Goal: Contribute content: Contribute content

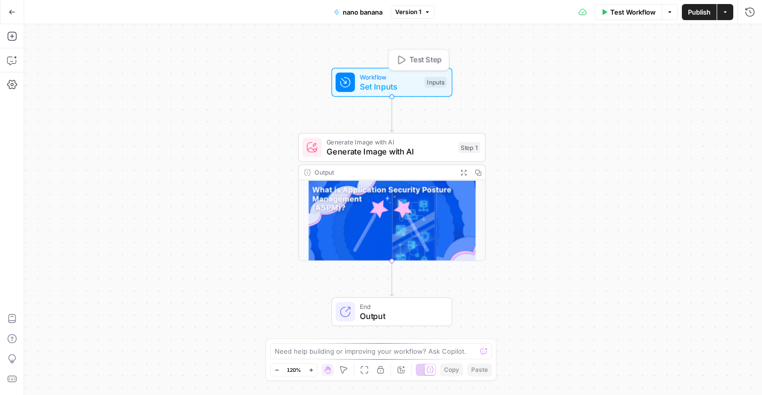
click at [380, 85] on span "Set Inputs" at bounding box center [390, 87] width 60 height 12
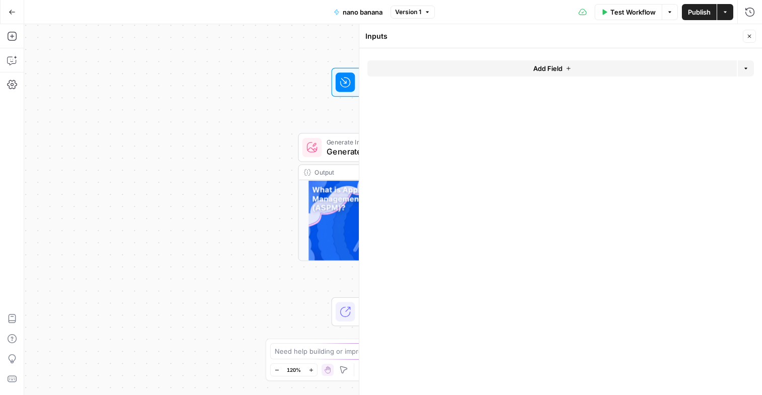
click at [643, 11] on span "Test Workflow" at bounding box center [632, 12] width 45 height 10
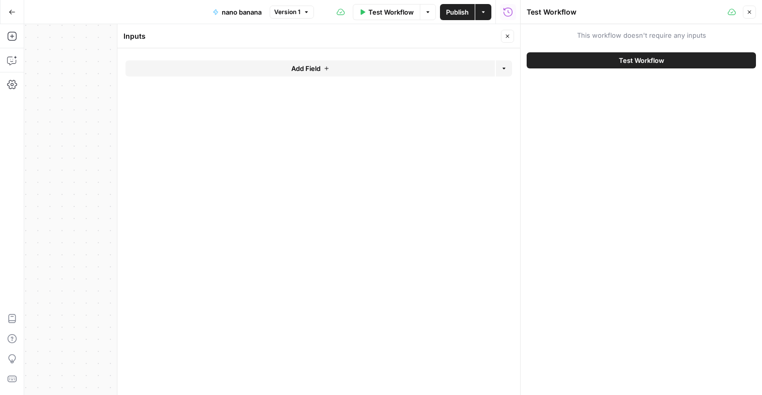
click at [501, 37] on button "Close" at bounding box center [507, 36] width 13 height 13
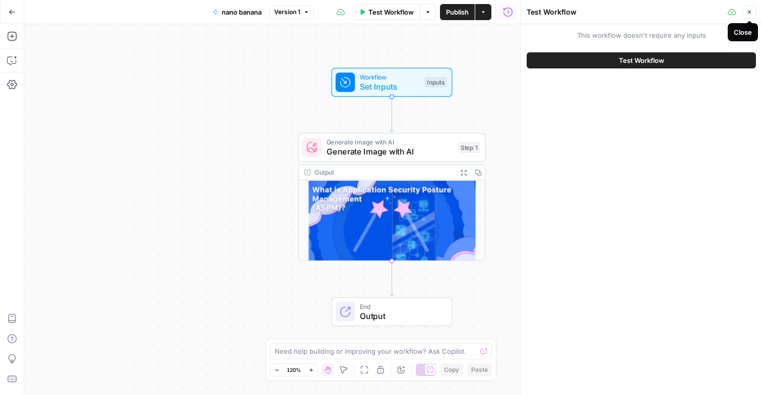
click at [749, 8] on button "Close" at bounding box center [749, 12] width 13 height 13
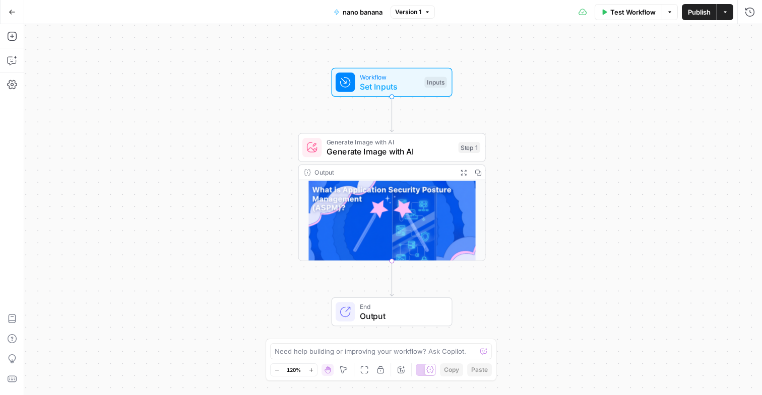
click at [724, 14] on icon "button" at bounding box center [725, 12] width 6 height 6
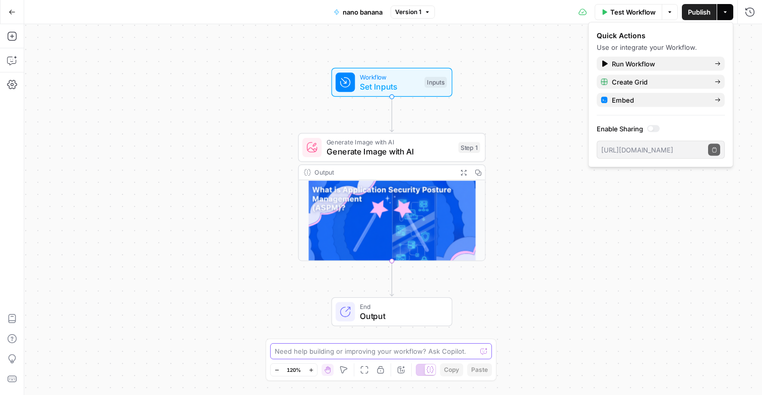
click at [424, 352] on textarea at bounding box center [376, 352] width 202 height 10
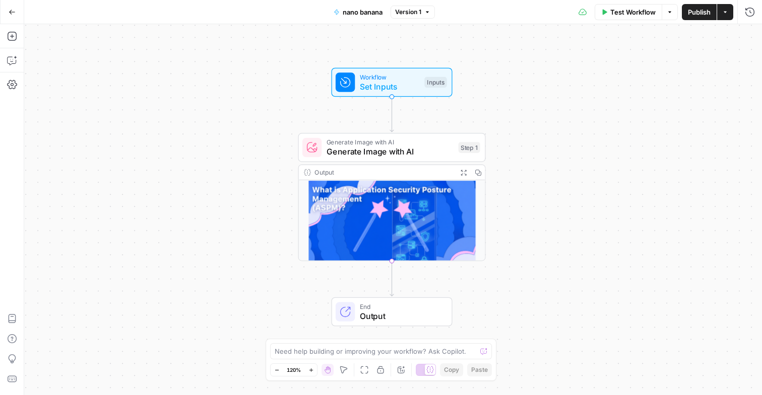
click at [370, 89] on span "Set Inputs" at bounding box center [390, 87] width 60 height 12
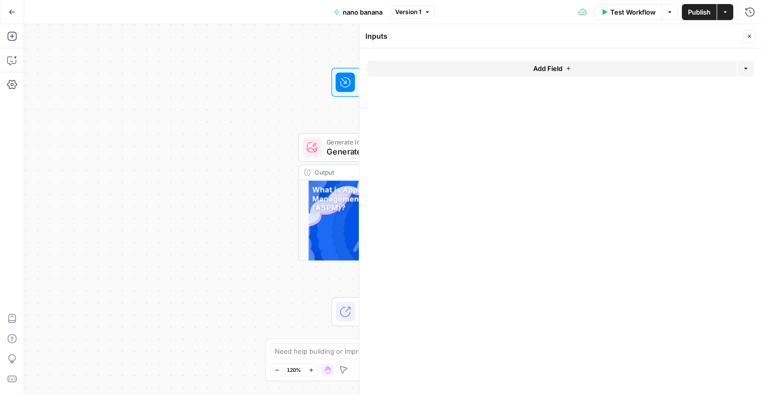
click at [743, 31] on div "Close" at bounding box center [749, 36] width 13 height 13
click at [747, 40] on button "Close" at bounding box center [749, 36] width 13 height 13
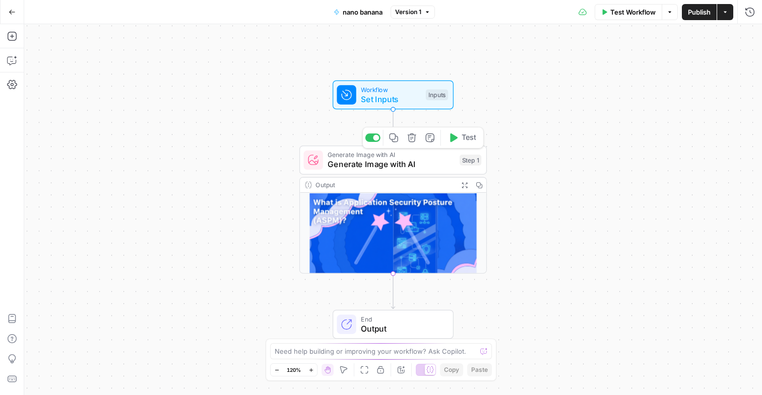
click at [382, 164] on span "Generate Image with AI" at bounding box center [390, 165] width 127 height 12
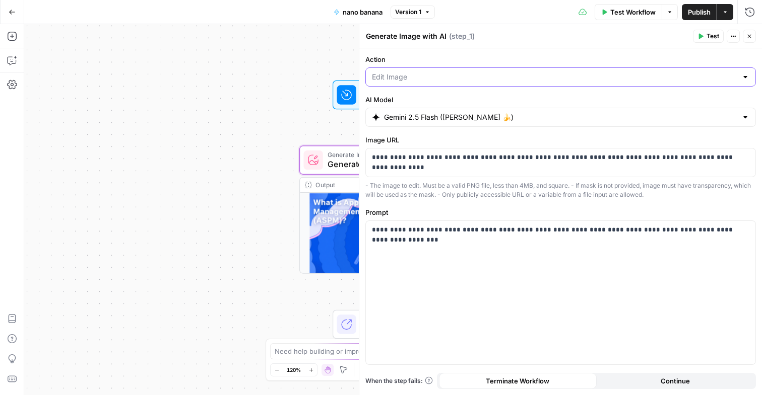
click at [550, 74] on input "Action" at bounding box center [554, 77] width 365 height 10
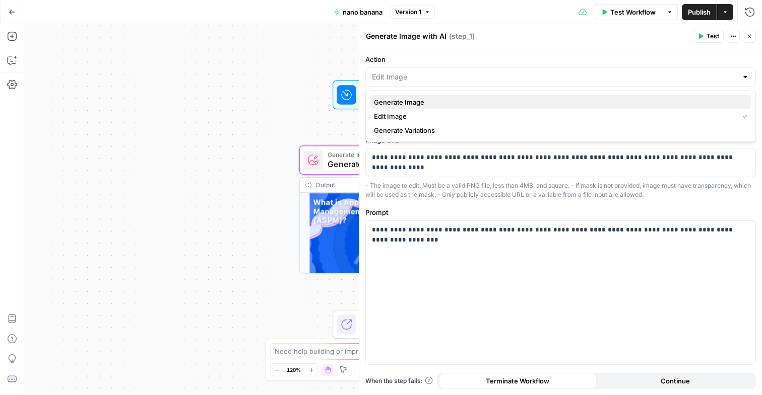
click at [447, 101] on span "Generate Image" at bounding box center [558, 102] width 369 height 10
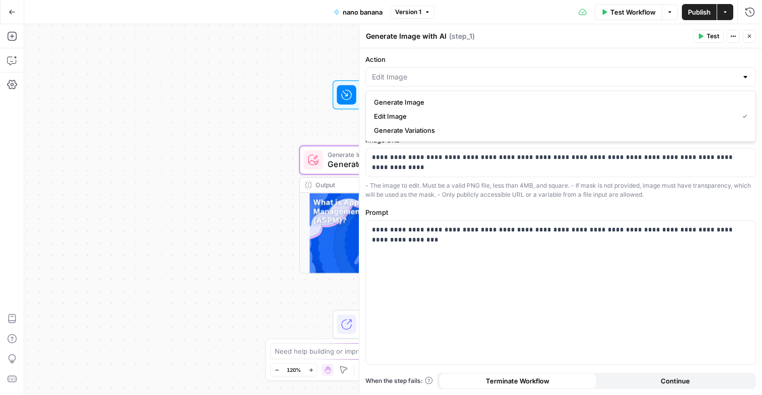
type input "Generate Image"
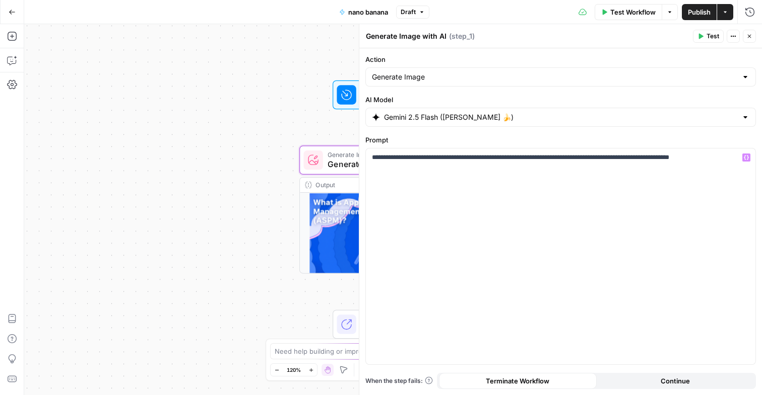
click at [385, 120] on input "Gemini 2.5 Flash (Nano Banana 🍌)" at bounding box center [560, 117] width 353 height 10
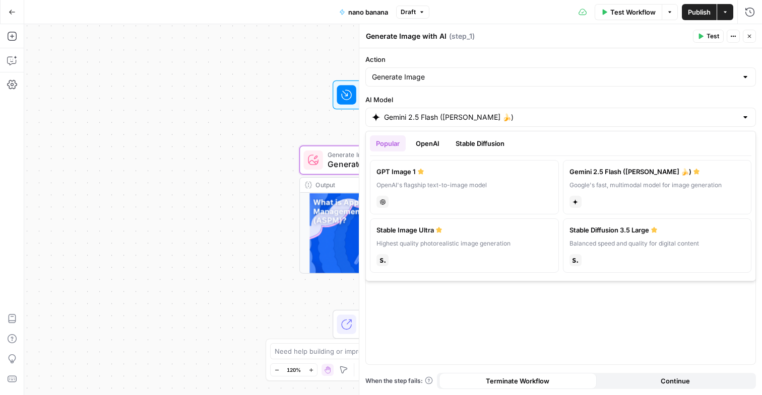
click at [493, 96] on label "AI Model" at bounding box center [560, 100] width 390 height 10
click at [493, 112] on input "Gemini 2.5 Flash (Nano Banana 🍌)" at bounding box center [560, 117] width 353 height 10
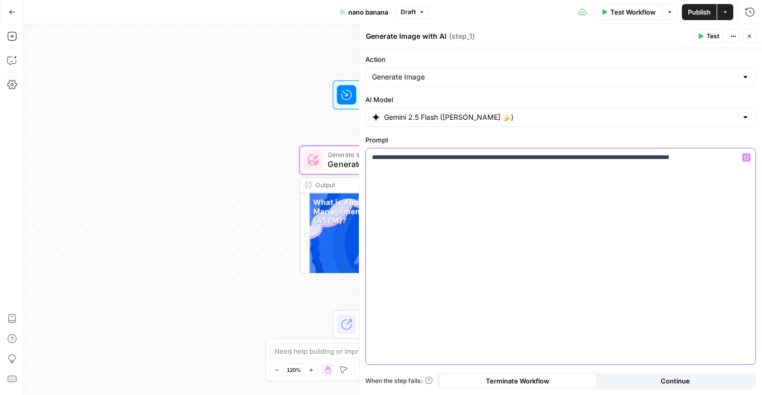
click at [490, 352] on div "**********" at bounding box center [560, 257] width 389 height 216
click at [479, 158] on p "**********" at bounding box center [560, 158] width 377 height 10
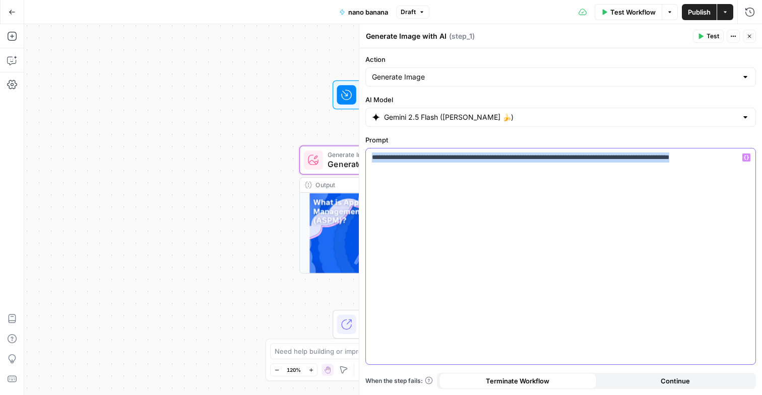
click at [479, 158] on p "**********" at bounding box center [560, 158] width 377 height 10
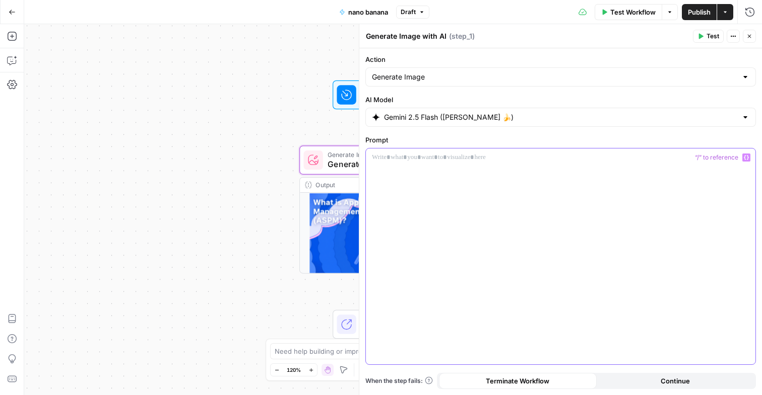
click at [744, 153] on p at bounding box center [560, 158] width 377 height 10
click at [746, 157] on icon "button" at bounding box center [746, 157] width 5 height 5
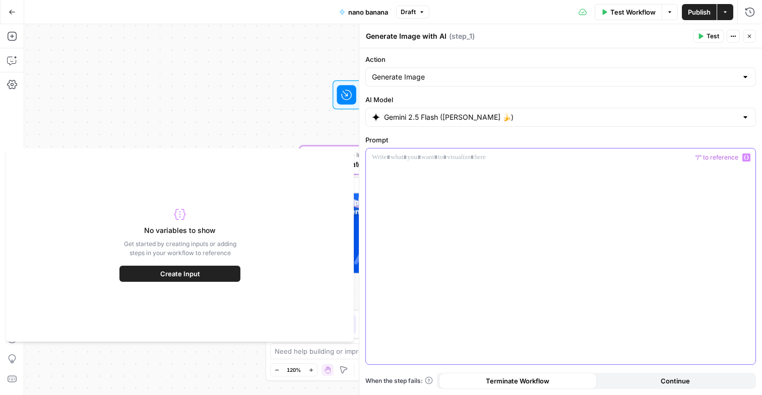
click at [644, 170] on div at bounding box center [560, 257] width 389 height 216
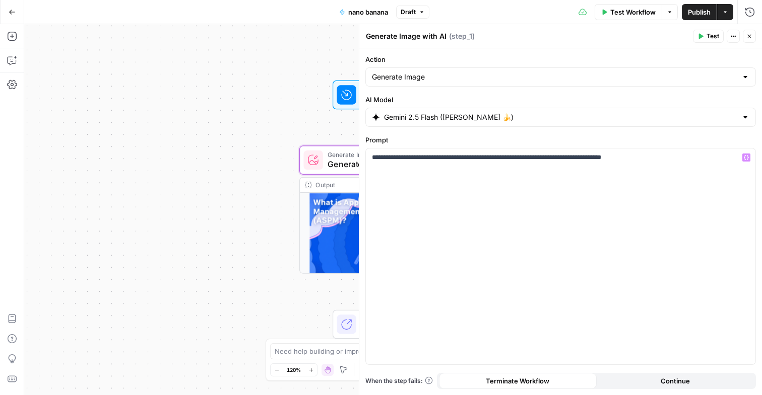
click at [707, 36] on span "Test" at bounding box center [712, 36] width 13 height 9
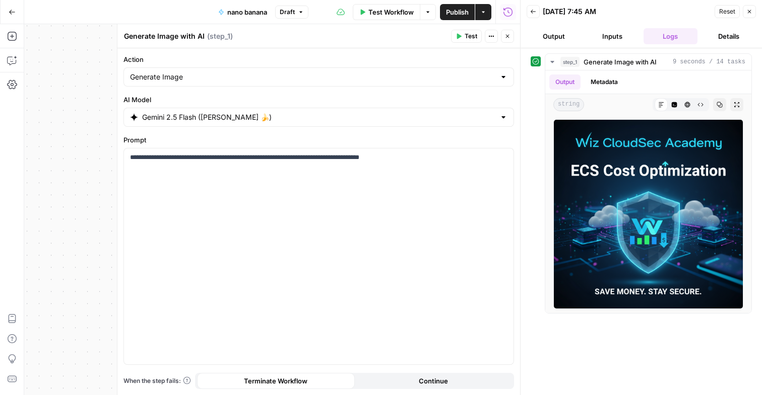
click at [628, 37] on button "Inputs" at bounding box center [612, 36] width 54 height 16
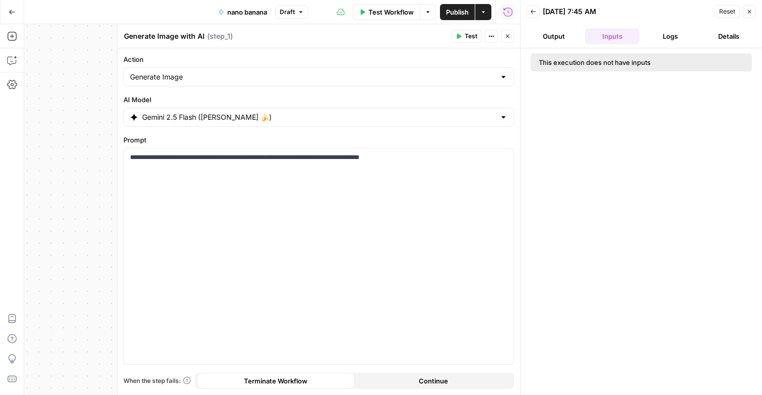
click at [555, 35] on button "Output" at bounding box center [553, 36] width 54 height 16
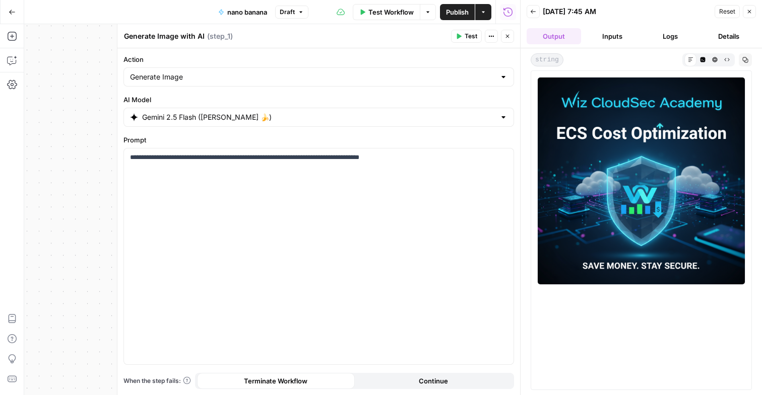
click at [726, 36] on button "Details" at bounding box center [728, 36] width 54 height 16
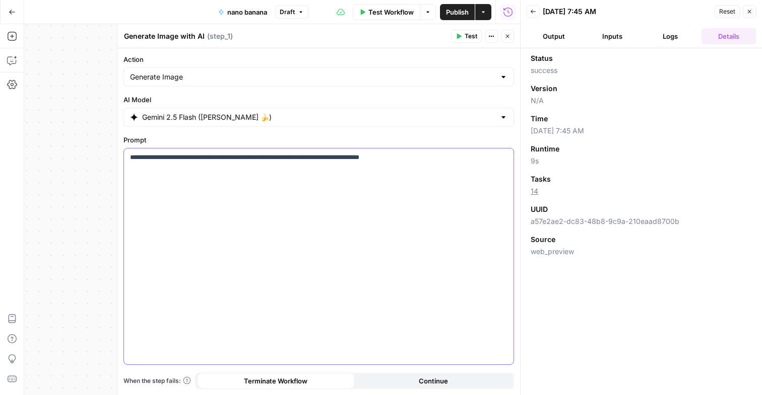
click at [331, 153] on p "**********" at bounding box center [318, 163] width 377 height 20
click at [463, 159] on p "**********" at bounding box center [318, 163] width 377 height 20
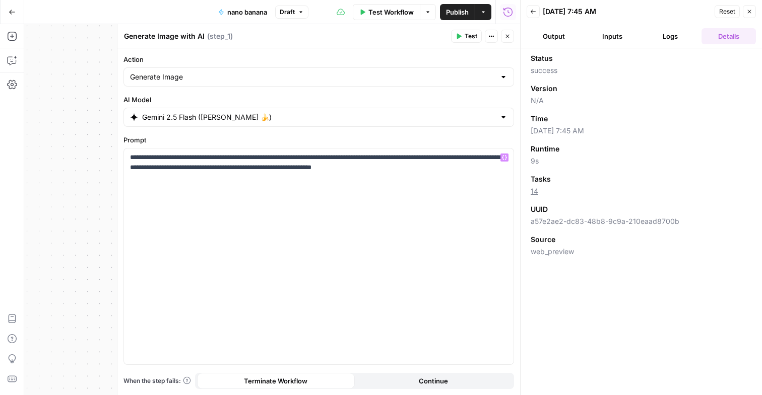
click at [459, 33] on icon "button" at bounding box center [458, 36] width 6 height 6
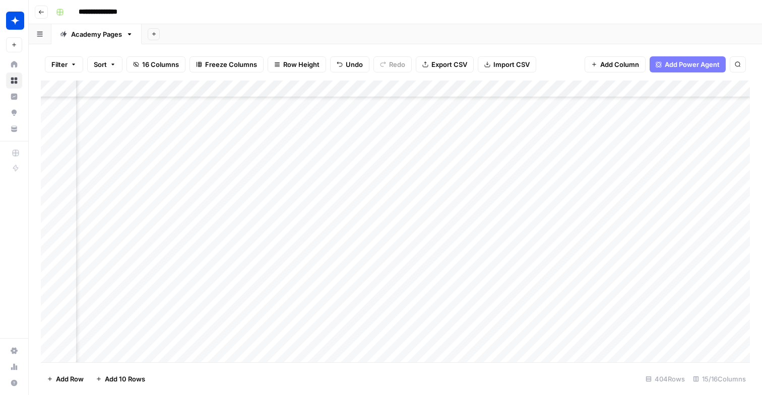
scroll to position [6669, 977]
click at [533, 319] on div "Add Column" at bounding box center [395, 222] width 709 height 282
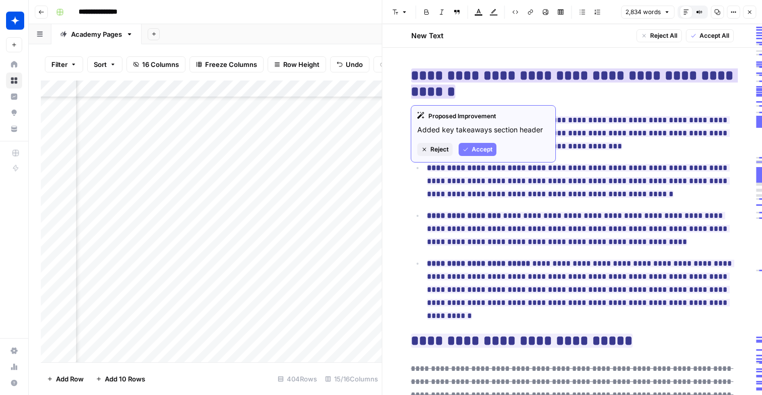
click at [489, 150] on span "Accept" at bounding box center [482, 149] width 21 height 9
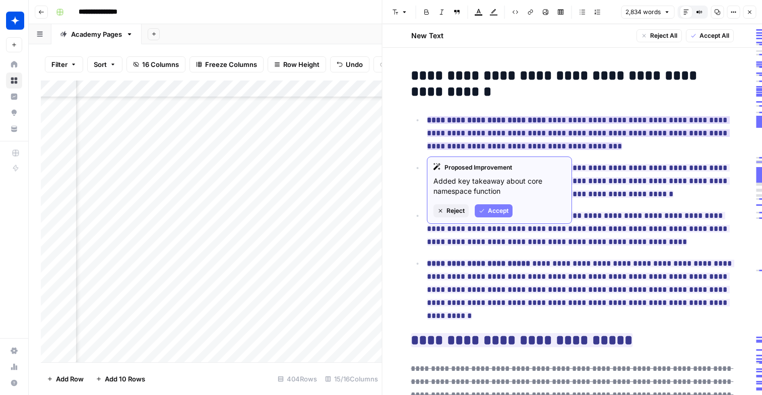
click at [495, 210] on span "Accept" at bounding box center [498, 211] width 21 height 9
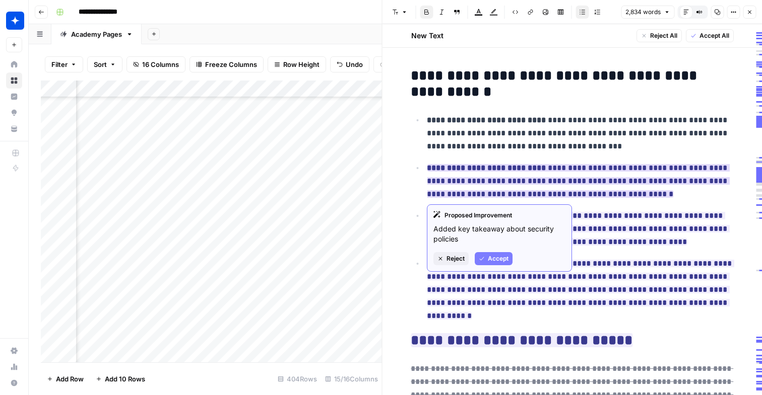
click at [496, 256] on span "Accept" at bounding box center [498, 258] width 21 height 9
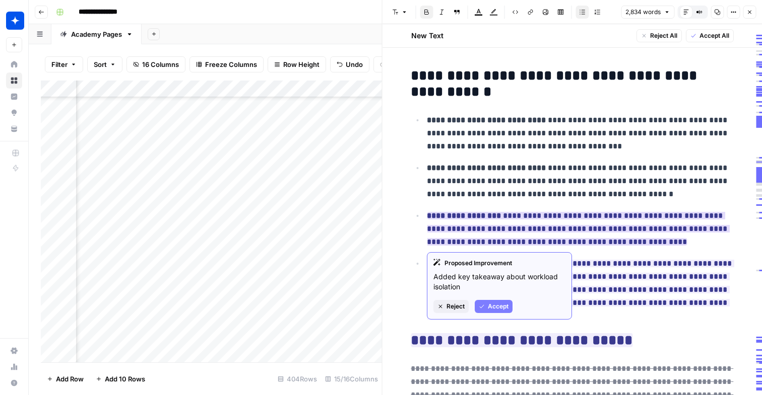
click at [490, 303] on span "Accept" at bounding box center [498, 306] width 21 height 9
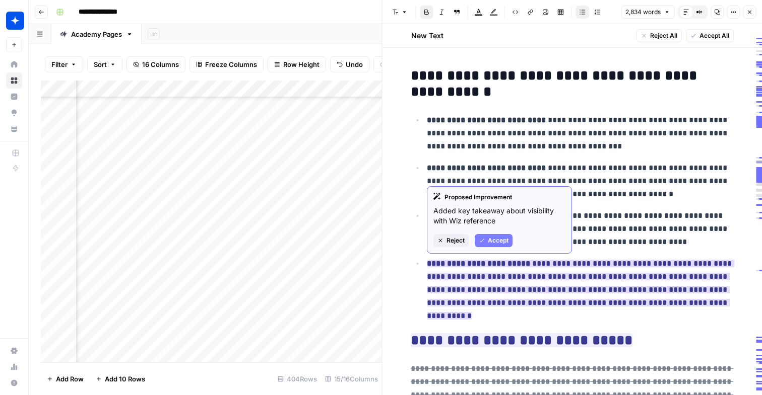
click at [490, 240] on span "Accept" at bounding box center [498, 240] width 21 height 9
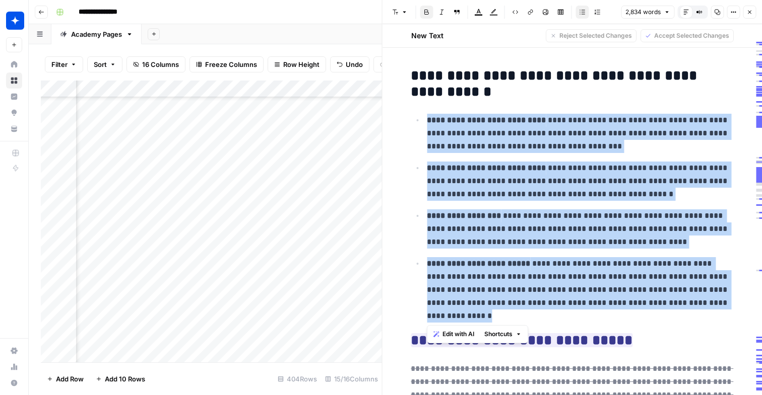
drag, startPoint x: 488, startPoint y: 317, endPoint x: 413, endPoint y: 113, distance: 217.9
click at [413, 113] on ul "**********" at bounding box center [572, 218] width 322 height 210
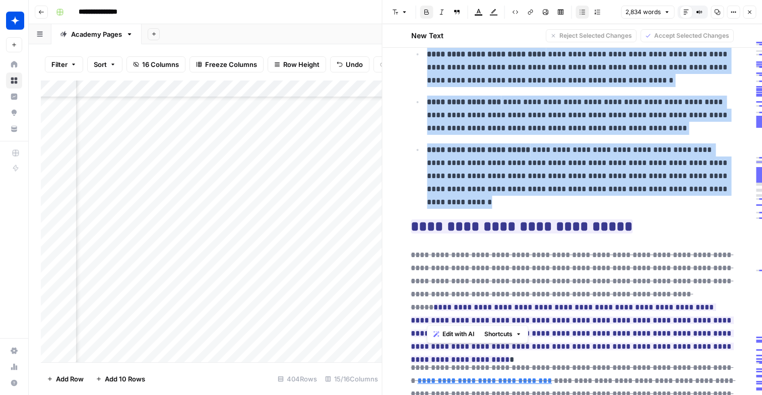
scroll to position [167, 0]
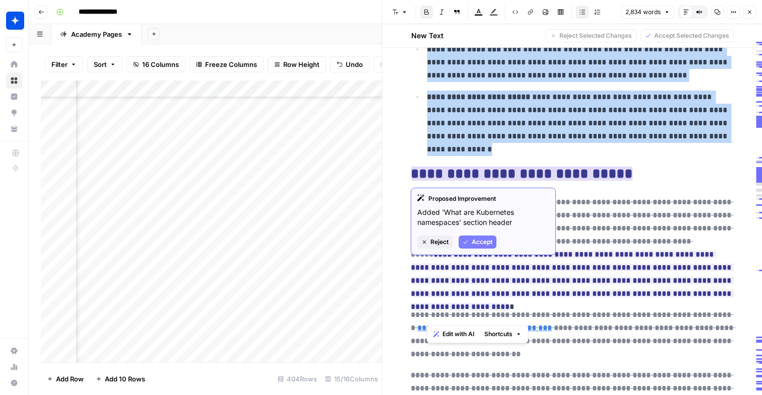
click at [478, 243] on span "Accept" at bounding box center [482, 242] width 21 height 9
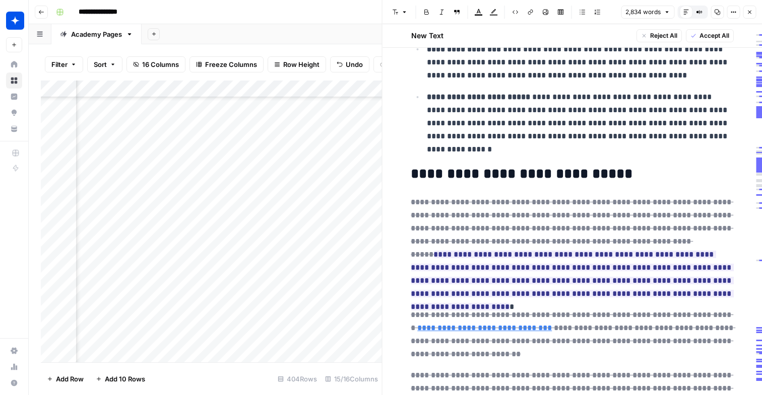
click at [532, 175] on h2 "**********" at bounding box center [572, 174] width 322 height 16
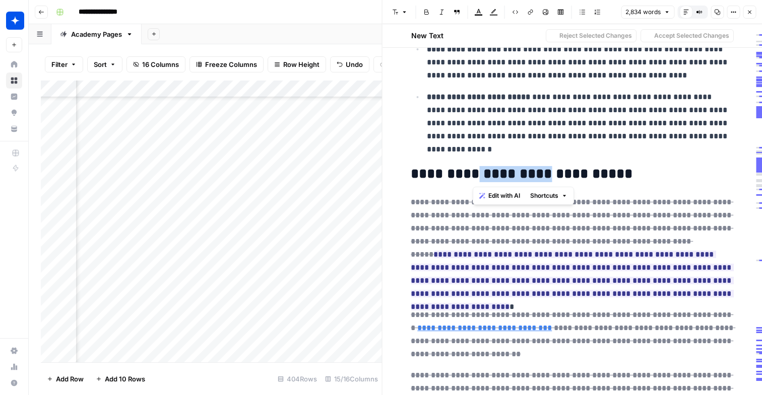
click at [532, 175] on h2 "**********" at bounding box center [572, 174] width 322 height 16
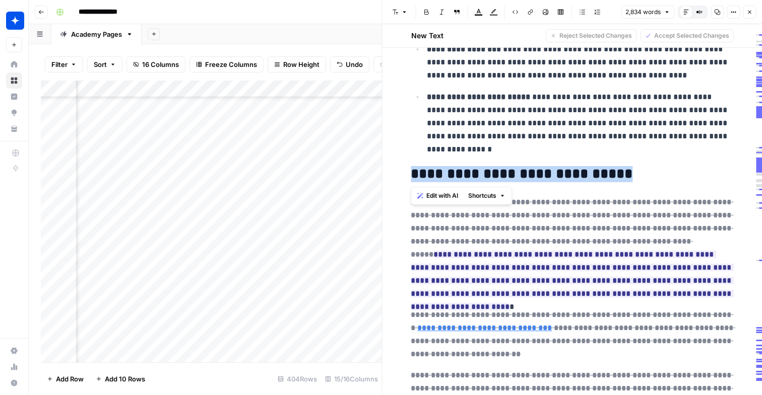
copy h2 "**********"
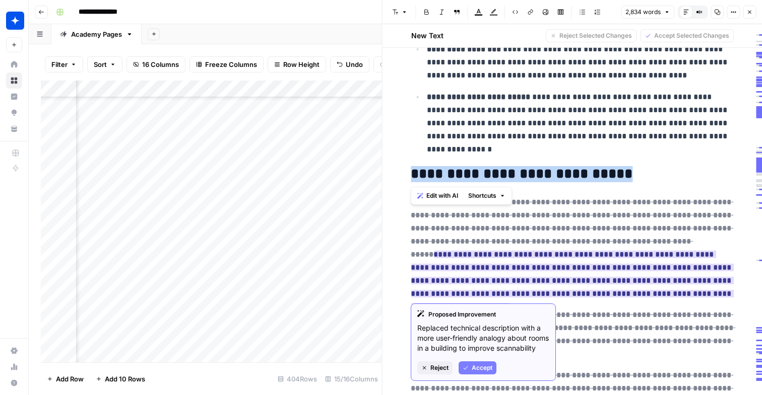
click at [488, 373] on span "Accept" at bounding box center [482, 368] width 21 height 9
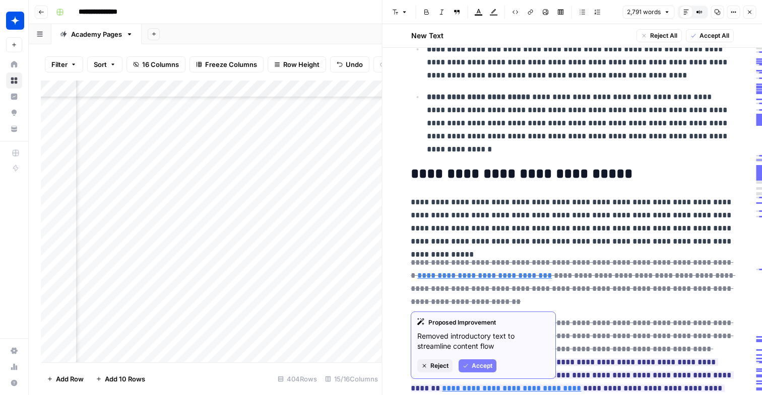
click at [474, 363] on span "Accept" at bounding box center [482, 366] width 21 height 9
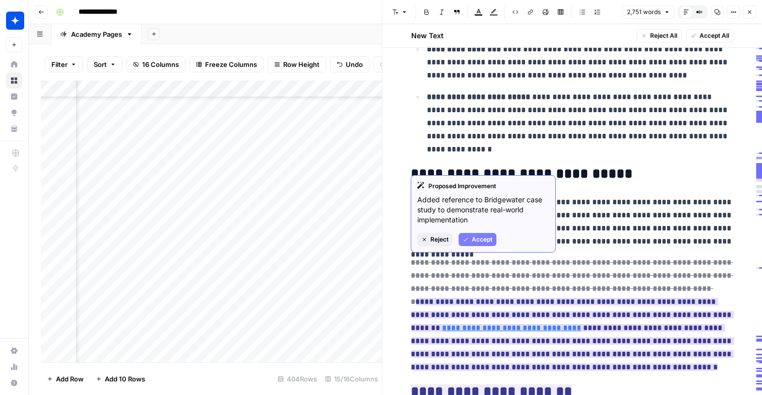
click at [470, 241] on button "Accept" at bounding box center [477, 239] width 38 height 13
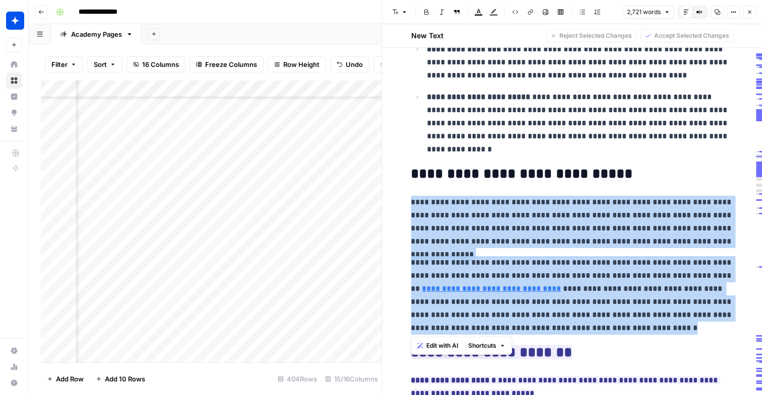
drag, startPoint x: 666, startPoint y: 330, endPoint x: 401, endPoint y: 202, distance: 294.0
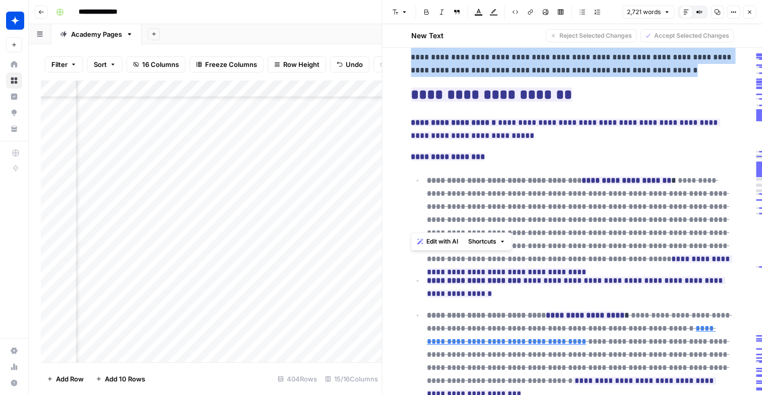
scroll to position [437, 0]
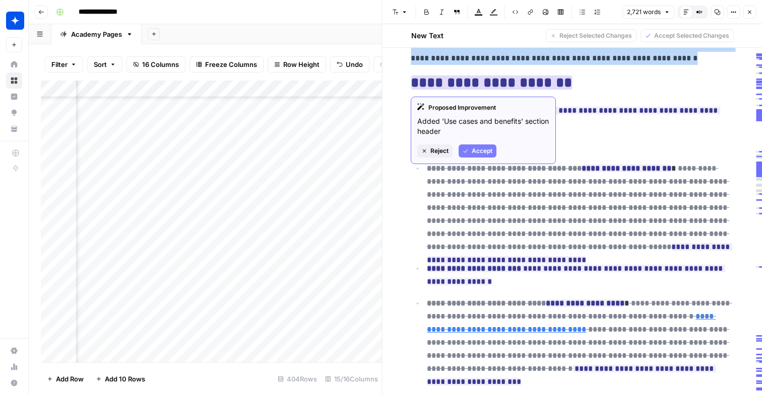
click at [487, 148] on span "Accept" at bounding box center [482, 151] width 21 height 9
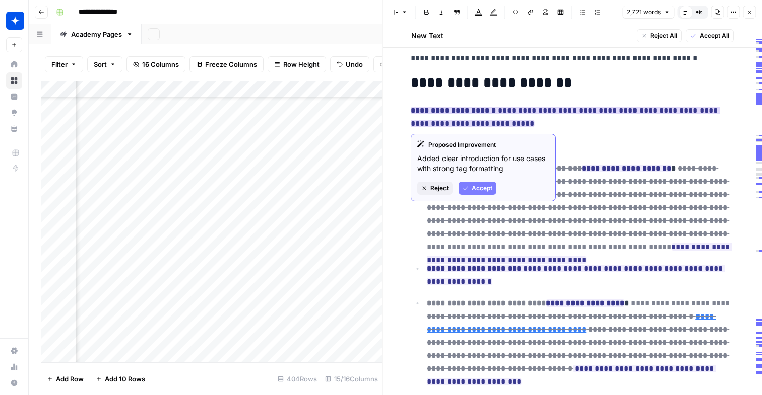
click at [482, 185] on span "Accept" at bounding box center [482, 188] width 21 height 9
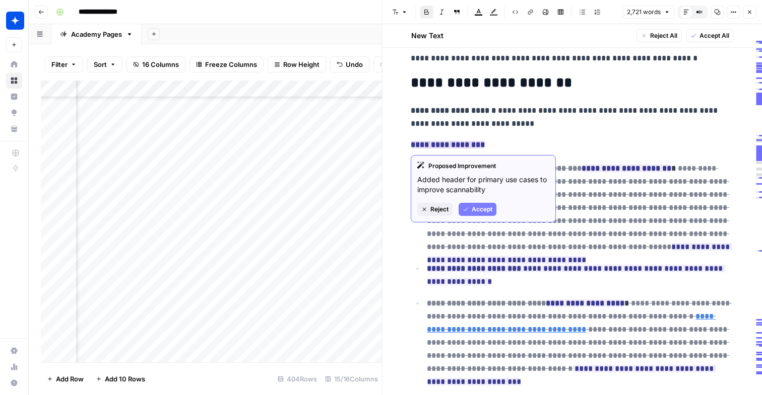
click at [474, 211] on span "Accept" at bounding box center [482, 209] width 21 height 9
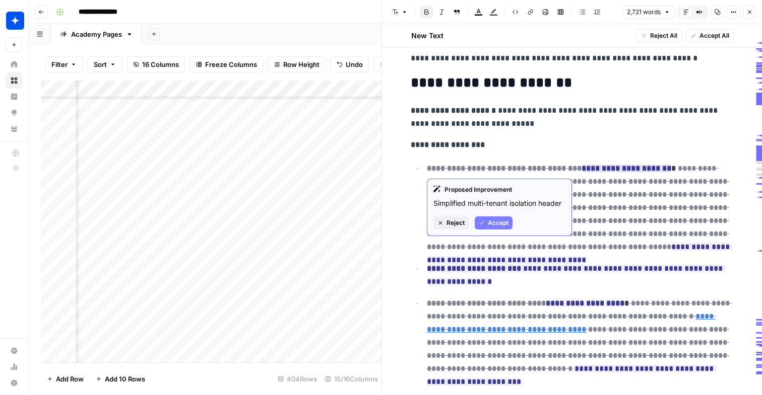
click at [493, 218] on button "Accept" at bounding box center [494, 223] width 38 height 13
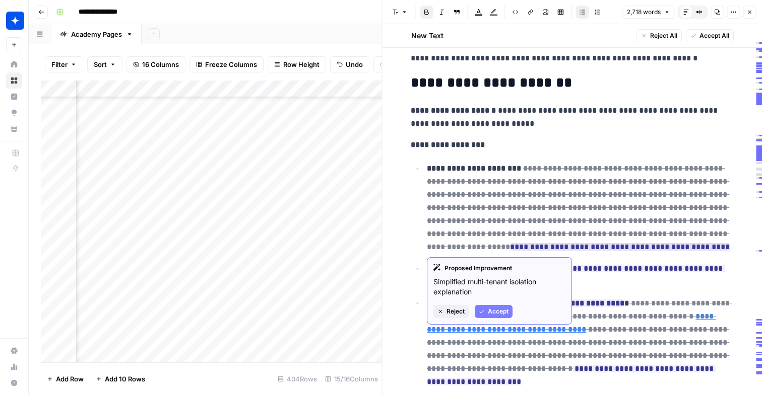
click at [503, 316] on span "Accept" at bounding box center [498, 311] width 21 height 9
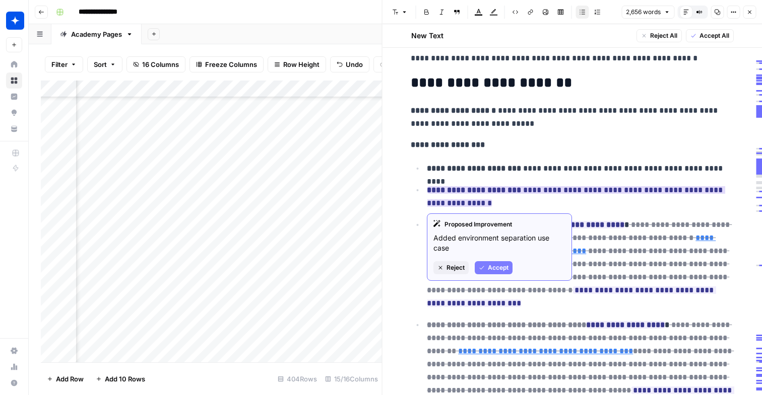
click at [490, 270] on span "Accept" at bounding box center [498, 267] width 21 height 9
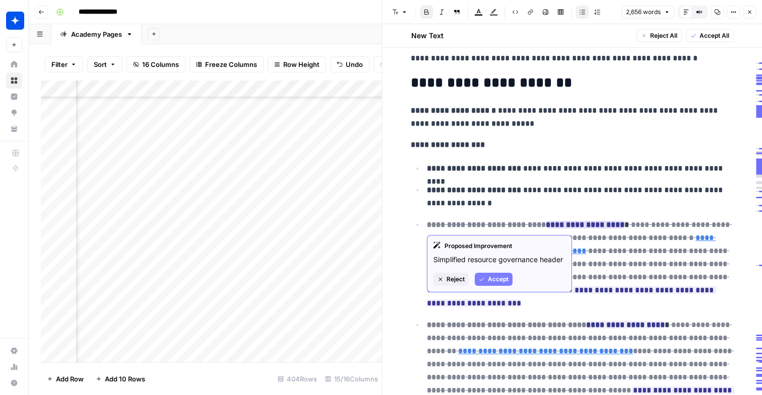
click at [496, 280] on span "Accept" at bounding box center [498, 279] width 21 height 9
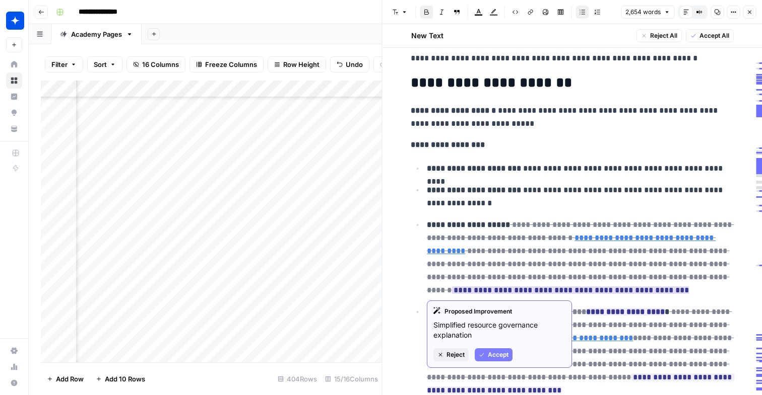
click at [485, 352] on button "Accept" at bounding box center [494, 355] width 38 height 13
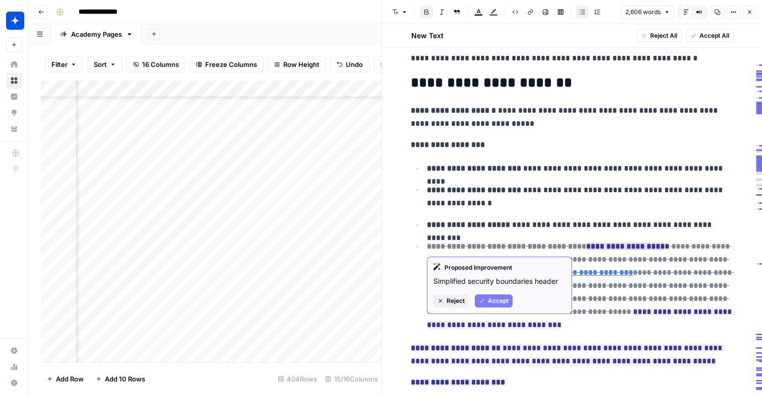
click at [500, 300] on span "Accept" at bounding box center [498, 301] width 21 height 9
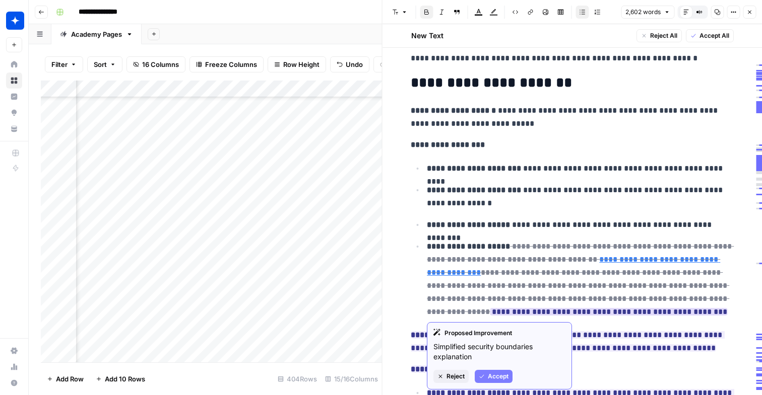
click at [497, 376] on span "Accept" at bounding box center [498, 376] width 21 height 9
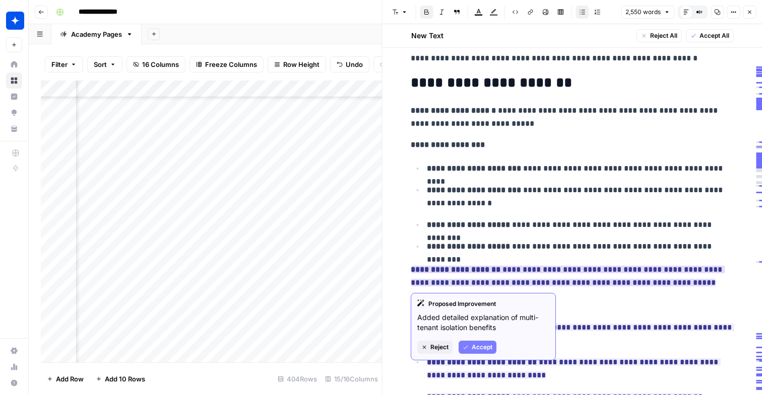
click at [478, 352] on button "Accept" at bounding box center [477, 347] width 38 height 13
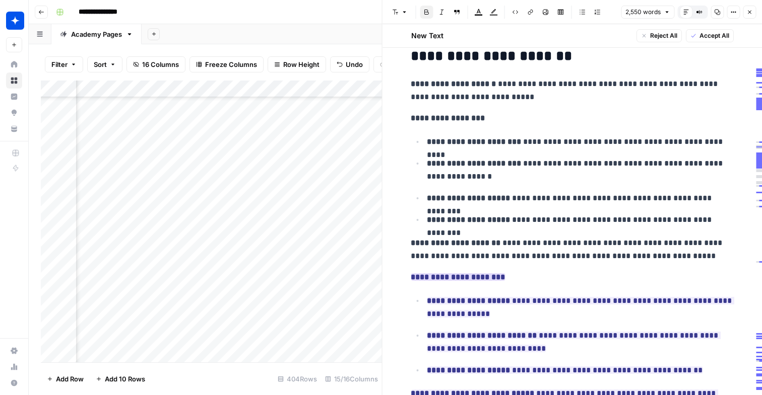
scroll to position [464, 0]
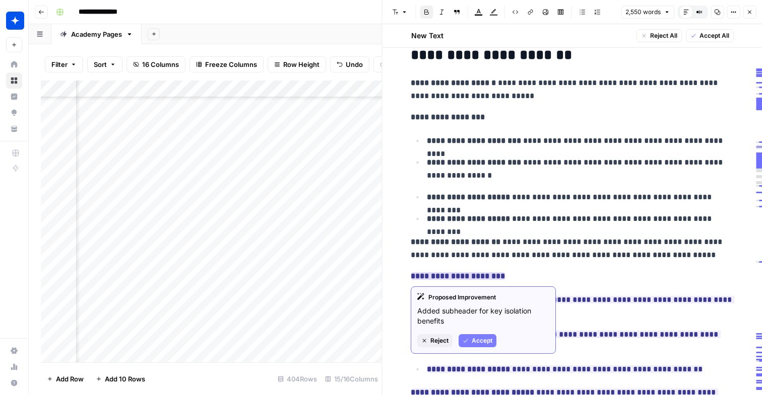
click at [471, 341] on button "Accept" at bounding box center [477, 340] width 38 height 13
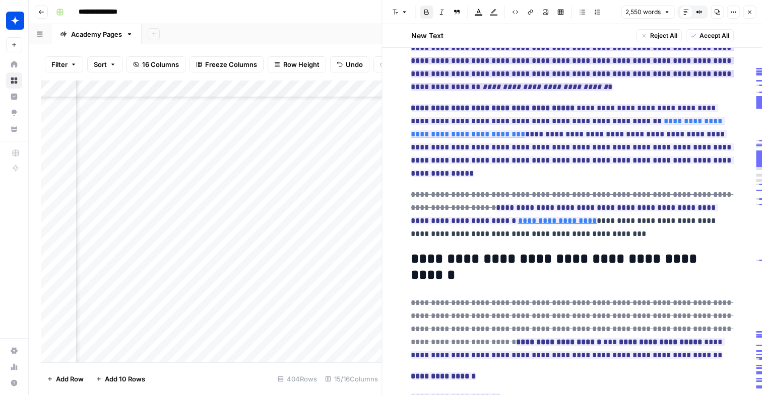
scroll to position [899, 0]
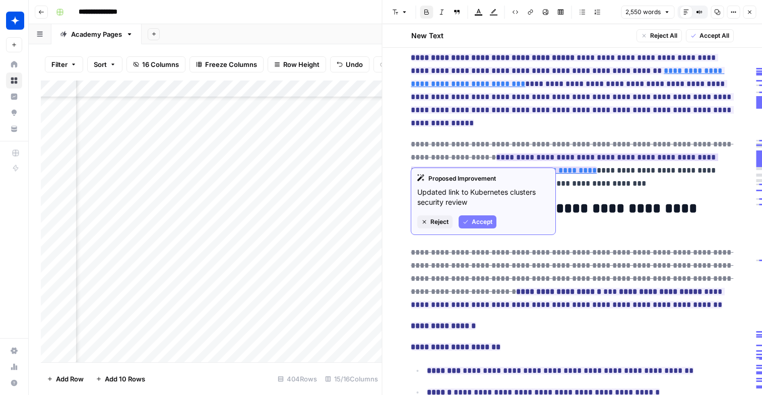
click at [488, 224] on span "Accept" at bounding box center [482, 222] width 21 height 9
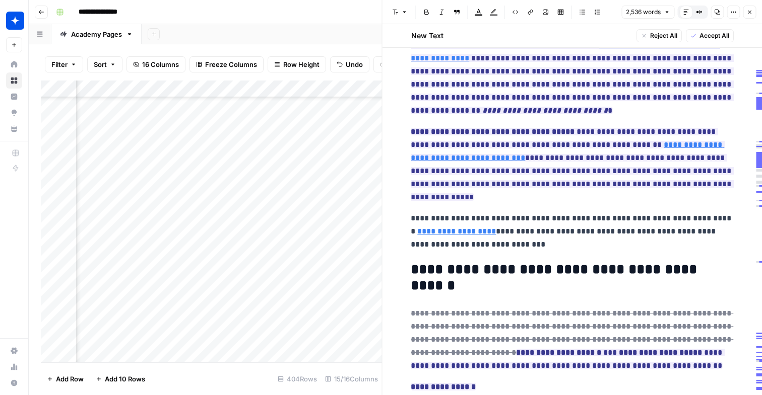
scroll to position [808, 0]
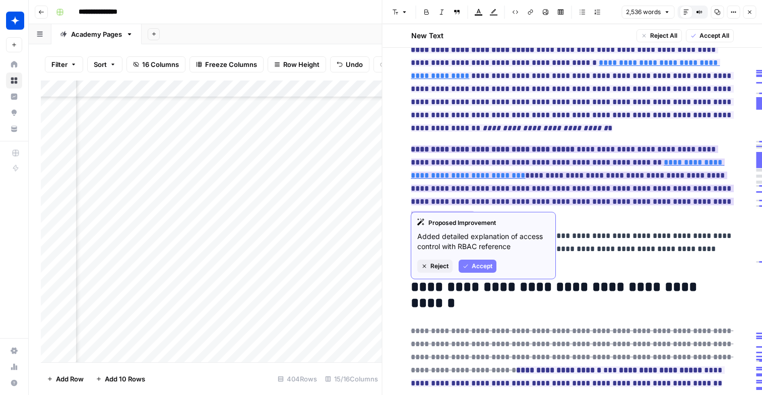
click at [477, 263] on span "Accept" at bounding box center [482, 266] width 21 height 9
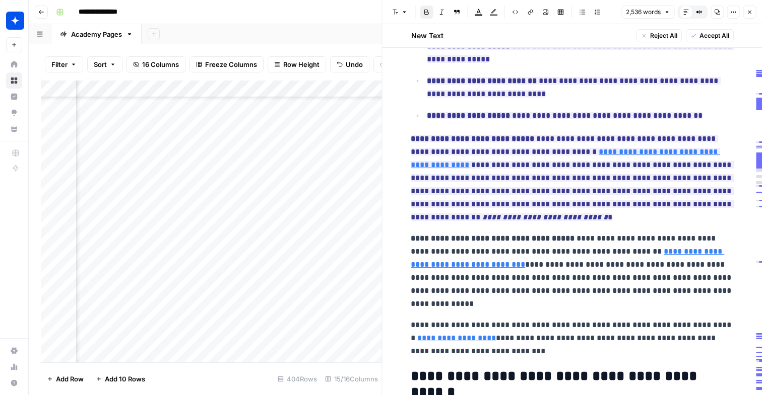
scroll to position [709, 0]
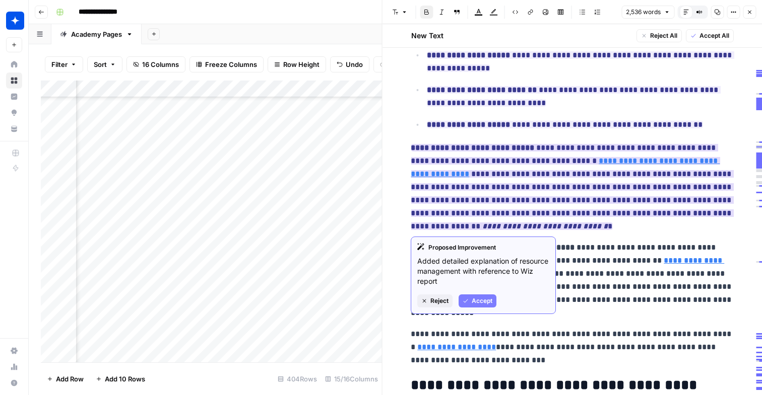
click at [488, 297] on span "Accept" at bounding box center [482, 301] width 21 height 9
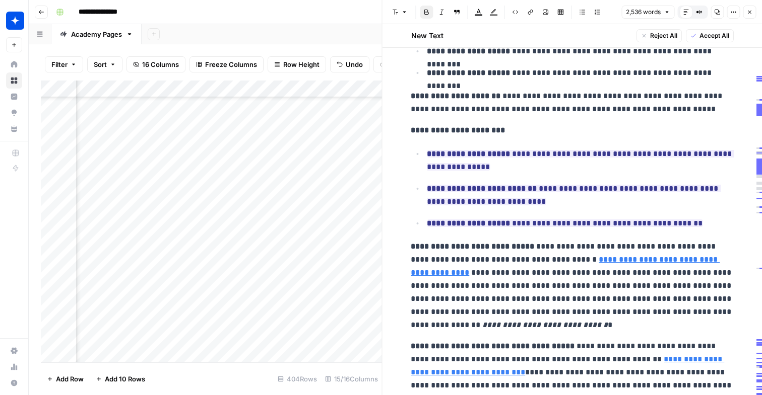
scroll to position [607, 0]
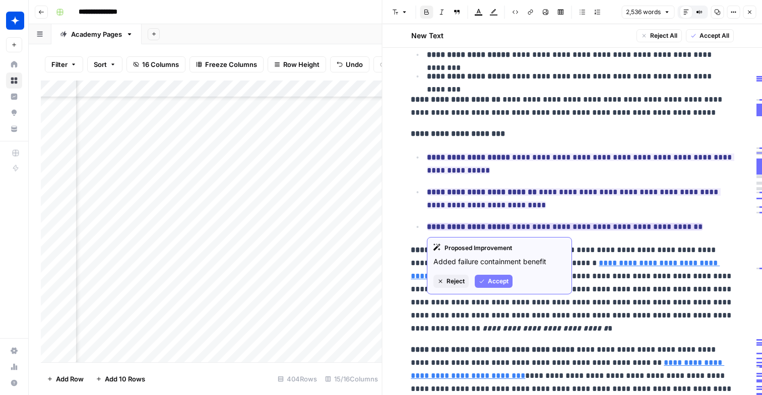
click at [504, 286] on button "Accept" at bounding box center [494, 281] width 38 height 13
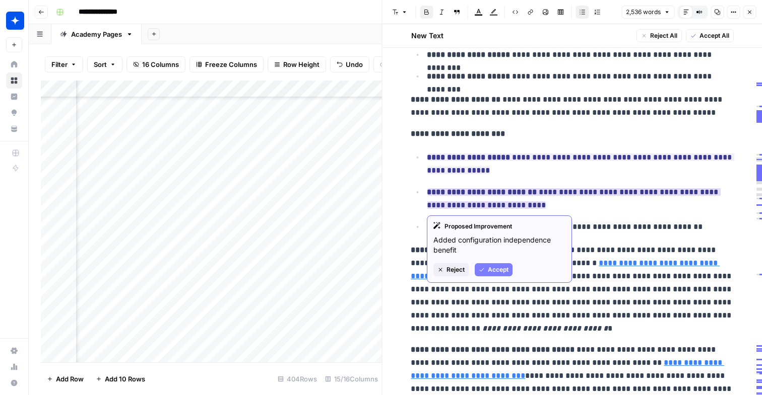
click at [487, 273] on button "Accept" at bounding box center [494, 269] width 38 height 13
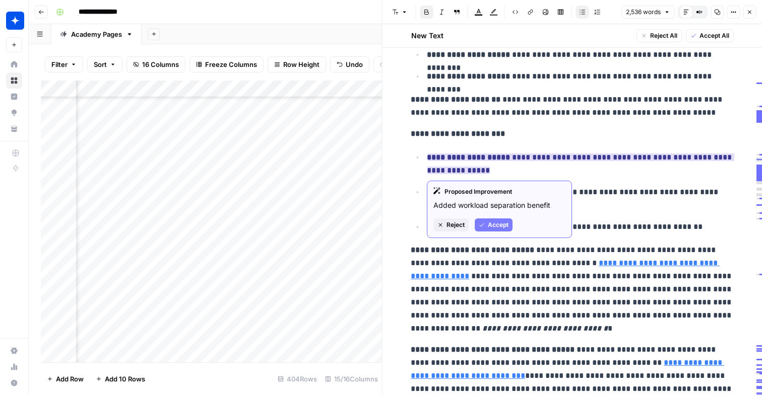
click at [486, 222] on button "Accept" at bounding box center [494, 225] width 38 height 13
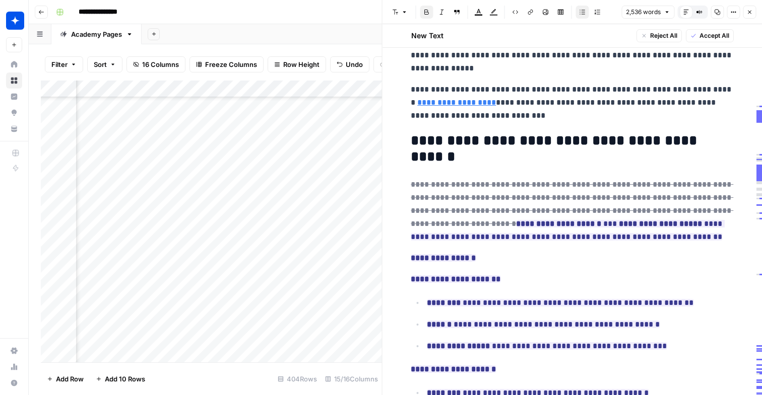
scroll to position [955, 0]
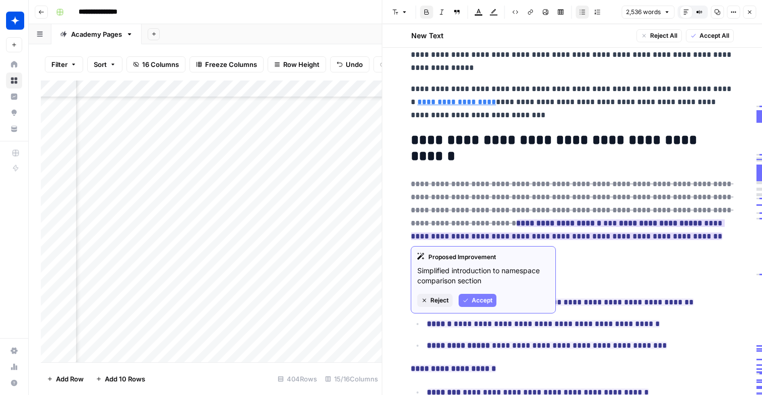
click at [490, 303] on span "Accept" at bounding box center [482, 300] width 21 height 9
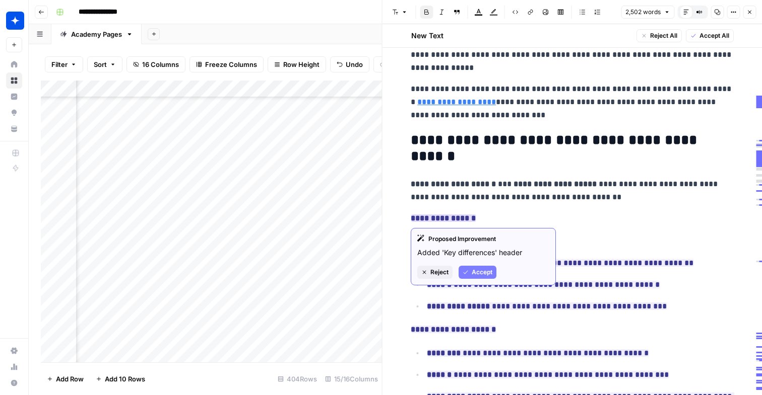
click at [477, 273] on span "Accept" at bounding box center [482, 272] width 21 height 9
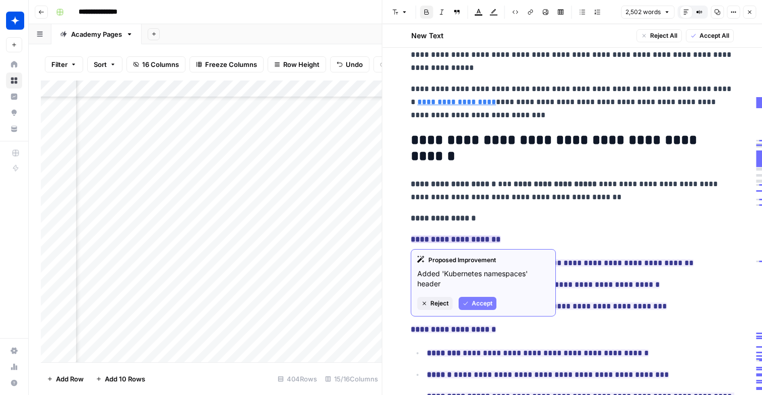
click at [475, 302] on span "Accept" at bounding box center [482, 303] width 21 height 9
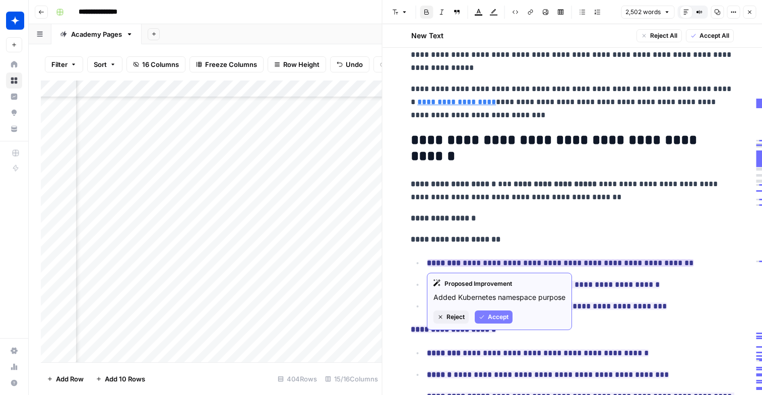
click at [494, 322] on span "Accept" at bounding box center [498, 317] width 21 height 9
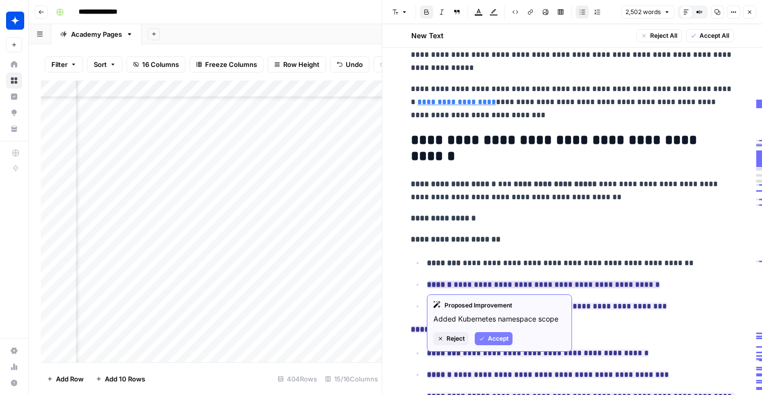
click at [490, 338] on span "Accept" at bounding box center [498, 338] width 21 height 9
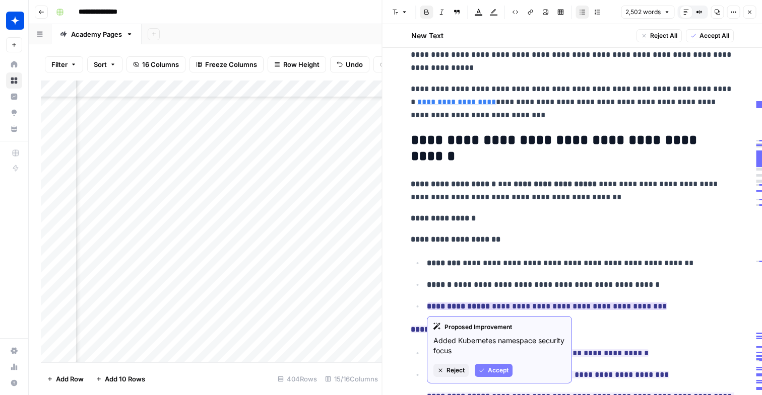
click at [488, 366] on span "Accept" at bounding box center [498, 370] width 21 height 9
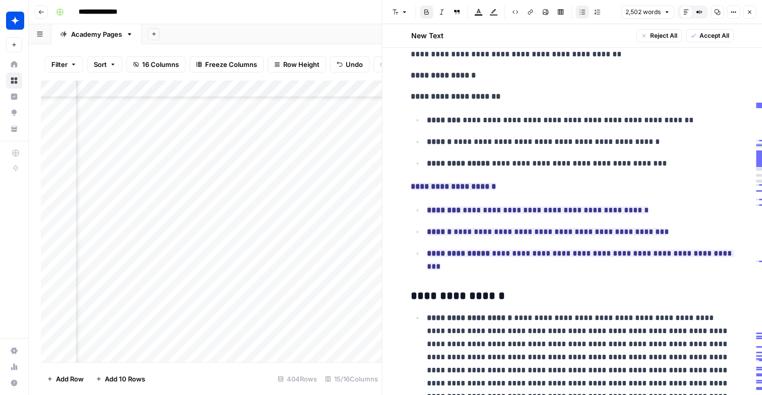
scroll to position [1111, 0]
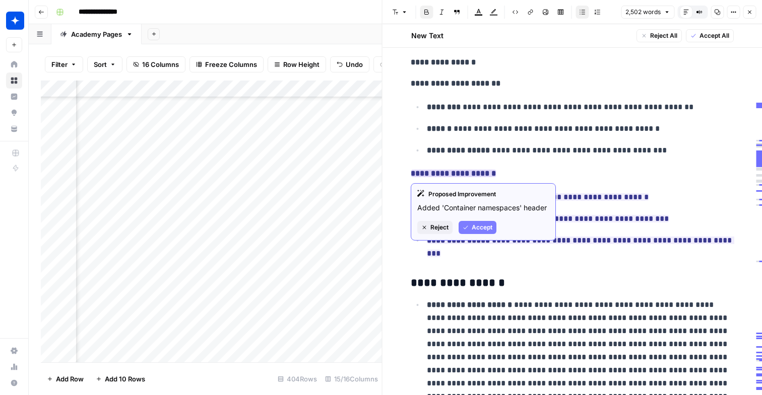
click at [467, 235] on div "Proposed Improvement Added 'Container namespaces' header Reject Accept" at bounding box center [483, 211] width 145 height 57
click at [470, 232] on button "Accept" at bounding box center [477, 227] width 38 height 13
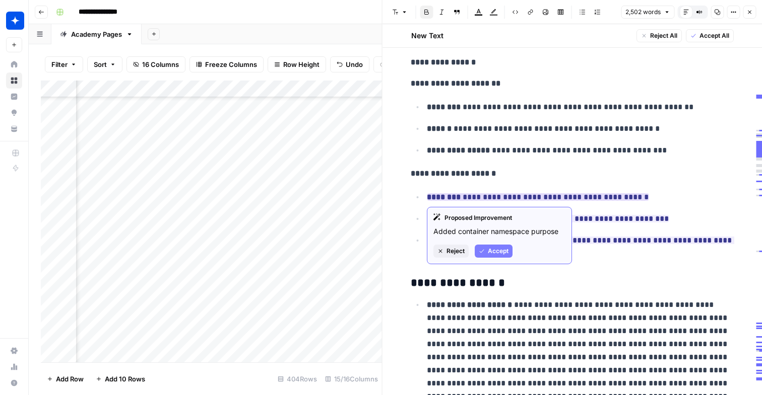
click at [496, 250] on span "Accept" at bounding box center [498, 251] width 21 height 9
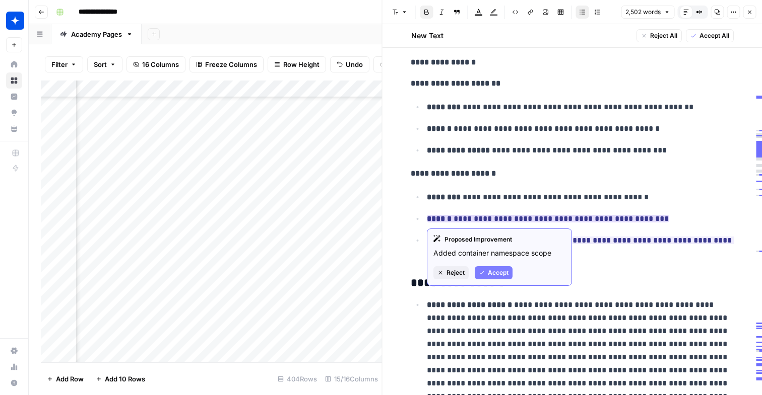
click at [491, 273] on span "Accept" at bounding box center [498, 273] width 21 height 9
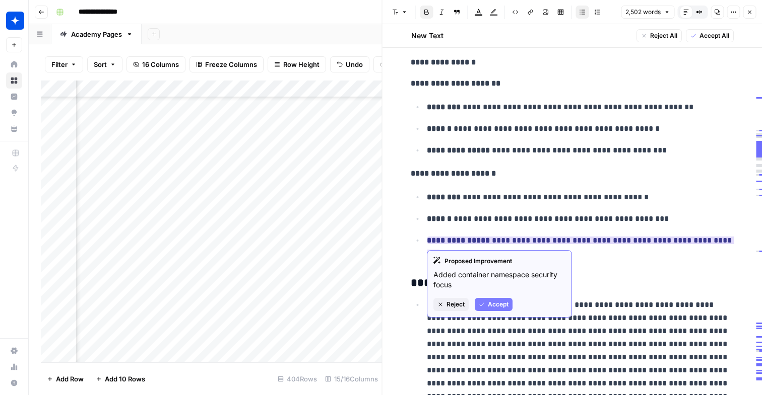
click at [493, 302] on span "Accept" at bounding box center [498, 304] width 21 height 9
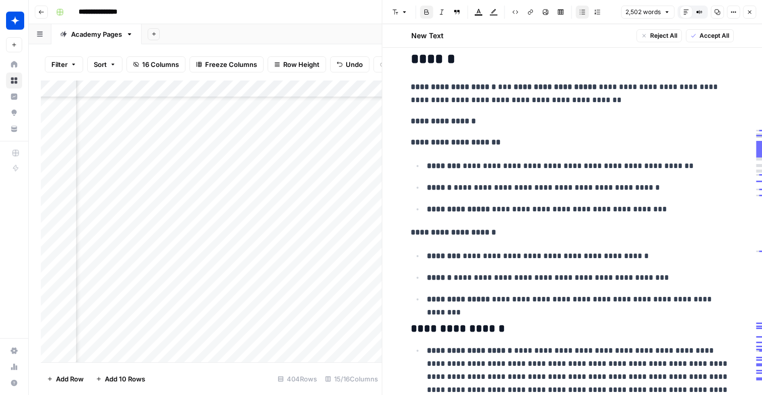
scroll to position [1042, 0]
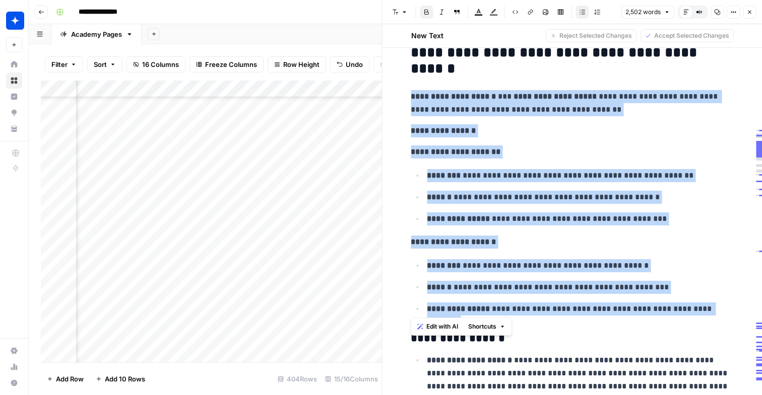
drag, startPoint x: 723, startPoint y: 312, endPoint x: 410, endPoint y: 100, distance: 378.0
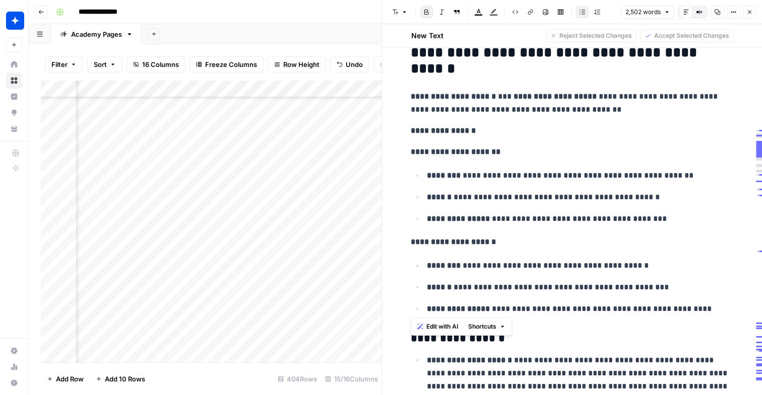
click at [585, 216] on p "**********" at bounding box center [580, 219] width 306 height 13
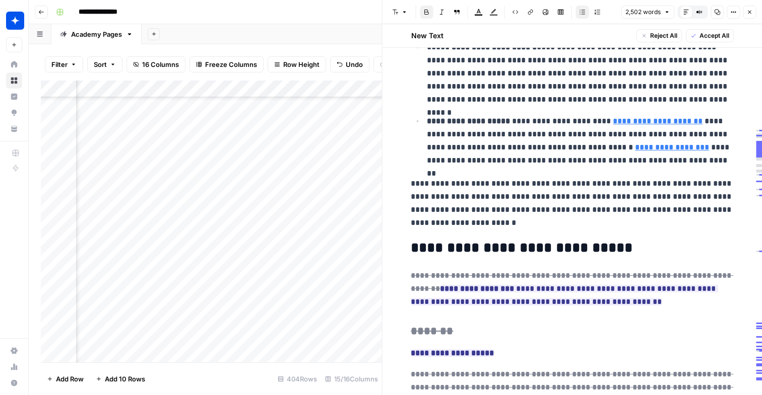
scroll to position [1622, 0]
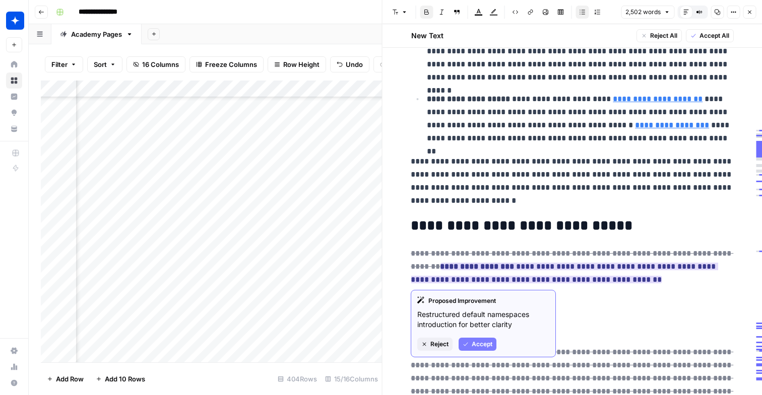
click at [470, 344] on button "Accept" at bounding box center [477, 344] width 38 height 13
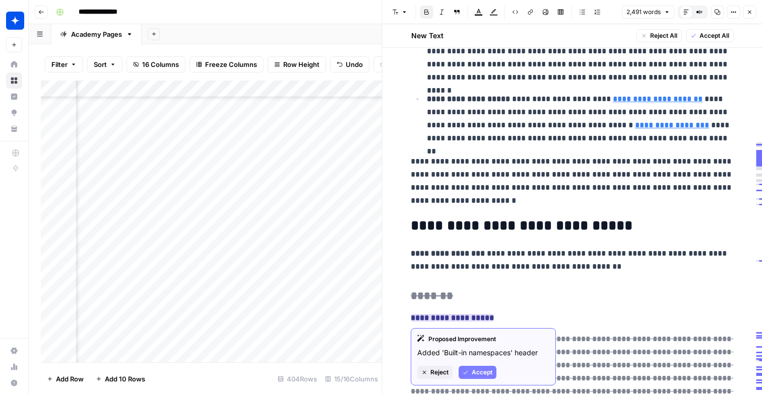
click at [476, 368] on span "Accept" at bounding box center [482, 372] width 21 height 9
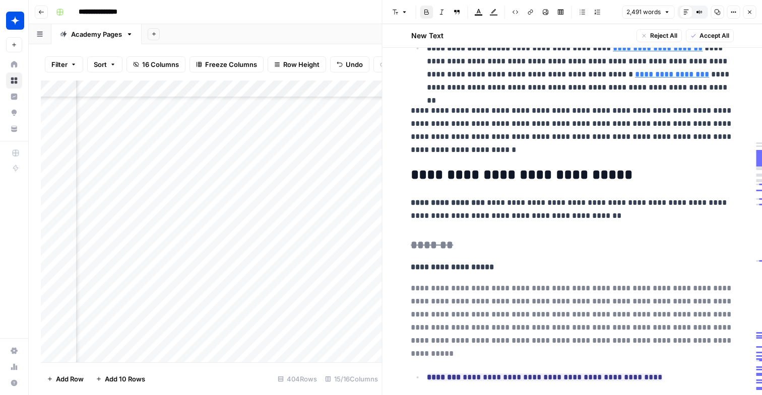
scroll to position [1730, 0]
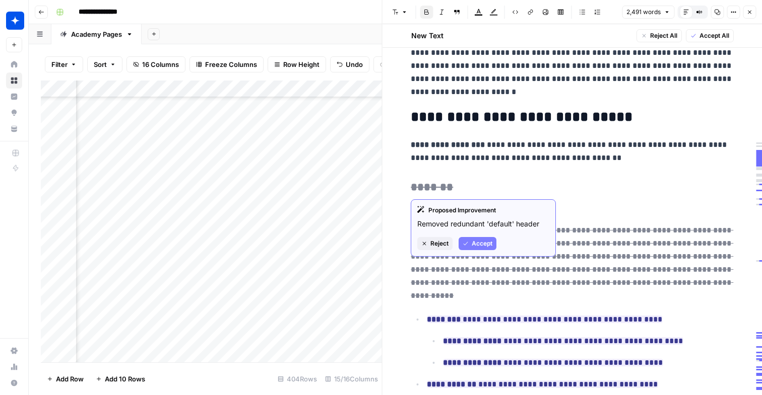
click at [478, 244] on span "Accept" at bounding box center [482, 243] width 21 height 9
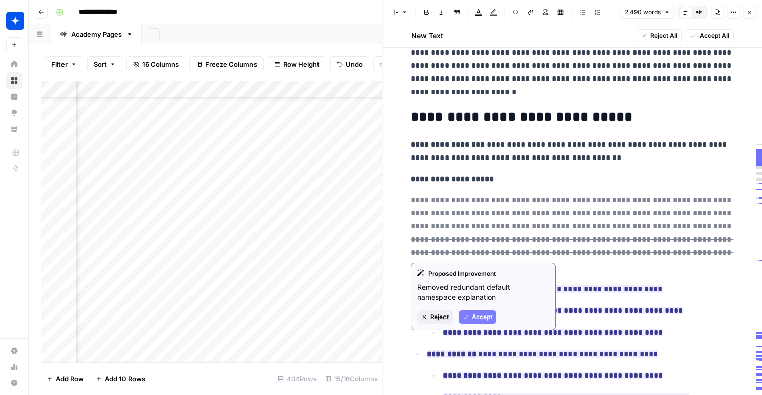
click at [478, 319] on span "Accept" at bounding box center [482, 317] width 21 height 9
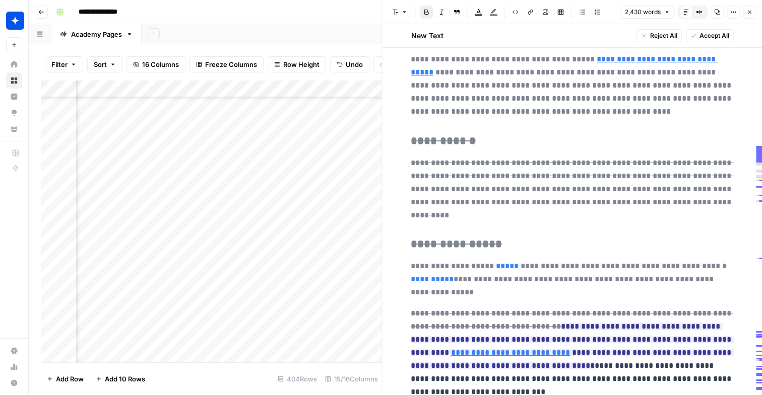
scroll to position [2151, 0]
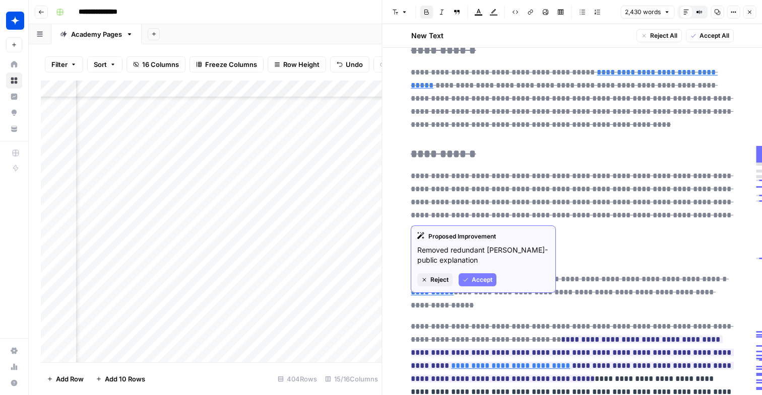
click at [475, 282] on span "Accept" at bounding box center [482, 280] width 21 height 9
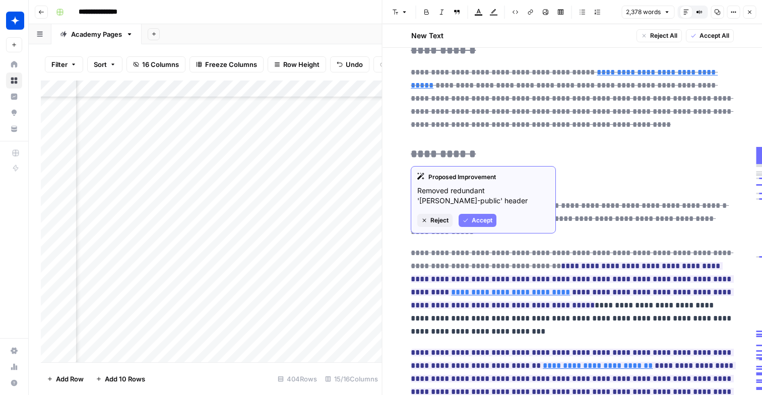
click at [480, 225] on span "Accept" at bounding box center [482, 220] width 21 height 9
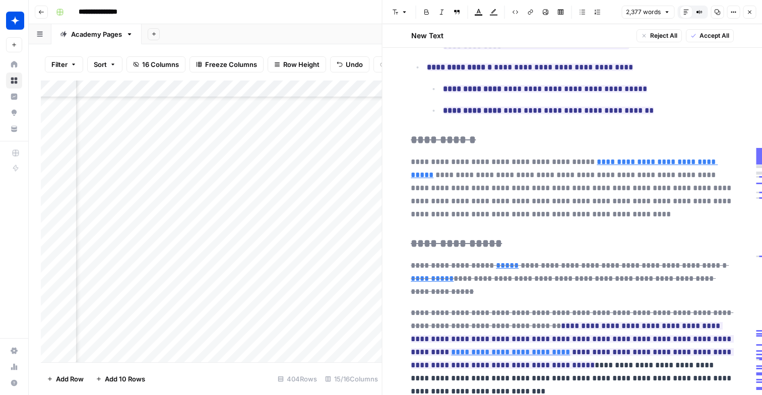
scroll to position [2053, 0]
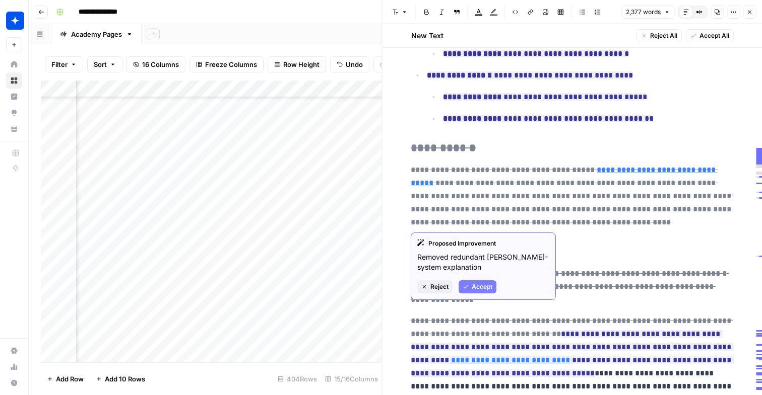
click at [489, 282] on button "Accept" at bounding box center [477, 287] width 38 height 13
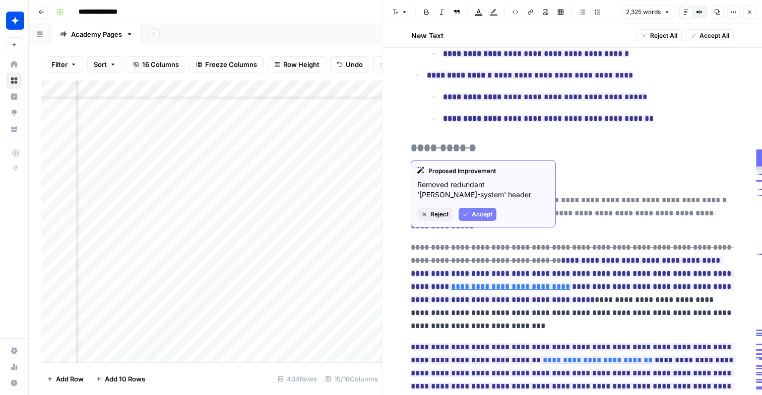
click at [487, 221] on button "Accept" at bounding box center [477, 214] width 38 height 13
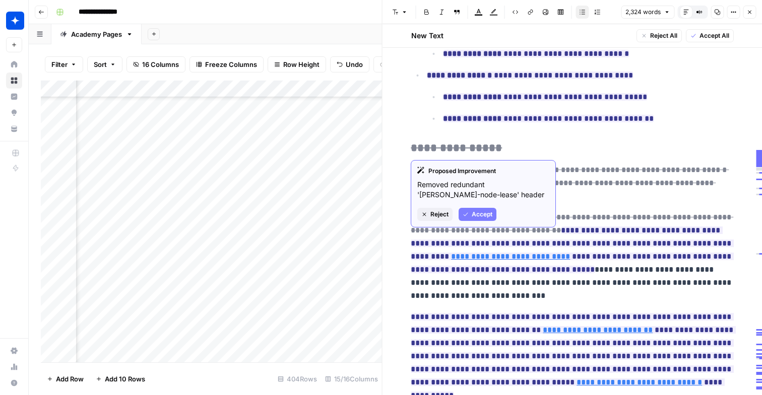
click at [471, 225] on div "Proposed Improvement Removed redundant 'Kube-node-lease' header Reject Accept" at bounding box center [483, 194] width 145 height 68
click at [471, 218] on button "Accept" at bounding box center [477, 214] width 38 height 13
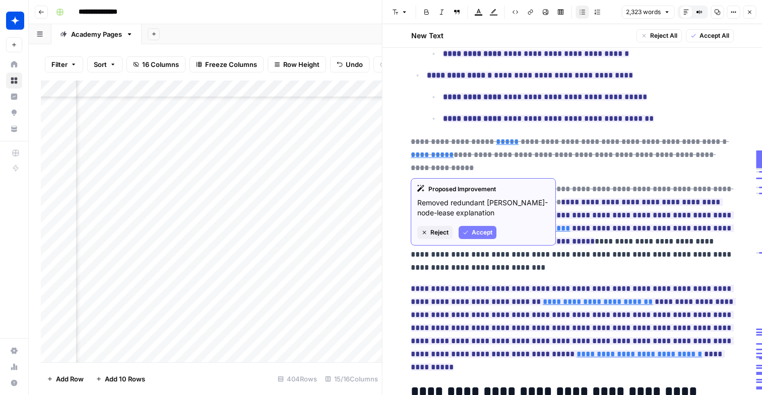
click at [479, 232] on span "Accept" at bounding box center [482, 232] width 21 height 9
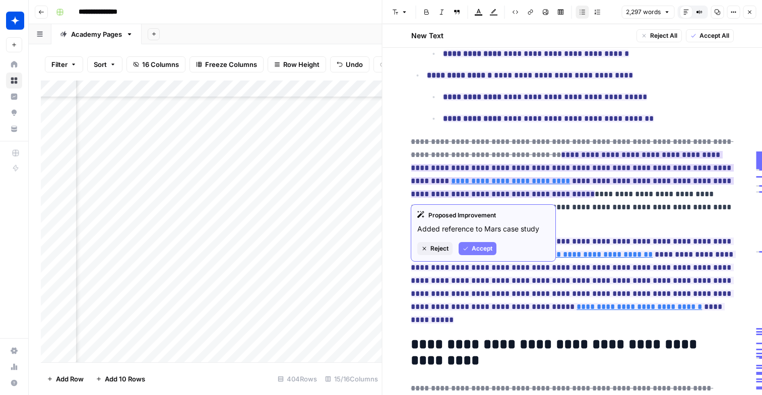
click at [475, 250] on span "Accept" at bounding box center [482, 248] width 21 height 9
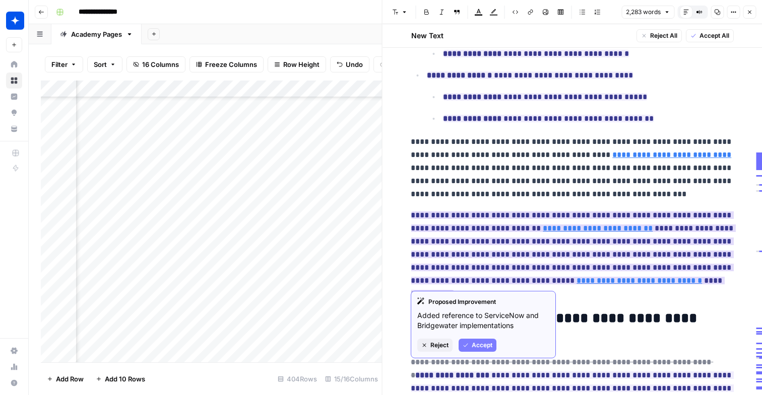
click at [488, 342] on span "Accept" at bounding box center [482, 345] width 21 height 9
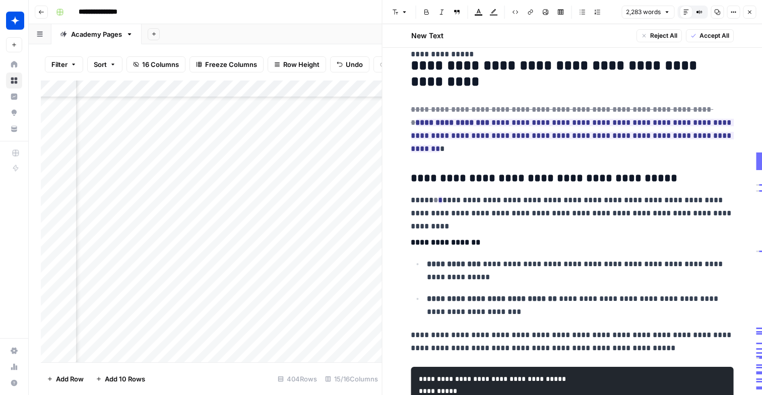
scroll to position [2301, 0]
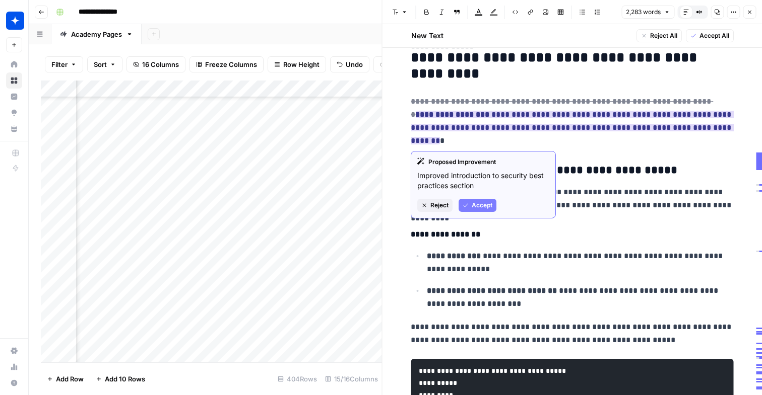
click at [480, 207] on span "Accept" at bounding box center [482, 205] width 21 height 9
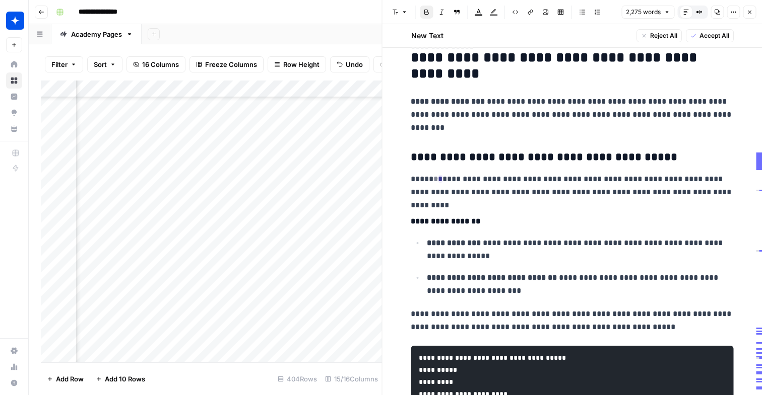
click at [450, 120] on p "**********" at bounding box center [572, 114] width 322 height 39
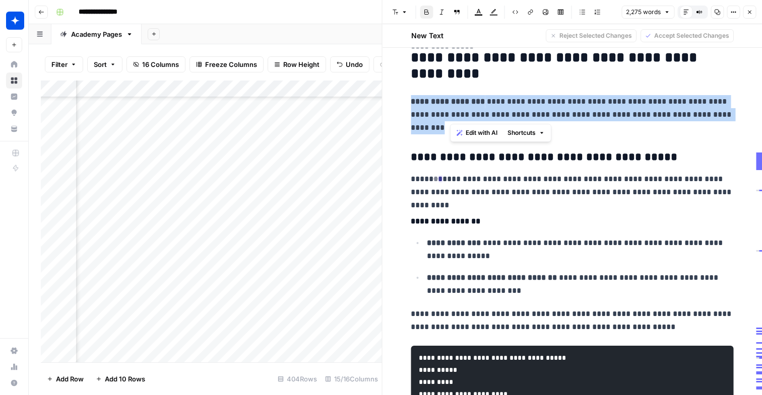
click at [450, 120] on p "**********" at bounding box center [572, 114] width 322 height 39
copy p "*"
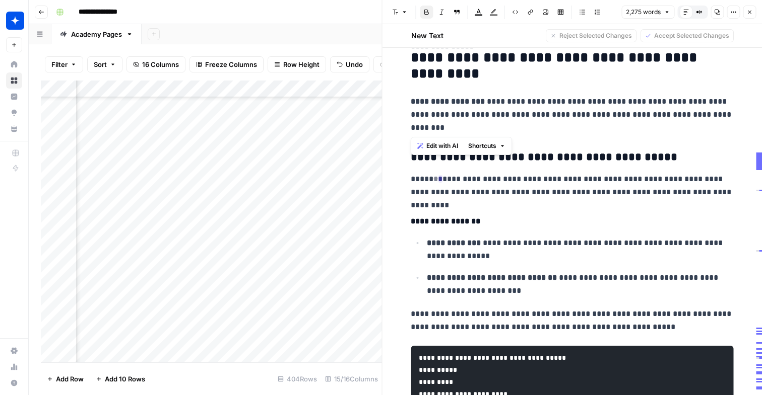
click at [531, 186] on p "**********" at bounding box center [572, 186] width 322 height 26
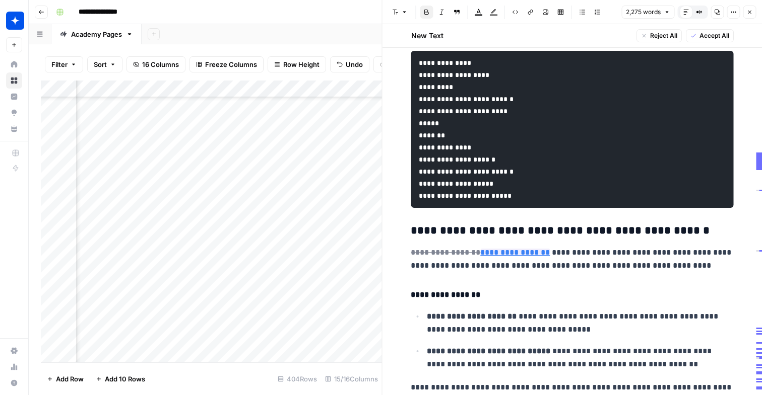
scroll to position [3099, 0]
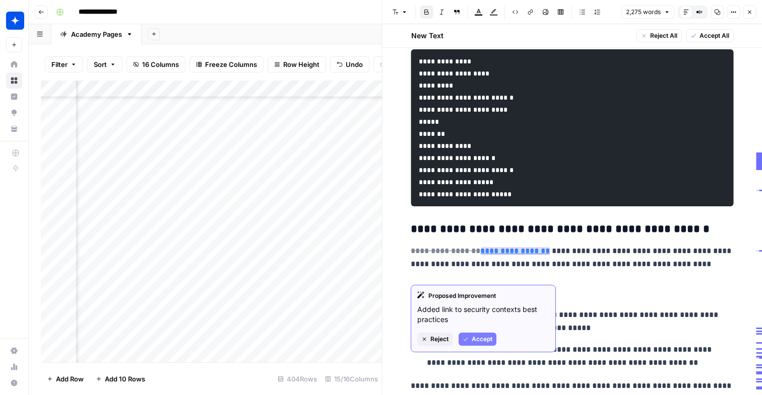
click at [494, 336] on button "Accept" at bounding box center [477, 339] width 38 height 13
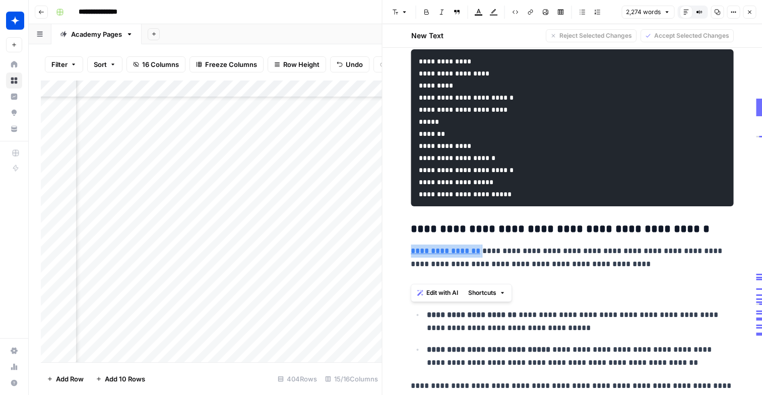
drag, startPoint x: 479, startPoint y: 275, endPoint x: 409, endPoint y: 273, distance: 69.5
copy p "**********"
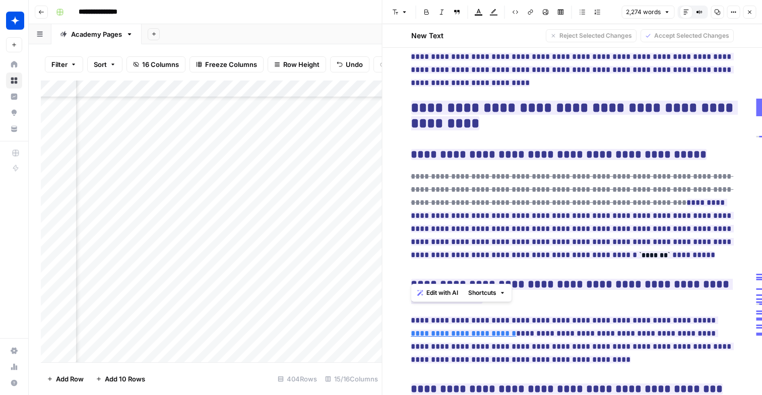
scroll to position [4764, 0]
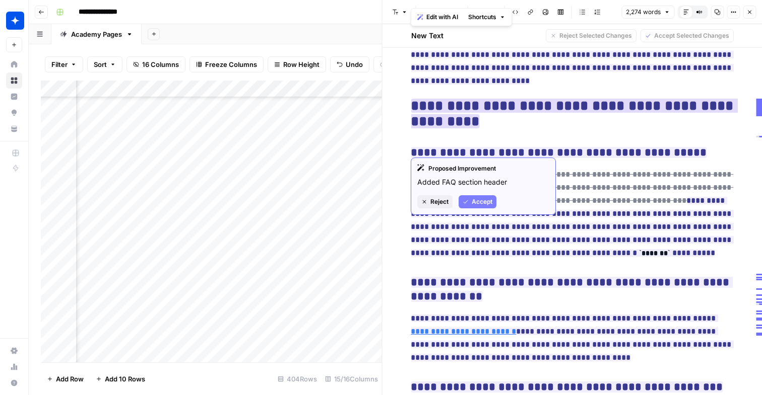
click at [477, 204] on span "Accept" at bounding box center [482, 201] width 21 height 9
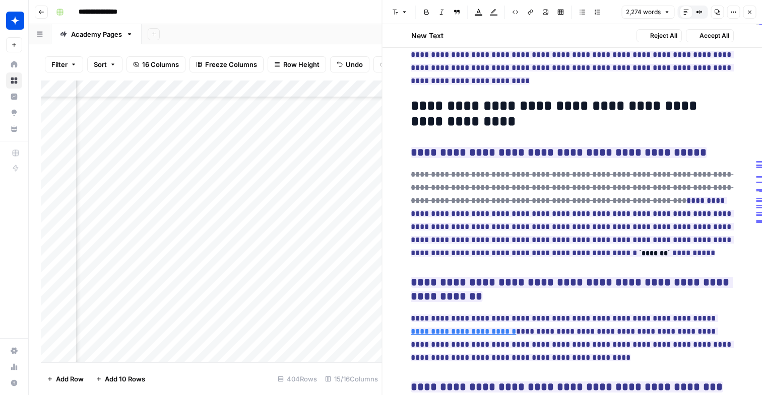
click at [438, 130] on h2 "**********" at bounding box center [572, 114] width 322 height 32
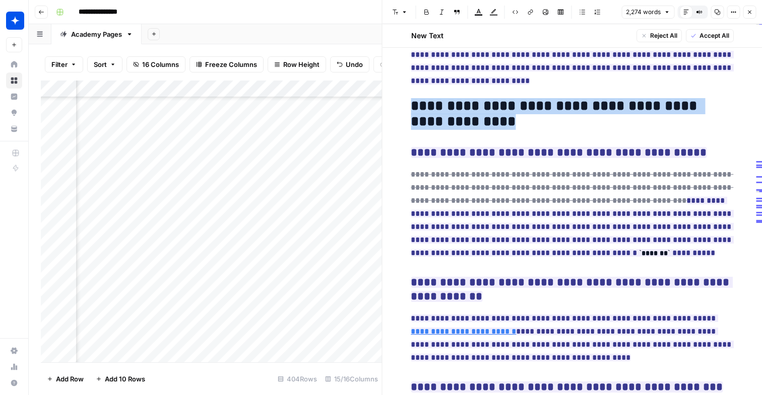
click at [438, 130] on h2 "**********" at bounding box center [572, 114] width 322 height 32
copy h2 "**********"
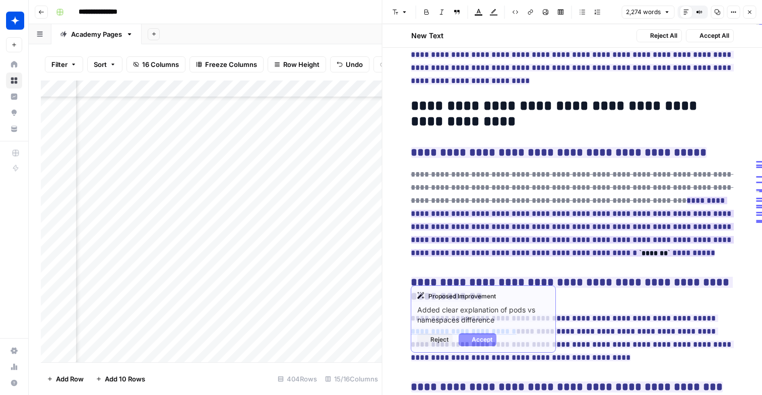
click at [480, 231] on ins "**********" at bounding box center [572, 227] width 322 height 60
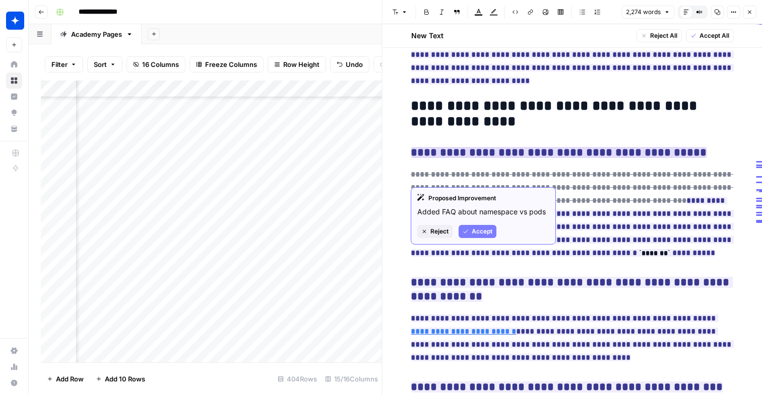
click at [476, 232] on span "Accept" at bounding box center [482, 231] width 21 height 9
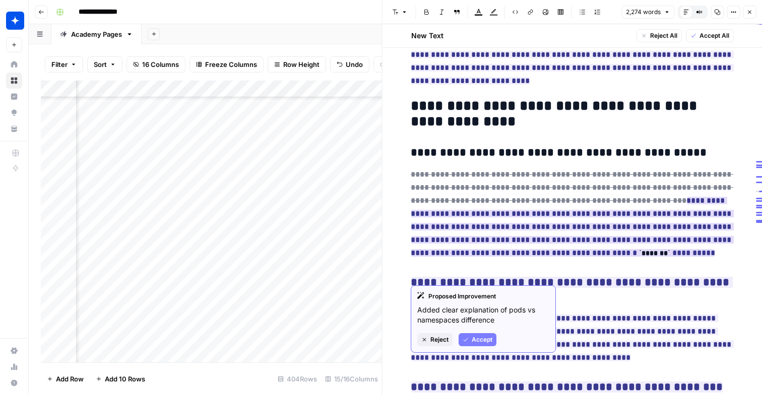
click at [481, 338] on span "Accept" at bounding box center [482, 340] width 21 height 9
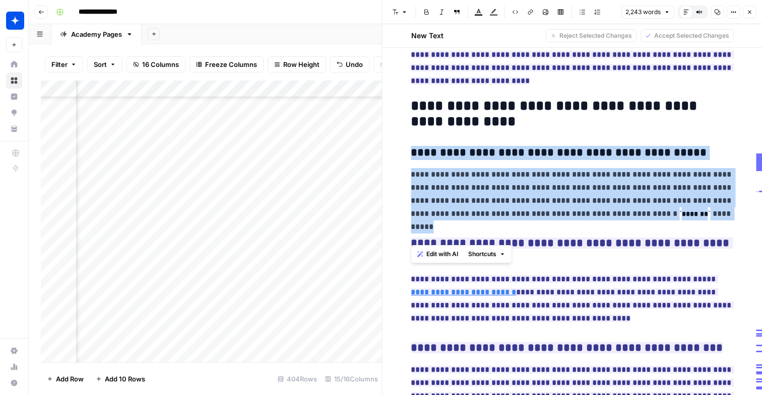
drag, startPoint x: 694, startPoint y: 236, endPoint x: 407, endPoint y: 174, distance: 293.8
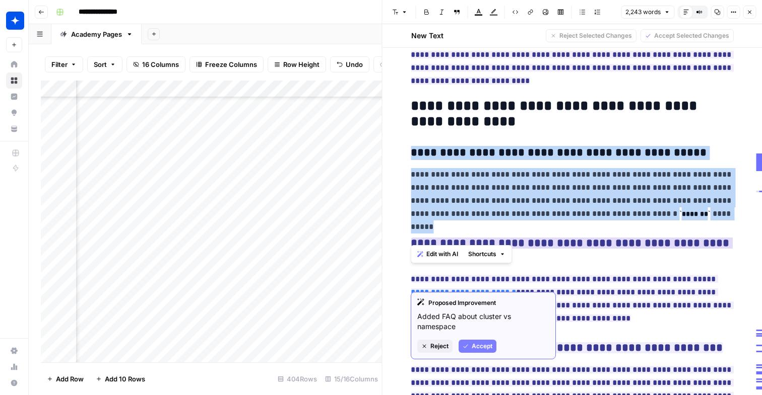
click at [488, 348] on span "Accept" at bounding box center [482, 346] width 21 height 9
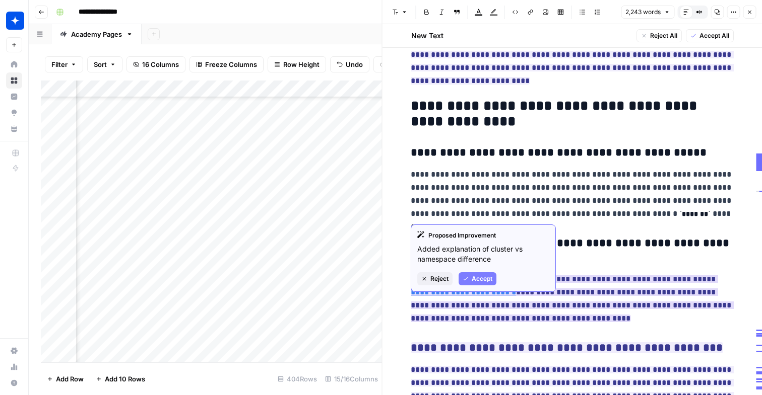
click at [474, 280] on span "Accept" at bounding box center [482, 279] width 21 height 9
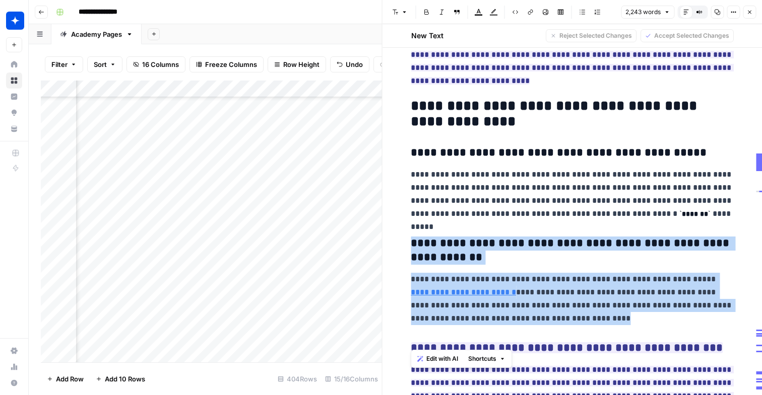
drag, startPoint x: 581, startPoint y: 341, endPoint x: 413, endPoint y: 267, distance: 183.4
copy div "**********"
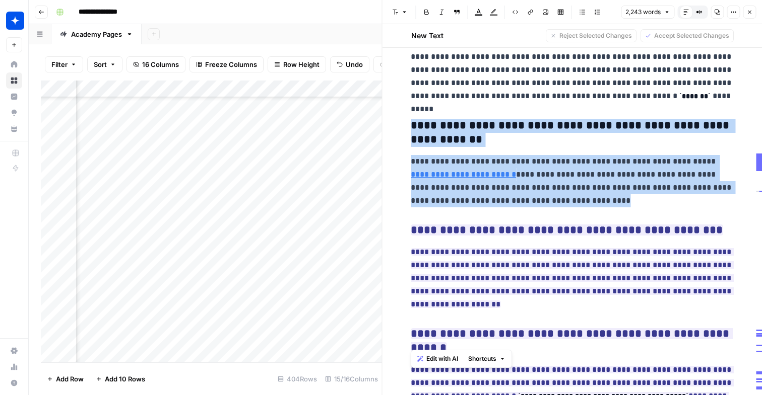
scroll to position [4899, 0]
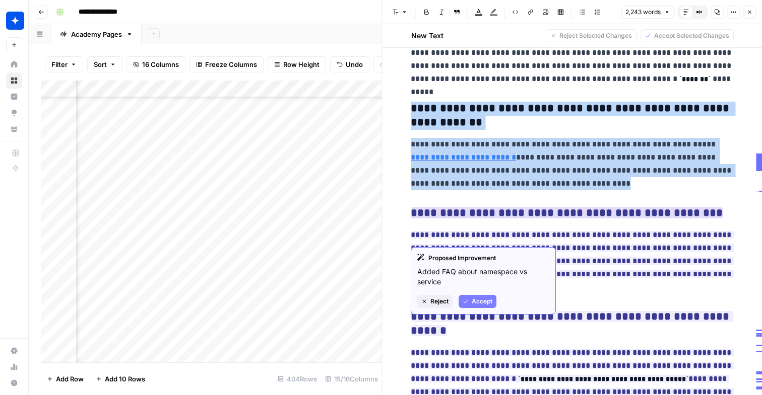
click at [484, 296] on button "Accept" at bounding box center [477, 301] width 38 height 13
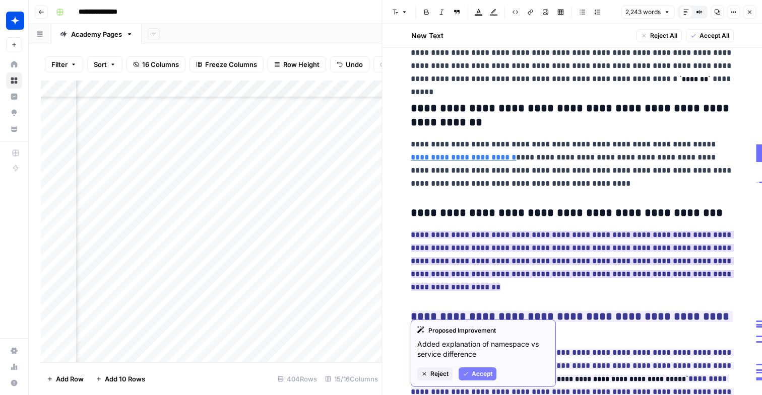
click at [486, 369] on button "Accept" at bounding box center [477, 374] width 38 height 13
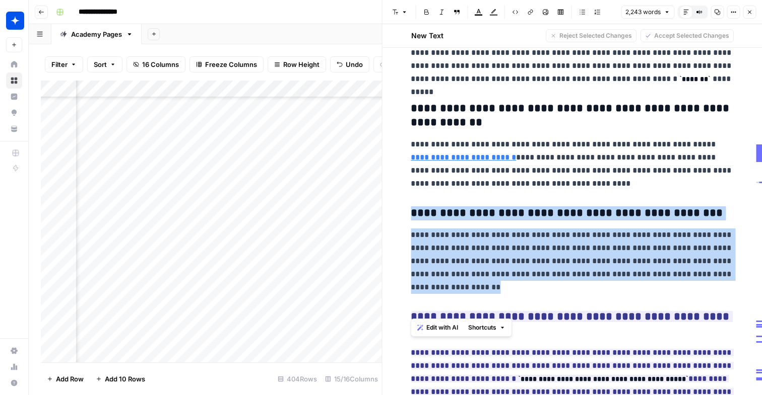
drag, startPoint x: 463, startPoint y: 314, endPoint x: 413, endPoint y: 235, distance: 93.8
copy div "**********"
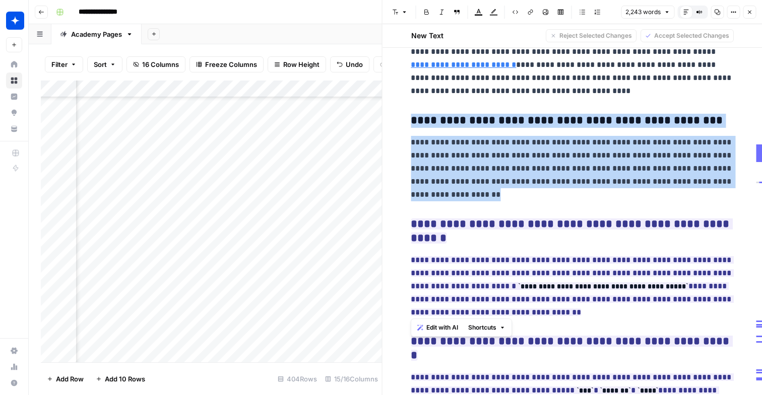
scroll to position [5046, 0]
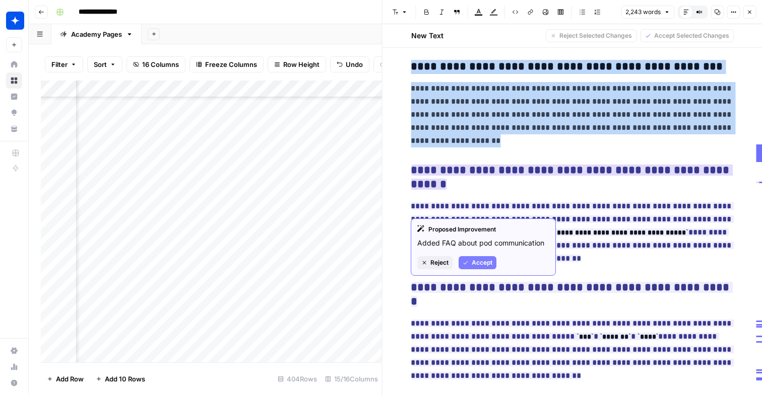
click at [472, 264] on button "Accept" at bounding box center [477, 262] width 38 height 13
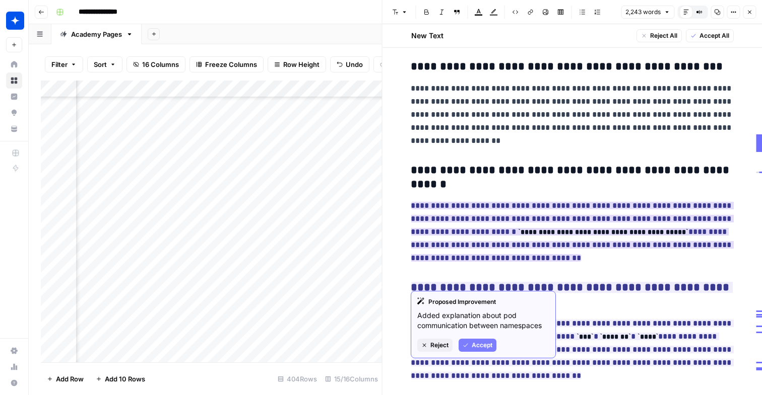
click at [471, 346] on button "Accept" at bounding box center [477, 345] width 38 height 13
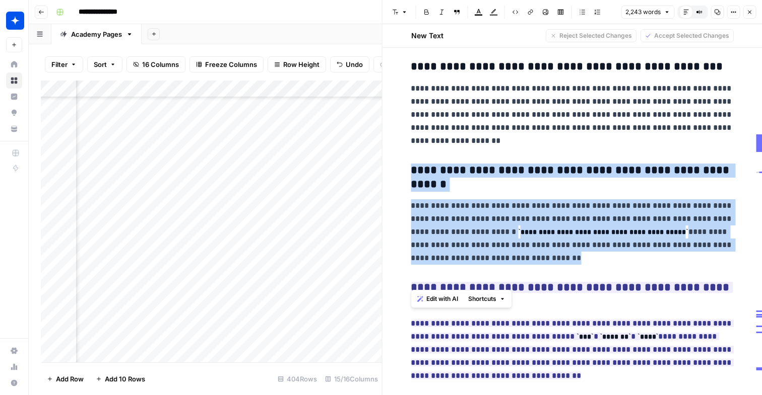
drag, startPoint x: 562, startPoint y: 284, endPoint x: 412, endPoint y: 197, distance: 173.3
copy div "**********"
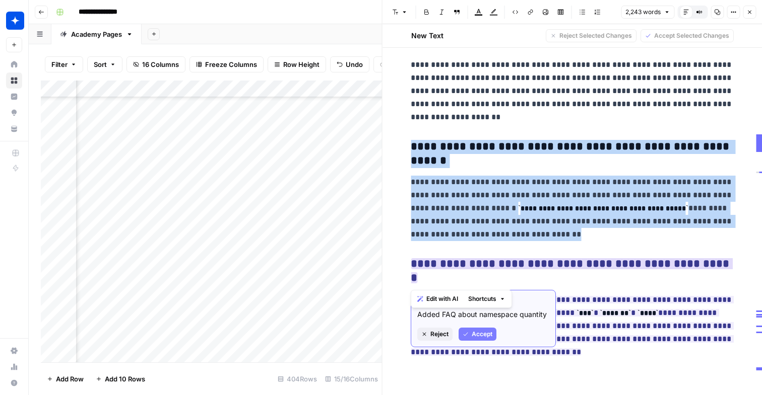
click at [484, 332] on span "Accept" at bounding box center [482, 334] width 21 height 9
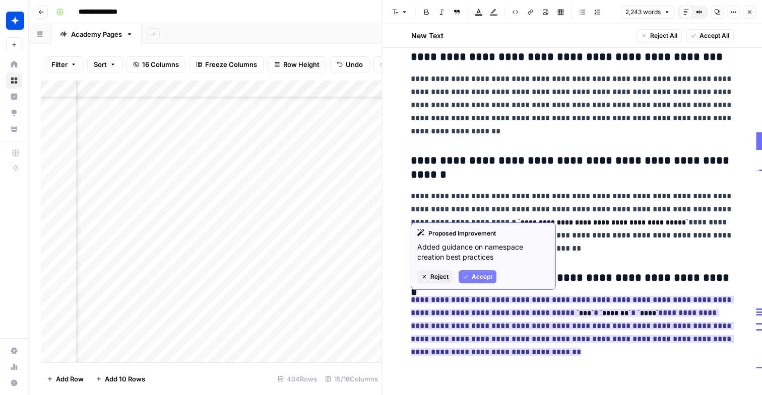
click at [477, 274] on span "Accept" at bounding box center [482, 277] width 21 height 9
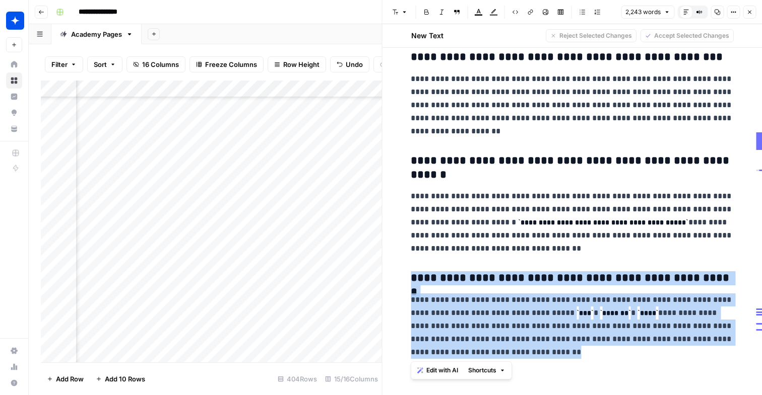
drag, startPoint x: 553, startPoint y: 355, endPoint x: 397, endPoint y: 279, distance: 173.3
copy div "**********"
click at [748, 13] on icon "button" at bounding box center [750, 13] width 4 height 4
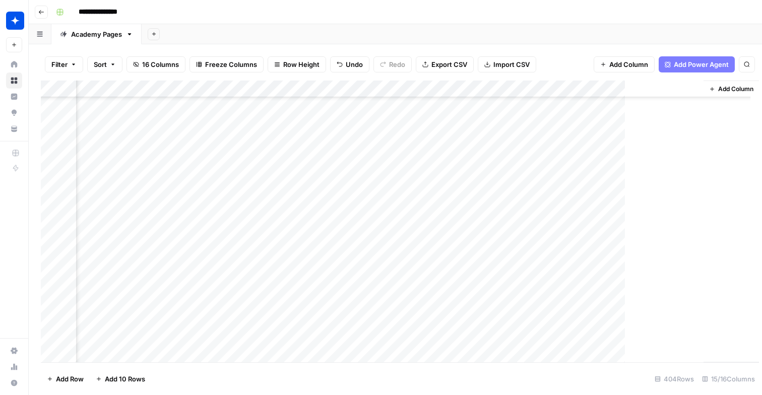
scroll to position [6669, 965]
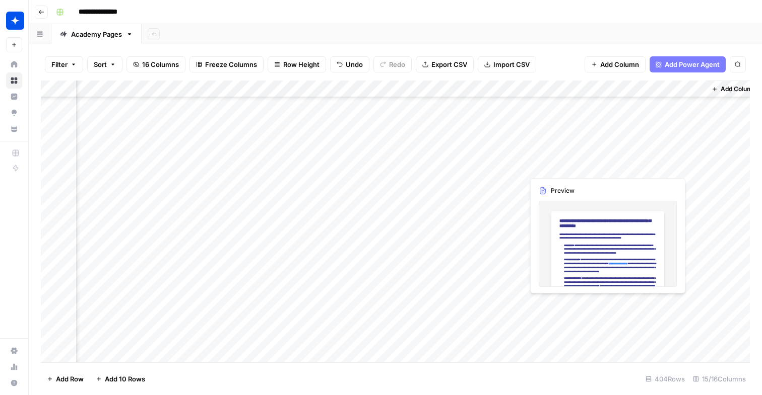
click at [548, 301] on div "Add Column" at bounding box center [395, 222] width 709 height 282
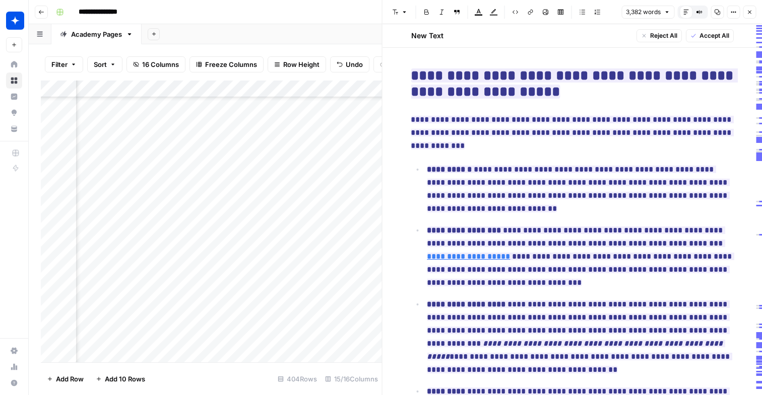
scroll to position [6669, 704]
click at [269, 304] on div "Add Column" at bounding box center [211, 222] width 341 height 282
drag, startPoint x: 255, startPoint y: 306, endPoint x: 206, endPoint y: 304, distance: 49.4
click at [206, 304] on body "**********" at bounding box center [381, 197] width 762 height 395
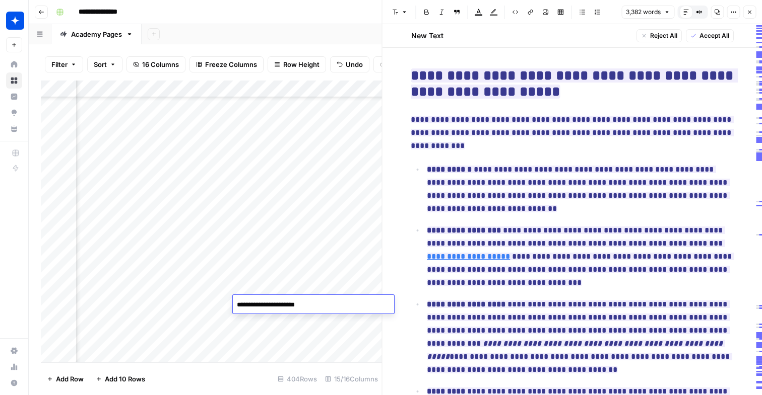
type textarea "**********"
click at [285, 320] on div "Add Column" at bounding box center [211, 222] width 341 height 282
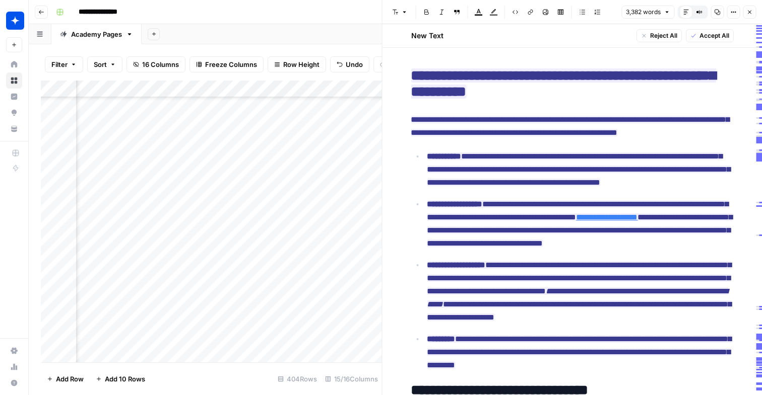
click at [753, 12] on button "Close" at bounding box center [749, 12] width 13 height 13
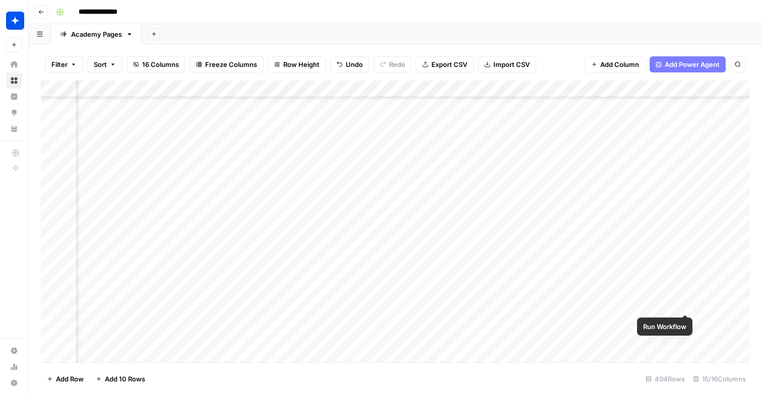
click at [686, 303] on div "Add Column" at bounding box center [395, 222] width 709 height 282
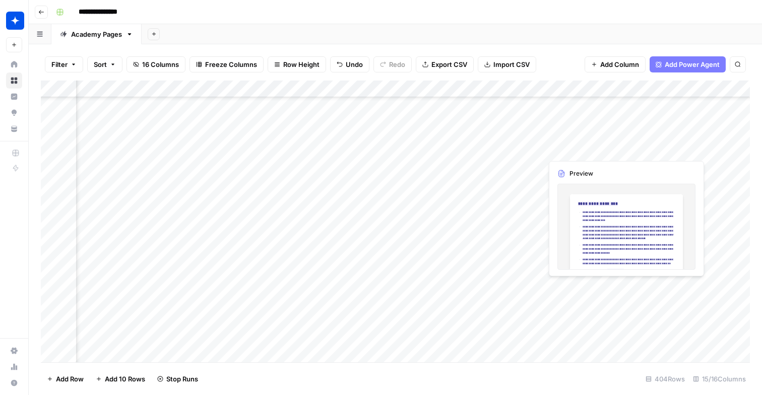
click at [649, 289] on div "Add Column" at bounding box center [395, 222] width 709 height 282
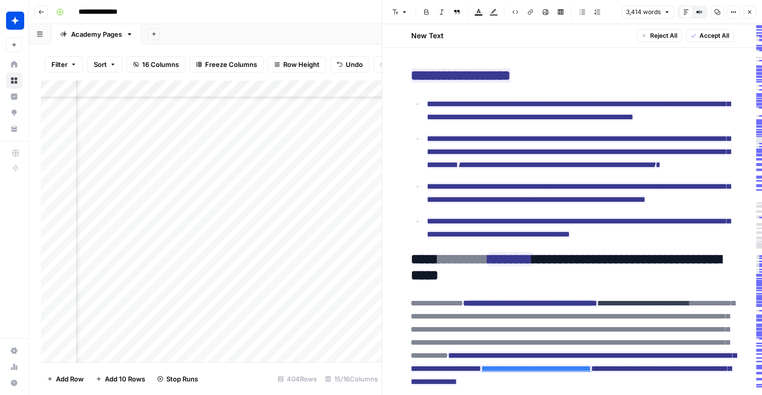
scroll to position [6669, 779]
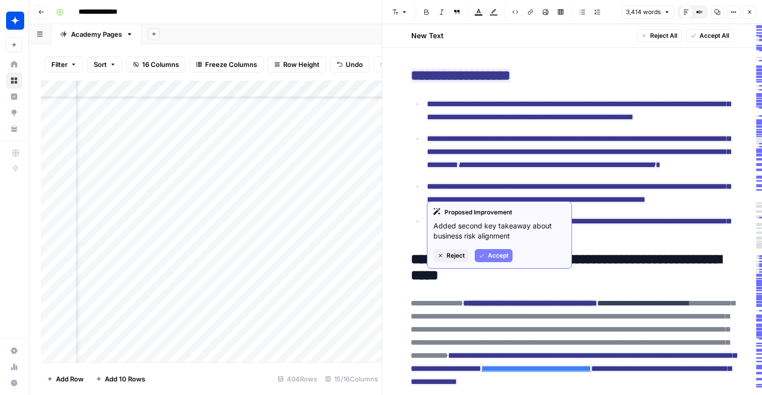
click at [502, 124] on p "**********" at bounding box center [580, 111] width 306 height 26
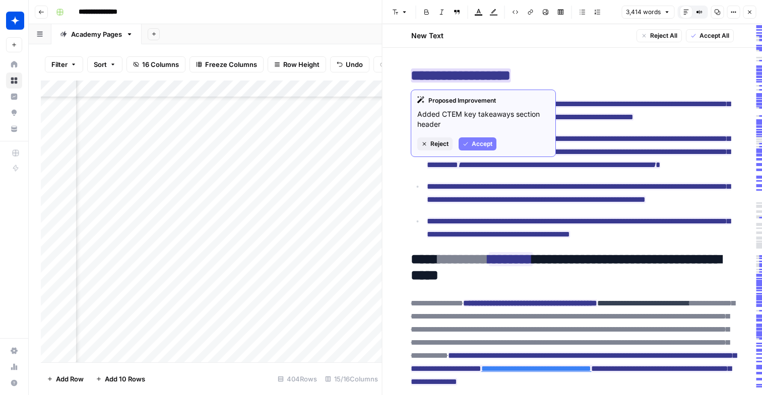
click at [492, 146] on span "Accept" at bounding box center [482, 144] width 21 height 9
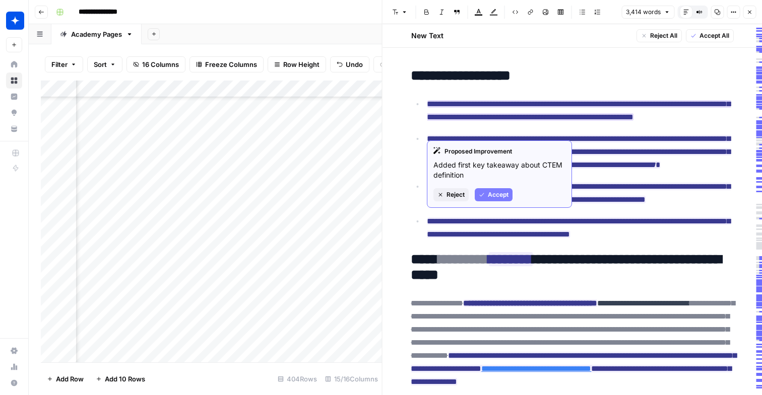
click at [489, 192] on span "Accept" at bounding box center [498, 194] width 21 height 9
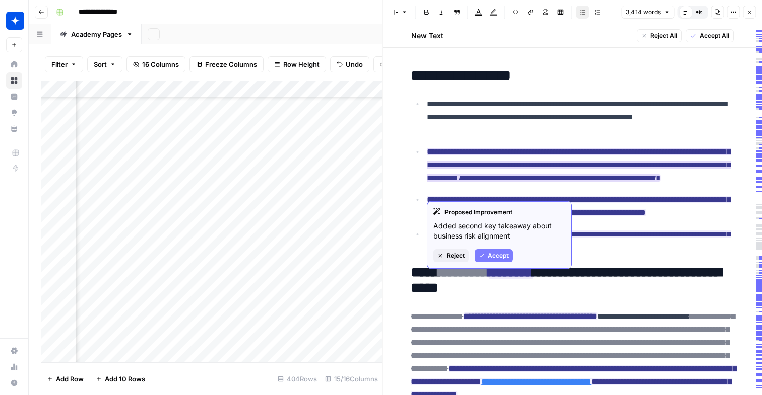
click at [495, 254] on span "Accept" at bounding box center [498, 255] width 21 height 9
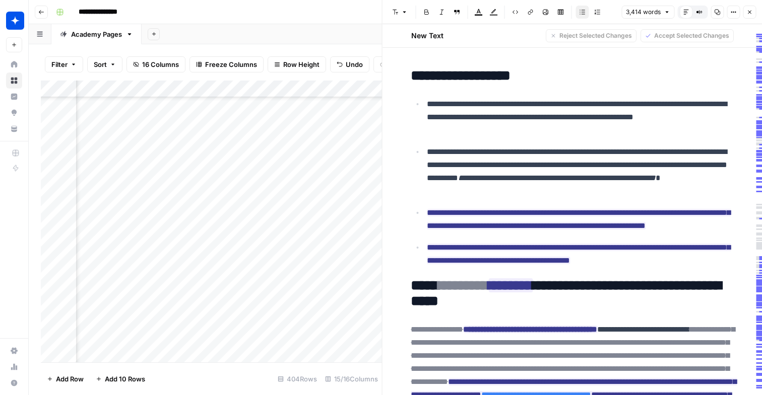
drag, startPoint x: 562, startPoint y: 192, endPoint x: 722, endPoint y: 163, distance: 162.8
click at [722, 163] on p "**********" at bounding box center [580, 172] width 306 height 52
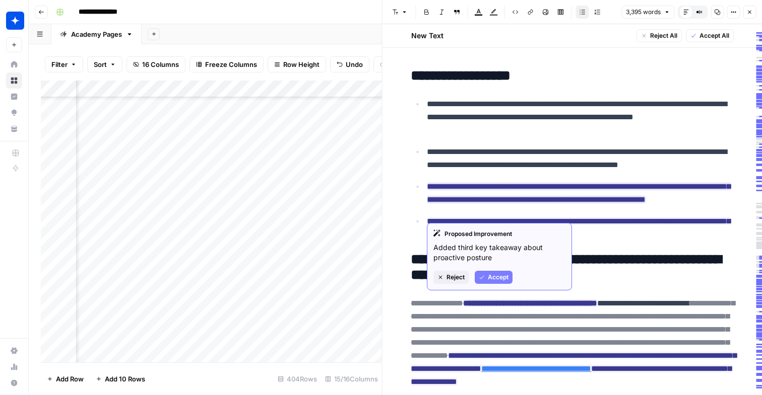
click at [497, 279] on span "Accept" at bounding box center [498, 277] width 21 height 9
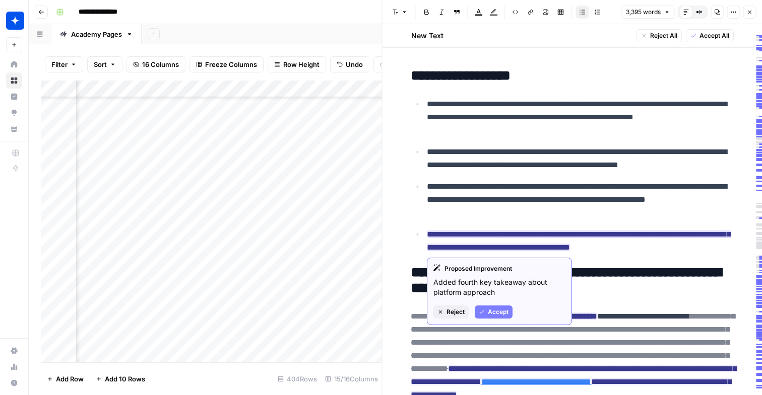
click at [491, 314] on span "Accept" at bounding box center [498, 312] width 21 height 9
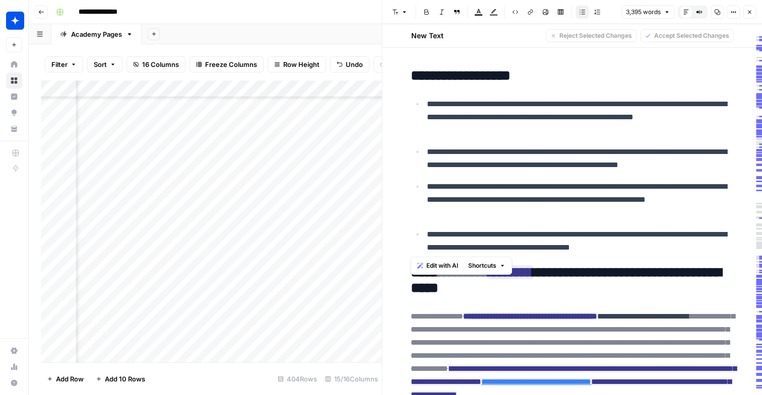
drag, startPoint x: 409, startPoint y: 72, endPoint x: 696, endPoint y: 251, distance: 338.3
copy div "**********"
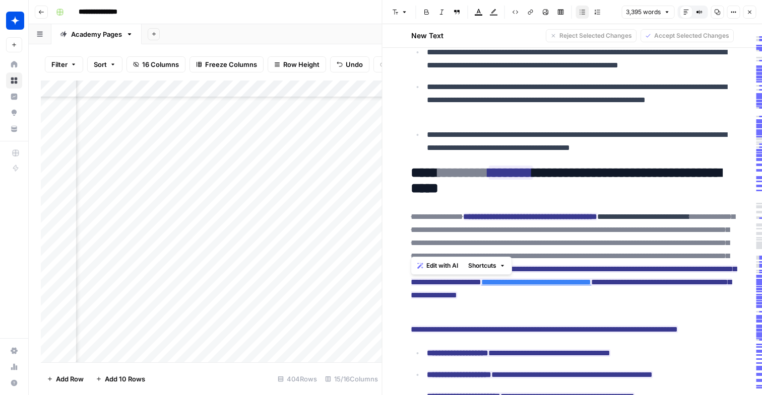
scroll to position [125, 0]
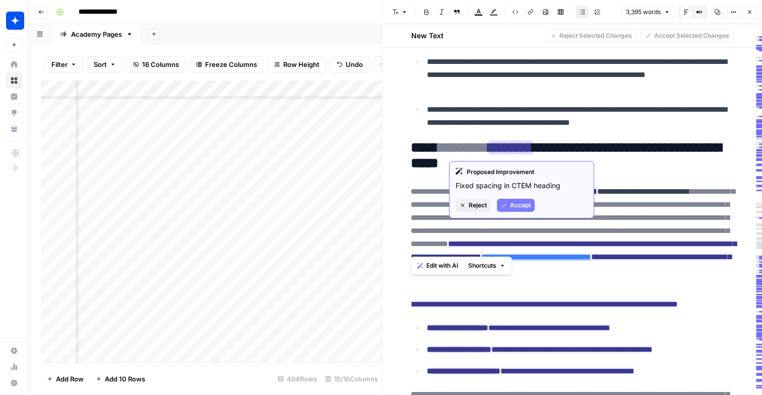
click at [517, 206] on span "Accept" at bounding box center [520, 205] width 21 height 9
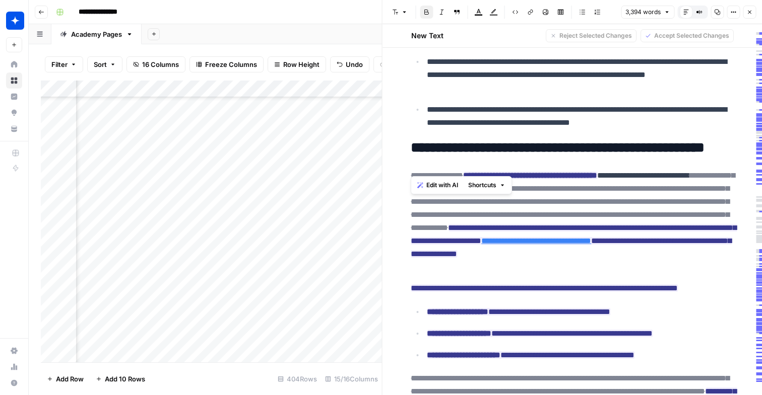
drag, startPoint x: 537, startPoint y: 162, endPoint x: 405, endPoint y: 146, distance: 133.4
copy strong "**********"
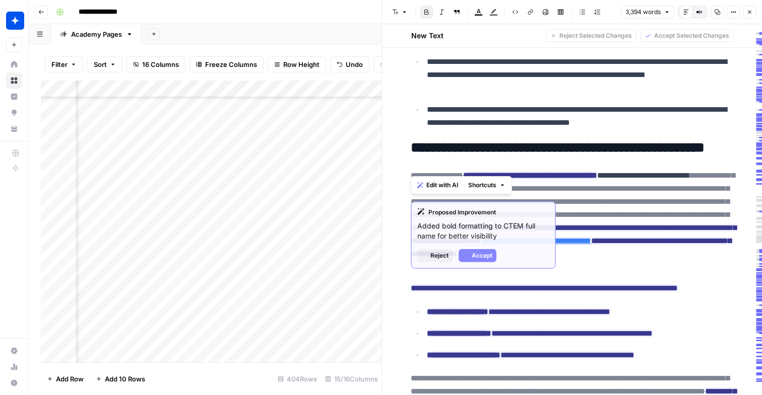
click at [558, 156] on h2 "**********" at bounding box center [572, 148] width 322 height 16
click at [485, 254] on span "Accept" at bounding box center [482, 255] width 21 height 9
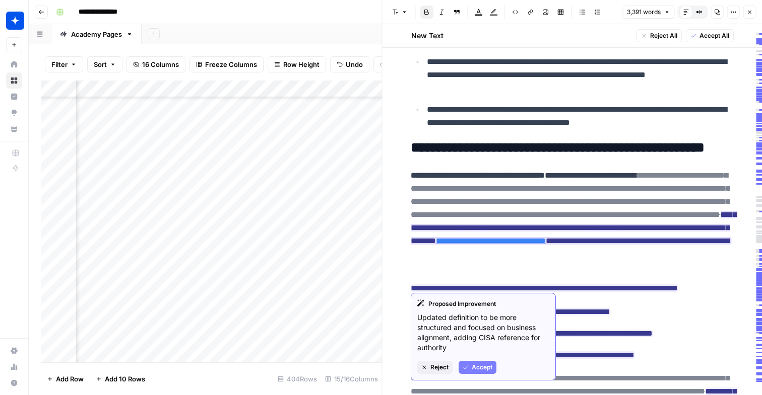
click at [473, 368] on span "Accept" at bounding box center [482, 367] width 21 height 9
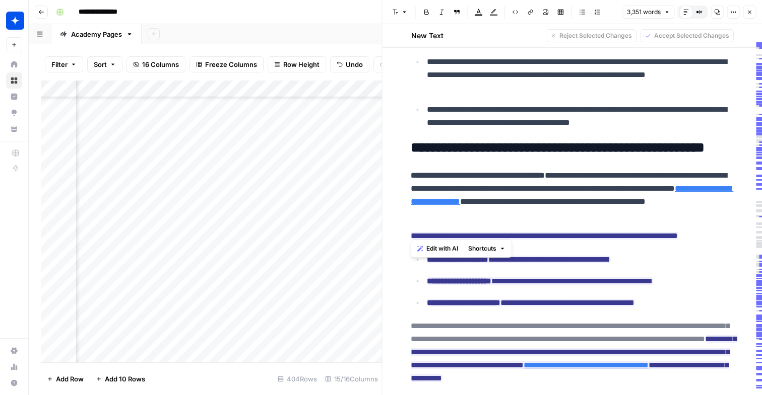
drag, startPoint x: 612, startPoint y: 231, endPoint x: 396, endPoint y: 189, distance: 220.1
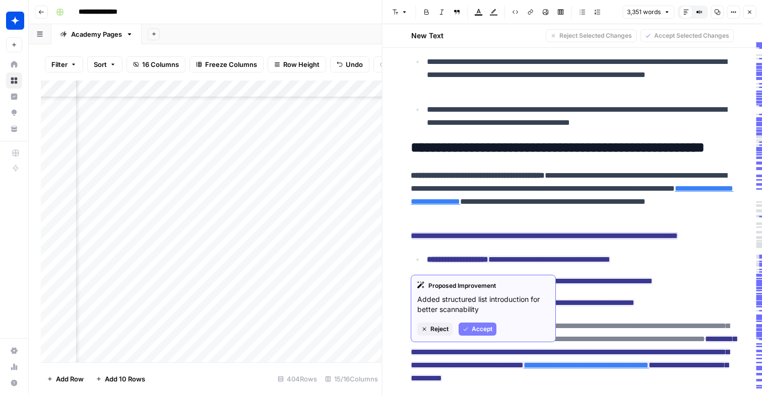
click at [474, 326] on span "Accept" at bounding box center [482, 329] width 21 height 9
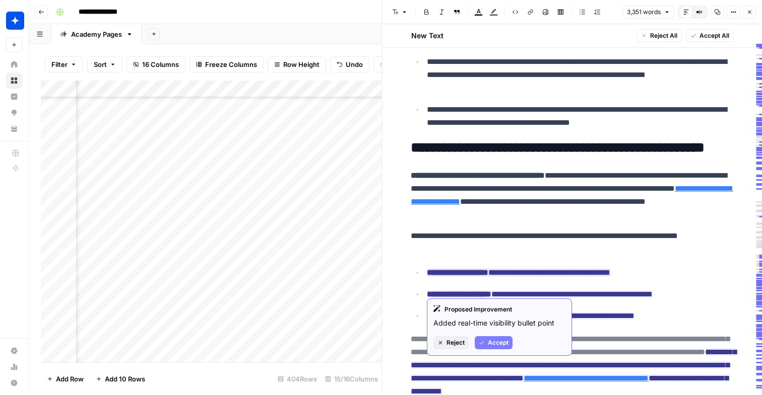
click at [487, 342] on button "Accept" at bounding box center [494, 343] width 38 height 13
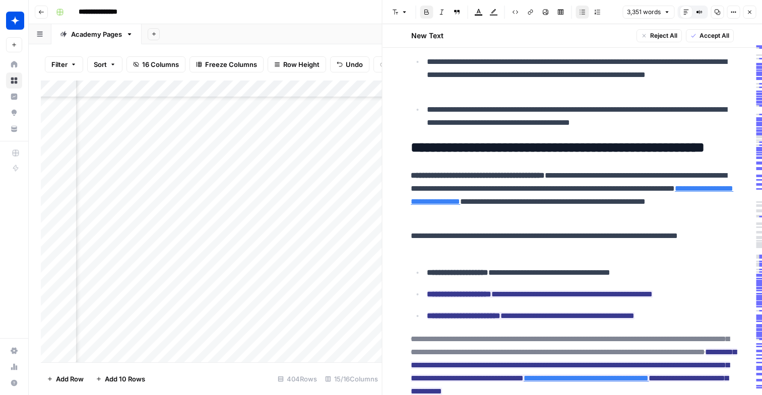
scroll to position [170, 0]
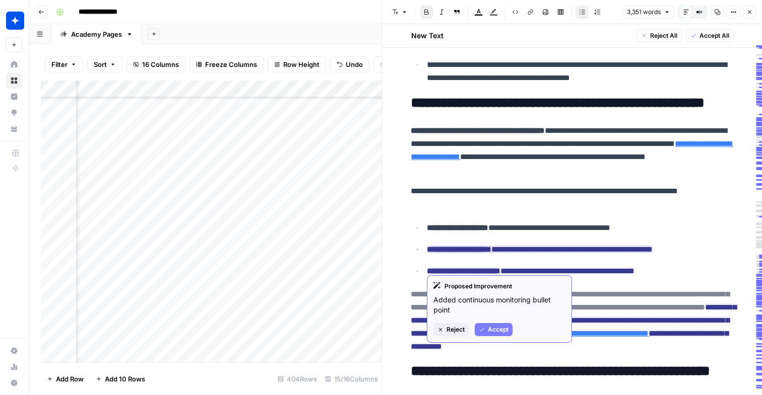
click at [490, 326] on span "Accept" at bounding box center [498, 329] width 21 height 9
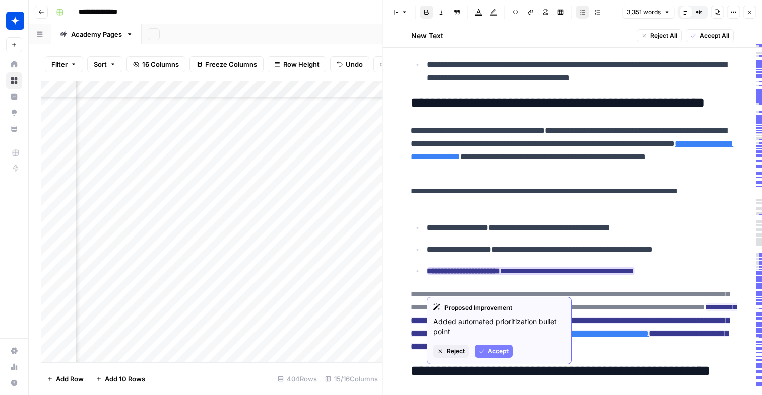
click at [496, 353] on span "Accept" at bounding box center [498, 351] width 21 height 9
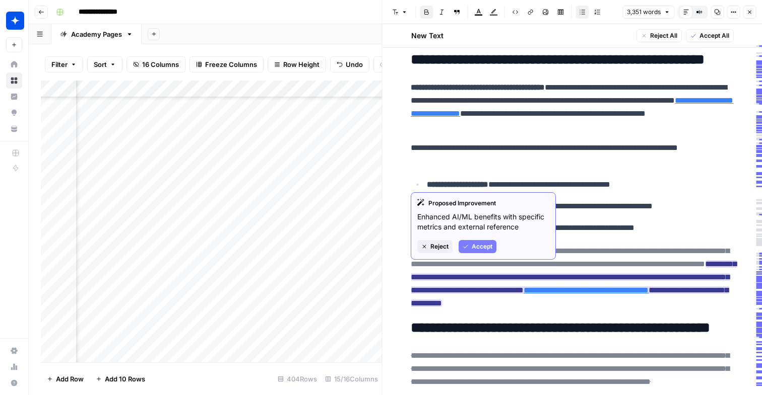
scroll to position [230, 0]
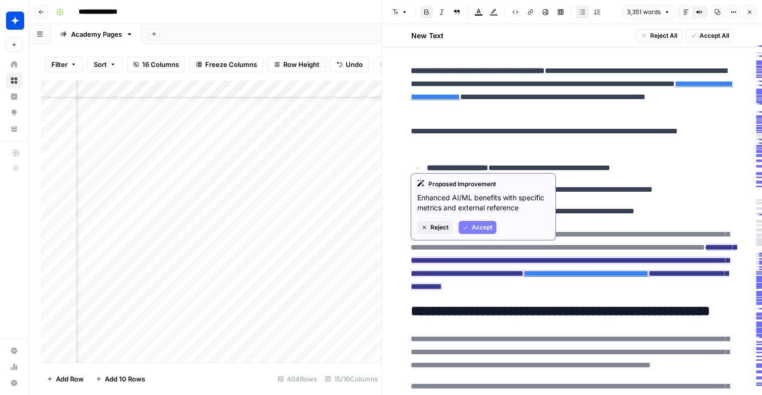
click at [476, 232] on span "Accept" at bounding box center [482, 227] width 21 height 9
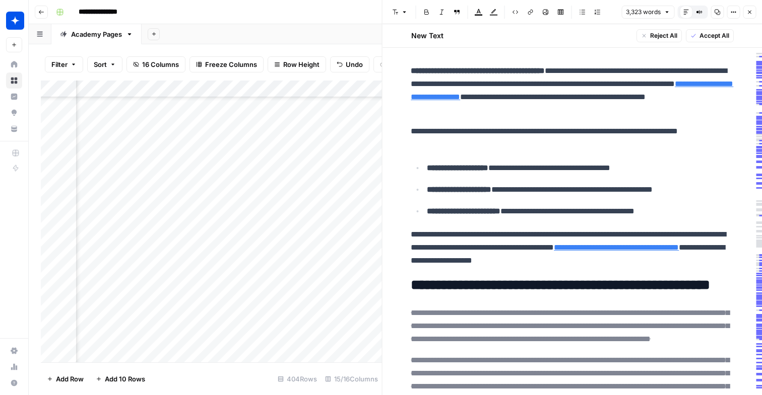
click at [679, 251] on link "**********" at bounding box center [616, 248] width 125 height 8
drag, startPoint x: 663, startPoint y: 277, endPoint x: 406, endPoint y: 146, distance: 289.1
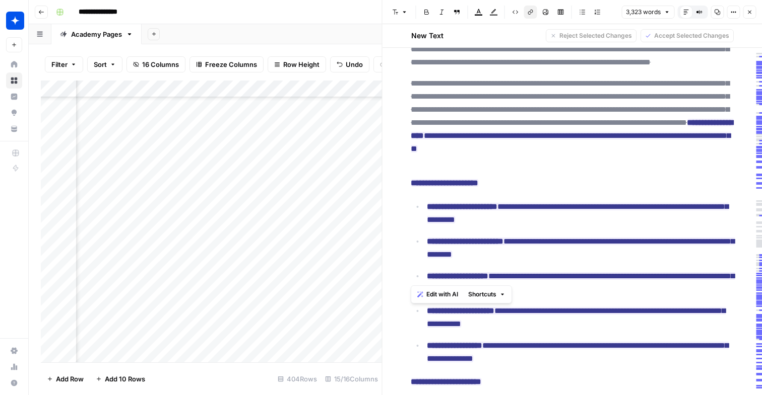
scroll to position [509, 0]
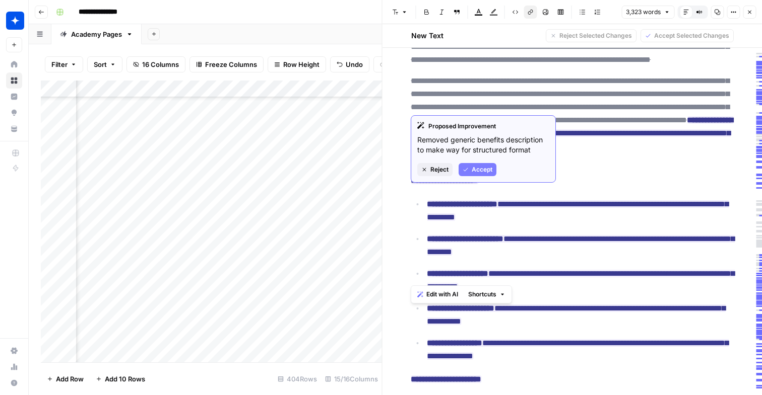
click at [484, 175] on button "Accept" at bounding box center [477, 169] width 38 height 13
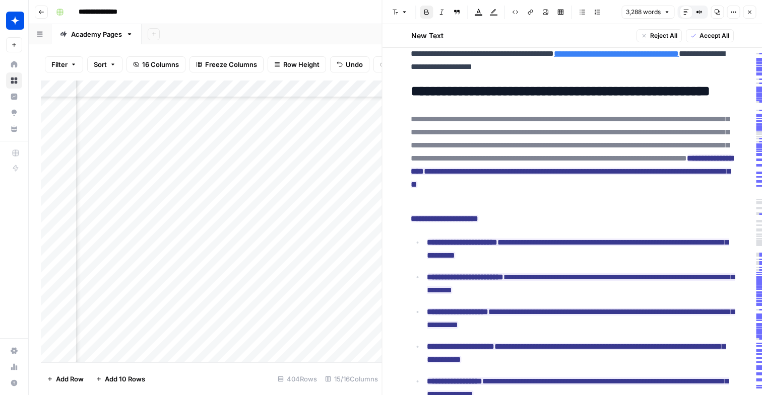
scroll to position [417, 0]
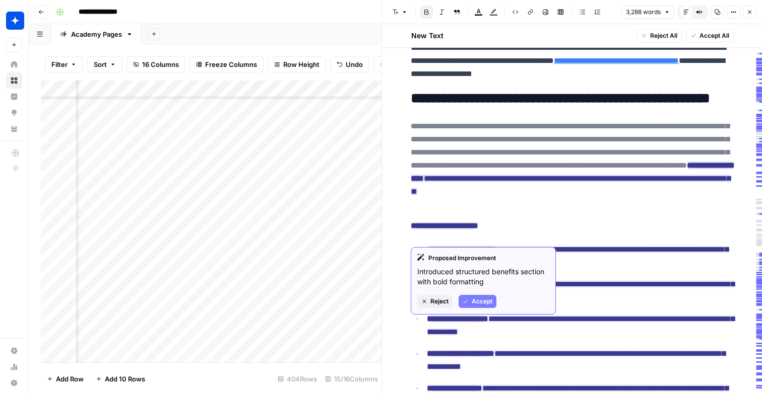
click at [465, 305] on button "Accept" at bounding box center [477, 301] width 38 height 13
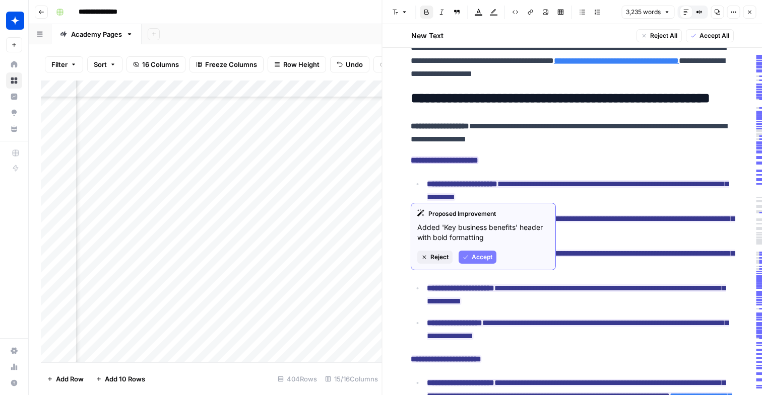
click at [474, 257] on span "Accept" at bounding box center [482, 257] width 21 height 9
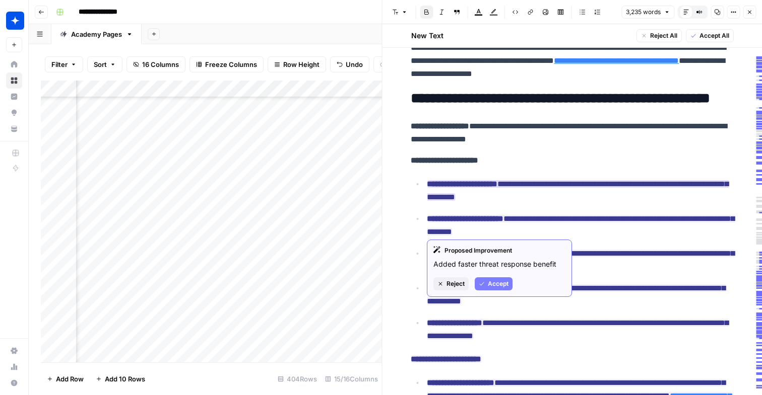
click at [486, 286] on button "Accept" at bounding box center [494, 284] width 38 height 13
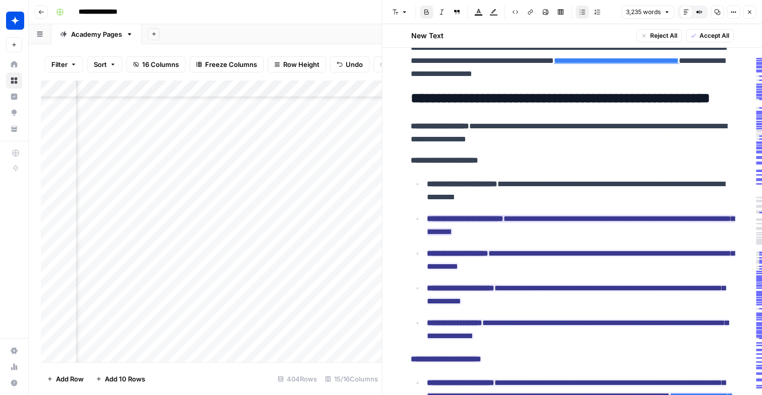
click at [487, 223] on strong "**********" at bounding box center [465, 219] width 77 height 8
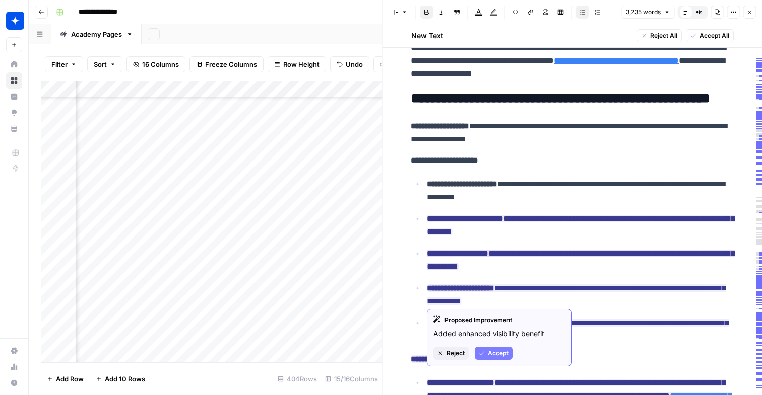
click at [491, 356] on span "Accept" at bounding box center [498, 353] width 21 height 9
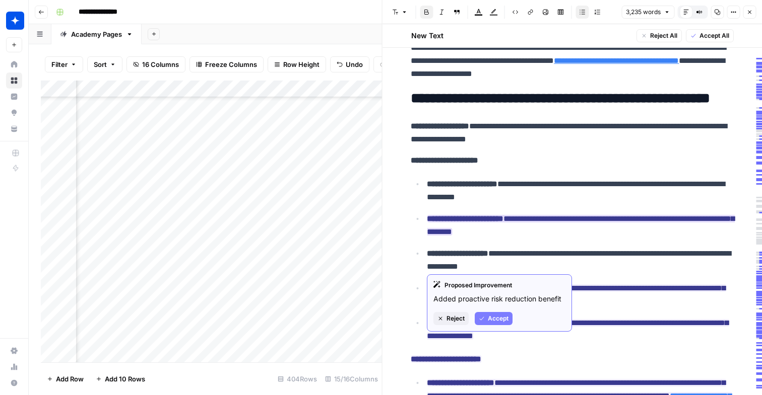
click at [490, 319] on span "Accept" at bounding box center [498, 318] width 21 height 9
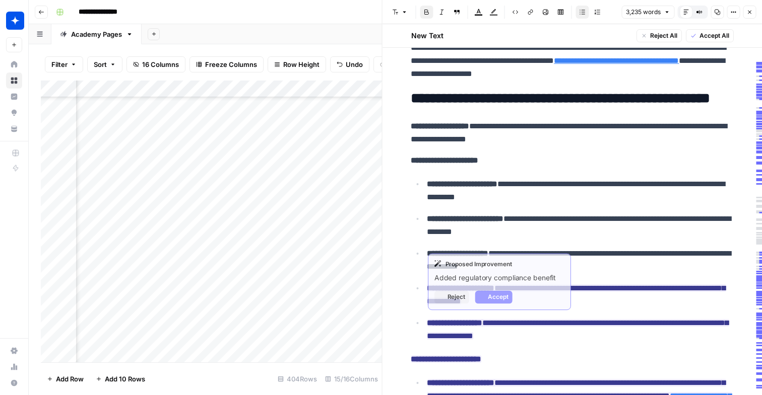
click at [487, 308] on span "**********" at bounding box center [576, 295] width 298 height 27
click at [501, 300] on span "Accept" at bounding box center [498, 297] width 21 height 9
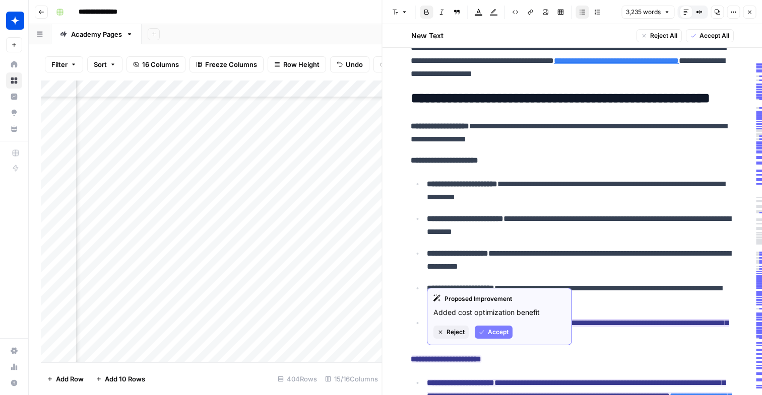
click at [500, 333] on span "Accept" at bounding box center [498, 332] width 21 height 9
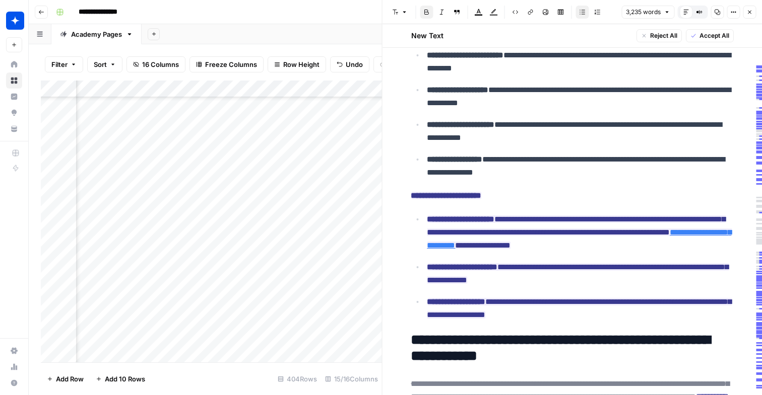
scroll to position [651, 0]
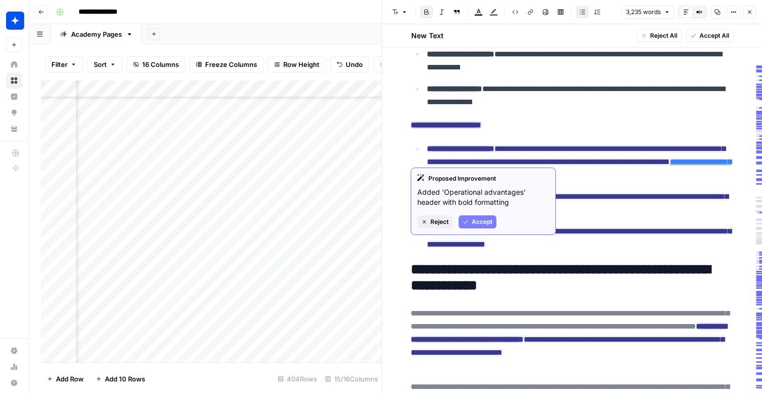
click at [464, 217] on button "Accept" at bounding box center [477, 222] width 38 height 13
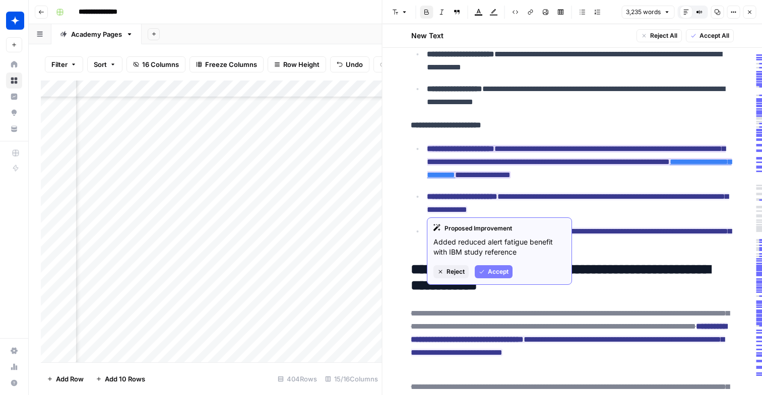
click at [495, 277] on button "Accept" at bounding box center [494, 271] width 38 height 13
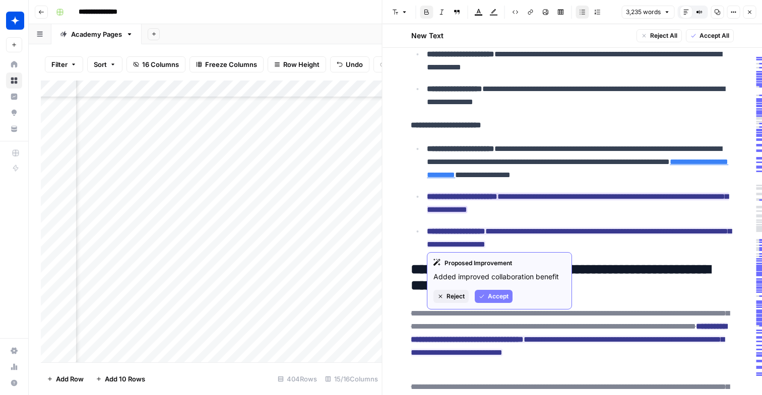
click at [495, 294] on span "Accept" at bounding box center [498, 296] width 21 height 9
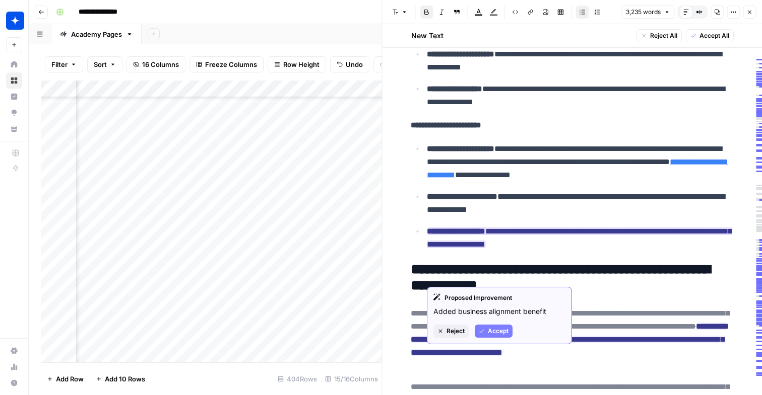
click at [505, 333] on span "Accept" at bounding box center [498, 331] width 21 height 9
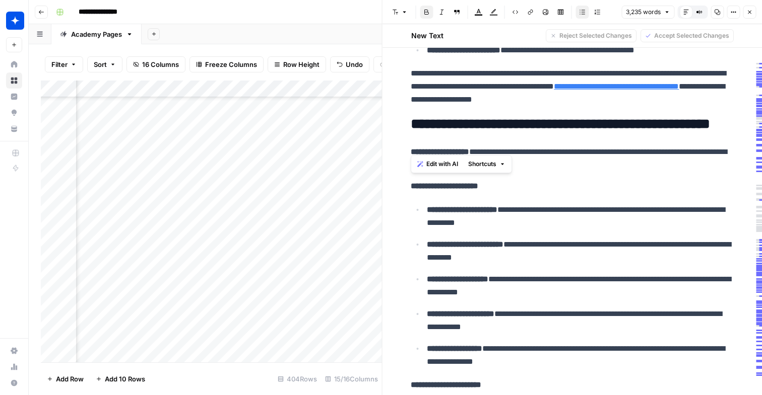
scroll to position [389, 0]
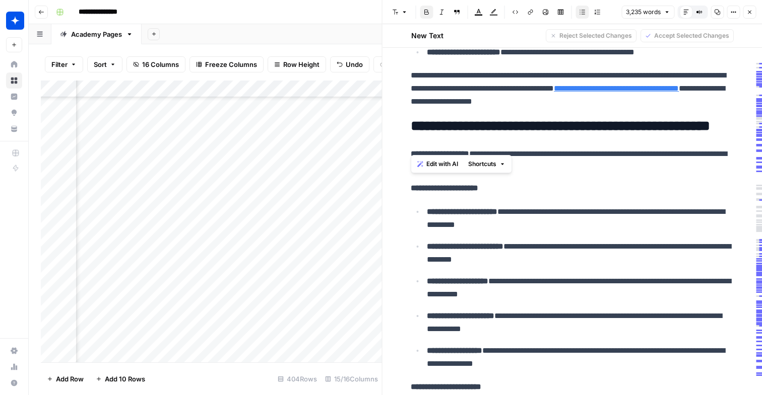
drag, startPoint x: 575, startPoint y: 276, endPoint x: 410, endPoint y: 175, distance: 194.0
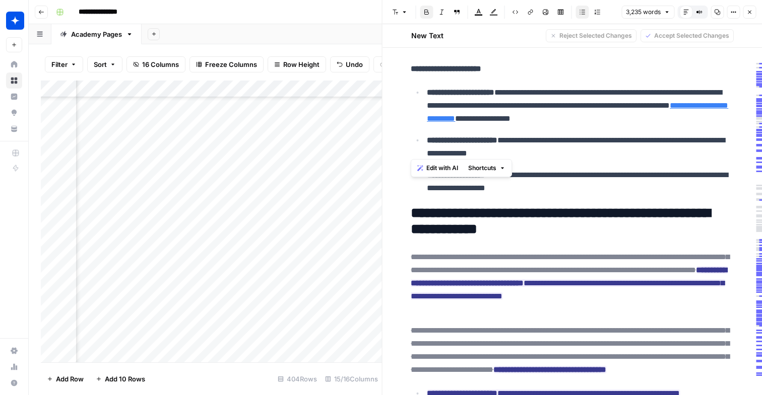
scroll to position [734, 0]
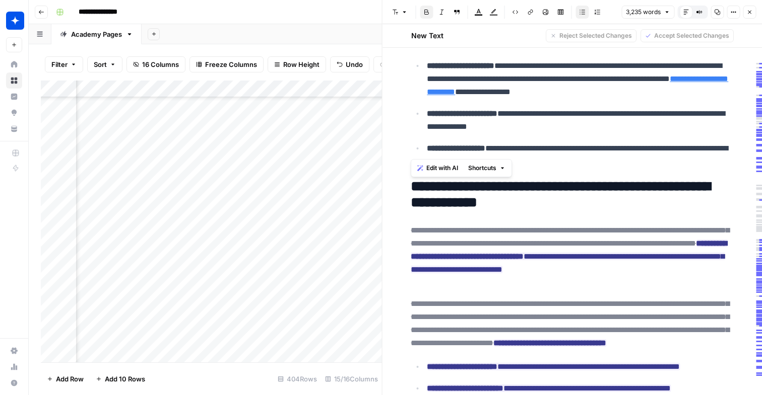
click at [531, 210] on strong "**********" at bounding box center [560, 194] width 299 height 30
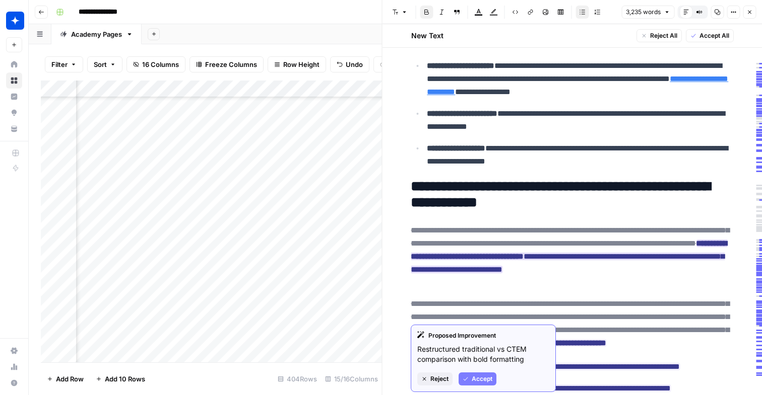
click at [485, 381] on span "Accept" at bounding box center [482, 379] width 21 height 9
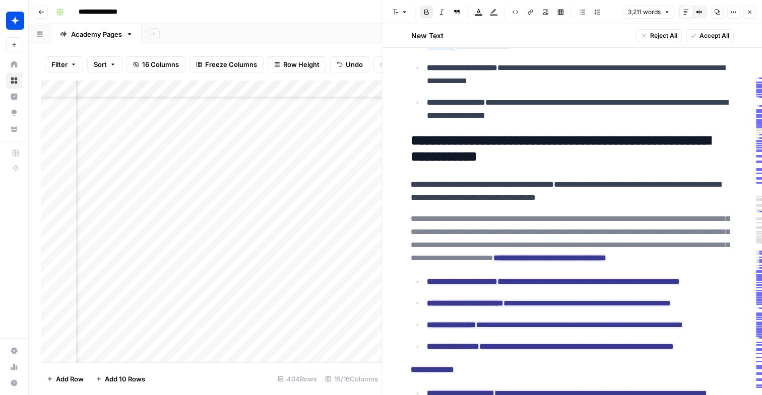
scroll to position [827, 0]
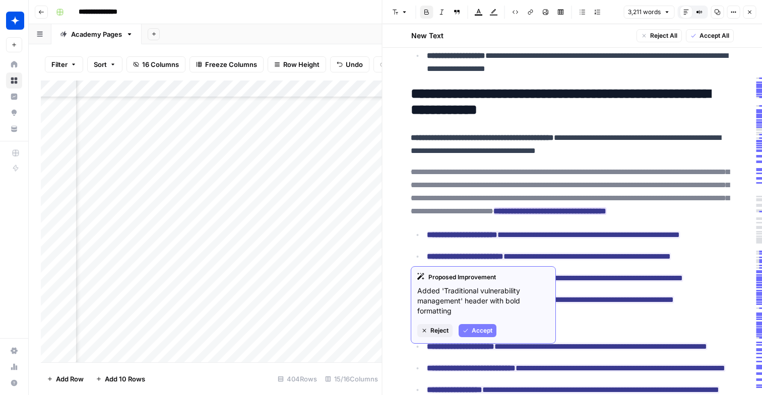
click at [475, 333] on span "Accept" at bounding box center [482, 330] width 21 height 9
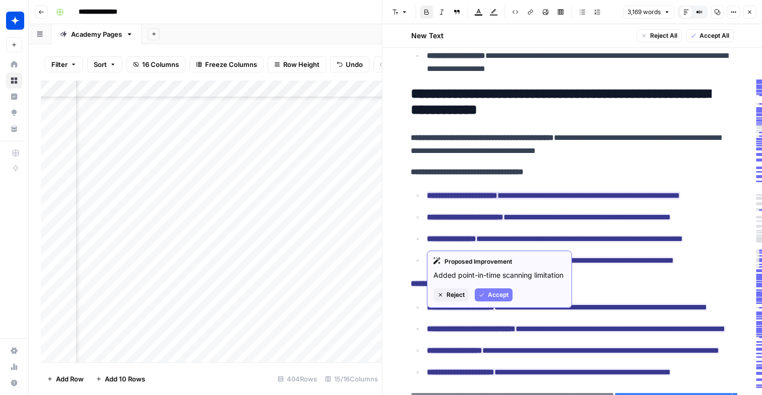
click at [481, 295] on icon "button" at bounding box center [482, 295] width 6 height 6
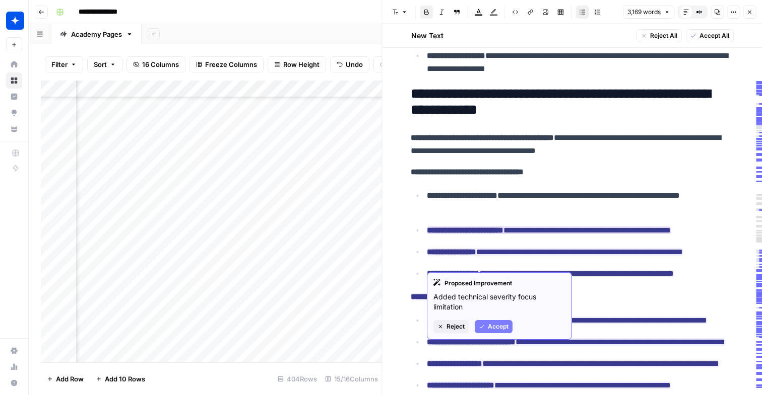
click at [489, 324] on span "Accept" at bounding box center [498, 326] width 21 height 9
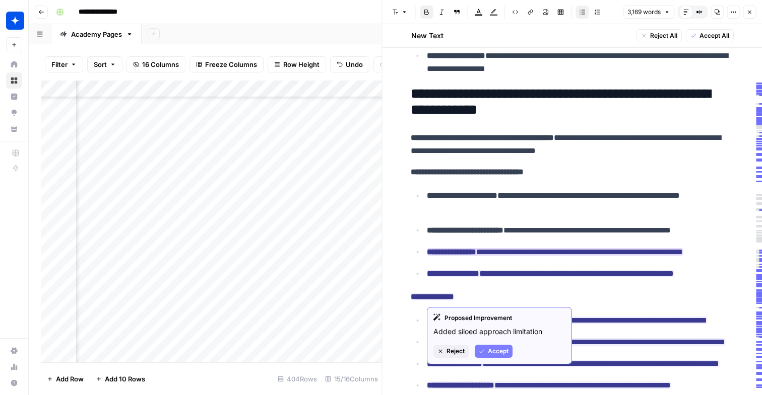
click at [492, 352] on span "Accept" at bounding box center [498, 351] width 21 height 9
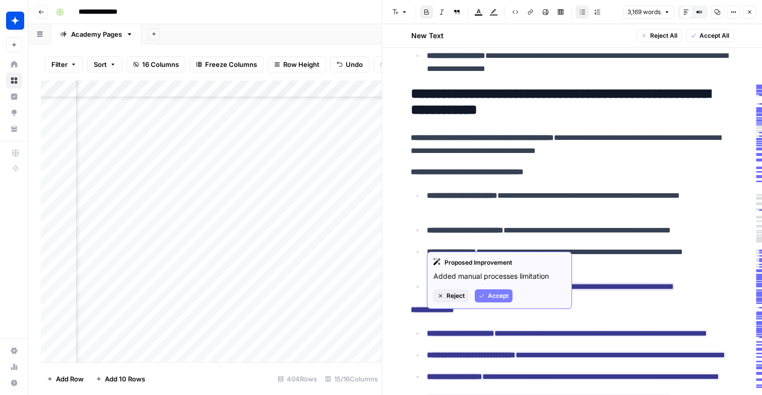
click at [498, 299] on span "Accept" at bounding box center [498, 296] width 21 height 9
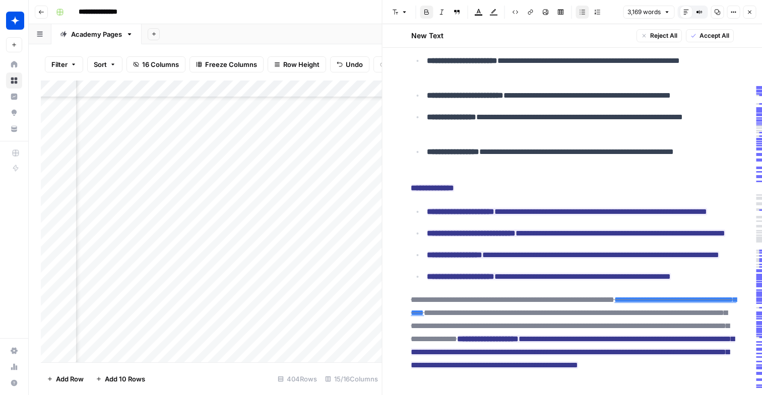
scroll to position [969, 0]
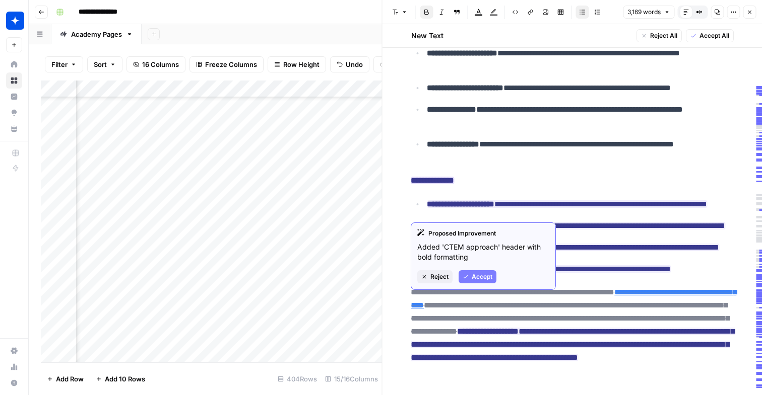
click at [478, 273] on span "Accept" at bounding box center [482, 277] width 21 height 9
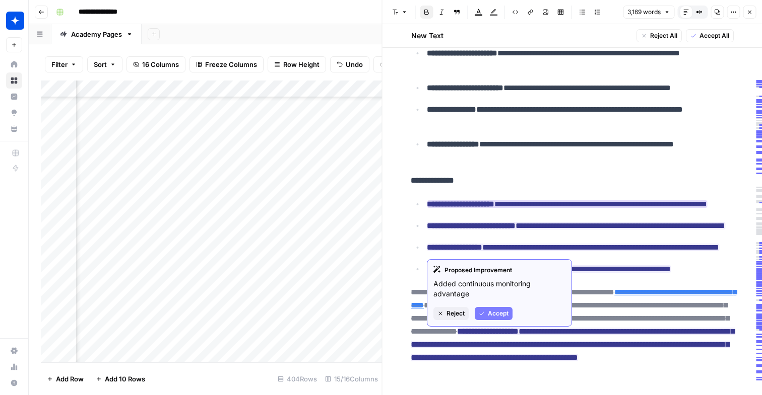
click at [490, 308] on button "Accept" at bounding box center [494, 313] width 38 height 13
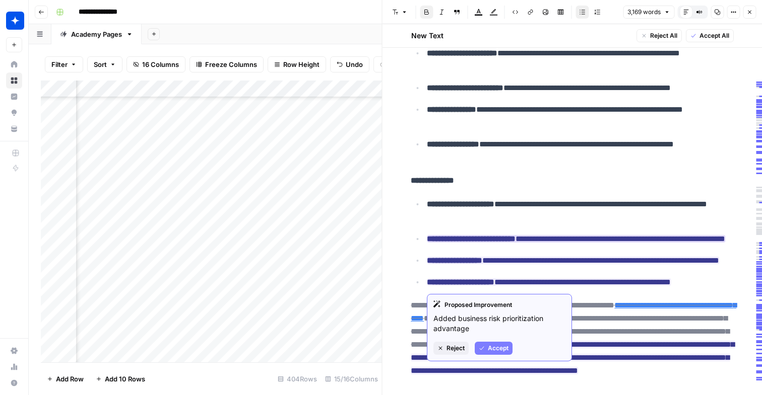
click at [499, 345] on span "Accept" at bounding box center [498, 348] width 21 height 9
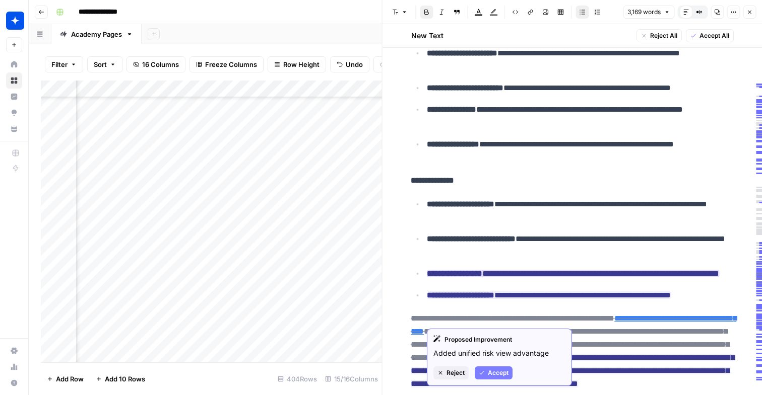
click at [502, 368] on button "Accept" at bounding box center [494, 373] width 38 height 13
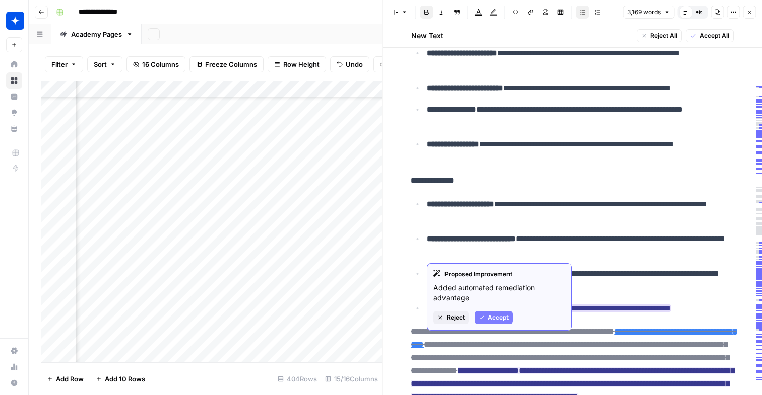
click at [496, 320] on span "Accept" at bounding box center [498, 317] width 21 height 9
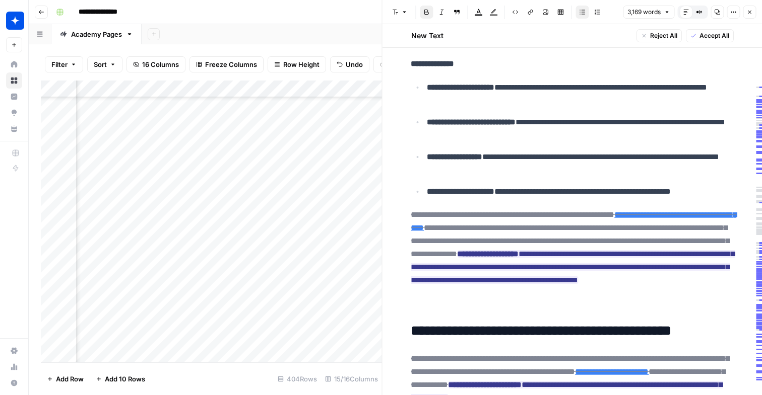
scroll to position [1092, 0]
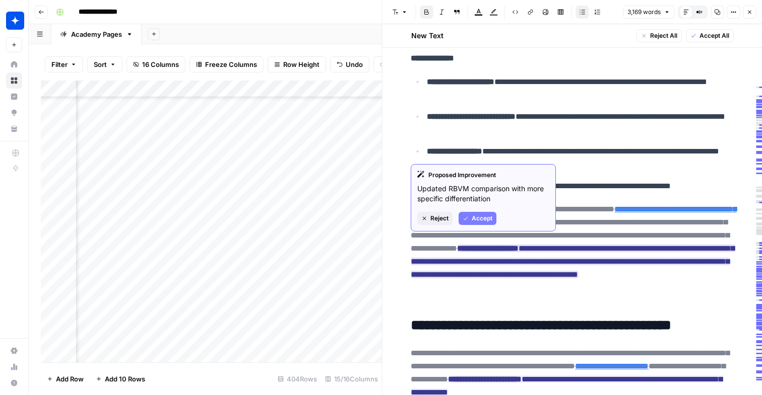
click at [478, 213] on button "Accept" at bounding box center [477, 218] width 38 height 13
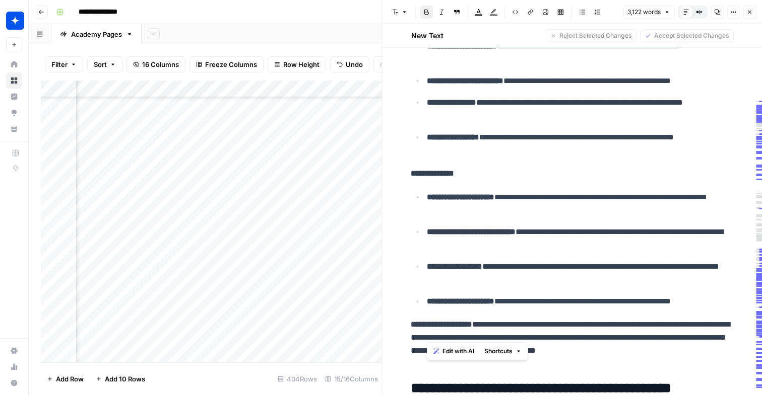
scroll to position [969, 0]
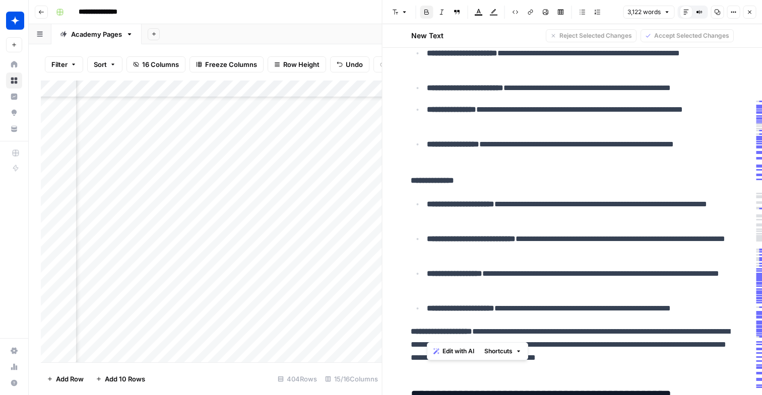
drag, startPoint x: 739, startPoint y: 218, endPoint x: 556, endPoint y: 189, distance: 184.7
drag, startPoint x: 736, startPoint y: 341, endPoint x: 657, endPoint y: 319, distance: 81.7
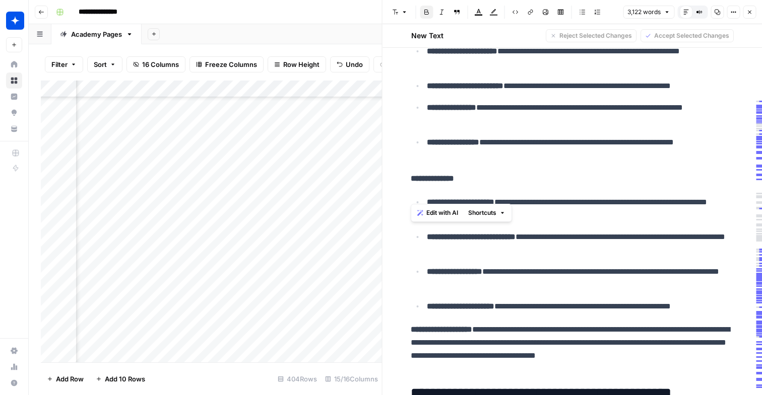
scroll to position [1090, 0]
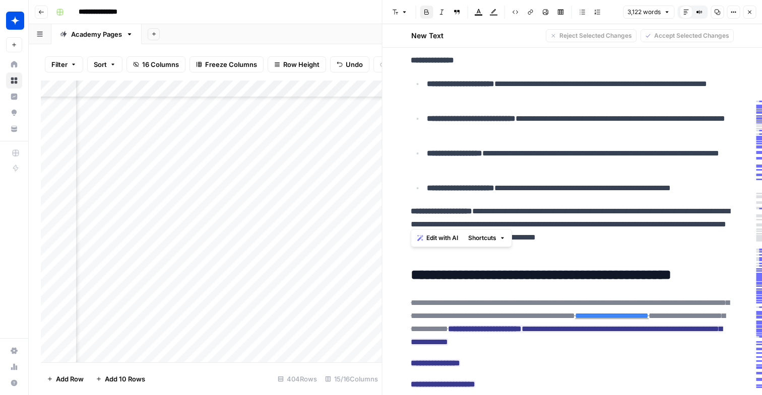
drag, startPoint x: 414, startPoint y: 116, endPoint x: 730, endPoint y: 222, distance: 334.1
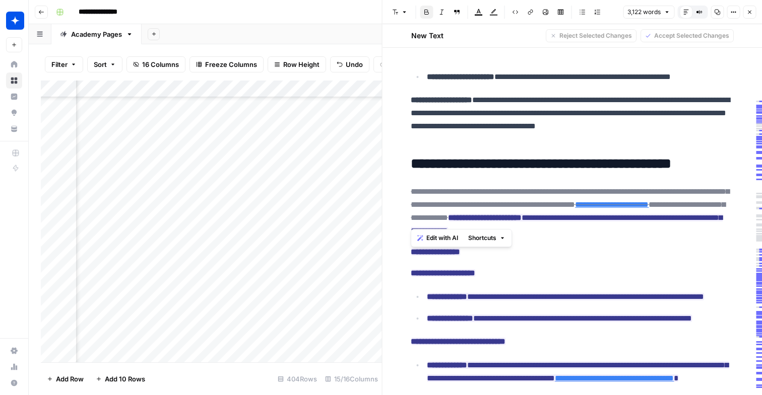
scroll to position [1300, 0]
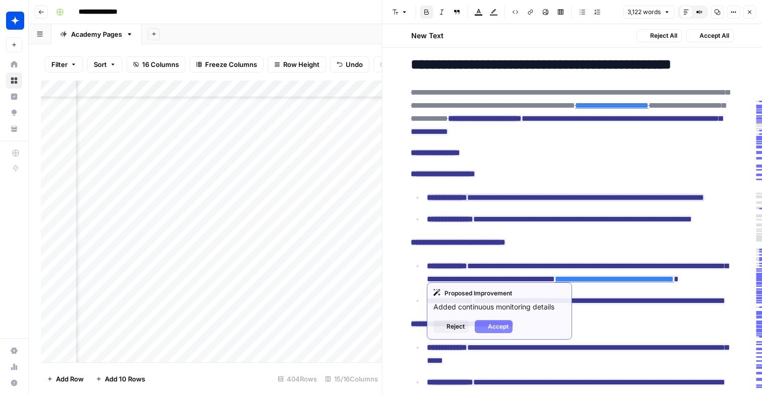
click at [479, 202] on ins "**********" at bounding box center [565, 198] width 277 height 8
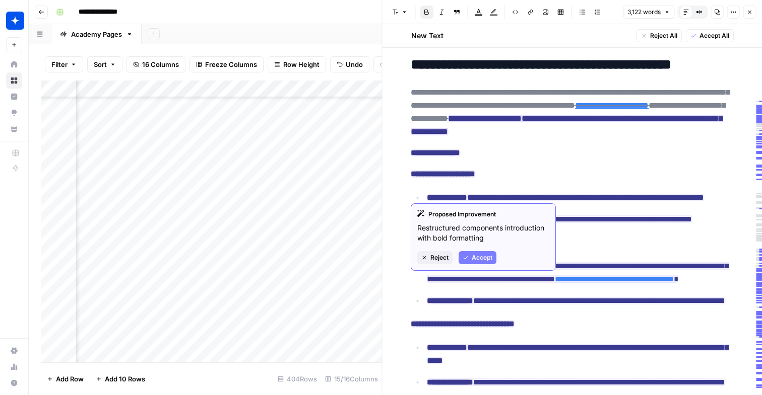
click at [488, 256] on span "Accept" at bounding box center [482, 257] width 21 height 9
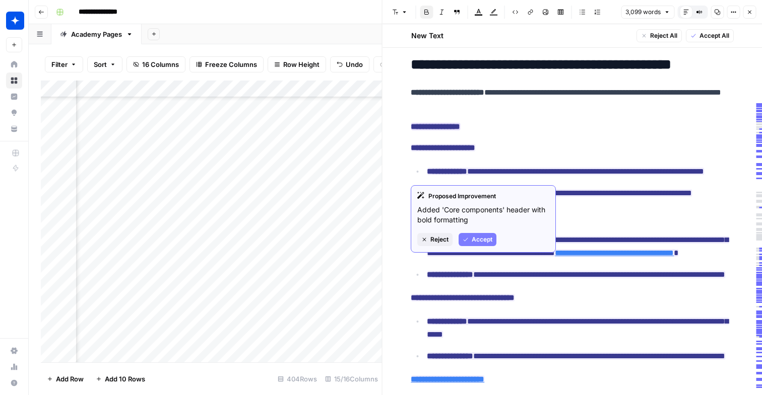
click at [468, 233] on button "Accept" at bounding box center [477, 239] width 38 height 13
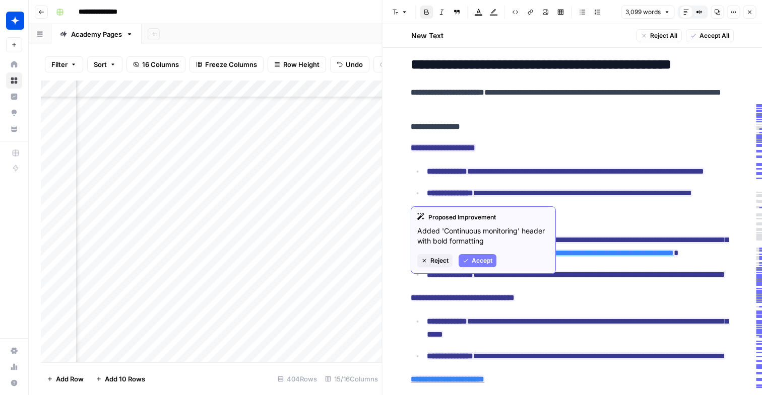
click at [474, 256] on span "Accept" at bounding box center [482, 260] width 21 height 9
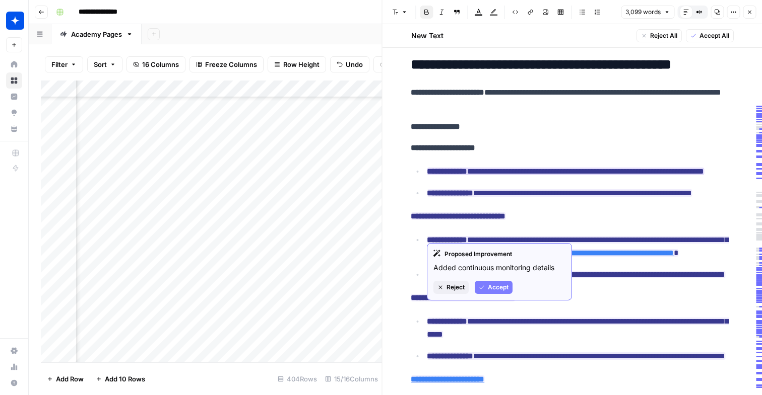
click at [503, 291] on button "Accept" at bounding box center [494, 287] width 38 height 13
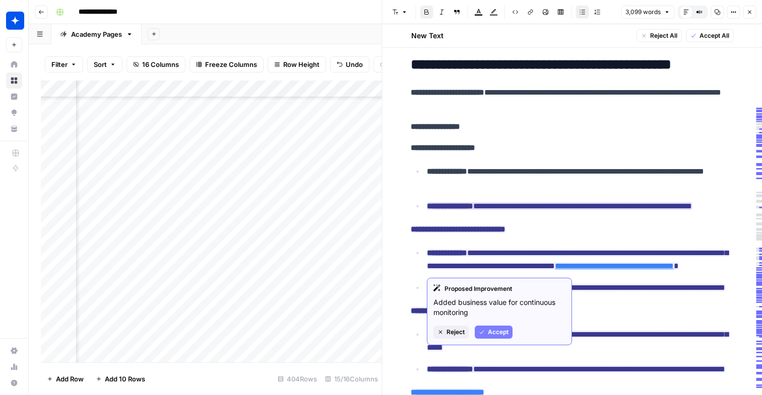
click at [494, 331] on span "Accept" at bounding box center [498, 332] width 21 height 9
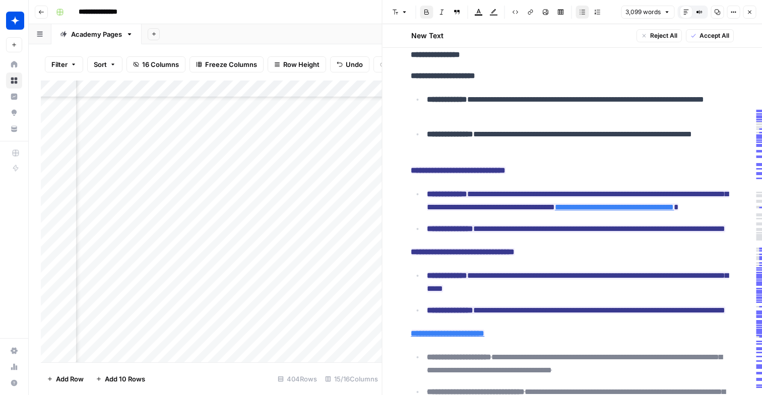
scroll to position [1403, 0]
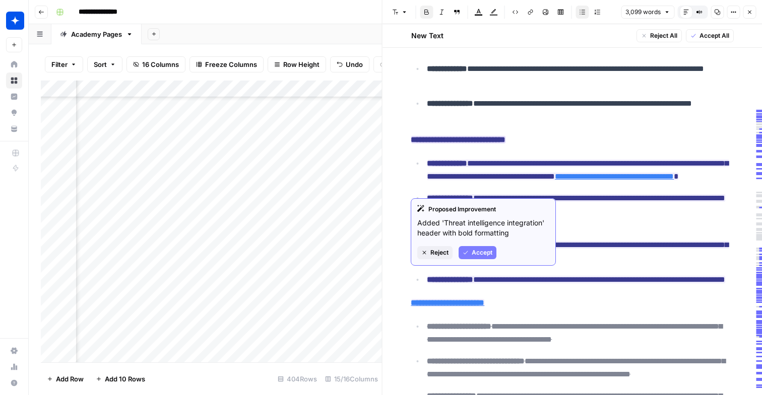
click at [485, 252] on span "Accept" at bounding box center [482, 252] width 21 height 9
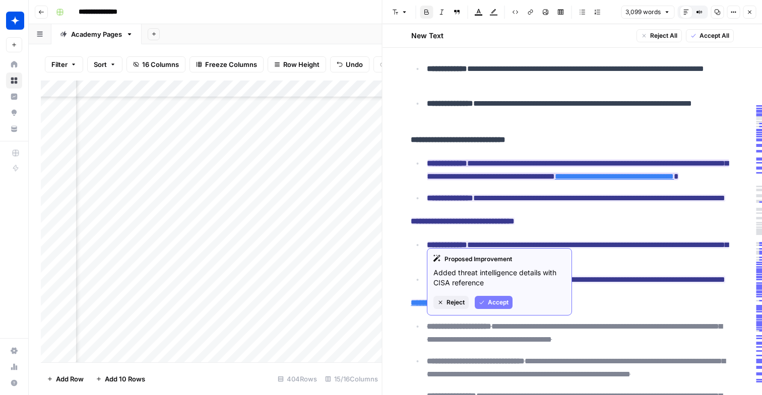
click at [484, 295] on div "Proposed Improvement Added threat intelligence details with CISA reference Reje…" at bounding box center [499, 282] width 145 height 68
click at [486, 301] on button "Accept" at bounding box center [494, 302] width 38 height 13
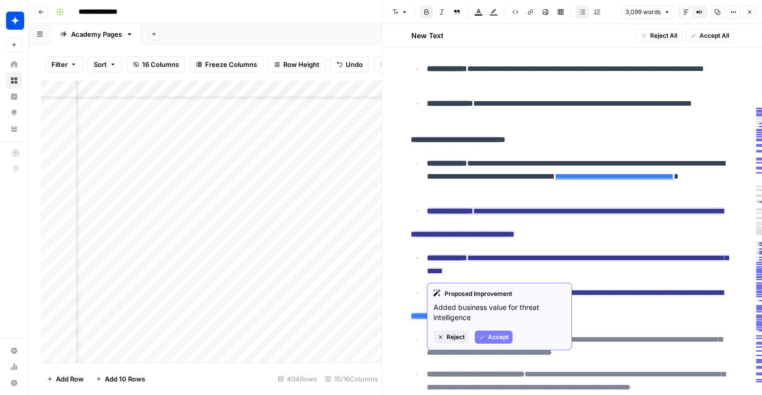
click at [494, 341] on span "Accept" at bounding box center [498, 337] width 21 height 9
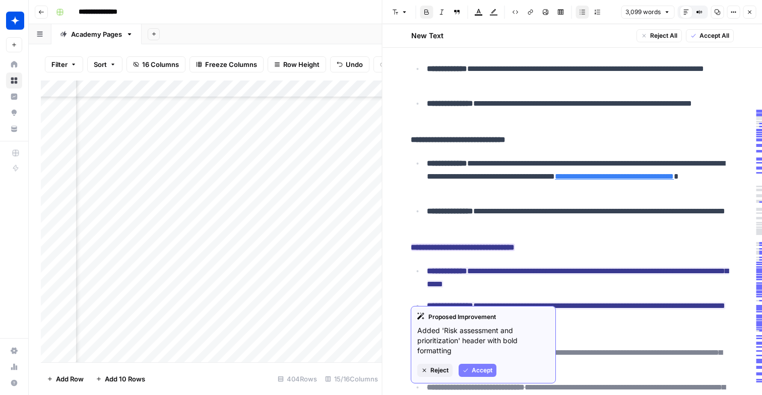
click at [491, 366] on span "Accept" at bounding box center [482, 370] width 21 height 9
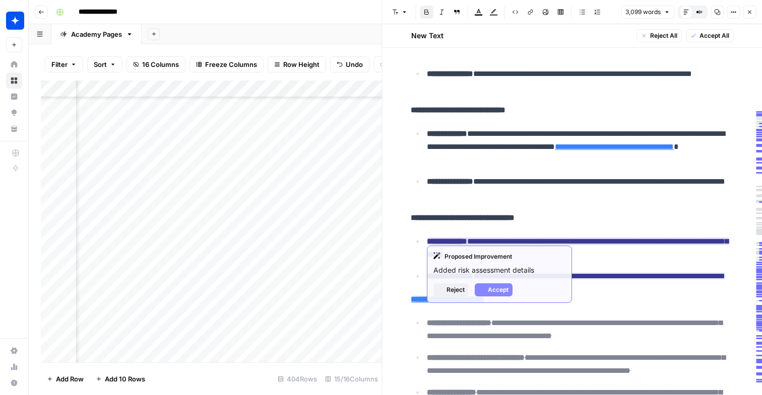
scroll to position [1470, 0]
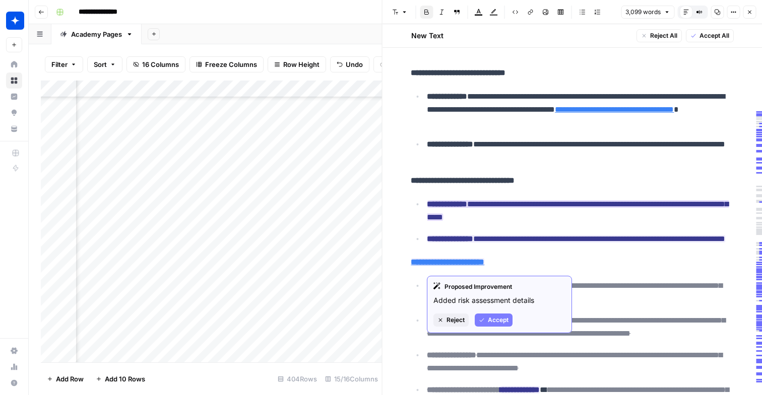
click at [492, 319] on span "Accept" at bounding box center [498, 320] width 21 height 9
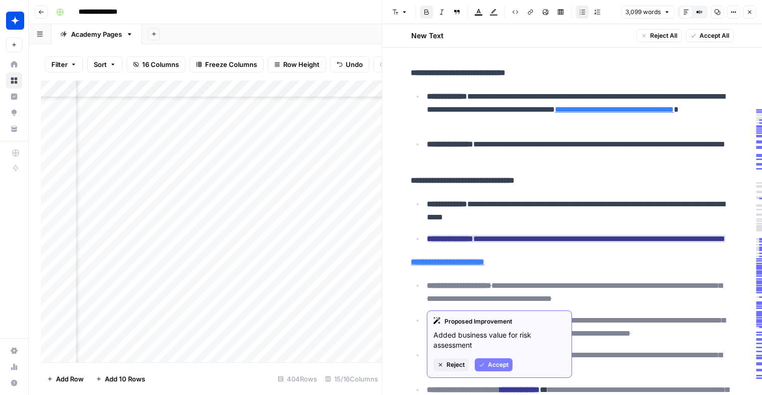
click at [505, 363] on span "Accept" at bounding box center [498, 365] width 21 height 9
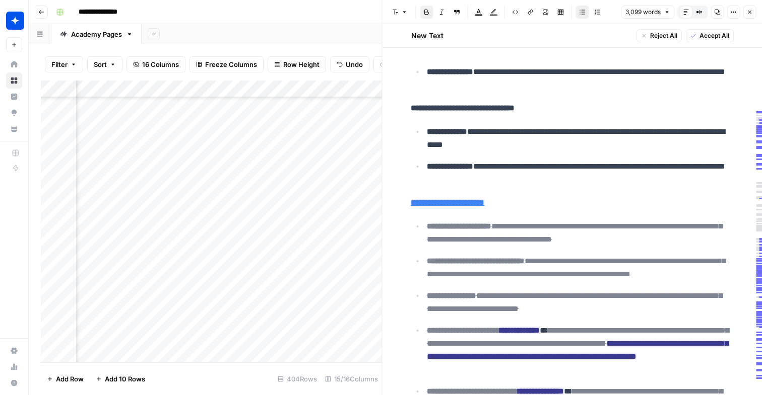
scroll to position [1546, 0]
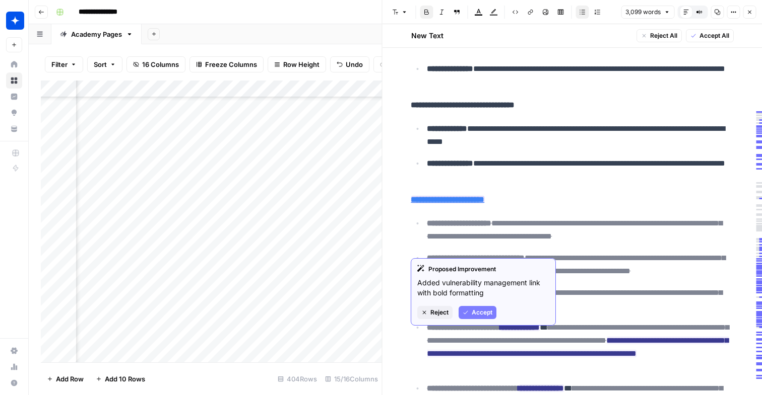
click at [483, 312] on span "Accept" at bounding box center [482, 312] width 21 height 9
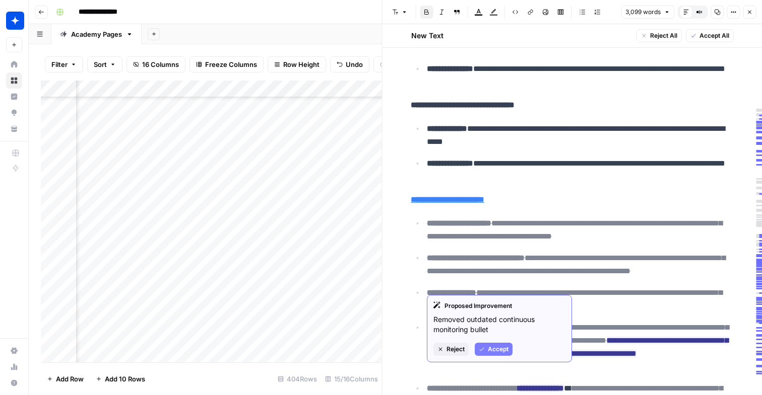
click at [496, 352] on span "Accept" at bounding box center [498, 349] width 21 height 9
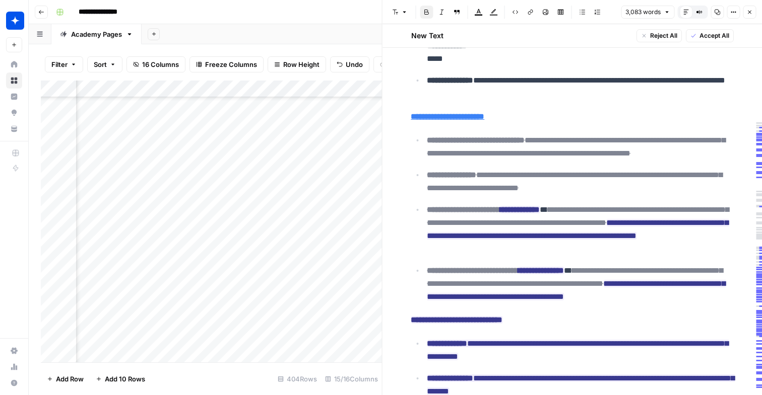
scroll to position [1657, 0]
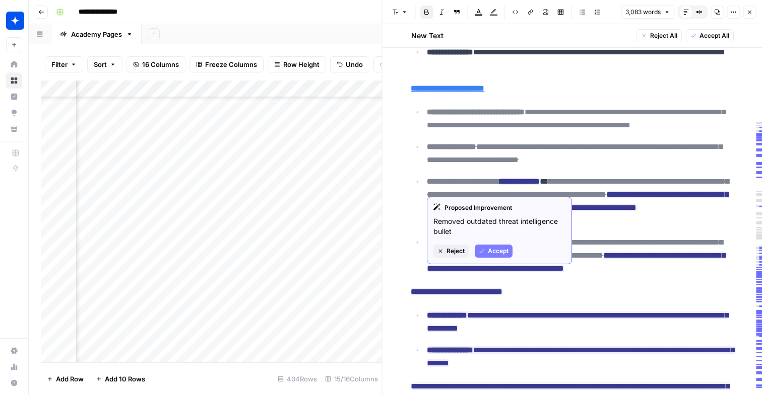
click at [491, 251] on span "Accept" at bounding box center [498, 251] width 21 height 9
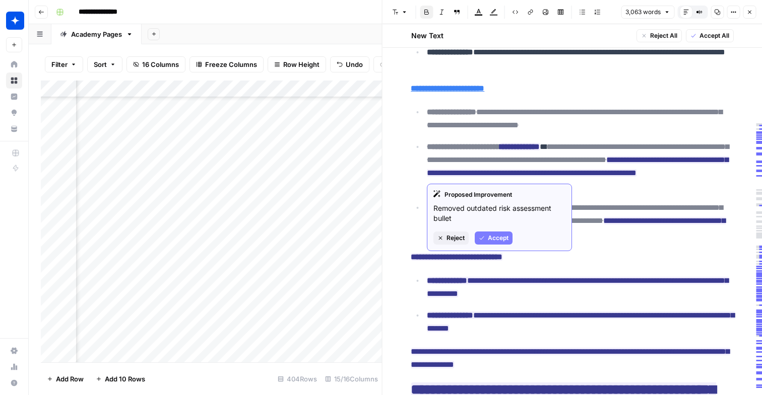
click at [502, 236] on span "Accept" at bounding box center [498, 238] width 21 height 9
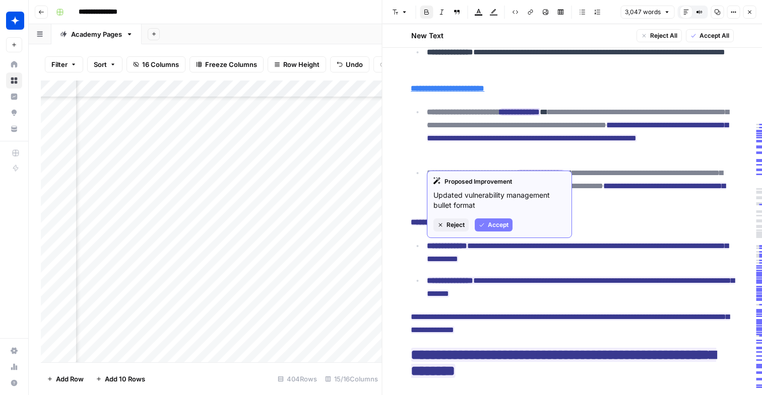
click at [491, 219] on button "Accept" at bounding box center [494, 225] width 38 height 13
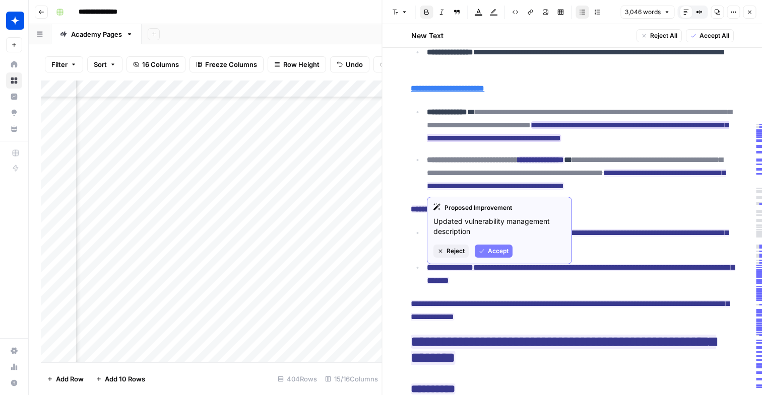
click at [501, 252] on span "Accept" at bounding box center [498, 251] width 21 height 9
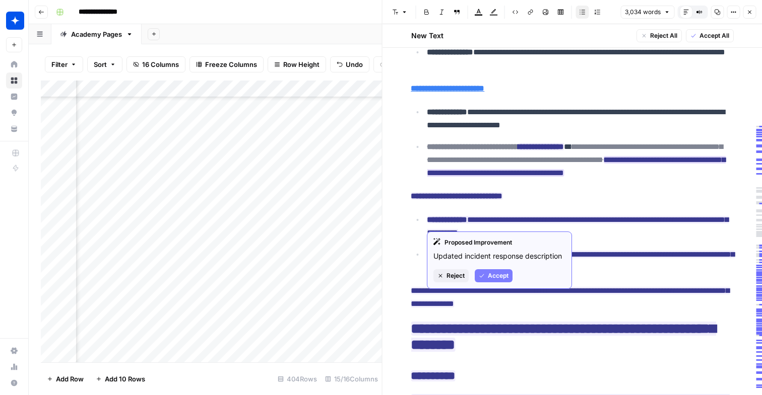
click at [507, 279] on span "Accept" at bounding box center [498, 276] width 21 height 9
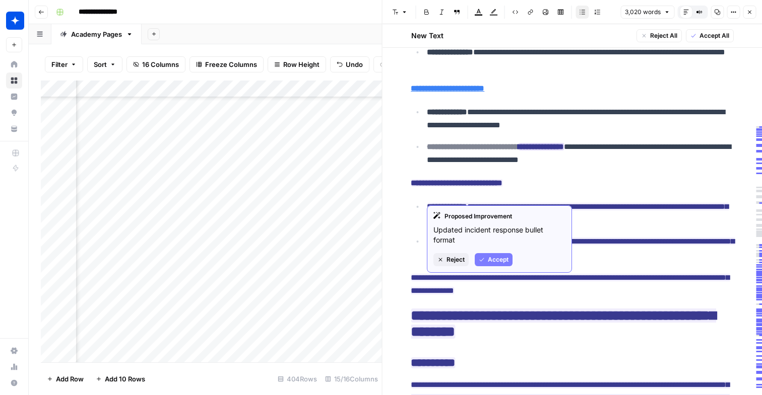
click at [490, 259] on span "Accept" at bounding box center [498, 259] width 21 height 9
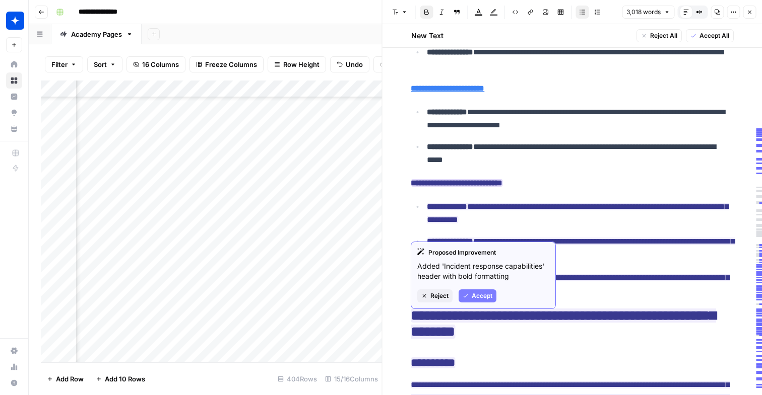
click at [475, 295] on span "Accept" at bounding box center [482, 296] width 21 height 9
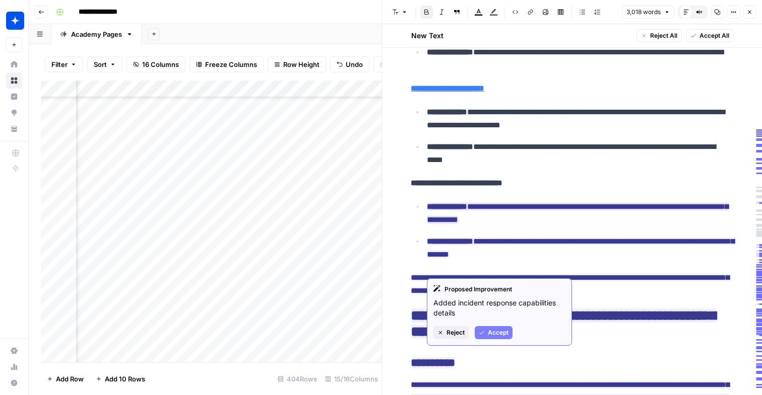
click at [487, 330] on button "Accept" at bounding box center [494, 332] width 38 height 13
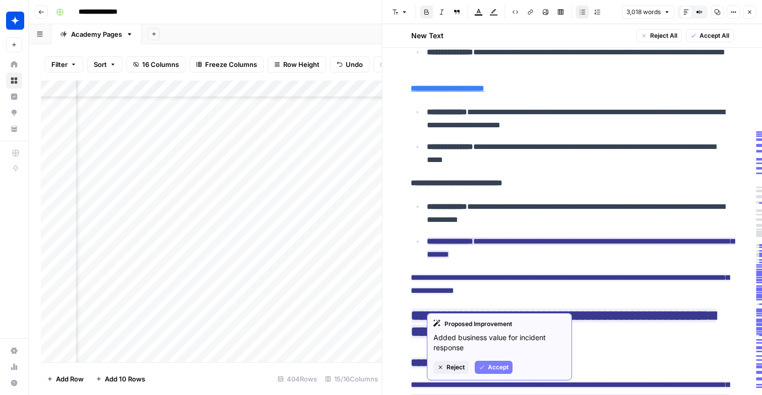
click at [503, 371] on span "Accept" at bounding box center [498, 367] width 21 height 9
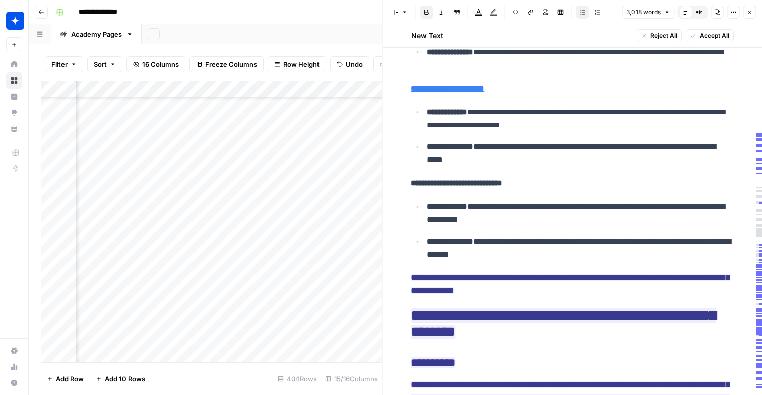
click at [611, 227] on p "**********" at bounding box center [580, 213] width 306 height 26
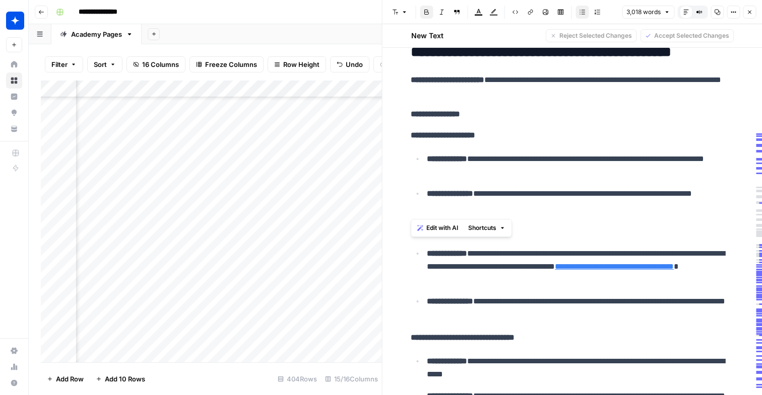
scroll to position [1260, 0]
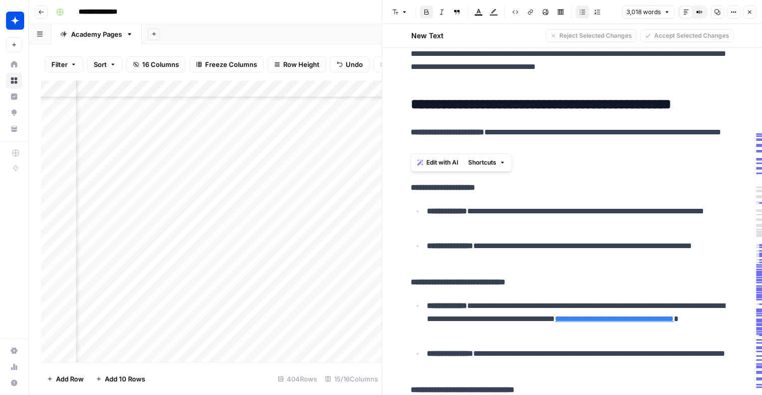
drag, startPoint x: 506, startPoint y: 273, endPoint x: 411, endPoint y: 183, distance: 130.4
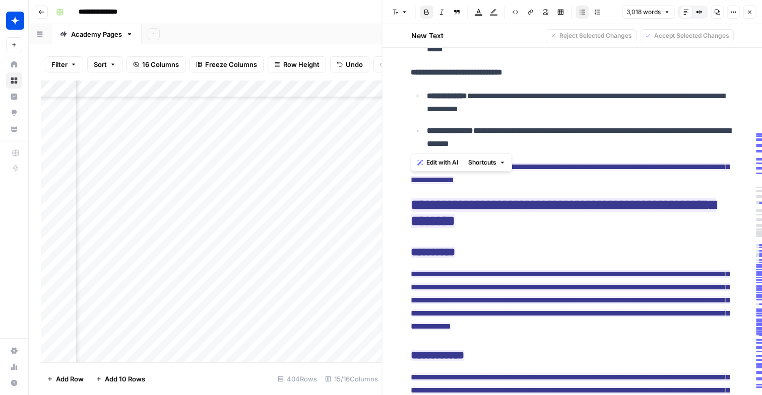
scroll to position [1769, 0]
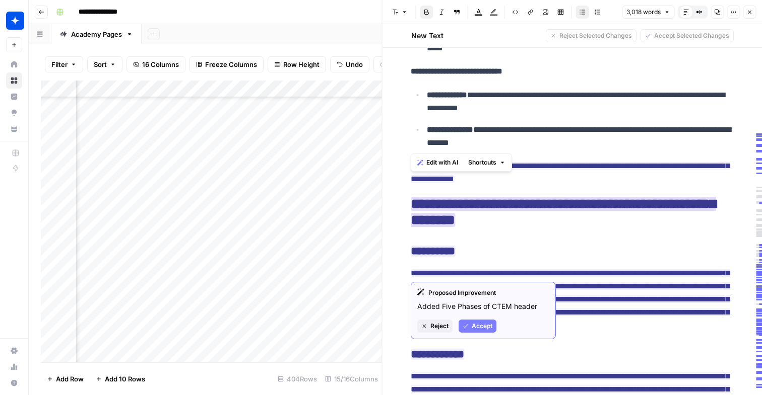
click at [486, 327] on span "Accept" at bounding box center [482, 326] width 21 height 9
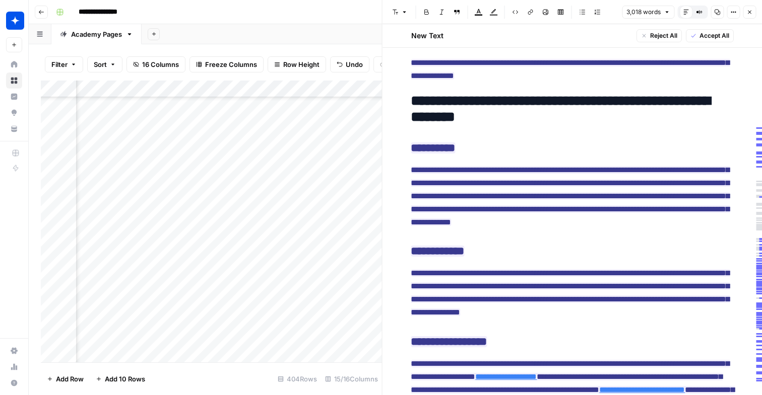
scroll to position [1914, 0]
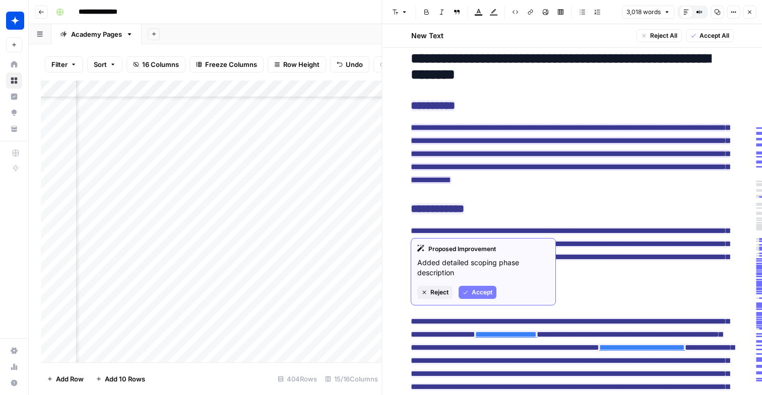
click at [487, 286] on button "Accept" at bounding box center [477, 292] width 38 height 13
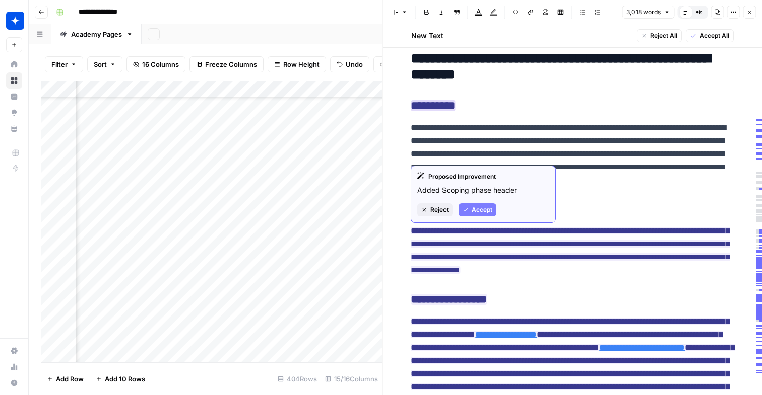
click at [480, 209] on span "Accept" at bounding box center [482, 210] width 21 height 9
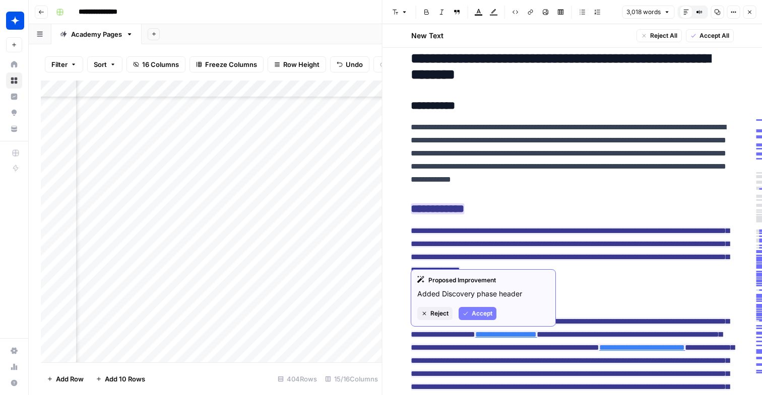
click at [486, 307] on button "Accept" at bounding box center [477, 313] width 38 height 13
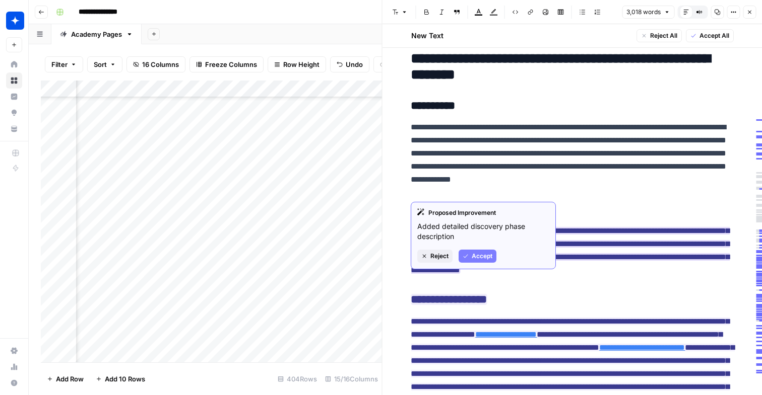
click at [479, 254] on span "Accept" at bounding box center [482, 256] width 21 height 9
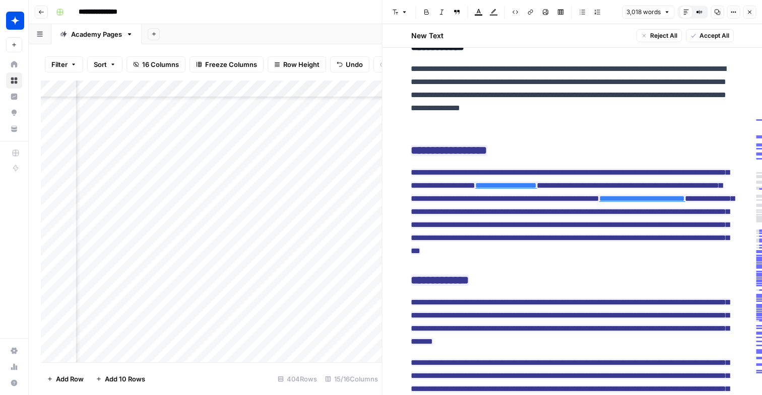
scroll to position [2091, 0]
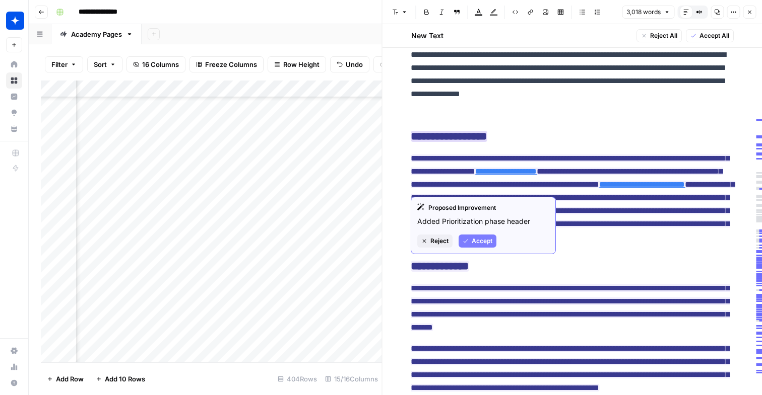
click at [483, 238] on span "Accept" at bounding box center [482, 241] width 21 height 9
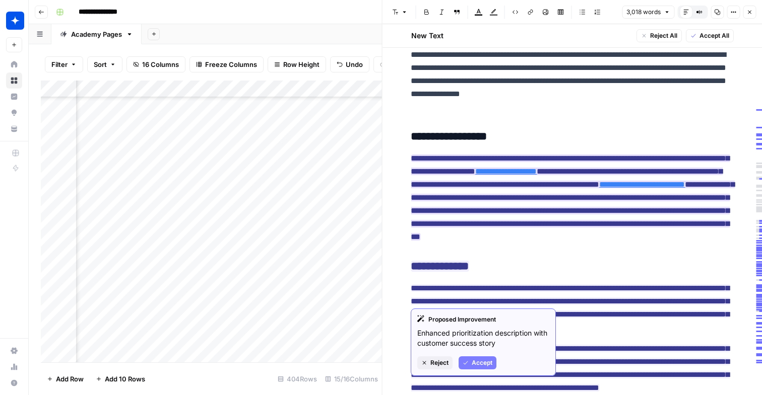
click at [483, 360] on span "Accept" at bounding box center [482, 363] width 21 height 9
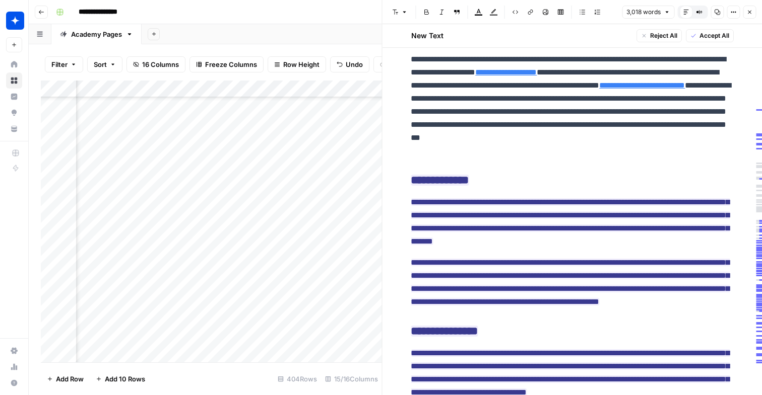
scroll to position [2220, 0]
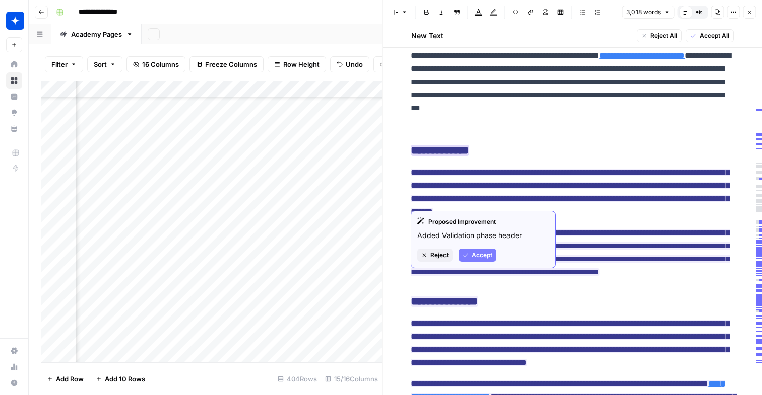
click at [480, 253] on span "Accept" at bounding box center [482, 255] width 21 height 9
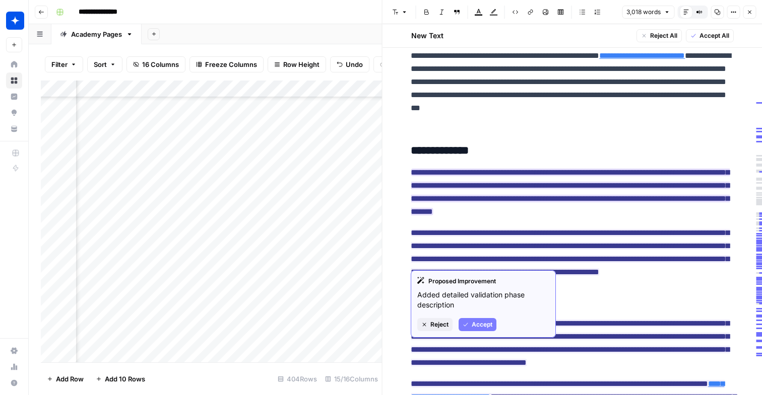
click at [488, 322] on span "Accept" at bounding box center [482, 324] width 21 height 9
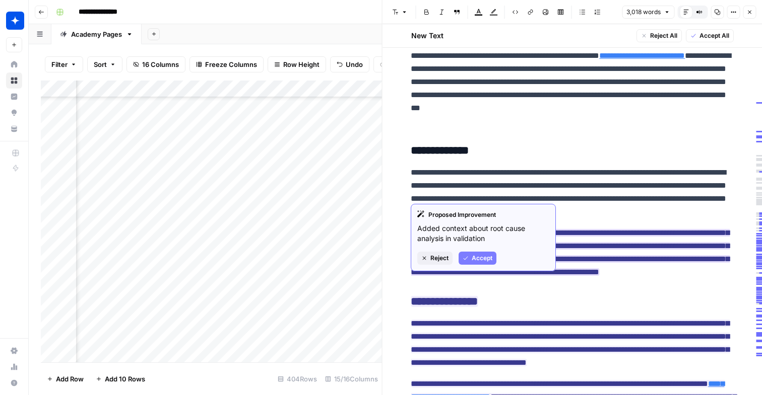
click at [482, 261] on span "Accept" at bounding box center [482, 258] width 21 height 9
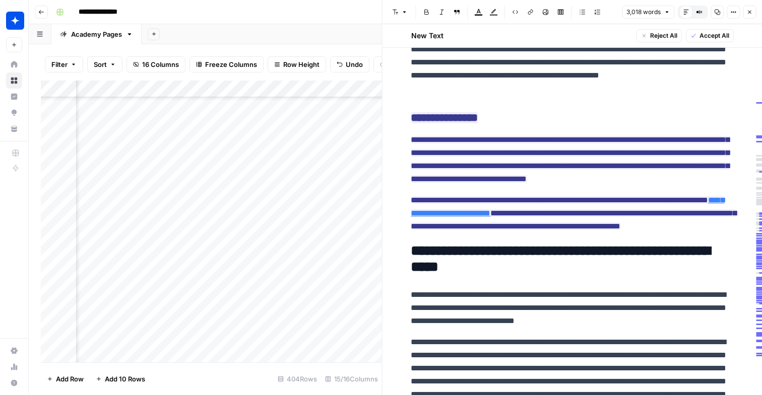
scroll to position [2448, 0]
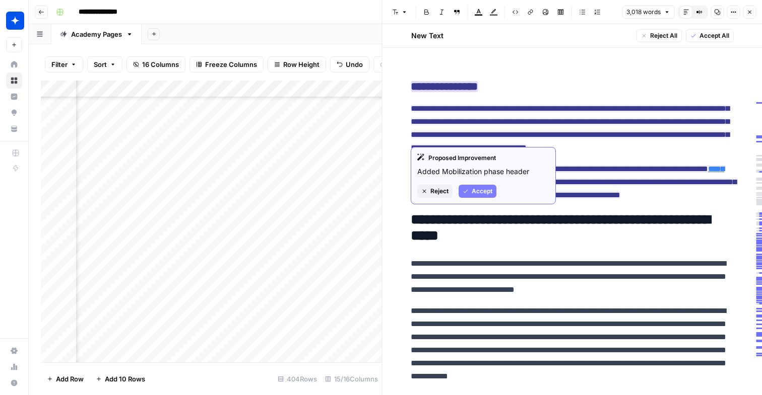
click at [486, 189] on span "Accept" at bounding box center [482, 191] width 21 height 9
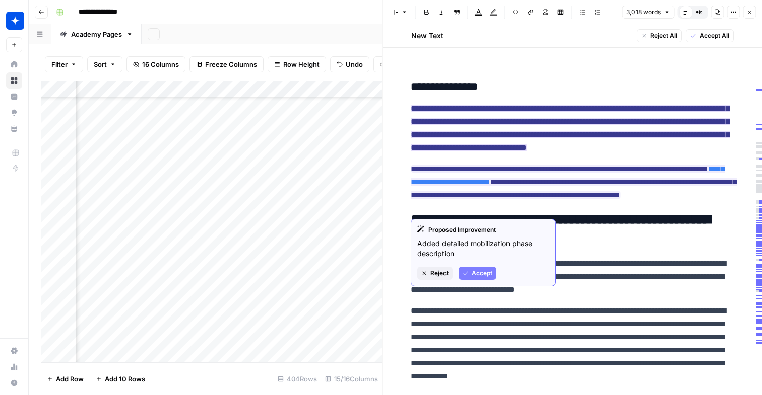
click at [476, 275] on span "Accept" at bounding box center [482, 273] width 21 height 9
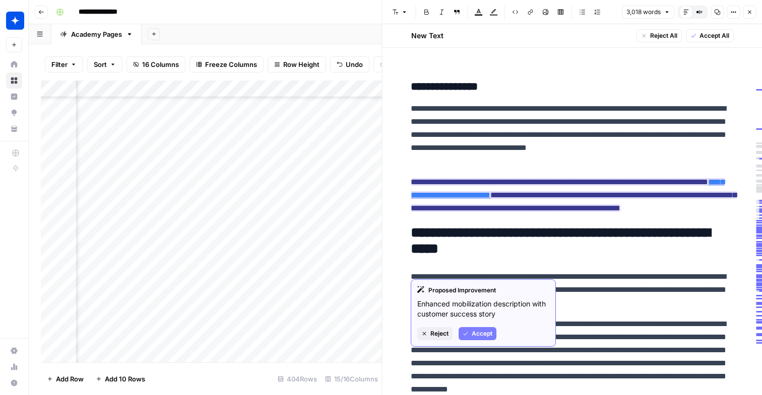
click at [476, 334] on span "Accept" at bounding box center [482, 333] width 21 height 9
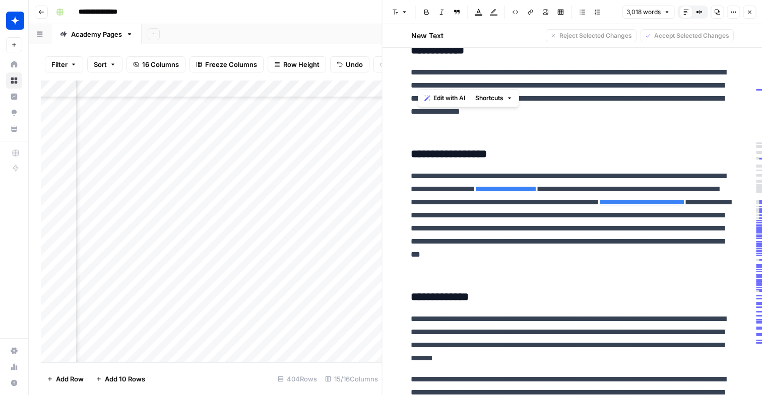
scroll to position [1945, 0]
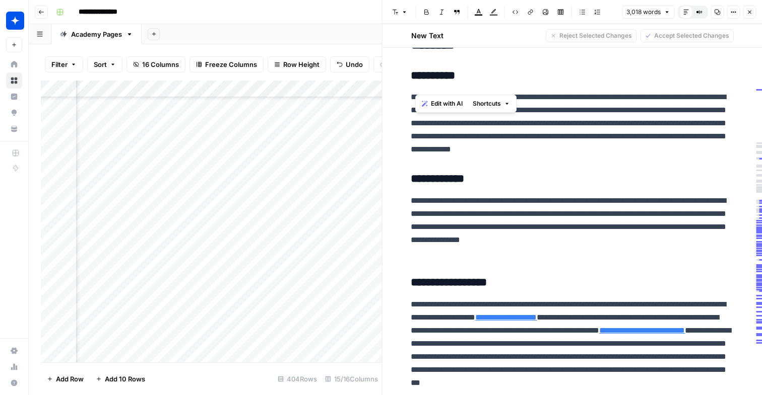
drag, startPoint x: 519, startPoint y: 270, endPoint x: 415, endPoint y: 117, distance: 185.1
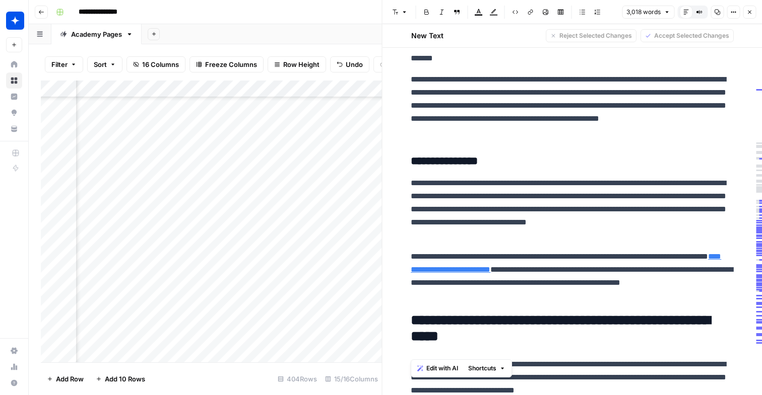
scroll to position [2415, 0]
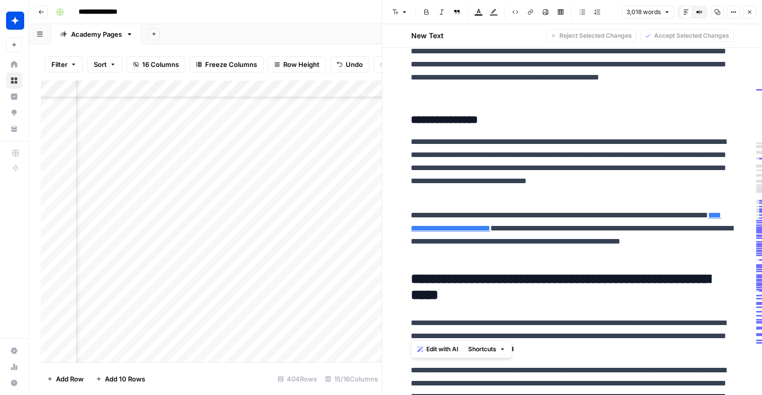
drag, startPoint x: 412, startPoint y: 126, endPoint x: 521, endPoint y: 310, distance: 213.9
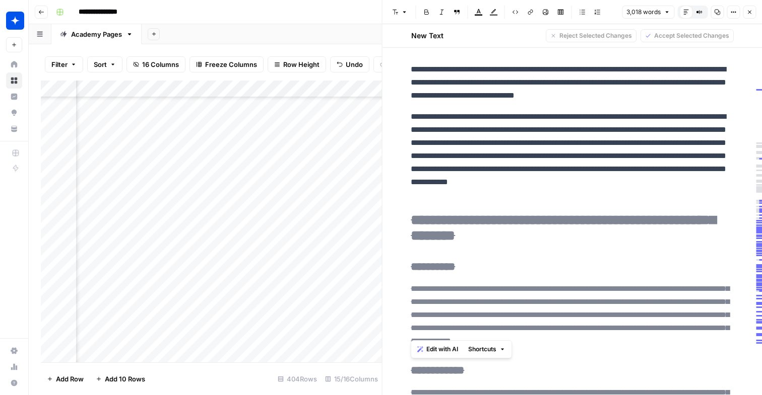
scroll to position [2658, 0]
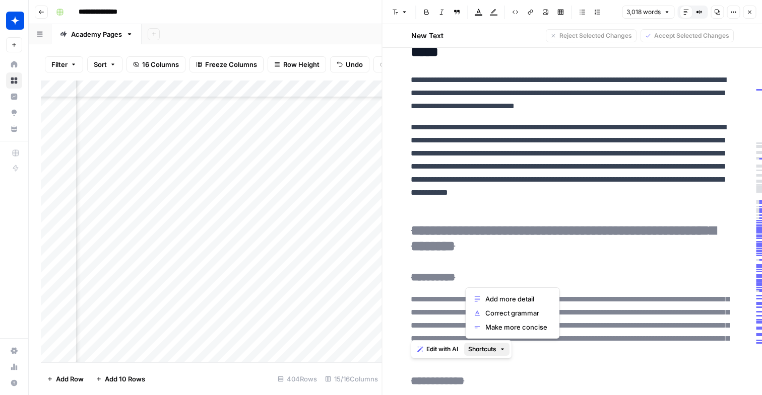
drag, startPoint x: 497, startPoint y: 353, endPoint x: 552, endPoint y: 361, distance: 55.0
click at [552, 361] on body "**********" at bounding box center [381, 197] width 762 height 395
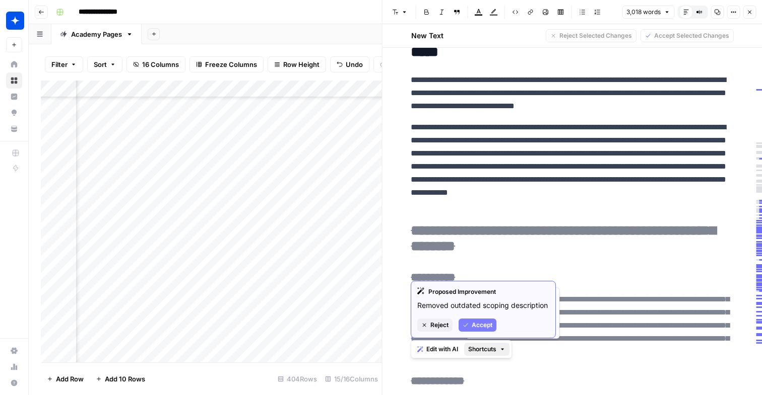
click at [507, 213] on p "**********" at bounding box center [572, 167] width 322 height 92
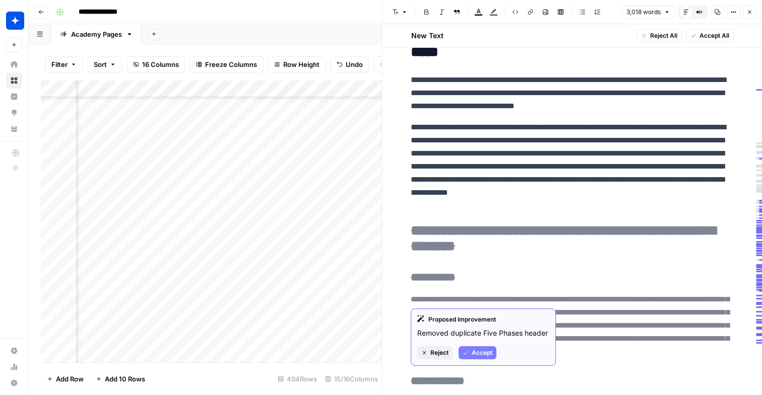
click at [475, 349] on span "Accept" at bounding box center [482, 353] width 21 height 9
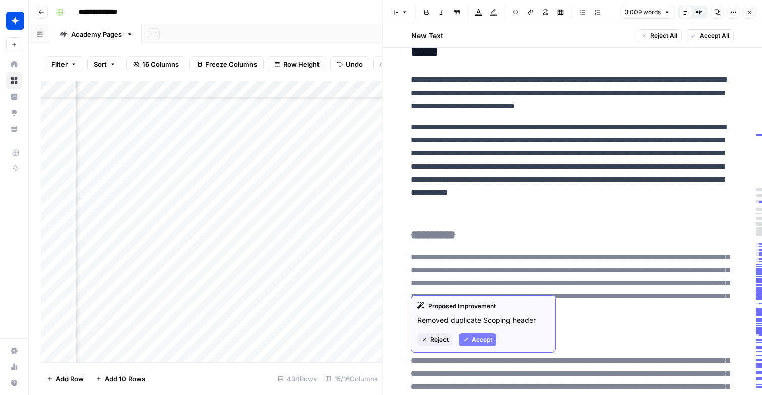
click at [475, 342] on span "Accept" at bounding box center [482, 340] width 21 height 9
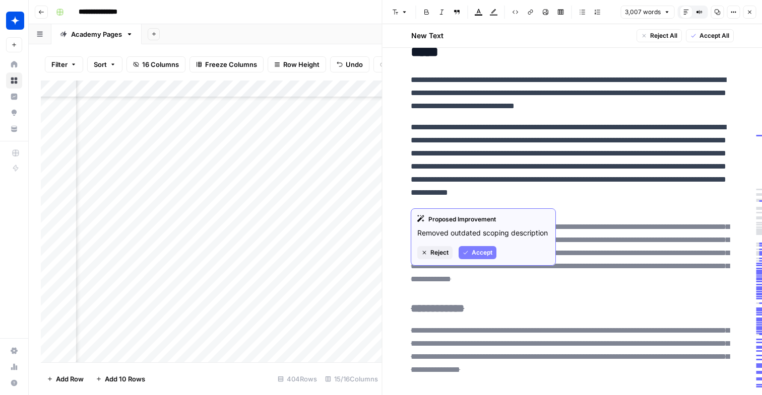
click at [481, 253] on span "Accept" at bounding box center [482, 252] width 21 height 9
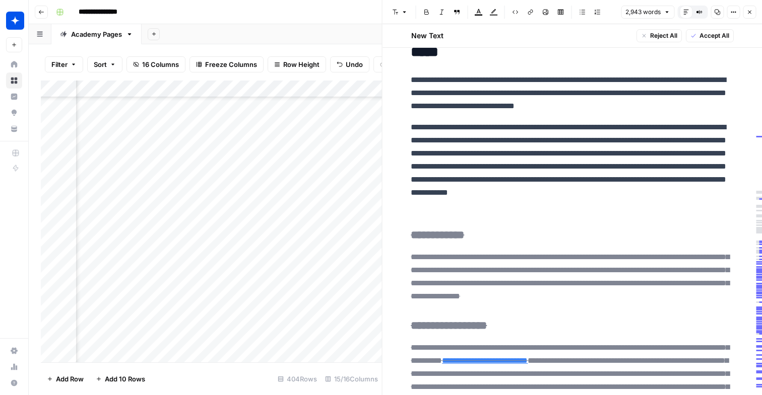
scroll to position [2794, 0]
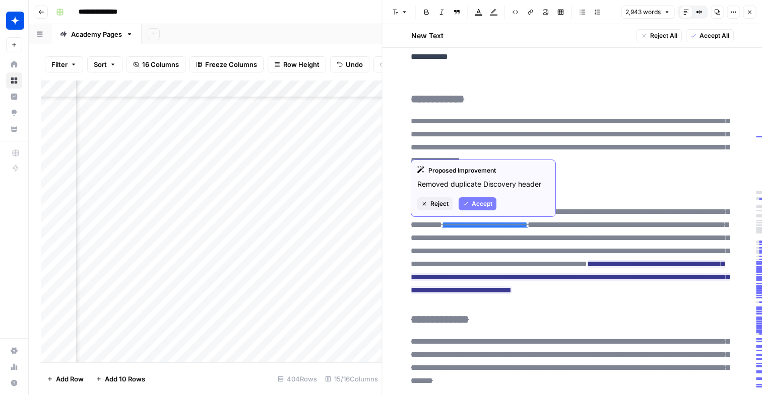
click at [478, 204] on span "Accept" at bounding box center [482, 203] width 21 height 9
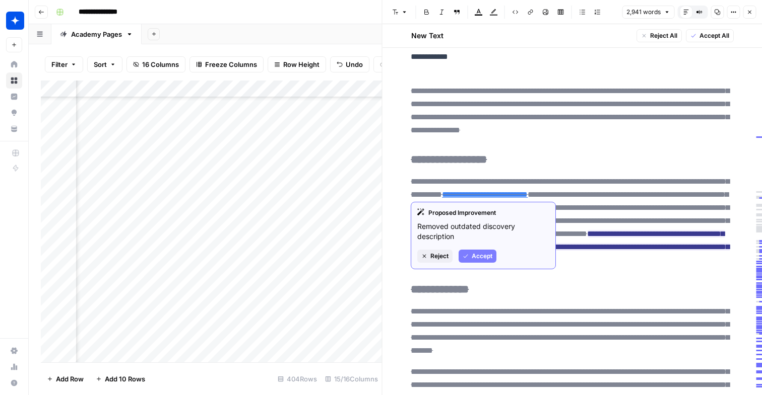
click at [486, 253] on span "Accept" at bounding box center [482, 256] width 21 height 9
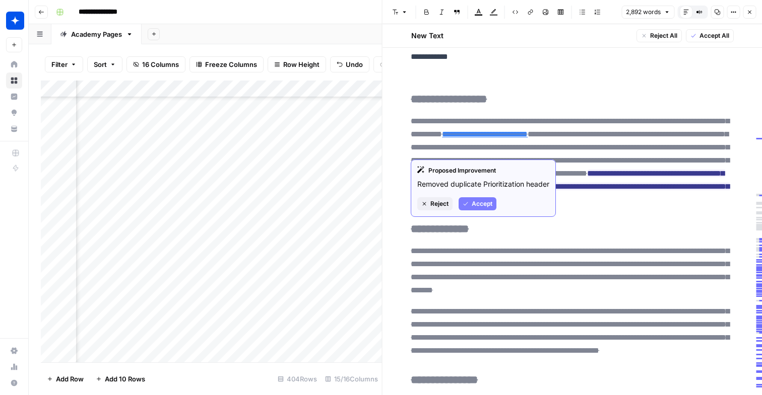
click at [482, 209] on span "Accept" at bounding box center [482, 203] width 21 height 9
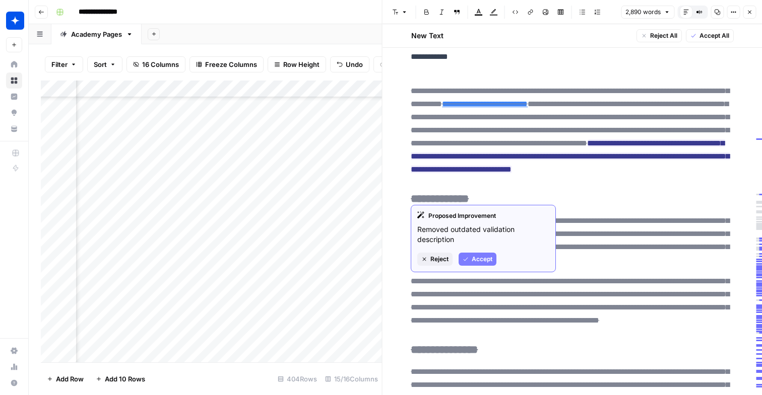
click at [486, 260] on span "Accept" at bounding box center [482, 259] width 21 height 9
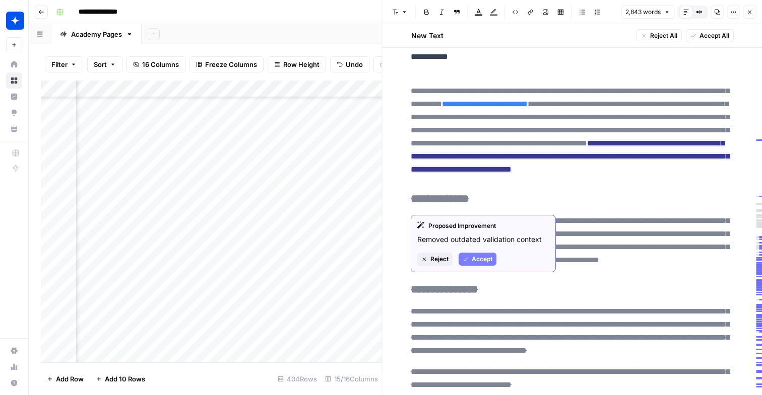
click at [486, 263] on span "Accept" at bounding box center [482, 259] width 21 height 9
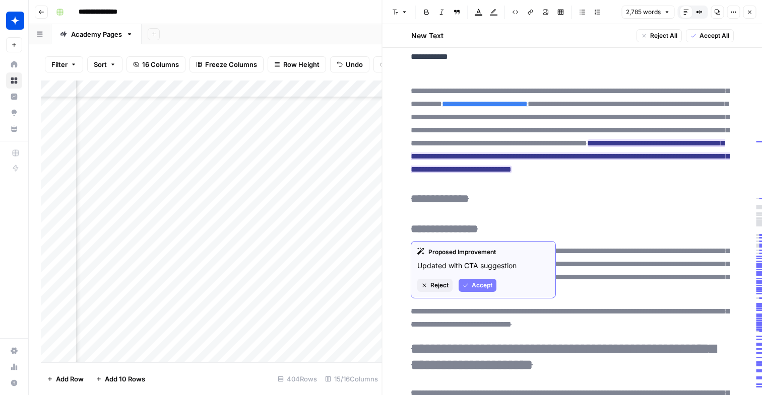
click at [485, 283] on span "Accept" at bounding box center [482, 285] width 21 height 9
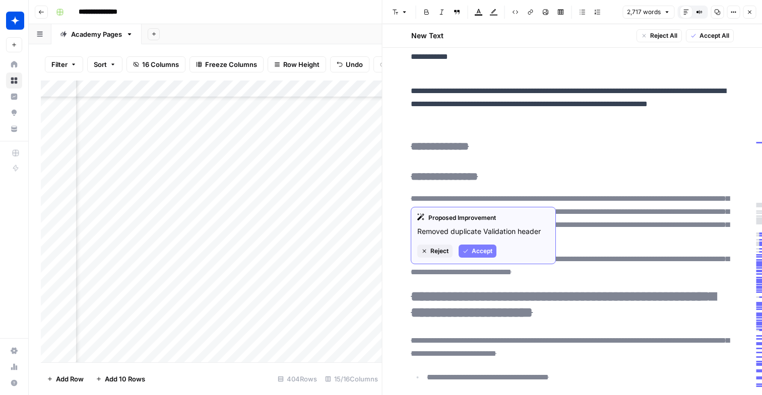
click at [478, 256] on span "Accept" at bounding box center [482, 251] width 21 height 9
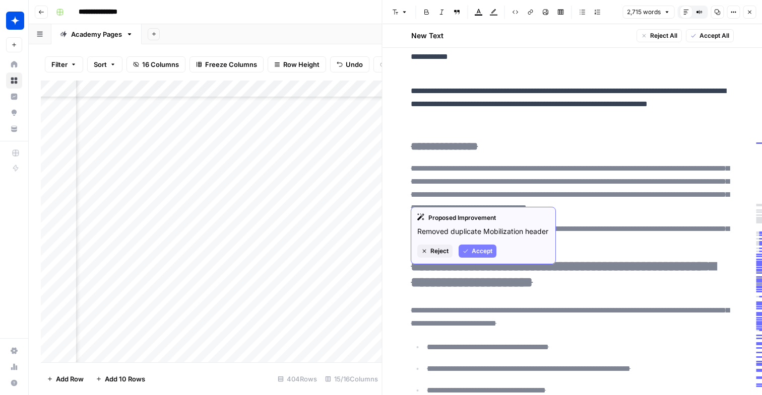
click at [472, 251] on span "Accept" at bounding box center [482, 251] width 21 height 9
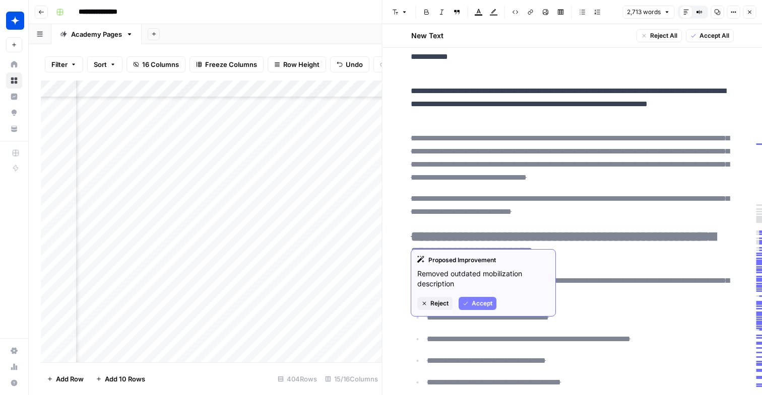
click at [481, 292] on div "Proposed Improvement Removed outdated mobilization description Reject Accept" at bounding box center [483, 283] width 145 height 68
click at [481, 301] on span "Accept" at bounding box center [482, 303] width 21 height 9
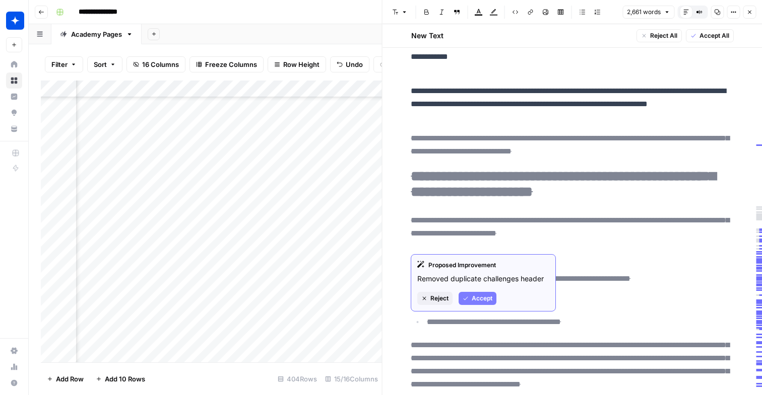
click at [481, 300] on span "Accept" at bounding box center [482, 298] width 21 height 9
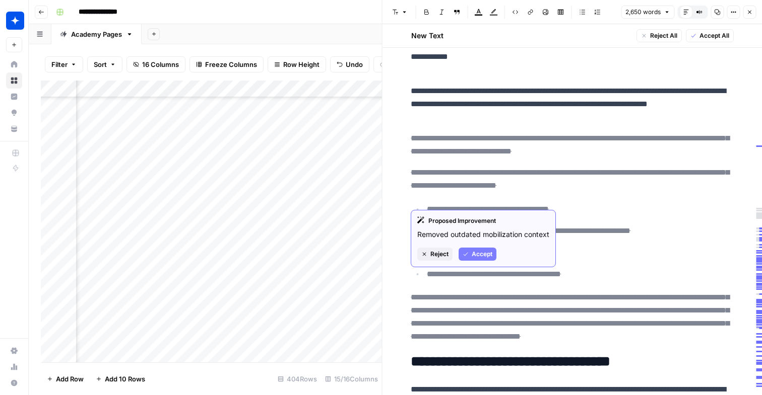
click at [480, 256] on span "Accept" at bounding box center [482, 254] width 21 height 9
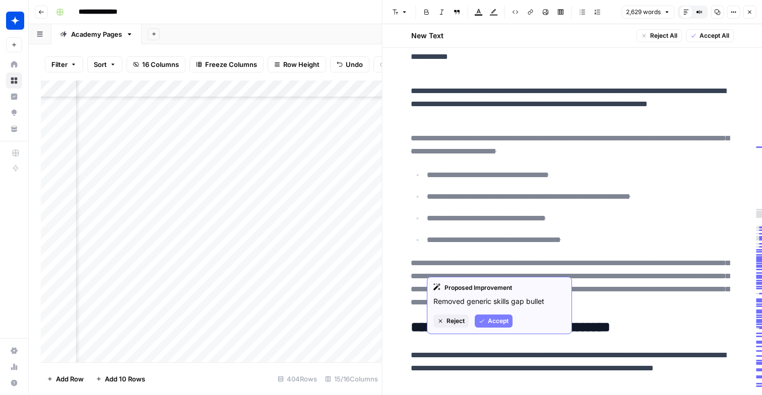
click at [492, 323] on span "Accept" at bounding box center [498, 321] width 21 height 9
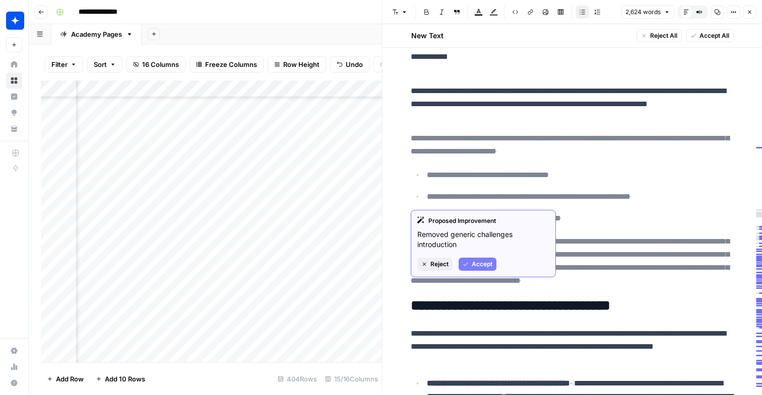
click at [491, 266] on span "Accept" at bounding box center [482, 264] width 21 height 9
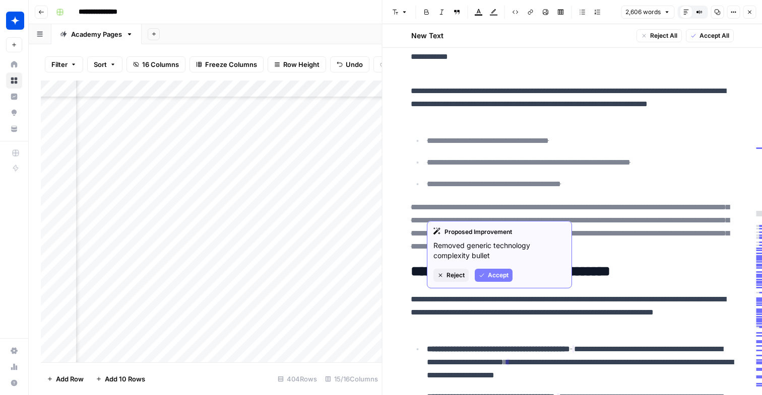
click at [495, 277] on span "Accept" at bounding box center [498, 275] width 21 height 9
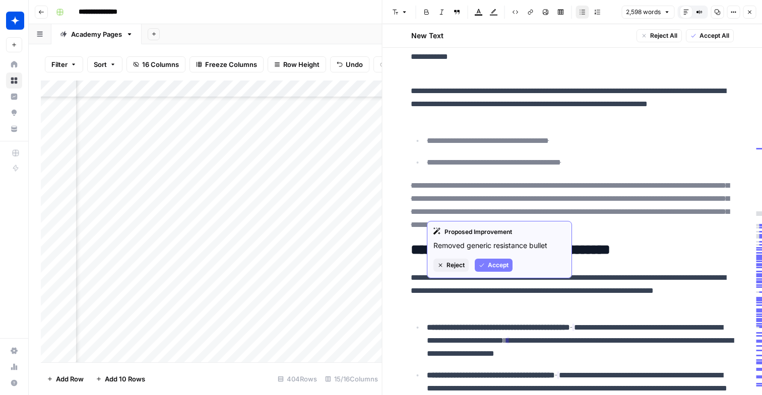
click at [500, 267] on span "Accept" at bounding box center [498, 265] width 21 height 9
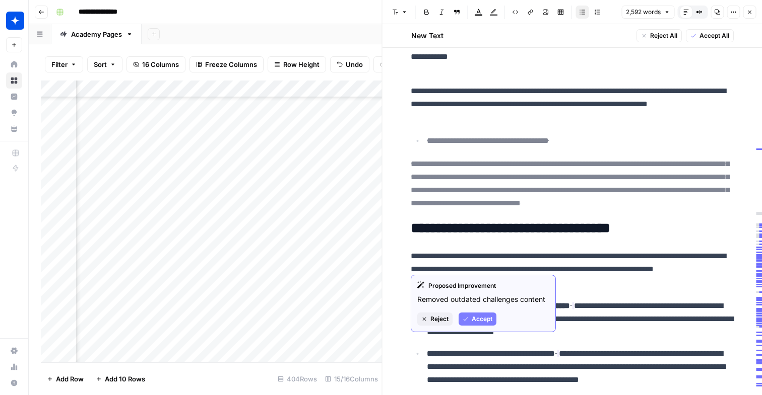
click at [485, 317] on span "Accept" at bounding box center [482, 319] width 21 height 9
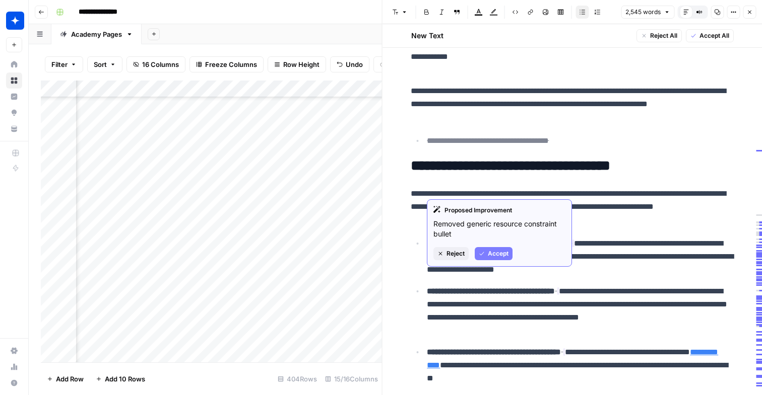
click at [499, 254] on span "Accept" at bounding box center [498, 253] width 21 height 9
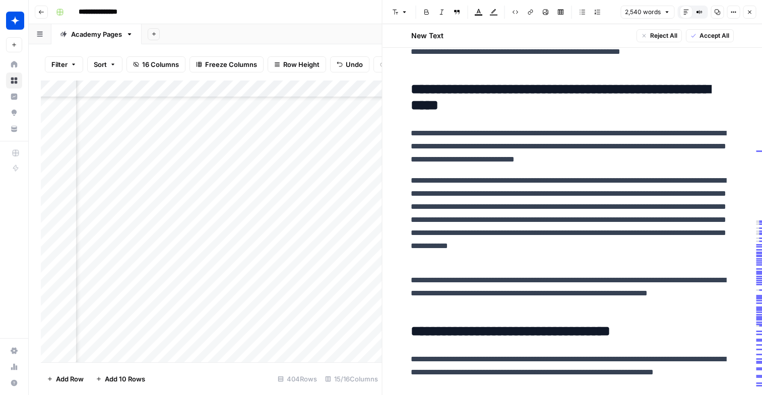
scroll to position [2606, 0]
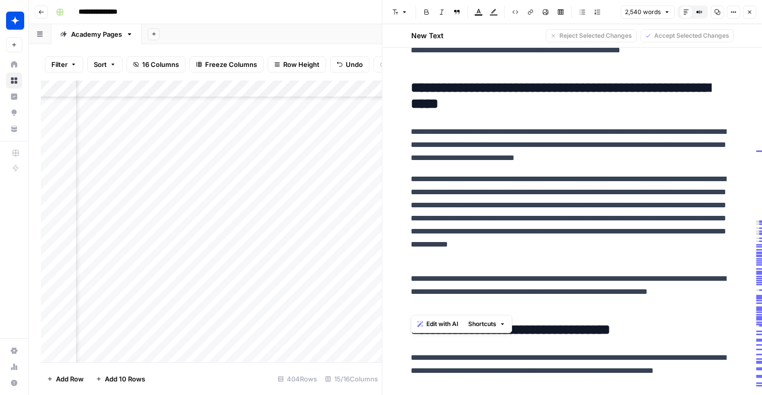
drag, startPoint x: 545, startPoint y: 306, endPoint x: 411, endPoint y: 174, distance: 188.4
click at [411, 174] on div "**********" at bounding box center [572, 55] width 334 height 5194
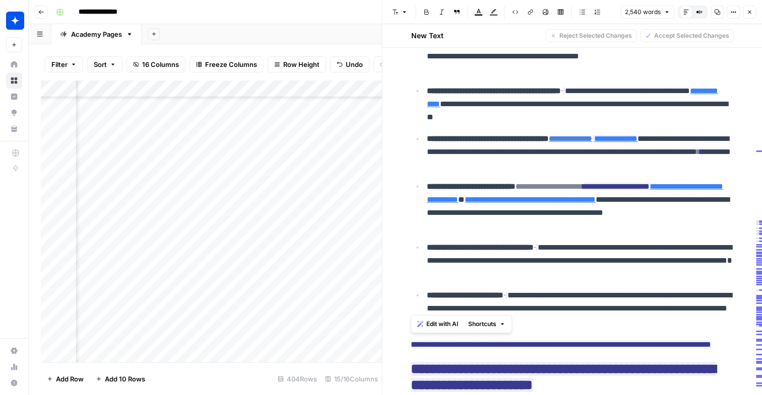
scroll to position [3034, 0]
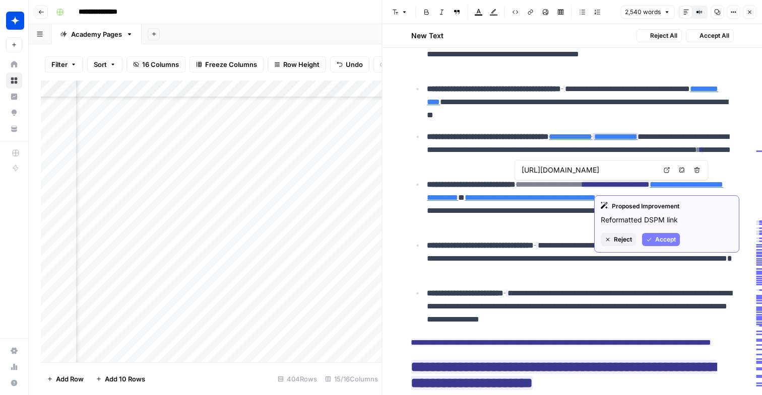
click at [637, 141] on link "**********" at bounding box center [615, 137] width 43 height 8
click at [664, 237] on span "Accept" at bounding box center [665, 239] width 21 height 9
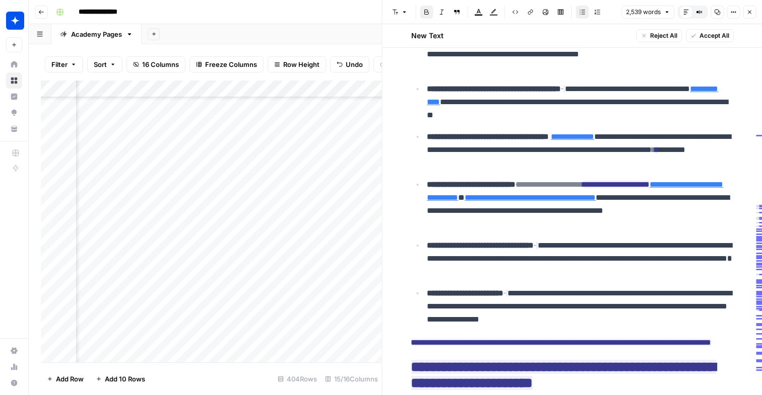
click at [594, 141] on link "**********" at bounding box center [572, 137] width 43 height 8
click at [610, 174] on link "Open in a new tab" at bounding box center [607, 170] width 13 height 13
type input "https://www.wiz.io/academy/what-is-dynamic-application-security-testing-dast"
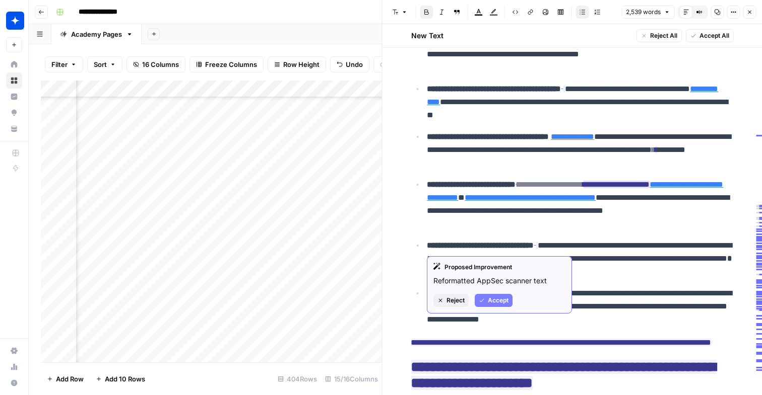
click at [507, 299] on span "Accept" at bounding box center [498, 300] width 21 height 9
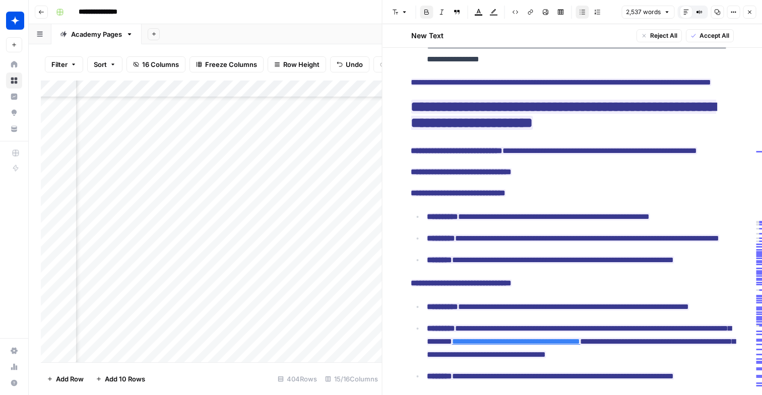
scroll to position [3320, 0]
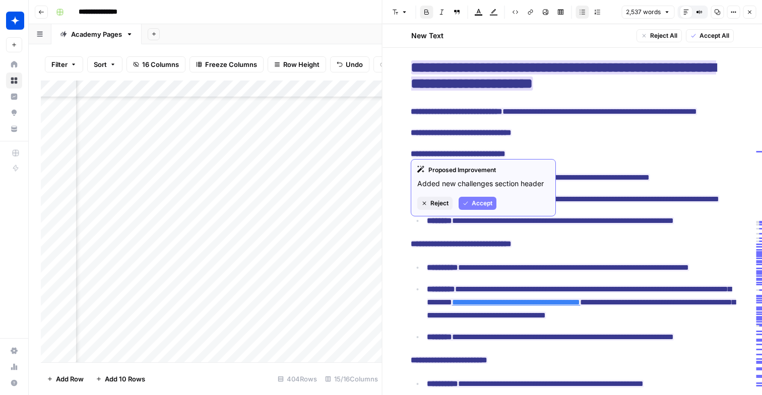
click at [483, 203] on span "Accept" at bounding box center [482, 203] width 21 height 9
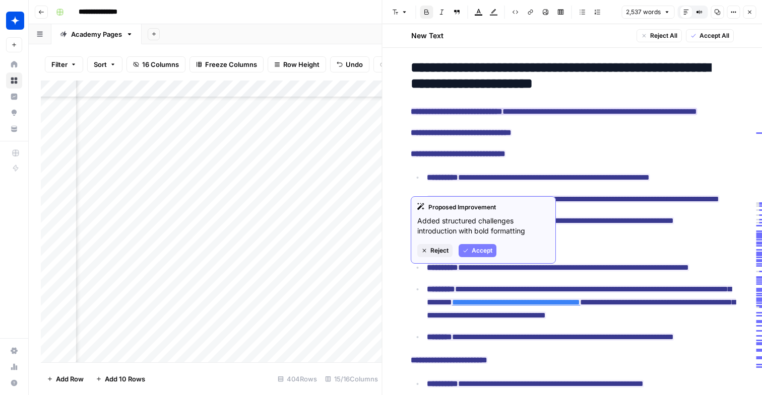
click at [473, 251] on span "Accept" at bounding box center [482, 250] width 21 height 9
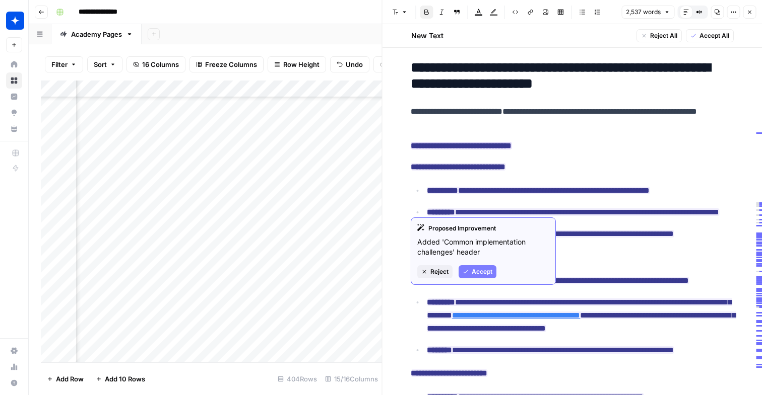
click at [472, 270] on span "Accept" at bounding box center [482, 271] width 21 height 9
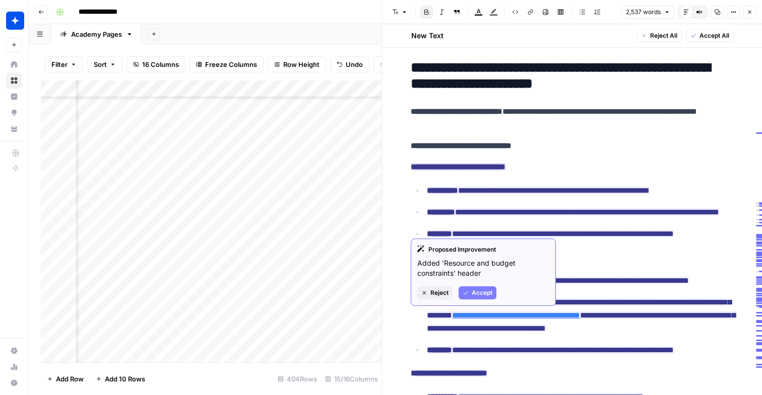
click at [469, 289] on button "Accept" at bounding box center [477, 293] width 38 height 13
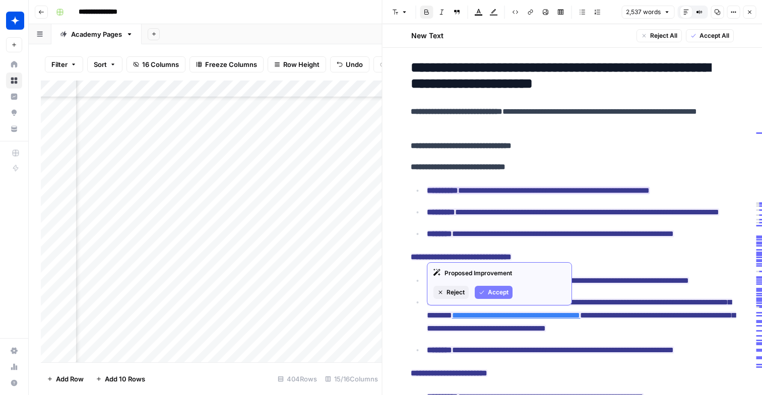
click at [497, 286] on button "Accept" at bounding box center [494, 292] width 38 height 13
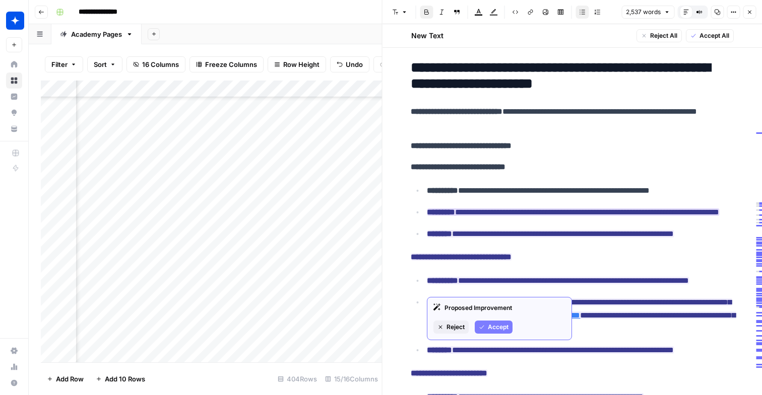
click at [499, 327] on span "Accept" at bounding box center [498, 327] width 21 height 9
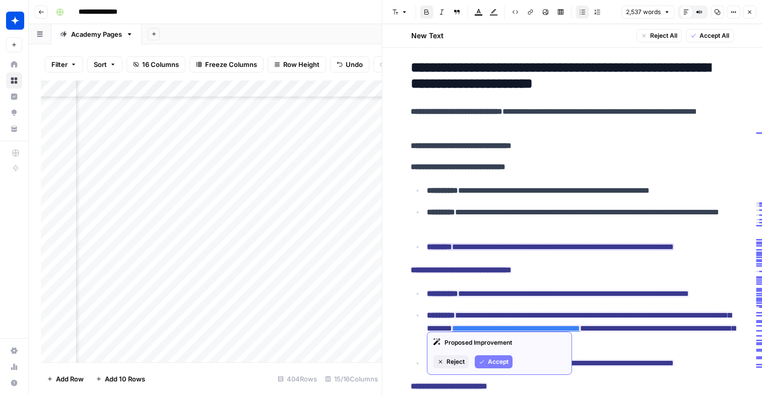
click at [493, 360] on span "Accept" at bounding box center [498, 362] width 21 height 9
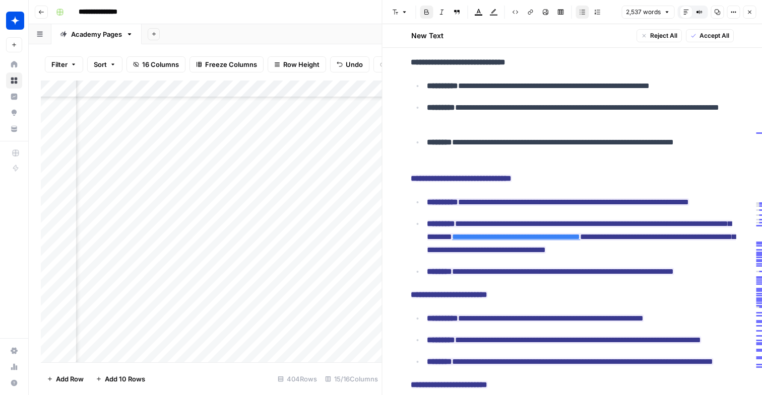
scroll to position [3429, 0]
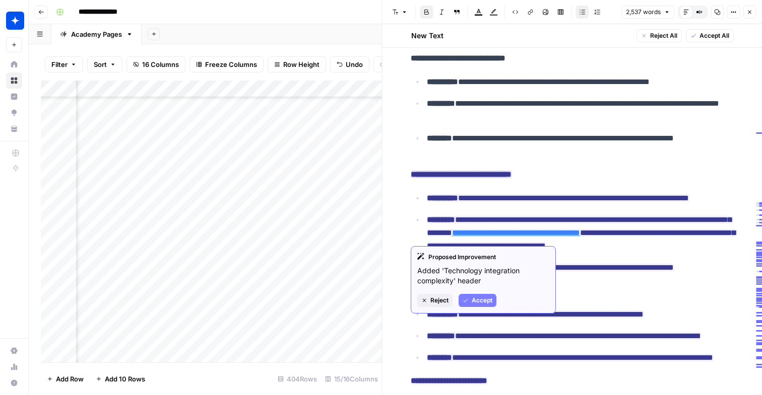
click at [481, 295] on button "Accept" at bounding box center [477, 300] width 38 height 13
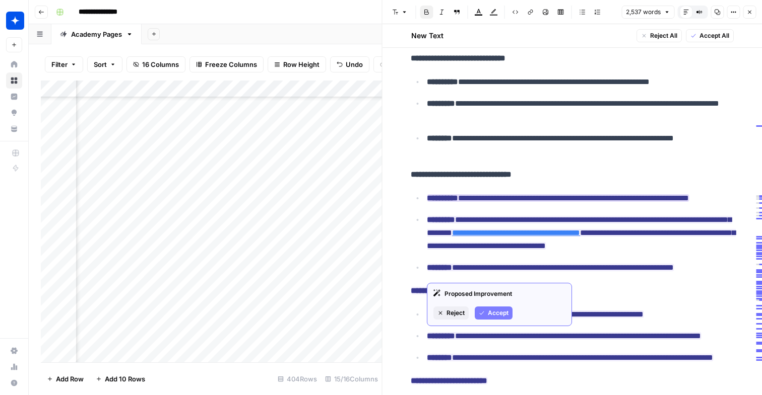
click at [488, 317] on span "Accept" at bounding box center [498, 313] width 21 height 9
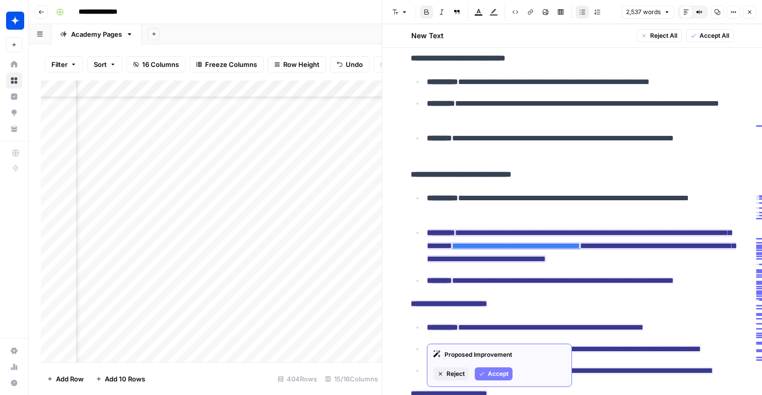
click at [500, 373] on span "Accept" at bounding box center [498, 374] width 21 height 9
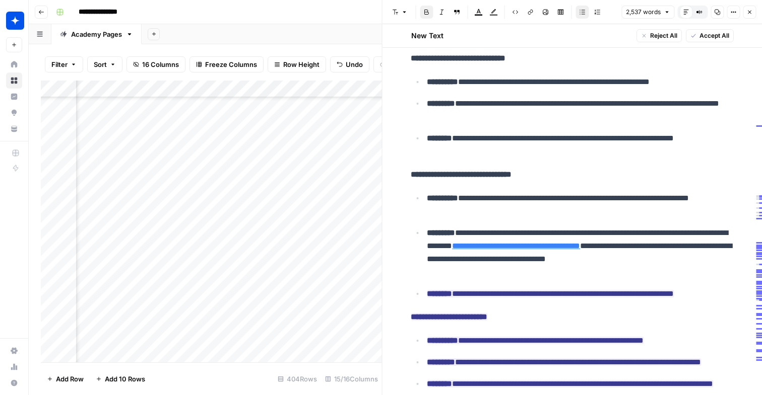
scroll to position [3564, 0]
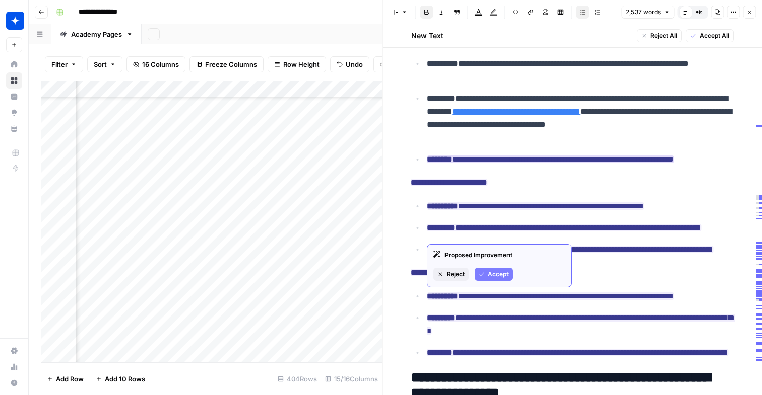
click at [491, 272] on span "Accept" at bounding box center [498, 274] width 21 height 9
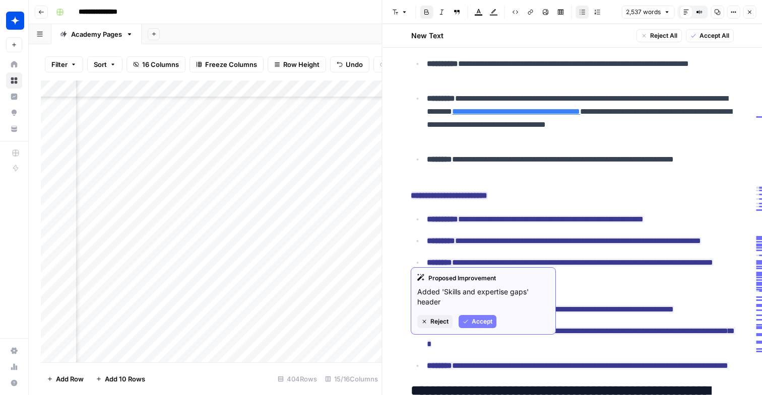
click at [475, 322] on span "Accept" at bounding box center [482, 321] width 21 height 9
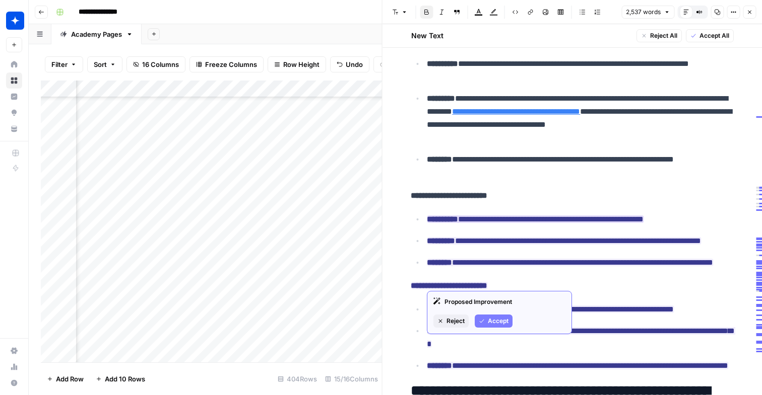
click at [485, 322] on button "Accept" at bounding box center [494, 321] width 38 height 13
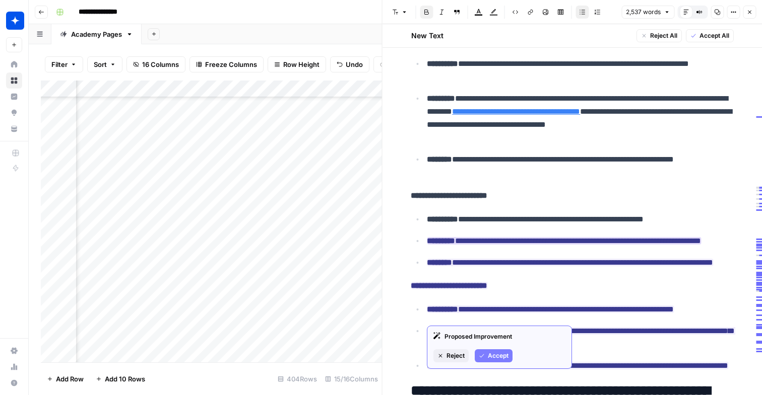
click at [495, 363] on div "Proposed Improvement Reject Accept" at bounding box center [499, 347] width 145 height 43
click at [499, 354] on span "Accept" at bounding box center [498, 356] width 21 height 9
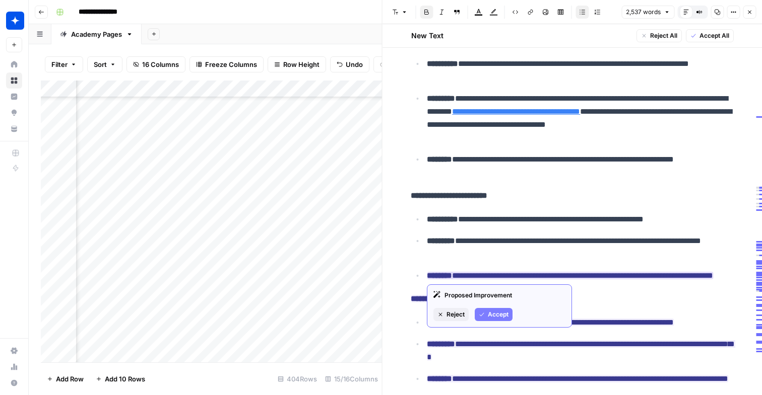
click at [497, 310] on span "Accept" at bounding box center [498, 314] width 21 height 9
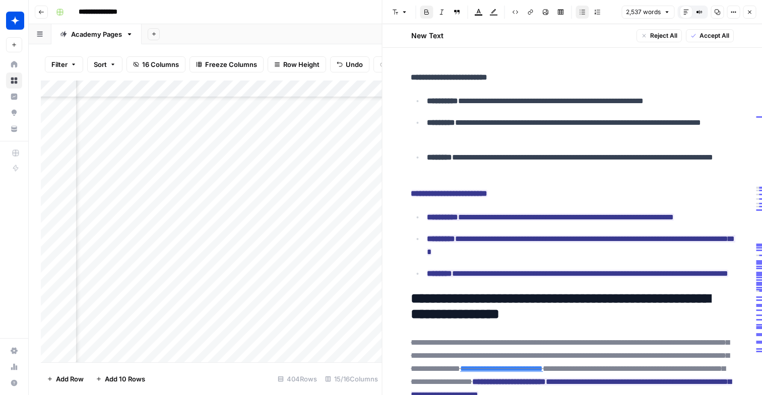
scroll to position [3712, 0]
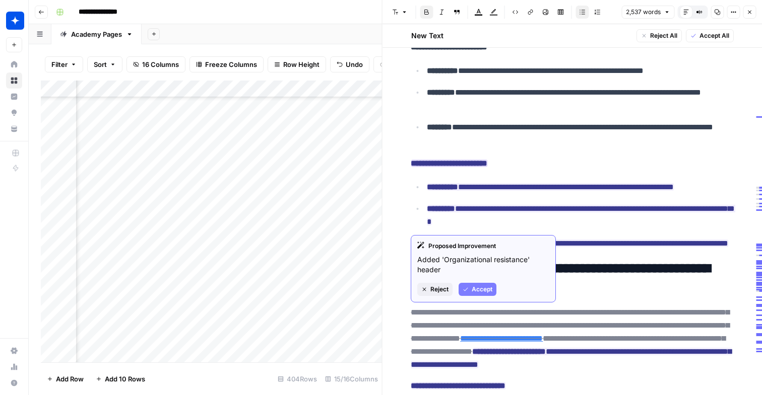
click at [484, 292] on span "Accept" at bounding box center [482, 289] width 21 height 9
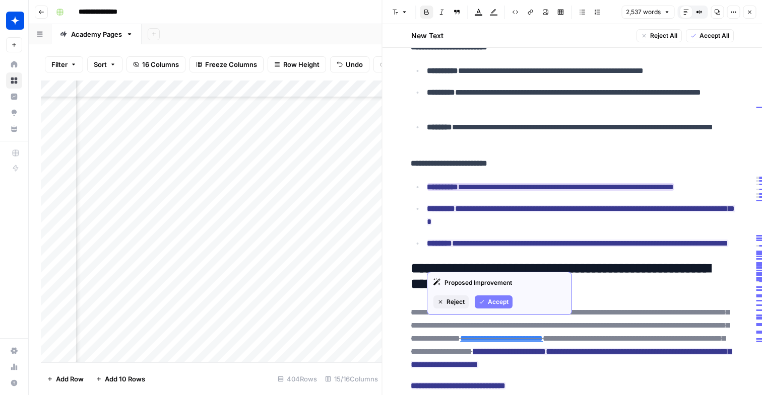
click at [488, 298] on span "Accept" at bounding box center [498, 302] width 21 height 9
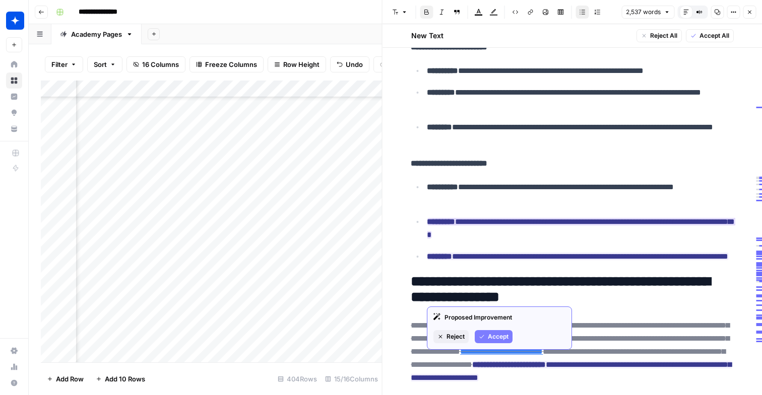
click at [485, 334] on icon "button" at bounding box center [482, 337] width 6 height 6
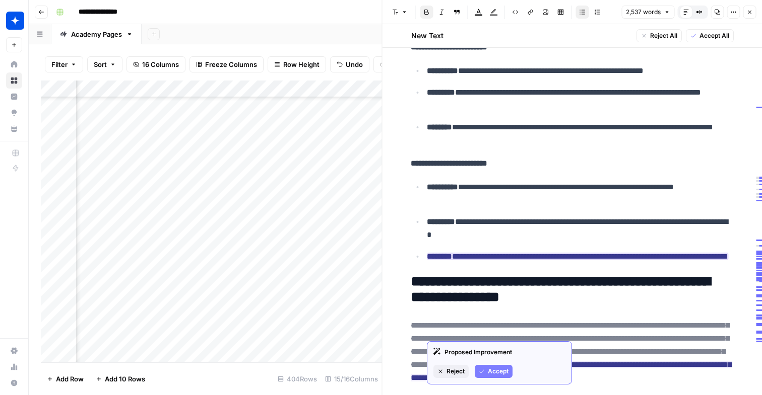
click at [496, 375] on span "Accept" at bounding box center [498, 371] width 21 height 9
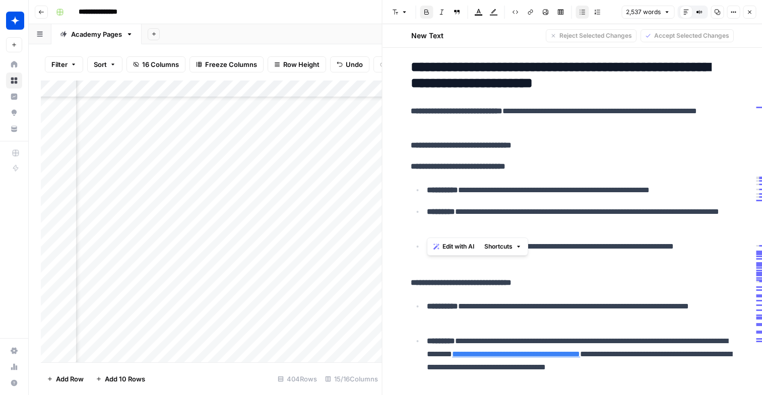
scroll to position [3311, 0]
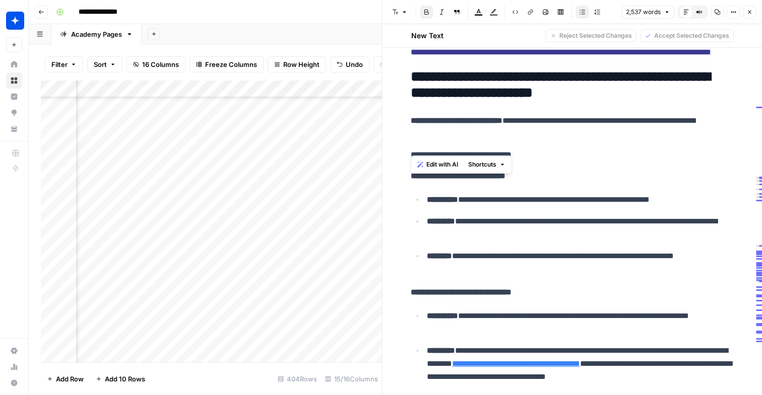
drag, startPoint x: 539, startPoint y: 334, endPoint x: 409, endPoint y: 182, distance: 200.4
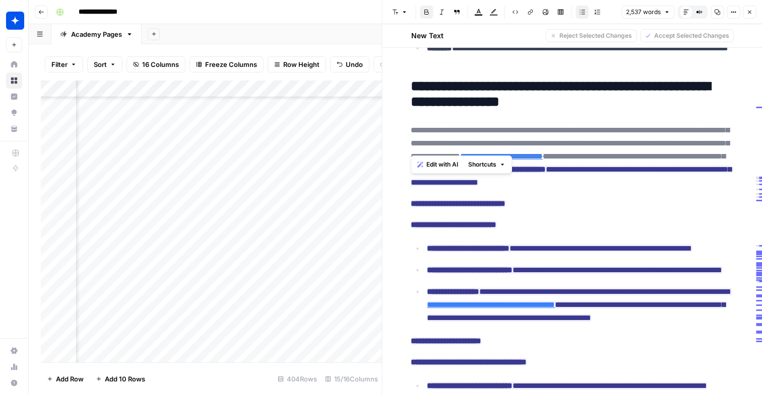
scroll to position [3927, 0]
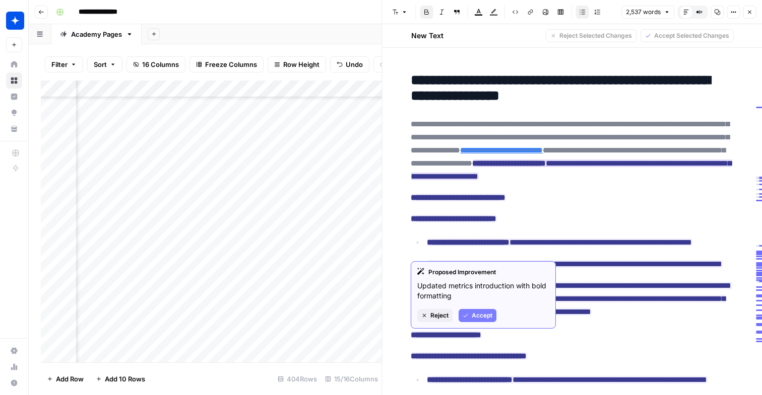
click at [487, 312] on span "Accept" at bounding box center [482, 315] width 21 height 9
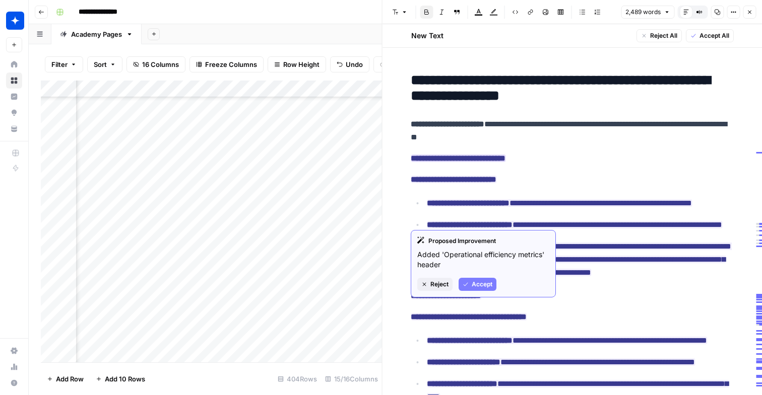
click at [479, 283] on span "Accept" at bounding box center [482, 284] width 21 height 9
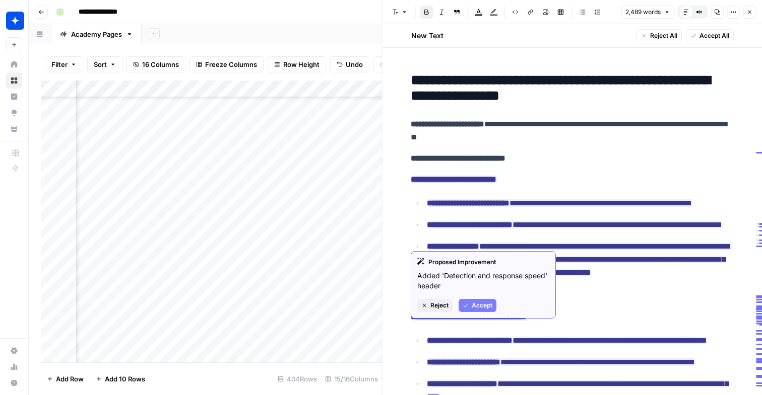
click at [487, 309] on span "Accept" at bounding box center [482, 305] width 21 height 9
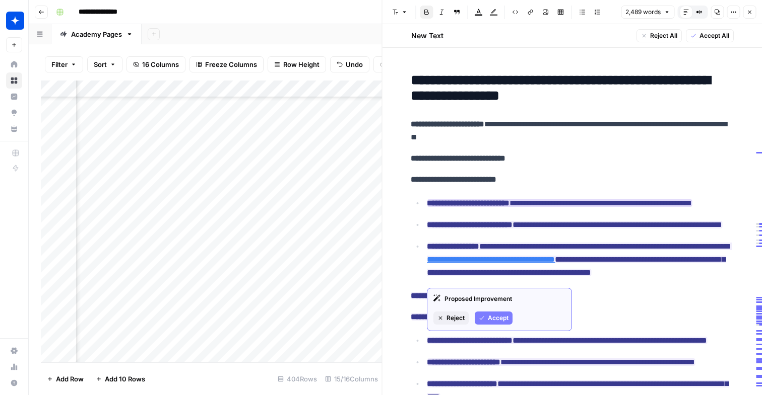
click at [499, 316] on span "Accept" at bounding box center [498, 318] width 21 height 9
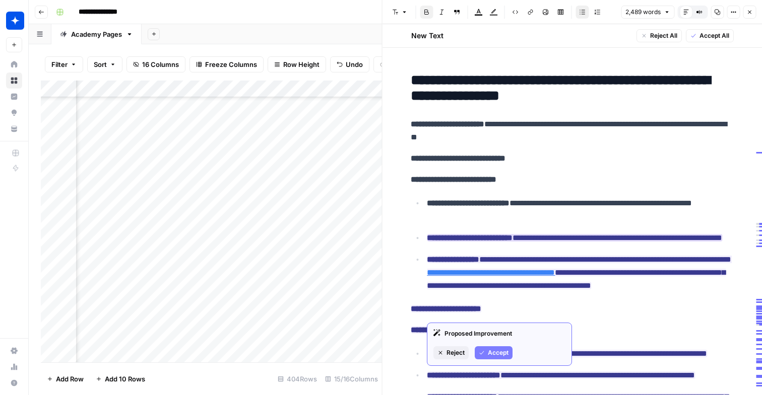
click at [489, 353] on span "Accept" at bounding box center [498, 353] width 21 height 9
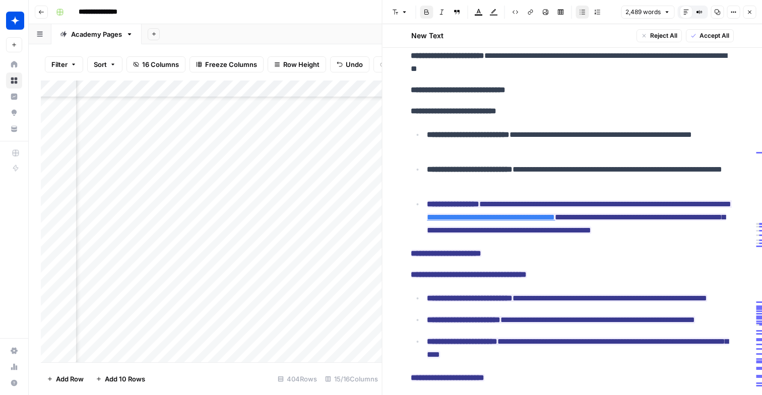
scroll to position [4027, 0]
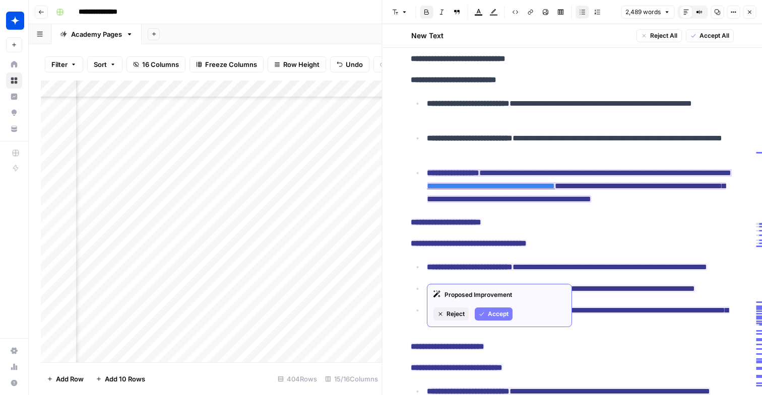
click at [490, 309] on button "Accept" at bounding box center [494, 314] width 38 height 13
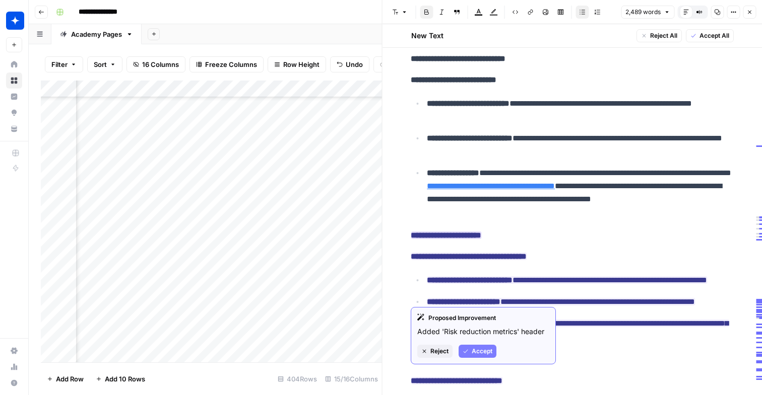
click at [482, 353] on span "Accept" at bounding box center [482, 351] width 21 height 9
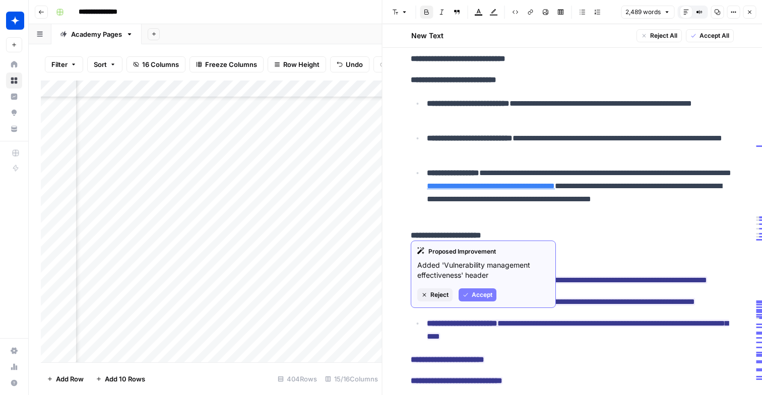
click at [491, 296] on span "Accept" at bounding box center [482, 295] width 21 height 9
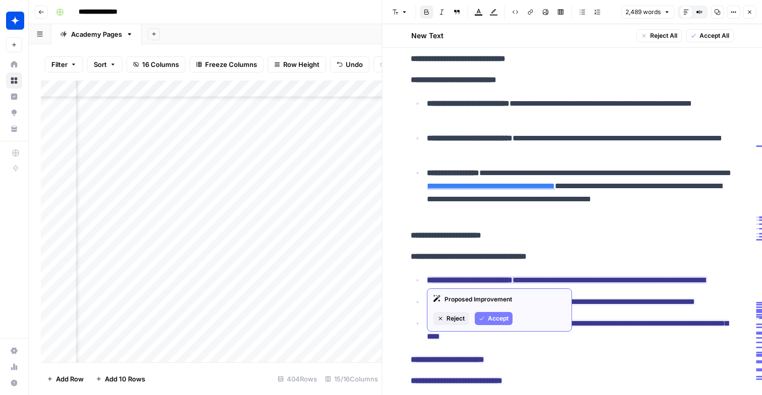
click at [493, 320] on span "Accept" at bounding box center [498, 318] width 21 height 9
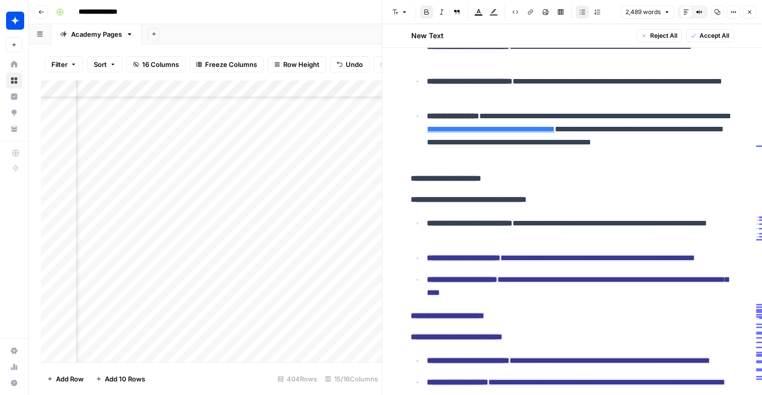
scroll to position [4104, 0]
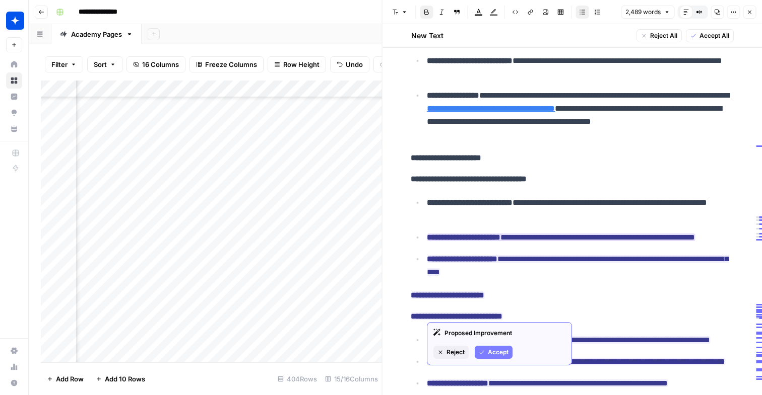
click at [493, 353] on span "Accept" at bounding box center [498, 352] width 21 height 9
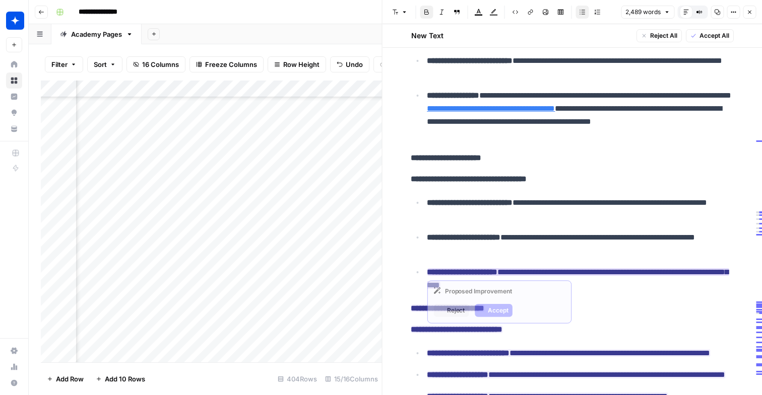
click at [465, 276] on strong "**********" at bounding box center [462, 273] width 71 height 8
click at [496, 315] on button "Accept" at bounding box center [494, 310] width 38 height 13
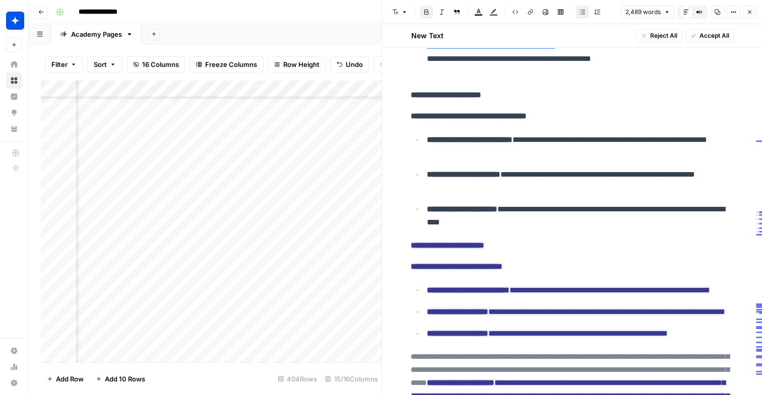
scroll to position [4174, 0]
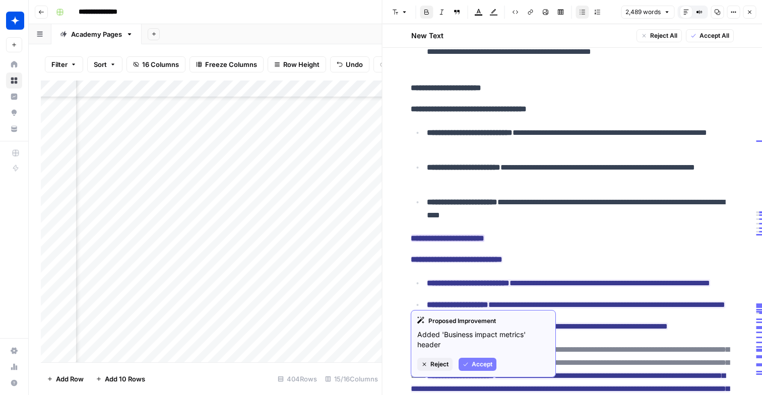
click at [491, 364] on span "Accept" at bounding box center [482, 364] width 21 height 9
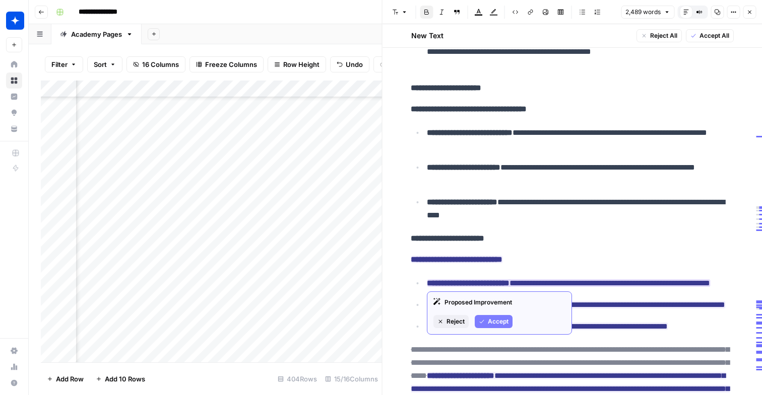
click at [491, 323] on span "Accept" at bounding box center [498, 321] width 21 height 9
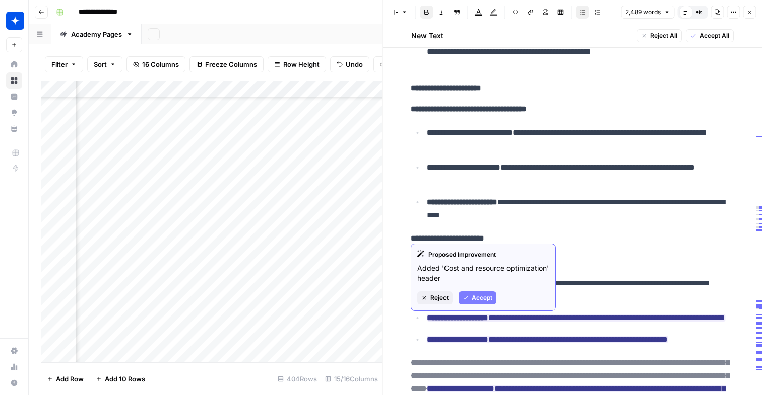
click at [486, 305] on div "Proposed Improvement Added 'Cost and resource optimization' header Reject Accept" at bounding box center [483, 278] width 145 height 68
click at [487, 291] on div "Proposed Improvement Added 'Cost and resource optimization' header Reject Accept" at bounding box center [483, 278] width 145 height 68
click at [487, 294] on span "Accept" at bounding box center [482, 298] width 21 height 9
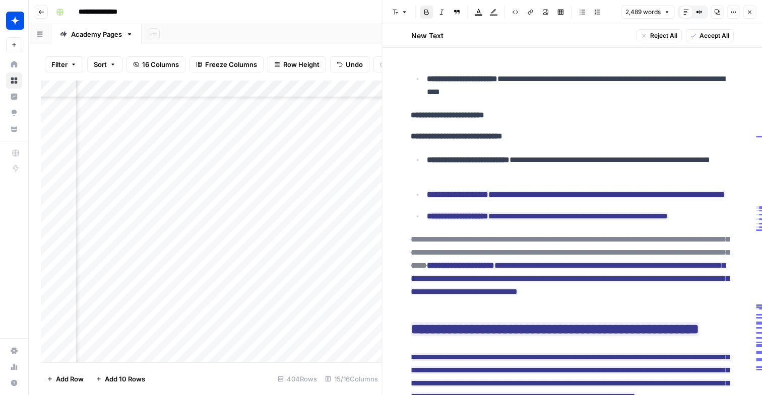
scroll to position [4304, 0]
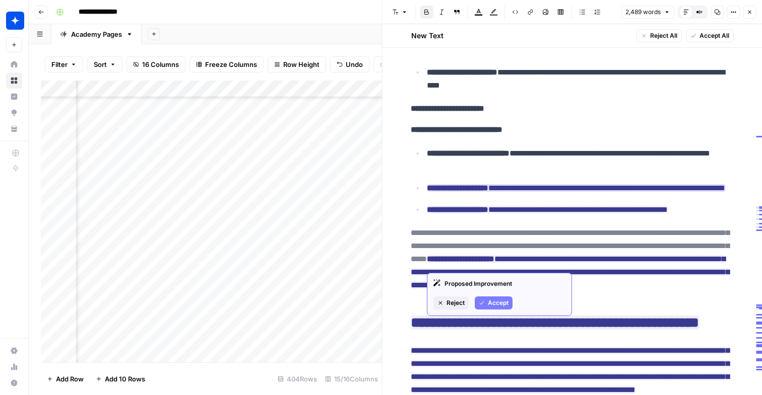
click at [488, 299] on span "Accept" at bounding box center [498, 303] width 21 height 9
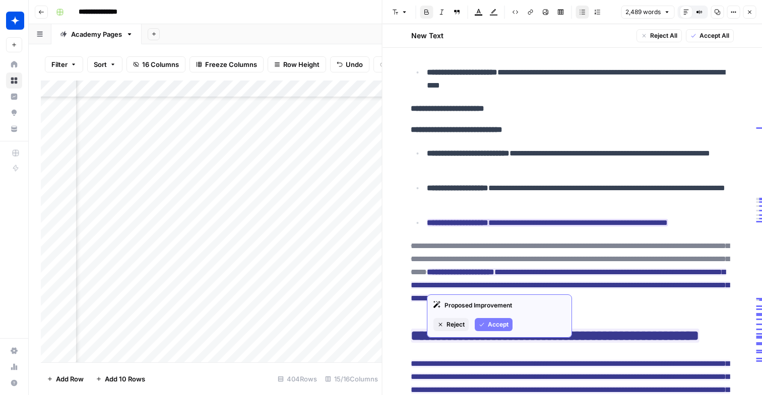
click at [497, 325] on span "Accept" at bounding box center [498, 324] width 21 height 9
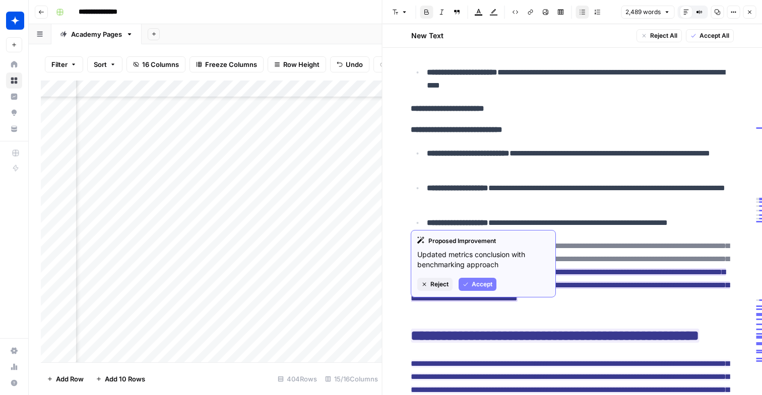
click at [492, 285] on span "Accept" at bounding box center [482, 284] width 21 height 9
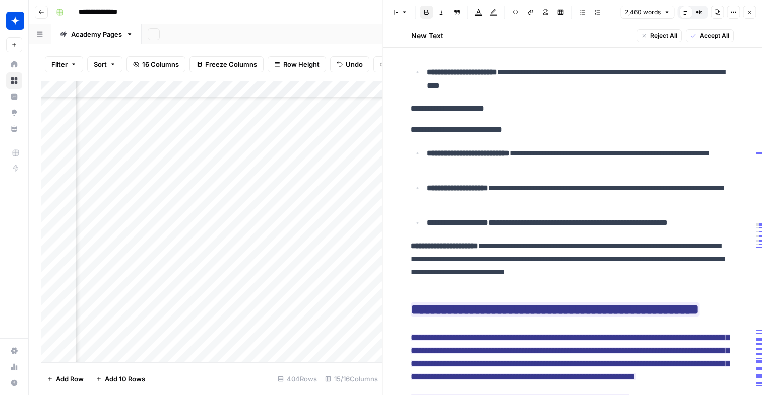
click at [462, 292] on p "**********" at bounding box center [572, 266] width 322 height 52
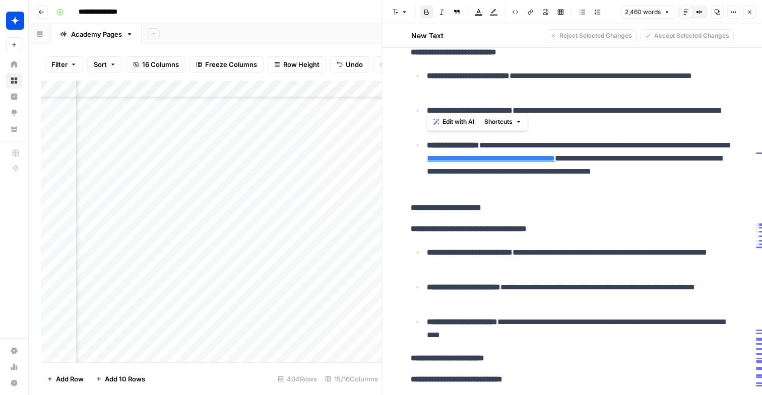
scroll to position [4034, 0]
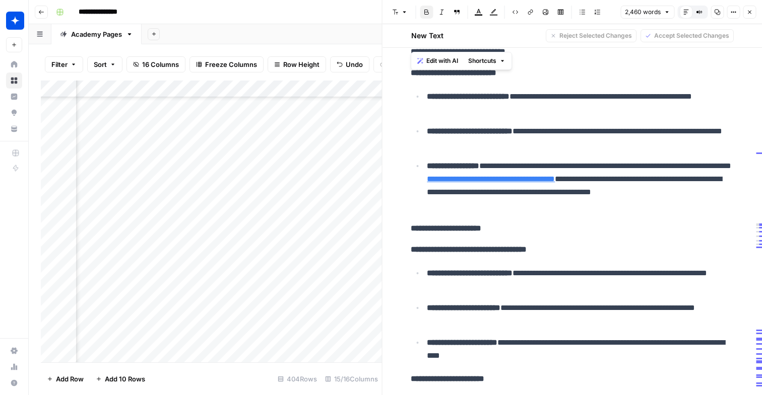
drag, startPoint x: 476, startPoint y: 344, endPoint x: 412, endPoint y: 66, distance: 284.7
click at [412, 66] on body "**********" at bounding box center [381, 197] width 762 height 395
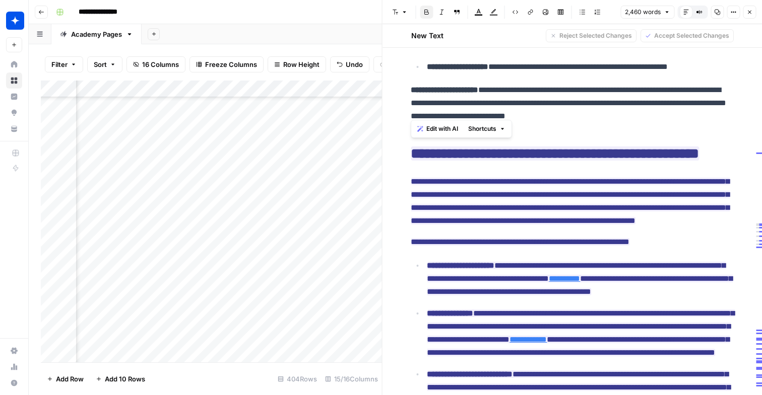
scroll to position [4536, 0]
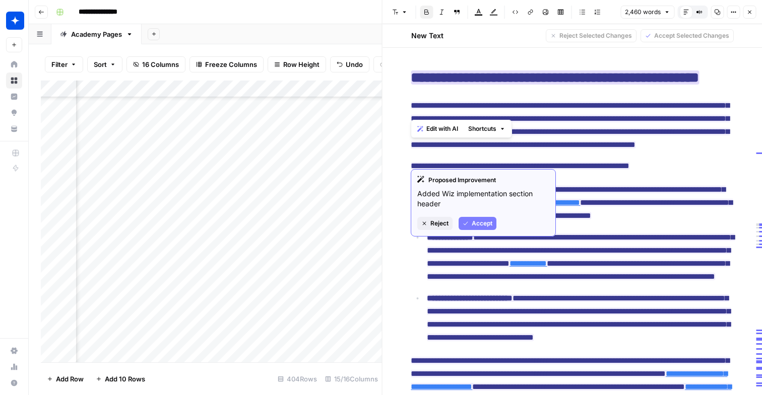
click at [485, 225] on span "Accept" at bounding box center [482, 223] width 21 height 9
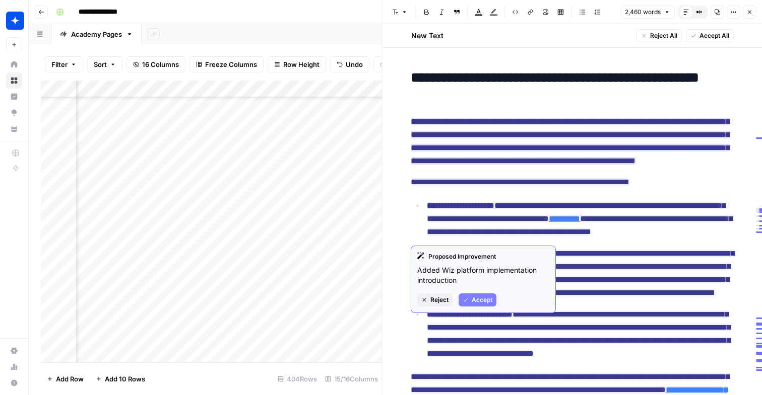
click at [478, 296] on span "Accept" at bounding box center [482, 300] width 21 height 9
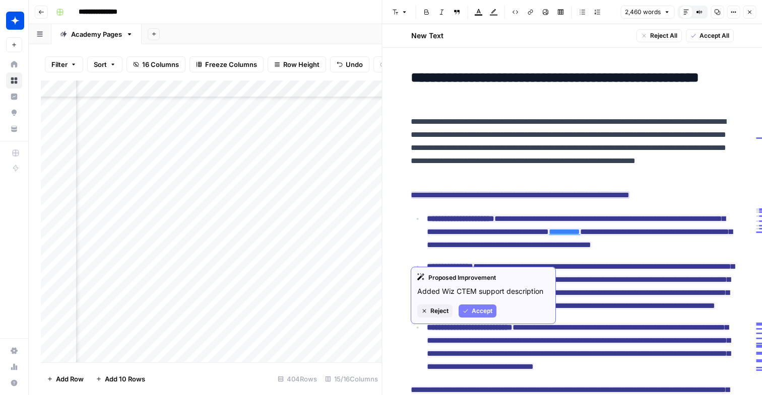
click at [479, 315] on span "Accept" at bounding box center [482, 311] width 21 height 9
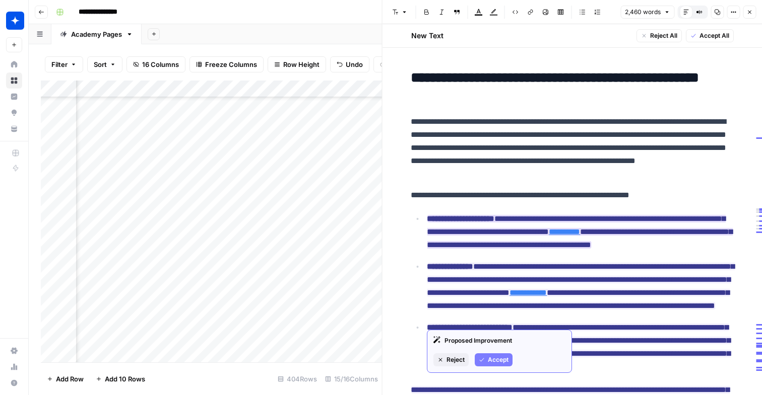
click at [496, 358] on span "Accept" at bounding box center [498, 360] width 21 height 9
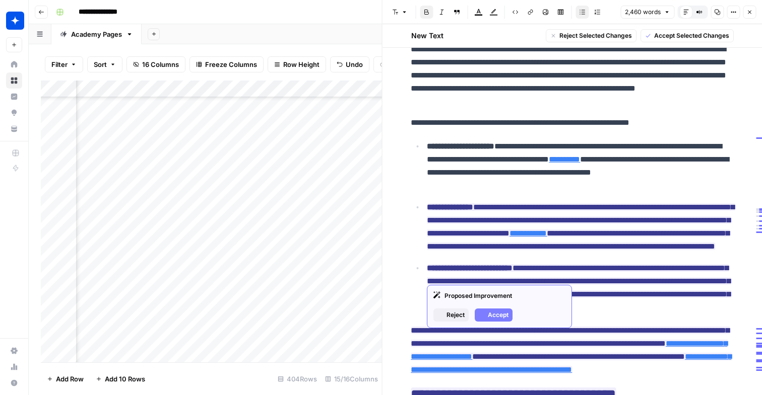
scroll to position [4594, 0]
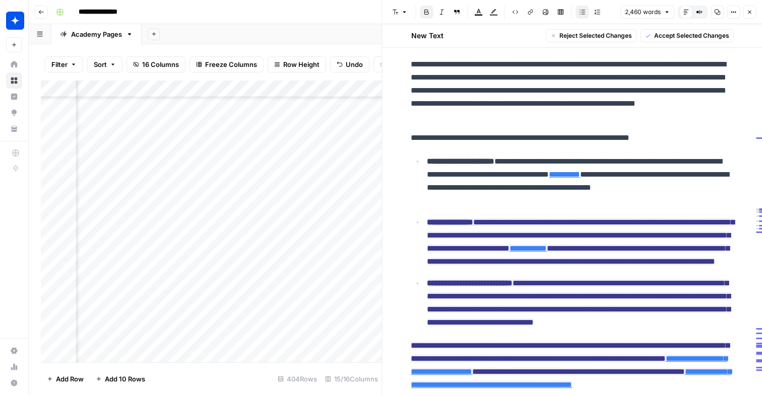
drag, startPoint x: 534, startPoint y: 306, endPoint x: 408, endPoint y: 126, distance: 220.1
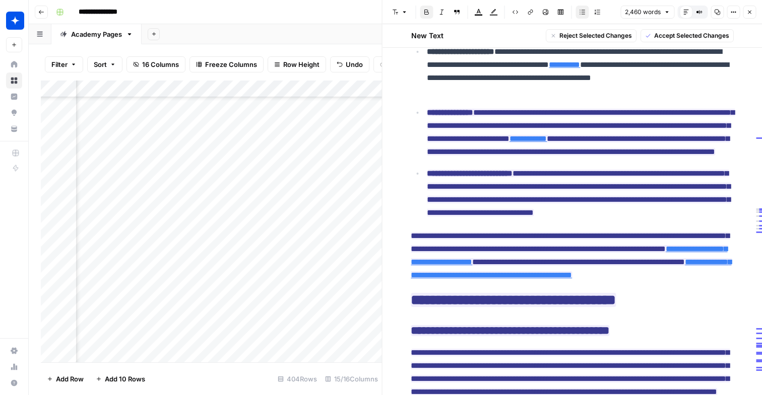
scroll to position [4777, 0]
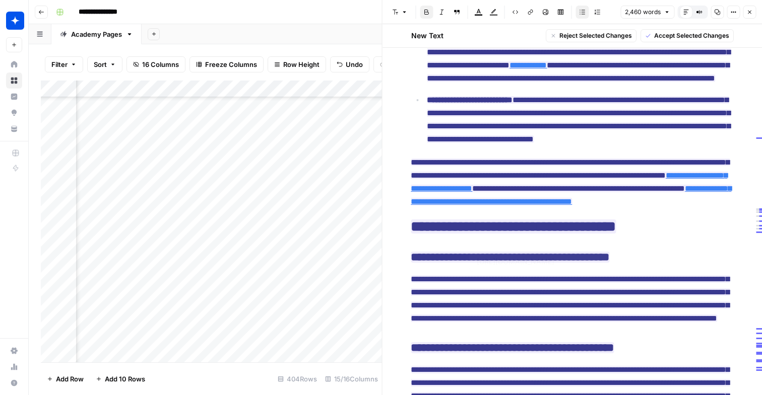
type input "https://www.wiz.io/demo"
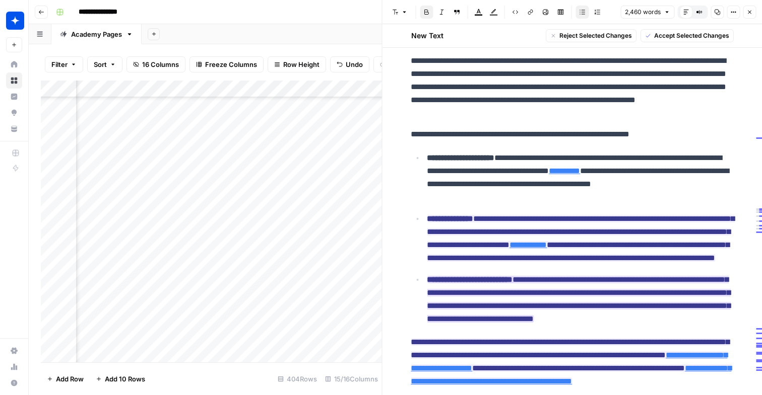
scroll to position [4505, 0]
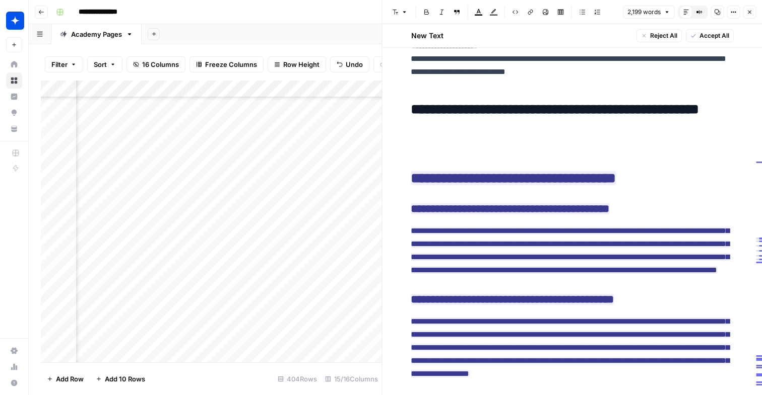
drag, startPoint x: 453, startPoint y: 201, endPoint x: 524, endPoint y: 215, distance: 72.3
click at [524, 160] on p at bounding box center [572, 153] width 322 height 13
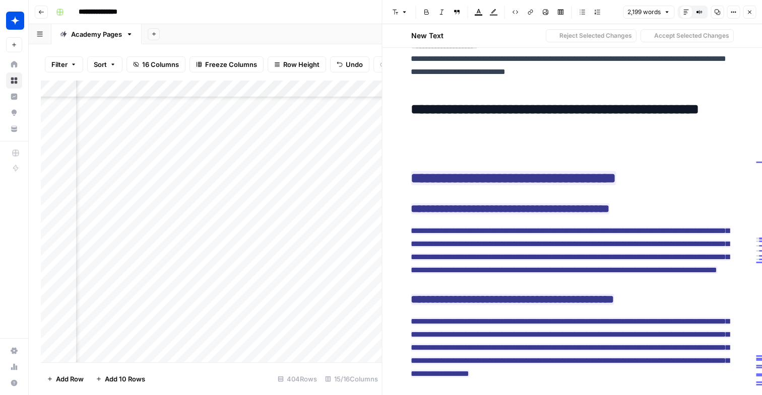
click at [524, 160] on p at bounding box center [572, 153] width 322 height 13
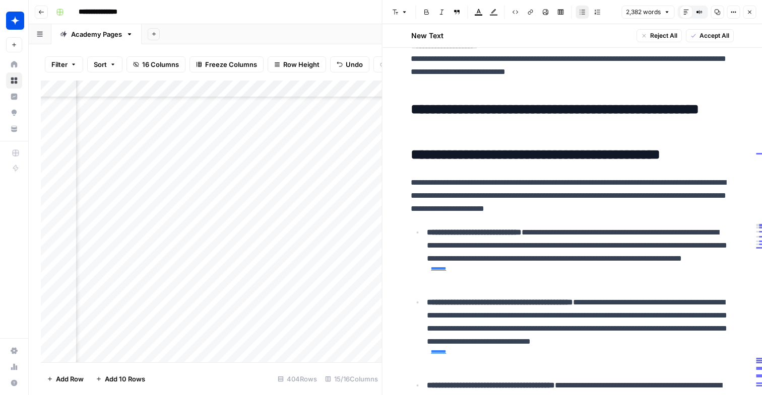
click at [460, 134] on h2 "**********" at bounding box center [572, 118] width 322 height 32
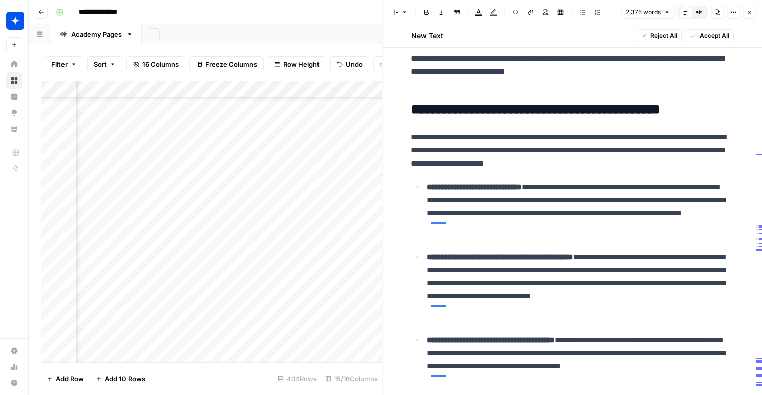
click at [457, 229] on link "********" at bounding box center [580, 224] width 306 height 9
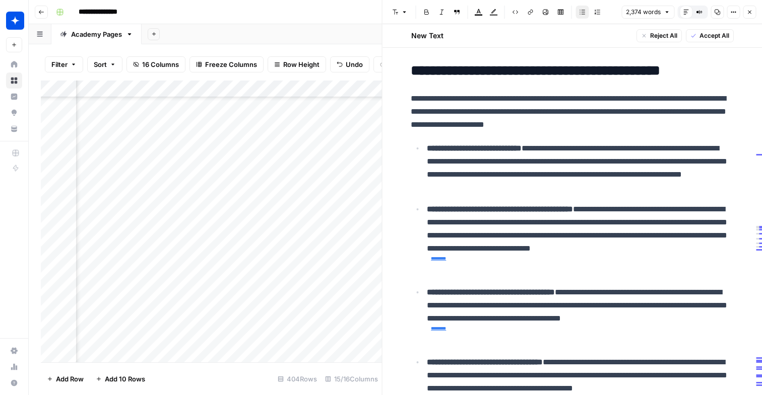
scroll to position [4565, 0]
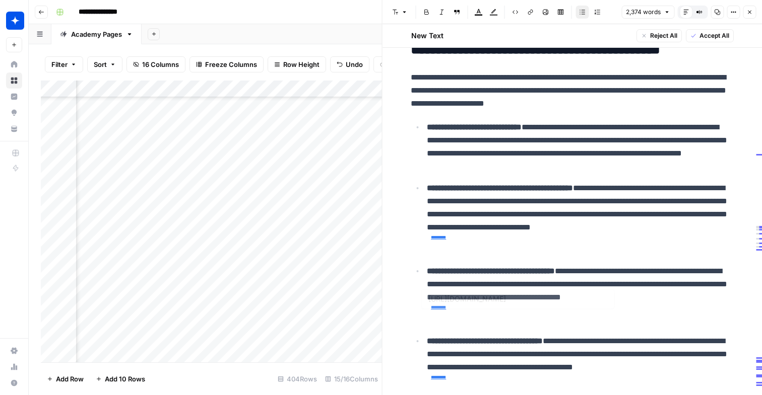
click at [465, 243] on link "********" at bounding box center [580, 238] width 306 height 9
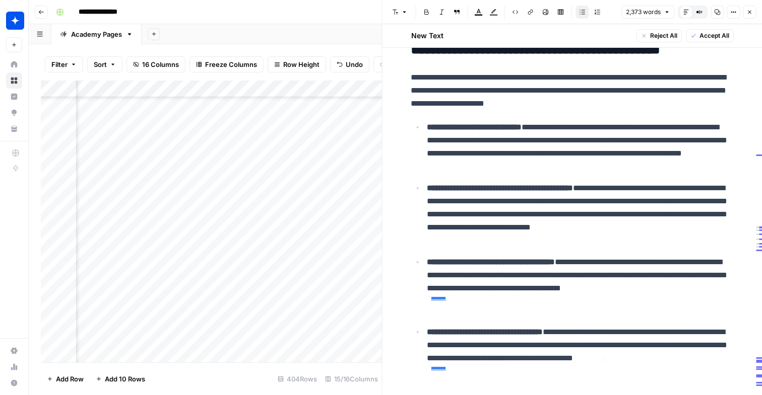
click at [460, 304] on link "********" at bounding box center [580, 299] width 306 height 9
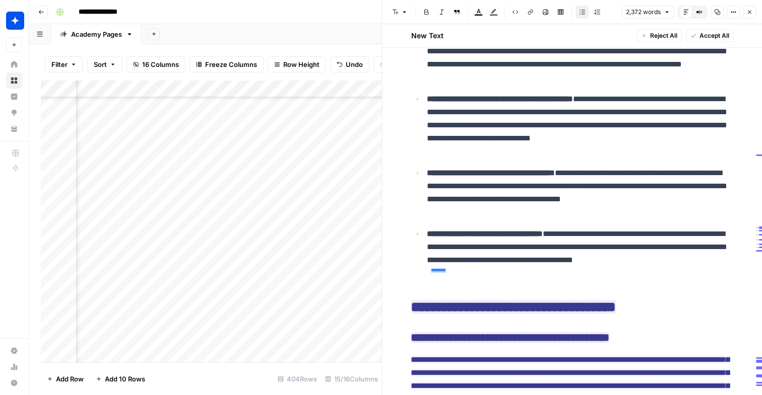
scroll to position [4702, 0]
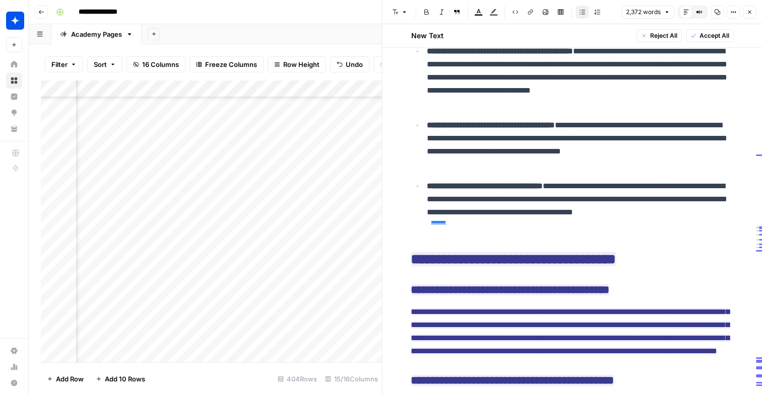
click at [477, 228] on link "********" at bounding box center [580, 223] width 306 height 9
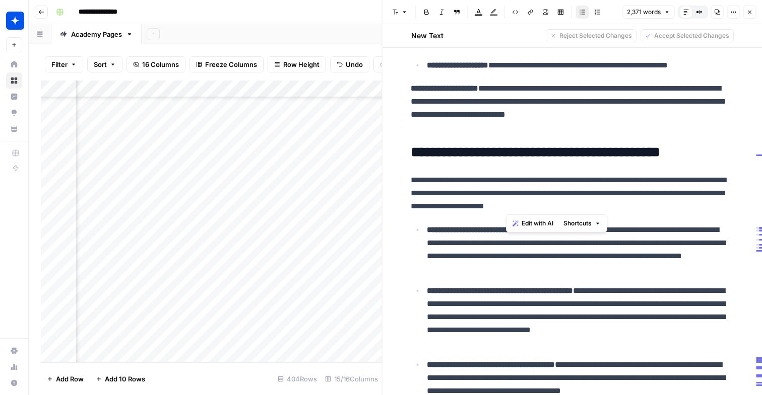
scroll to position [4402, 0]
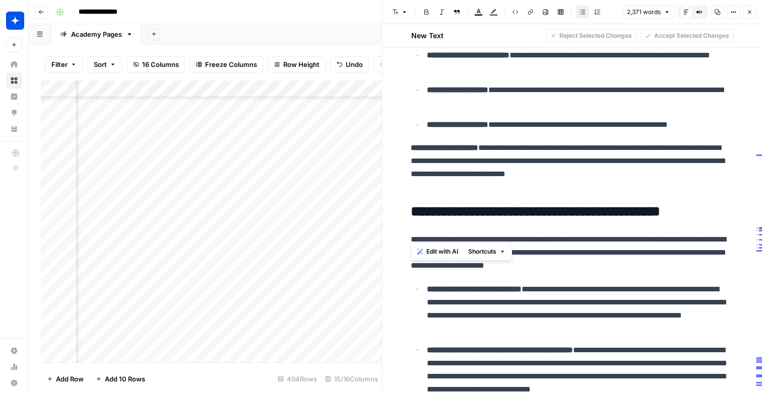
drag, startPoint x: 513, startPoint y: 289, endPoint x: 408, endPoint y: 272, distance: 106.7
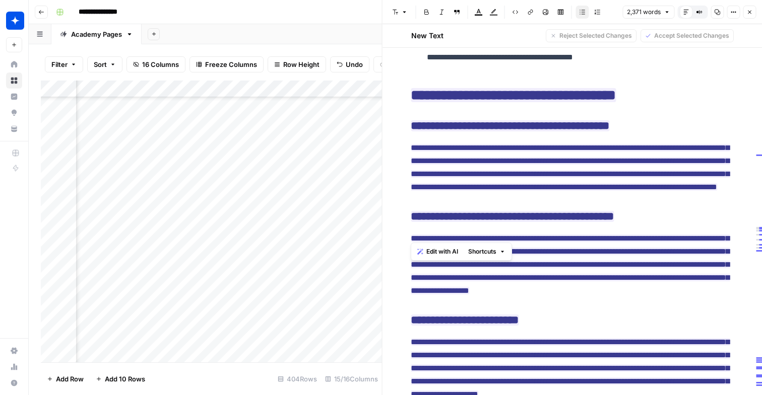
scroll to position [4862, 0]
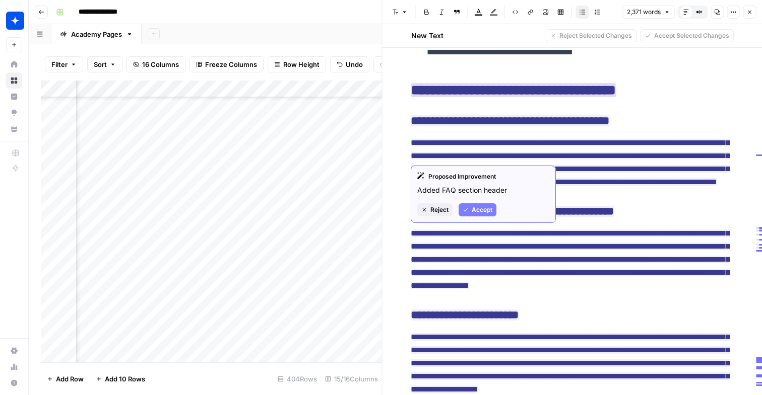
click at [483, 204] on button "Accept" at bounding box center [477, 210] width 38 height 13
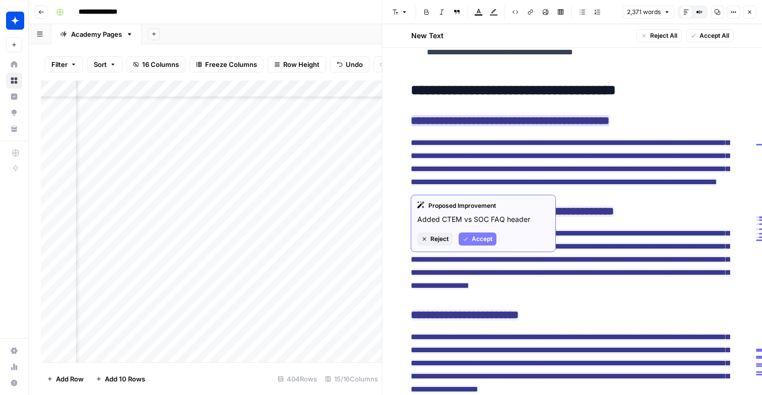
click at [505, 126] on ins "**********" at bounding box center [510, 120] width 198 height 11
click at [485, 236] on span "Accept" at bounding box center [482, 239] width 21 height 9
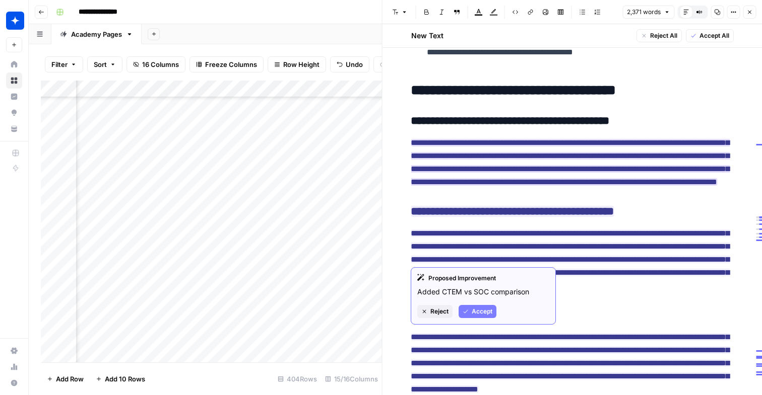
click at [496, 309] on button "Accept" at bounding box center [477, 311] width 38 height 13
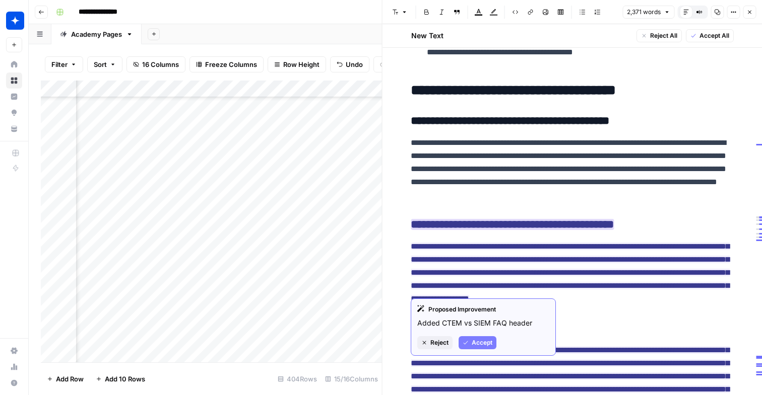
click at [488, 339] on span "Accept" at bounding box center [482, 343] width 21 height 9
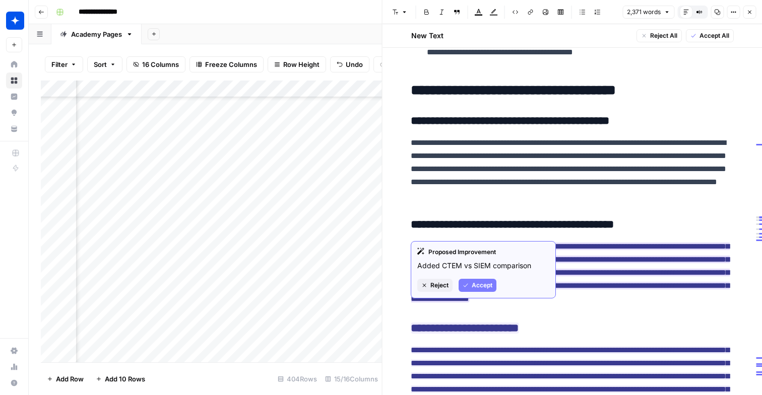
click at [483, 288] on span "Accept" at bounding box center [482, 285] width 21 height 9
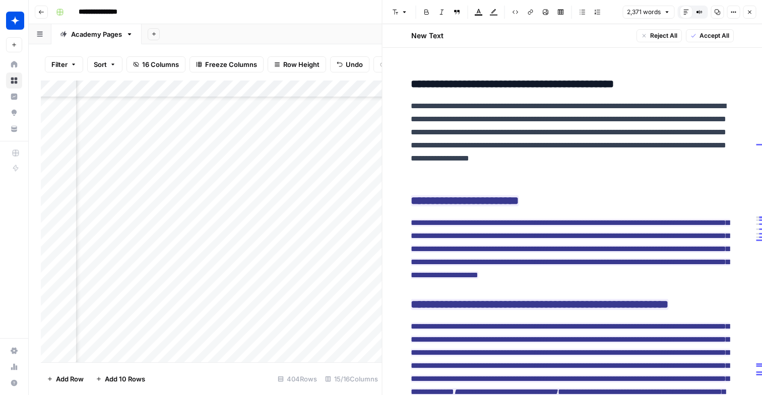
scroll to position [5021, 0]
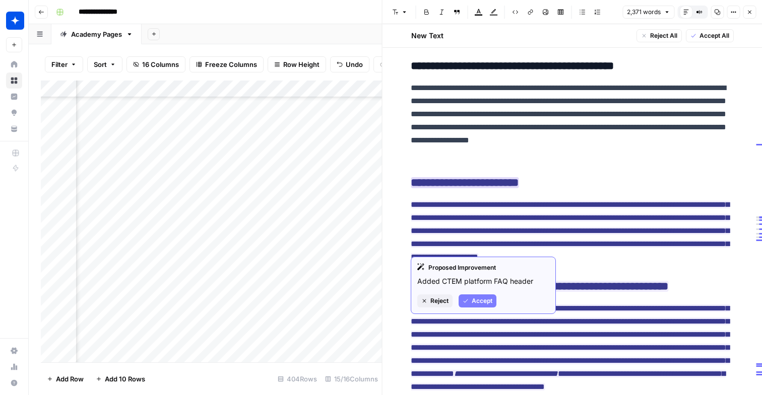
click at [487, 297] on span "Accept" at bounding box center [482, 301] width 21 height 9
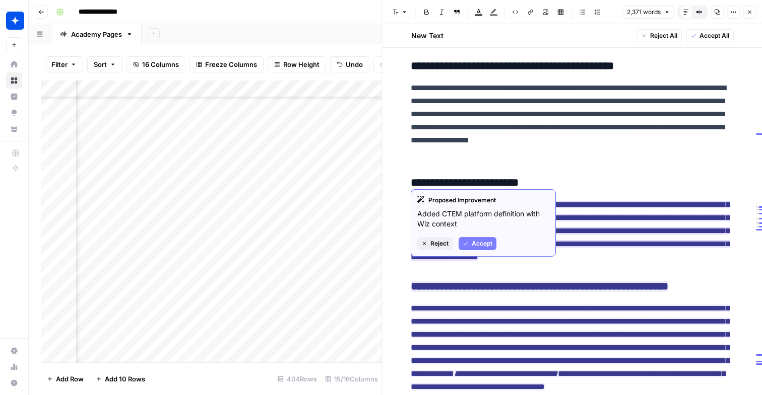
click at [480, 241] on span "Accept" at bounding box center [482, 243] width 21 height 9
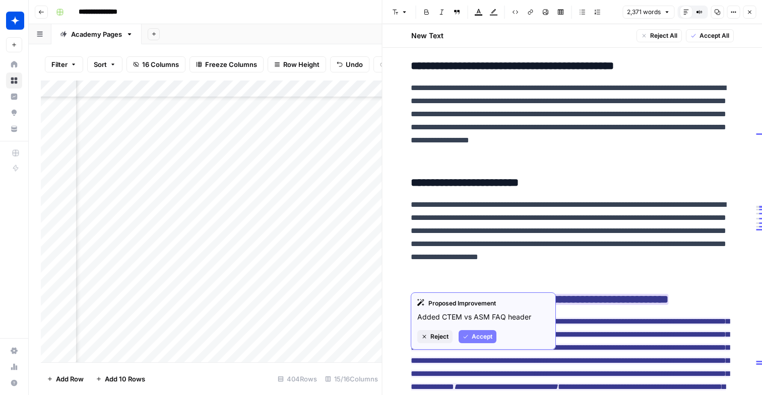
click at [484, 331] on button "Accept" at bounding box center [477, 336] width 38 height 13
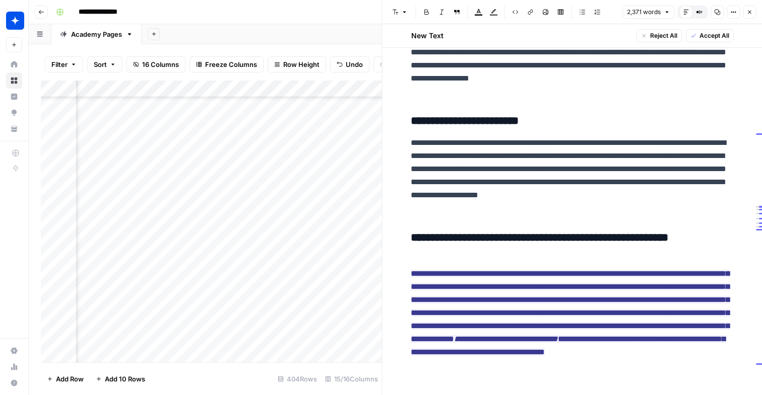
scroll to position [5170, 0]
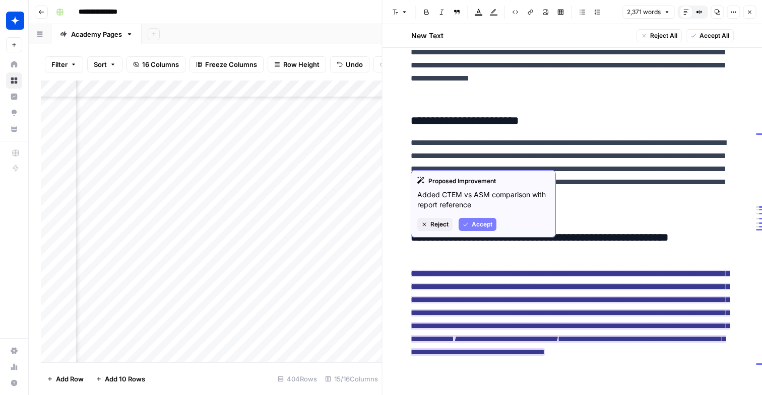
click at [488, 226] on span "Accept" at bounding box center [482, 224] width 21 height 9
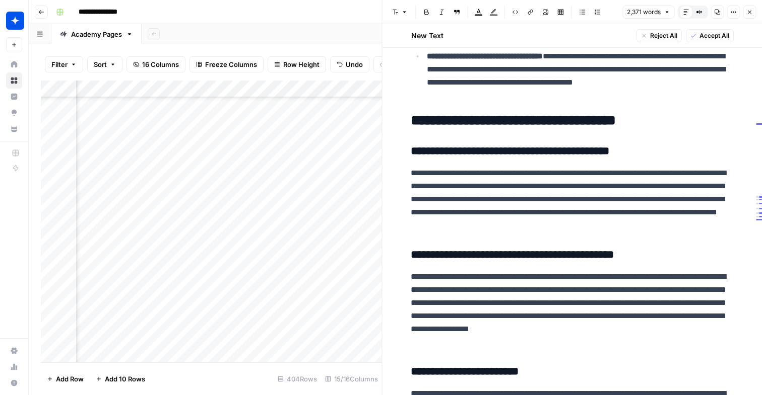
scroll to position [4818, 0]
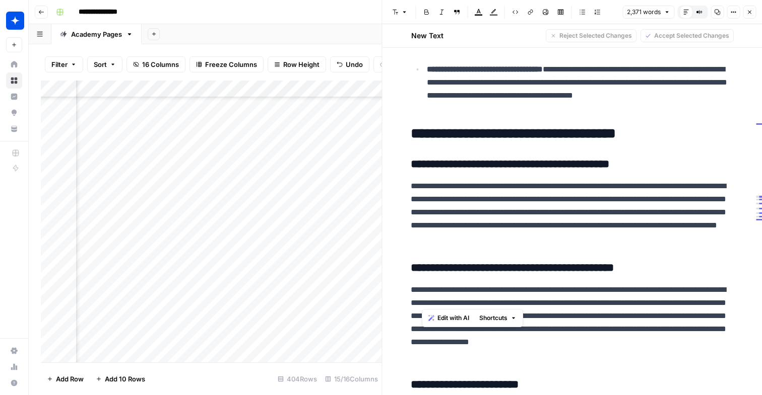
drag, startPoint x: 684, startPoint y: 302, endPoint x: 411, endPoint y: 222, distance: 284.5
click at [482, 142] on h2 "**********" at bounding box center [572, 134] width 322 height 16
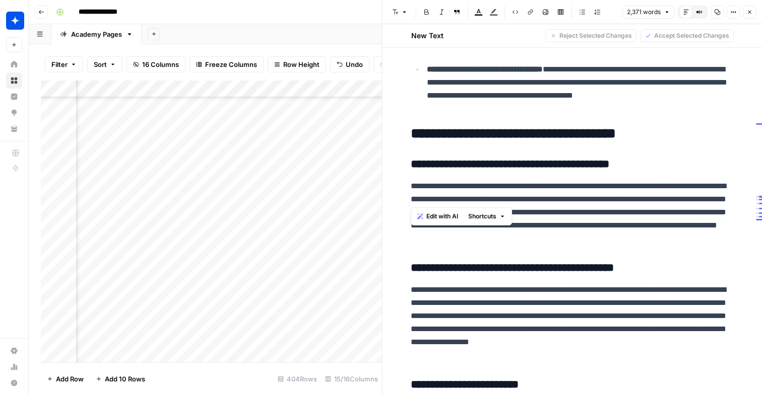
click at [458, 245] on p "**********" at bounding box center [572, 212] width 322 height 65
drag, startPoint x: 411, startPoint y: 226, endPoint x: 699, endPoint y: 302, distance: 298.2
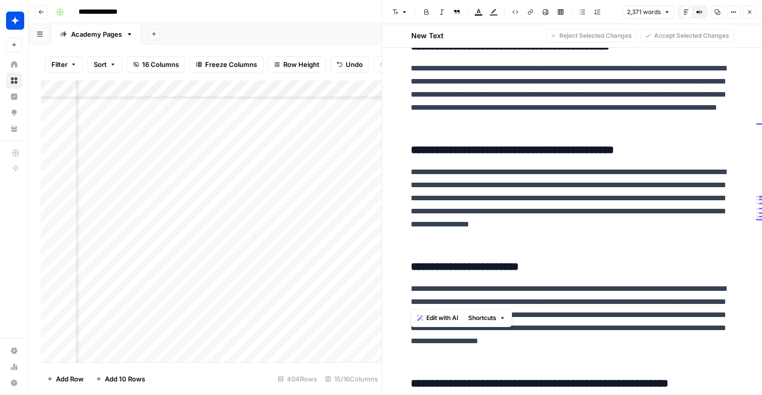
scroll to position [4977, 0]
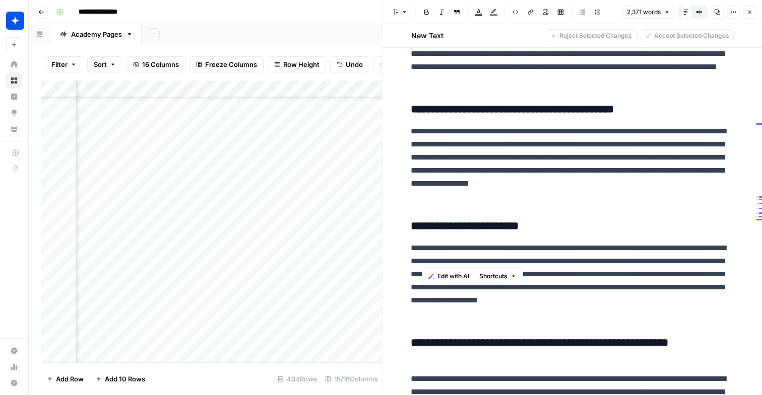
drag, startPoint x: 512, startPoint y: 261, endPoint x: 414, endPoint y: 170, distance: 133.7
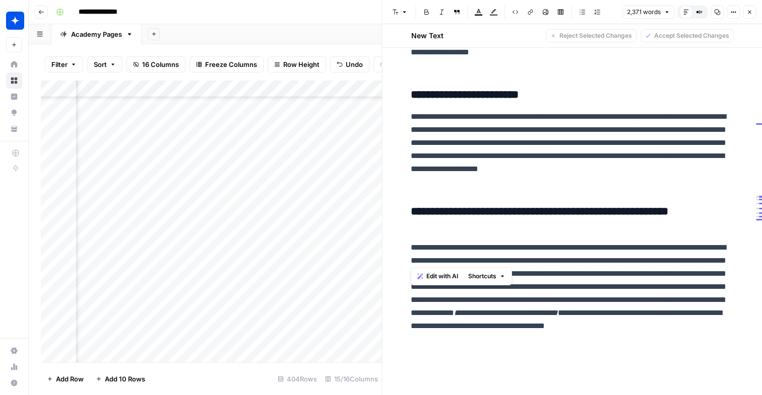
scroll to position [5170, 0]
drag, startPoint x: 526, startPoint y: 183, endPoint x: 404, endPoint y: 93, distance: 151.3
drag, startPoint x: 451, startPoint y: 306, endPoint x: 413, endPoint y: 205, distance: 108.4
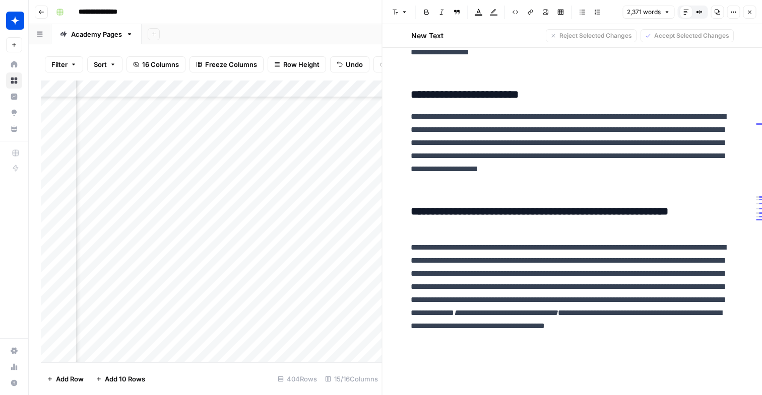
click at [746, 12] on button "Close" at bounding box center [749, 12] width 13 height 13
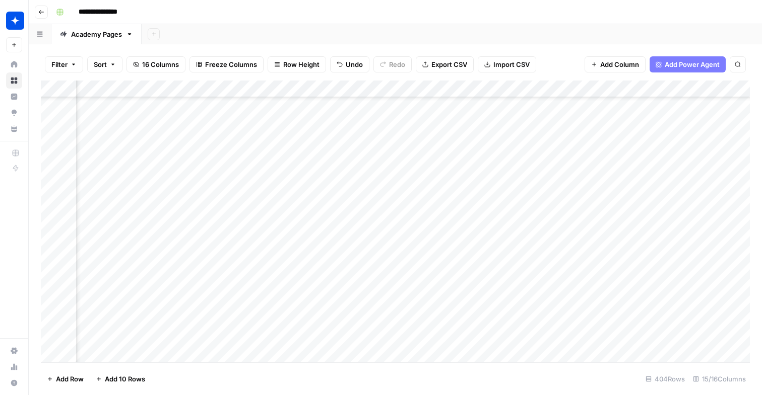
scroll to position [6669, 825]
click at [681, 272] on div "Add Column" at bounding box center [395, 222] width 709 height 282
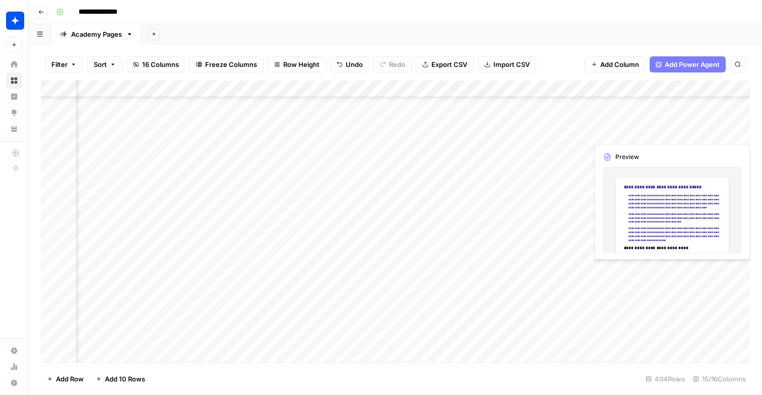
click at [681, 272] on div "Add Column" at bounding box center [395, 222] width 709 height 282
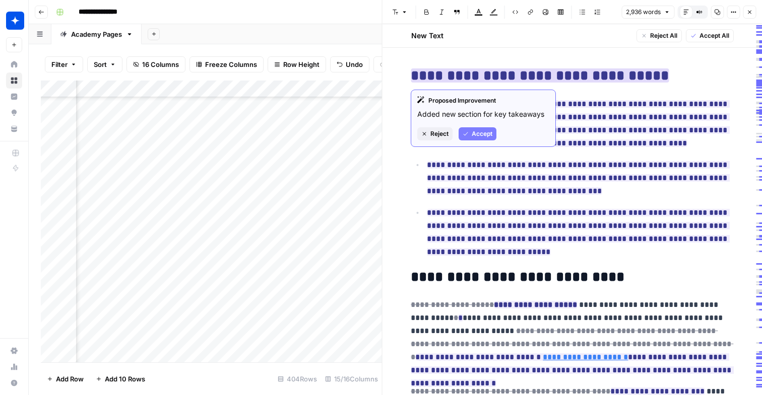
click at [489, 133] on span "Accept" at bounding box center [482, 133] width 21 height 9
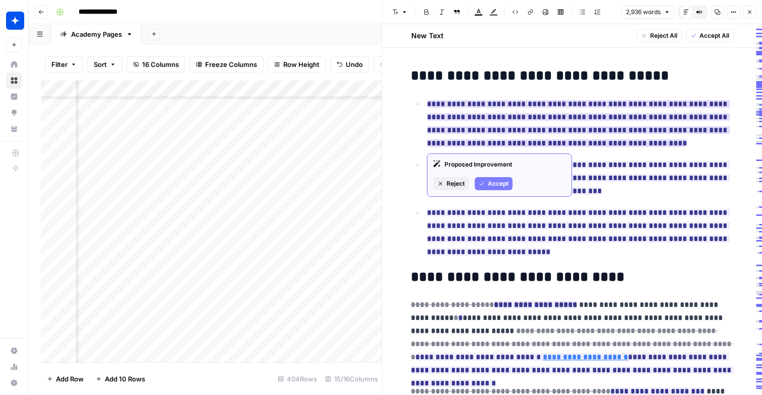
click at [492, 178] on button "Accept" at bounding box center [494, 183] width 38 height 13
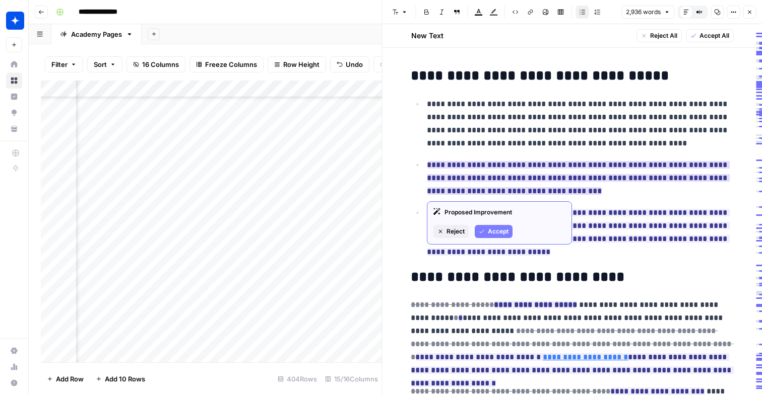
click at [484, 229] on icon "button" at bounding box center [482, 232] width 6 height 6
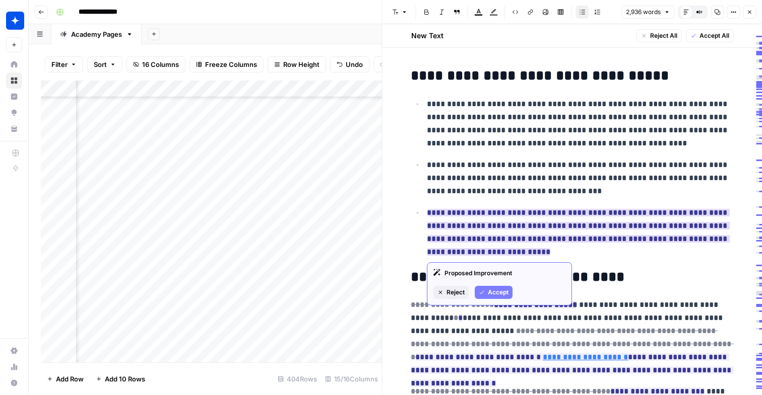
click at [488, 293] on button "Accept" at bounding box center [494, 292] width 38 height 13
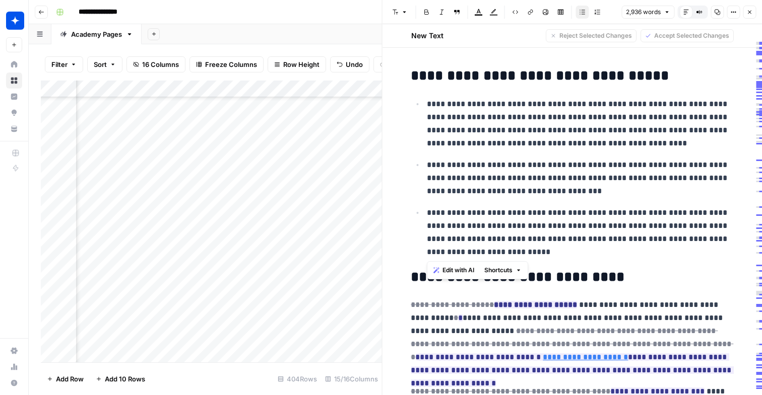
drag, startPoint x: 506, startPoint y: 254, endPoint x: 427, endPoint y: 101, distance: 171.7
click at [427, 101] on ul "**********" at bounding box center [572, 178] width 322 height 162
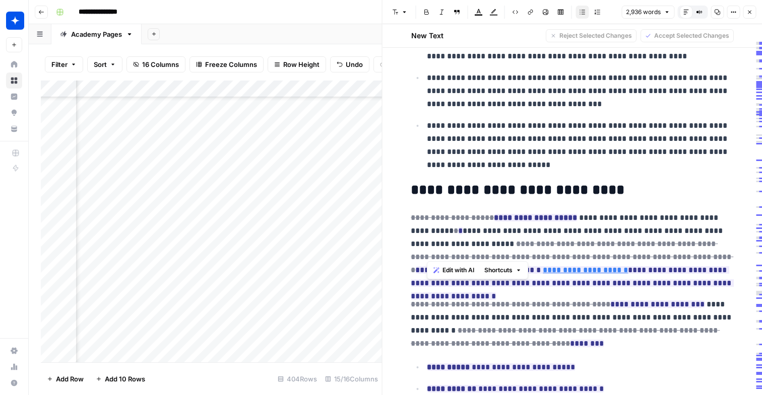
scroll to position [158, 0]
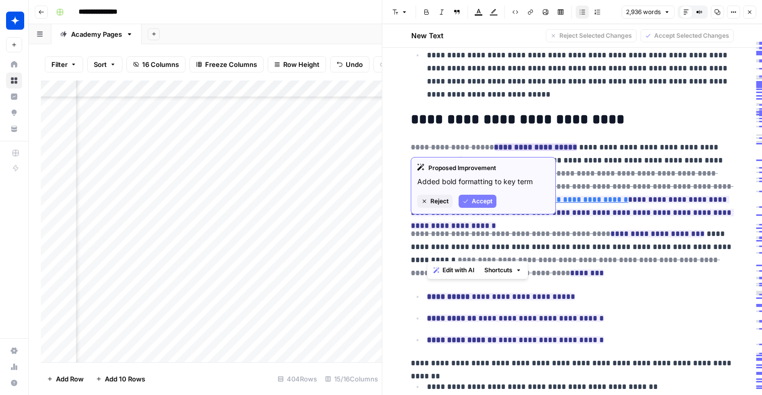
click at [484, 203] on span "Accept" at bounding box center [482, 201] width 21 height 9
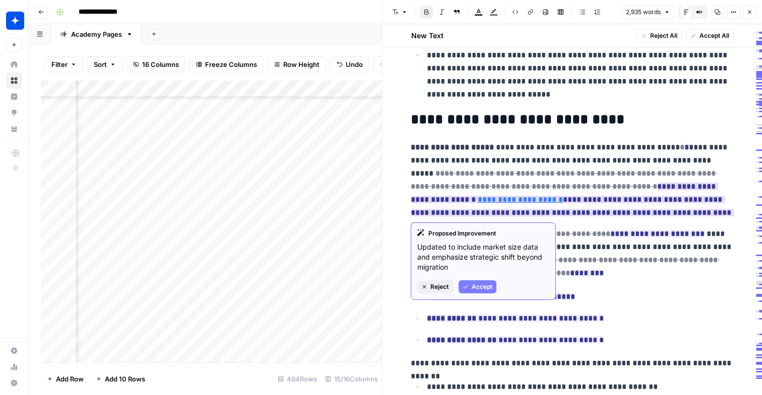
click at [481, 291] on span "Accept" at bounding box center [482, 287] width 21 height 9
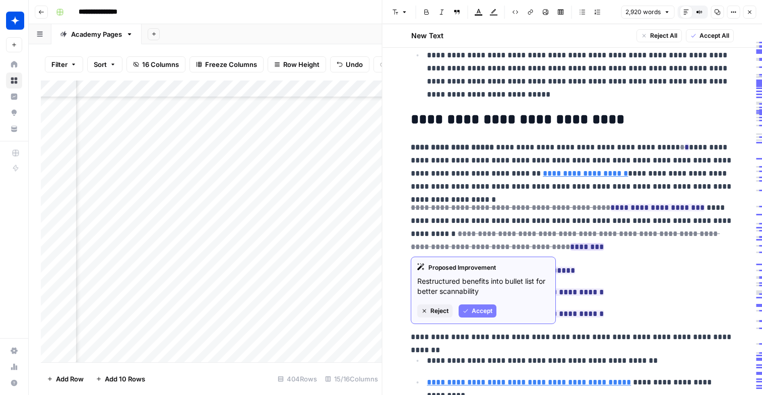
click at [479, 308] on span "Accept" at bounding box center [482, 311] width 21 height 9
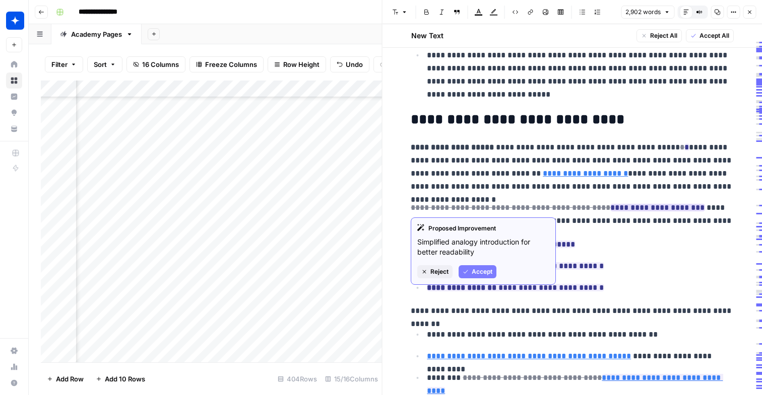
click at [485, 274] on span "Accept" at bounding box center [482, 271] width 21 height 9
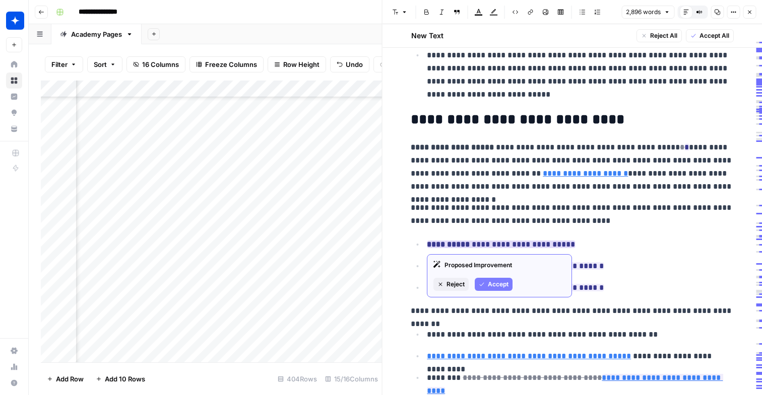
click at [495, 285] on span "Accept" at bounding box center [498, 284] width 21 height 9
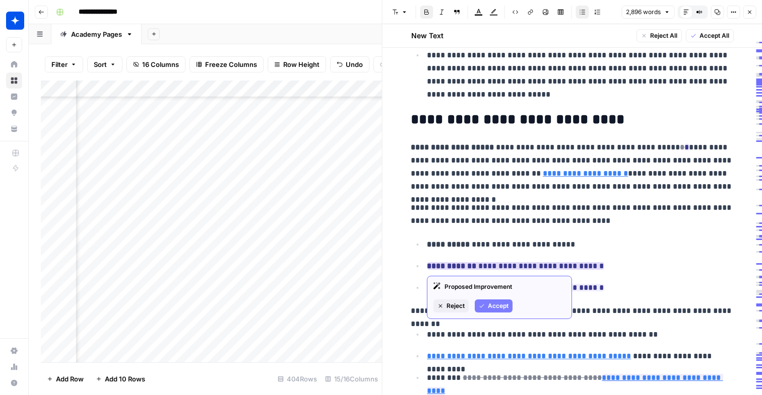
click at [496, 311] on button "Accept" at bounding box center [494, 306] width 38 height 13
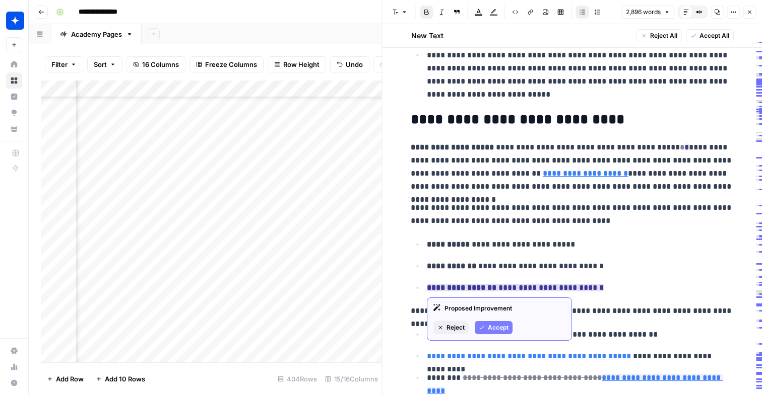
click at [493, 329] on span "Accept" at bounding box center [498, 327] width 21 height 9
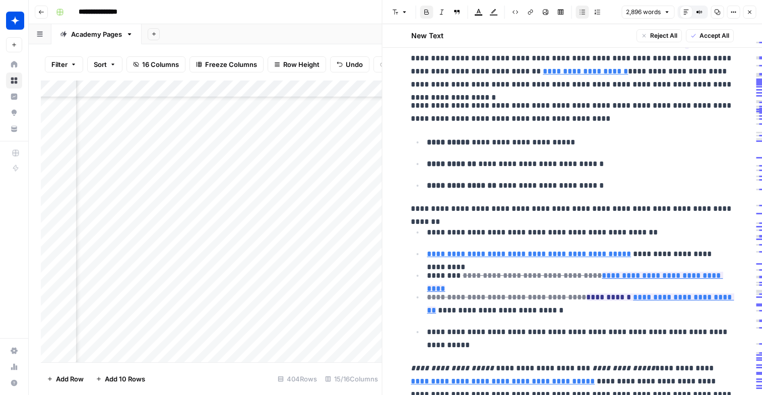
scroll to position [262, 0]
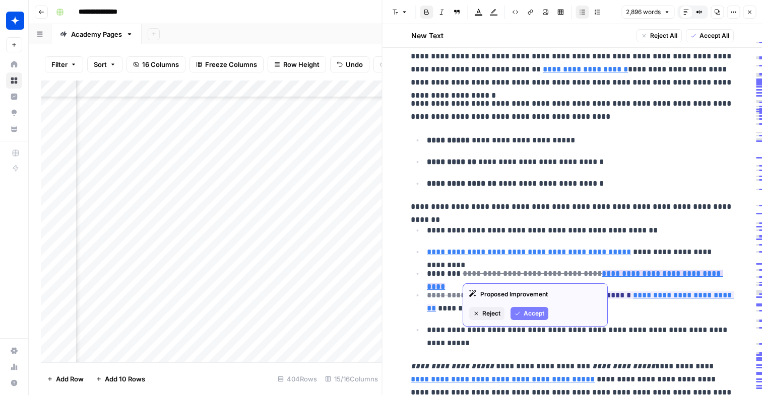
click at [541, 314] on span "Accept" at bounding box center [533, 313] width 21 height 9
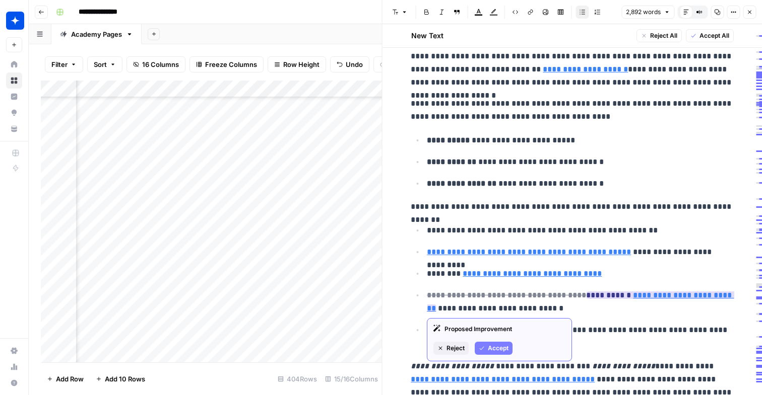
click at [500, 348] on span "Accept" at bounding box center [498, 348] width 21 height 9
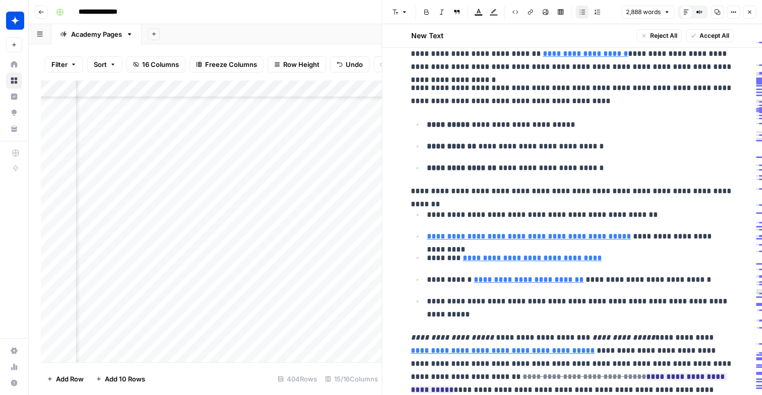
scroll to position [281, 0]
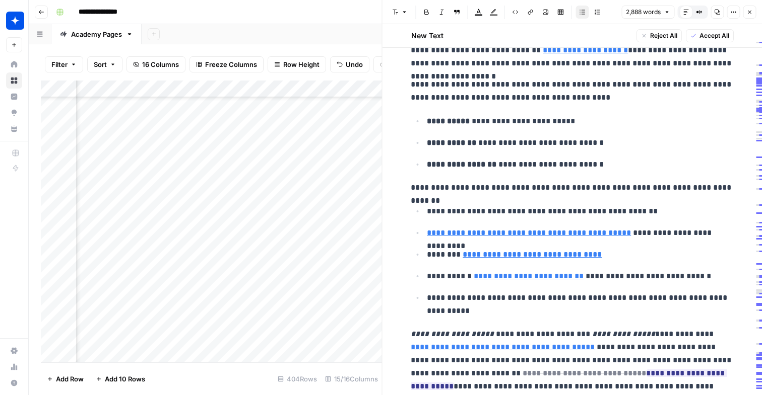
click at [451, 281] on p "**********" at bounding box center [580, 276] width 306 height 13
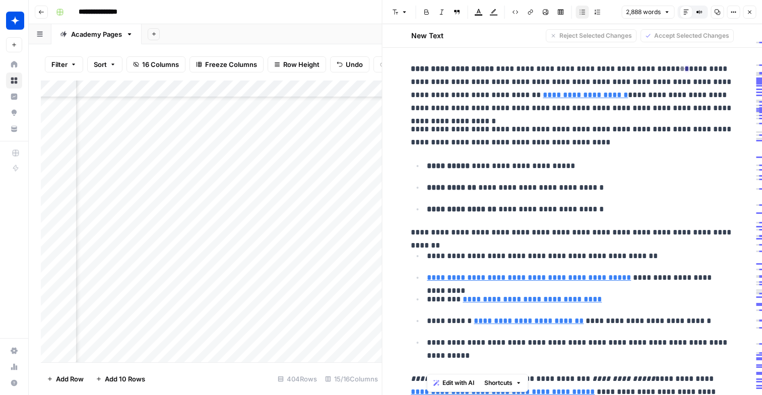
scroll to position [210, 0]
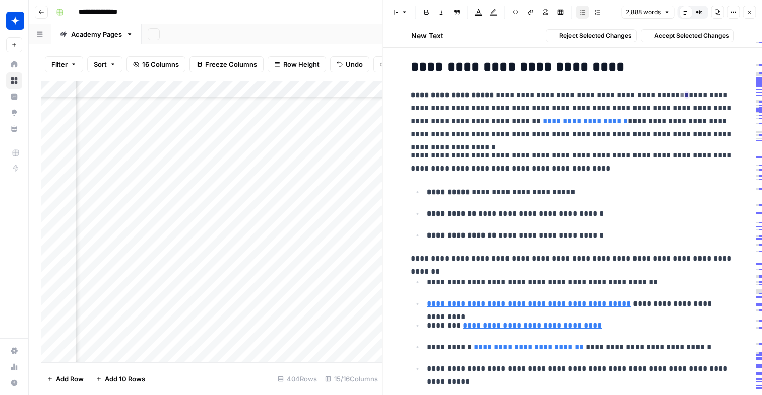
drag, startPoint x: 443, startPoint y: 272, endPoint x: 405, endPoint y: 95, distance: 181.4
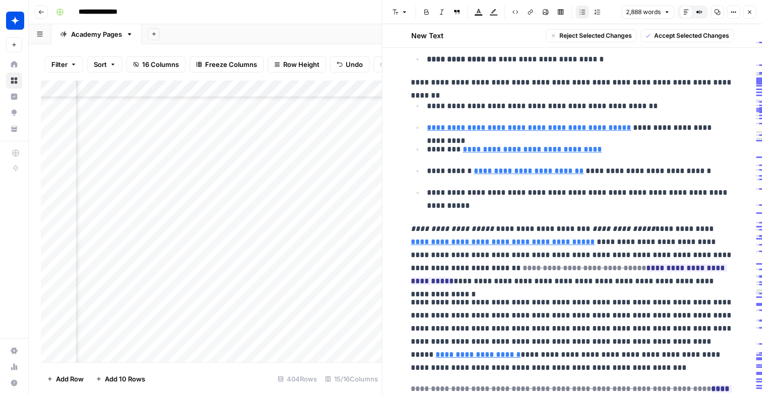
scroll to position [434, 0]
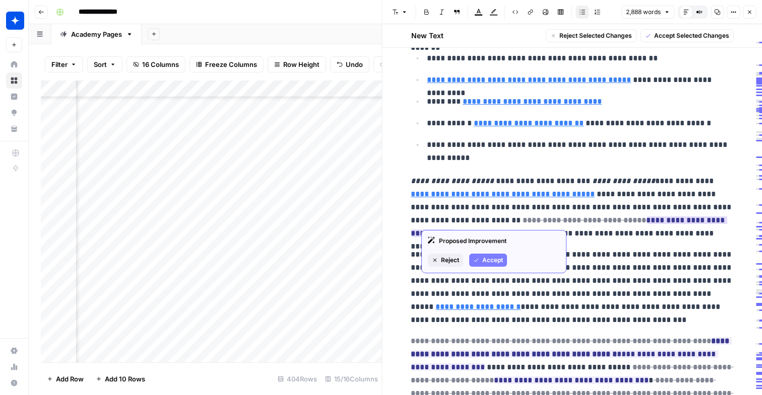
click at [495, 260] on span "Accept" at bounding box center [492, 260] width 21 height 9
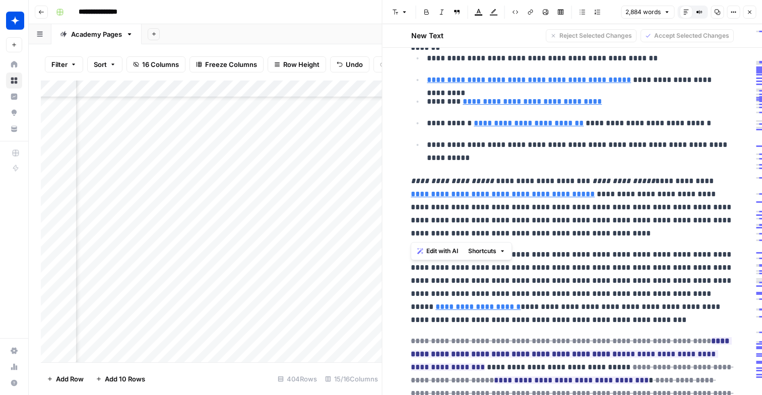
drag, startPoint x: 518, startPoint y: 235, endPoint x: 406, endPoint y: 186, distance: 123.0
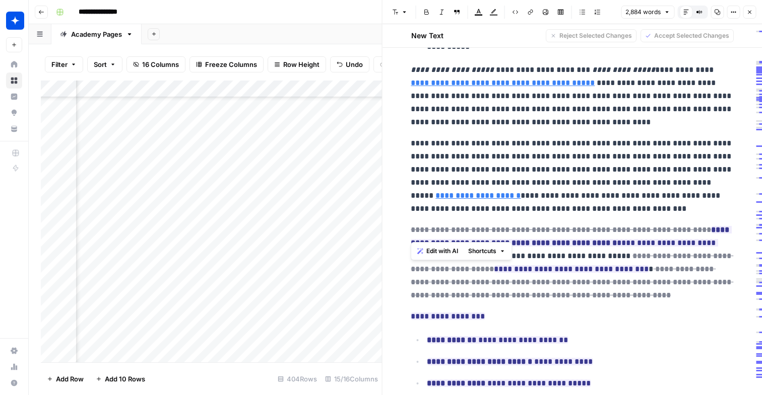
click at [555, 176] on p "**********" at bounding box center [572, 176] width 322 height 79
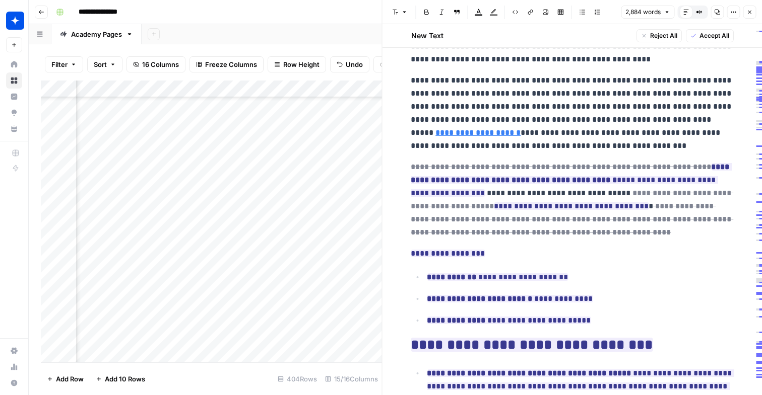
scroll to position [623, 0]
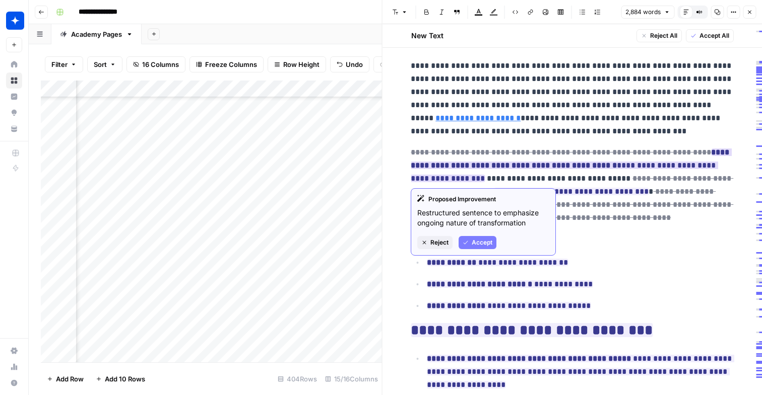
click at [486, 243] on span "Accept" at bounding box center [482, 242] width 21 height 9
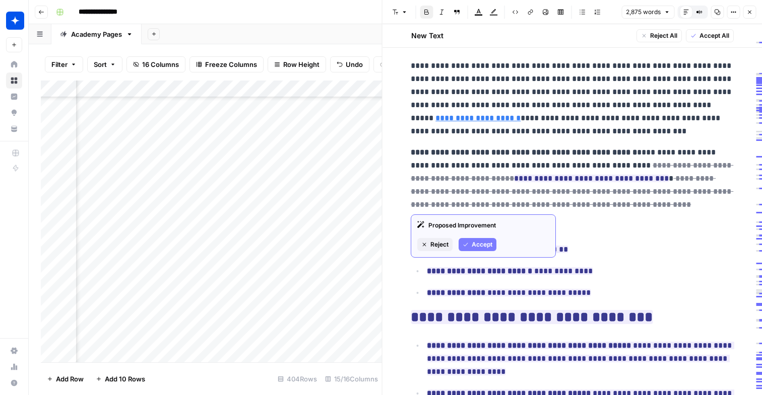
click at [490, 246] on span "Accept" at bounding box center [482, 244] width 21 height 9
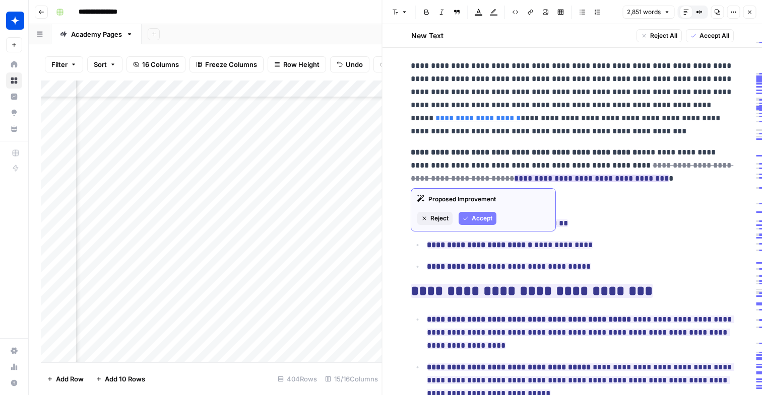
click at [483, 214] on button "Accept" at bounding box center [477, 218] width 38 height 13
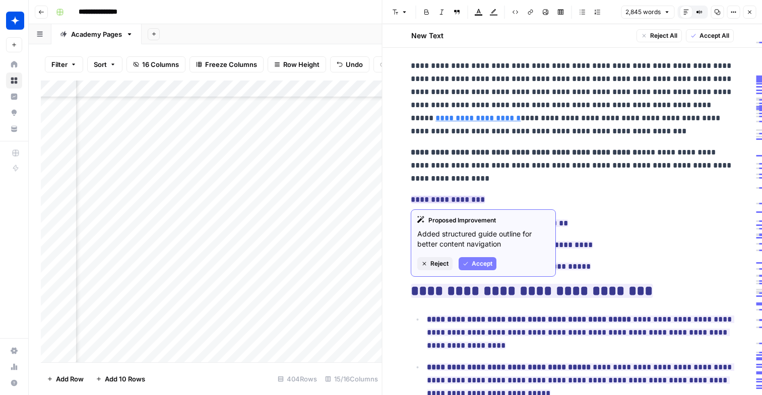
click at [473, 262] on span "Accept" at bounding box center [482, 263] width 21 height 9
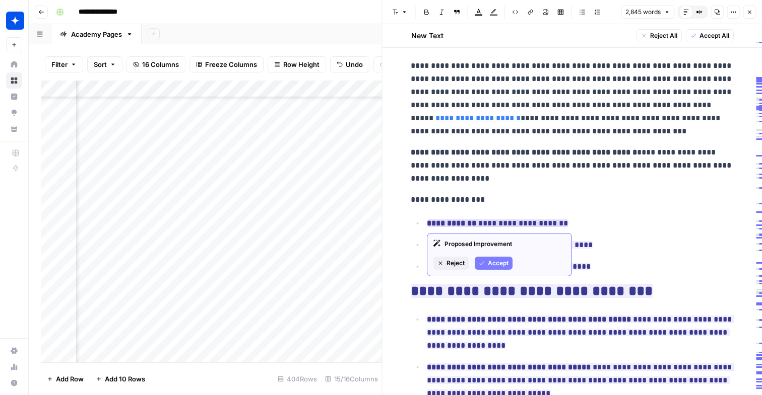
click at [488, 264] on span "Accept" at bounding box center [498, 263] width 21 height 9
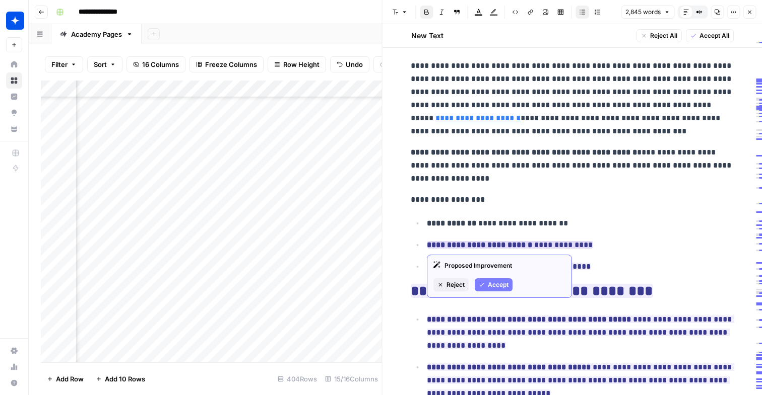
click at [489, 286] on span "Accept" at bounding box center [498, 285] width 21 height 9
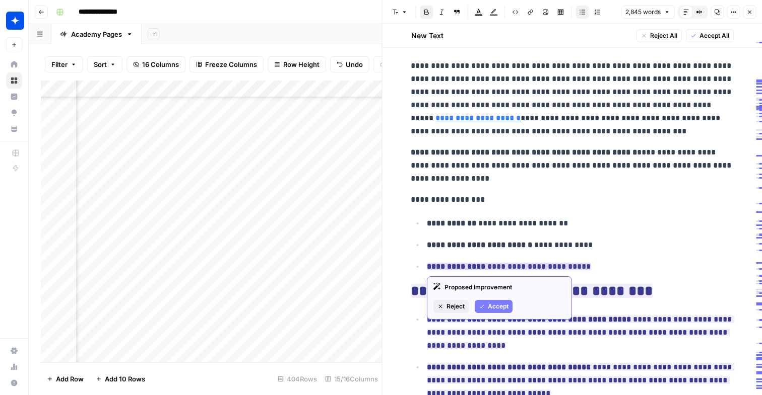
click at [499, 313] on button "Accept" at bounding box center [494, 306] width 38 height 13
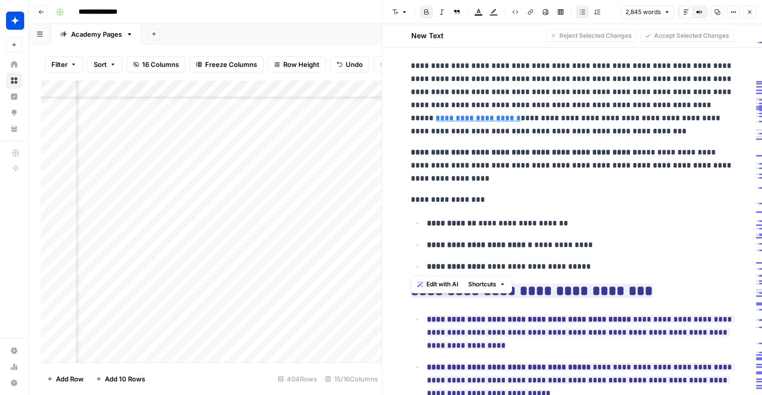
drag, startPoint x: 589, startPoint y: 267, endPoint x: 409, endPoint y: 154, distance: 212.7
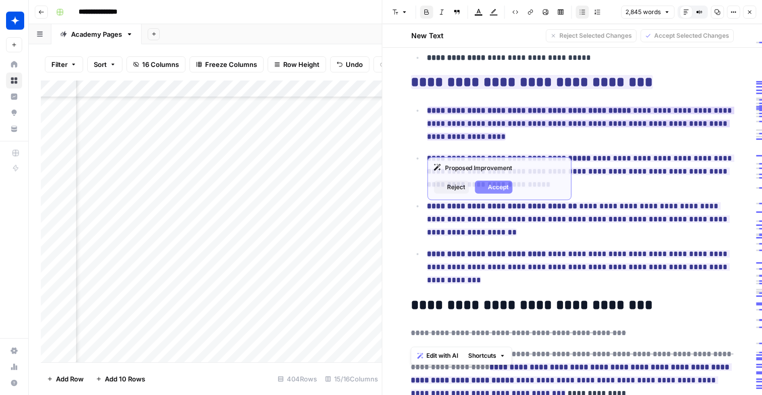
scroll to position [813, 0]
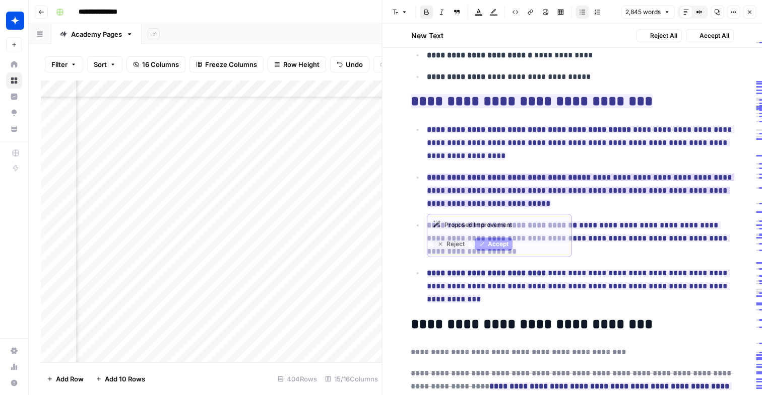
click at [504, 174] on strong "**********" at bounding box center [509, 178] width 164 height 8
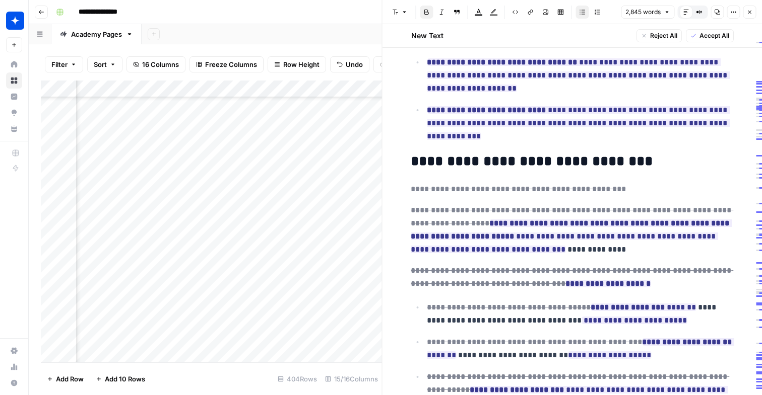
scroll to position [993, 0]
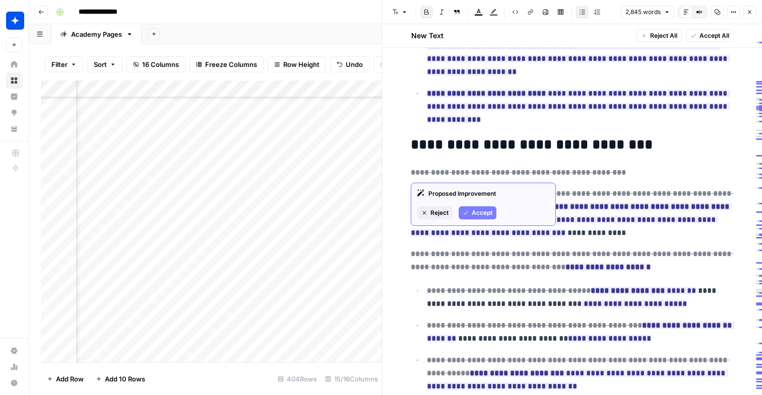
click at [477, 212] on span "Accept" at bounding box center [482, 213] width 21 height 9
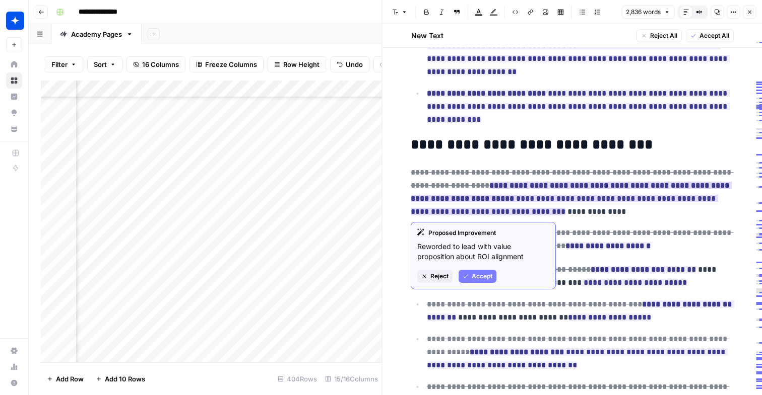
click at [490, 279] on span "Accept" at bounding box center [482, 276] width 21 height 9
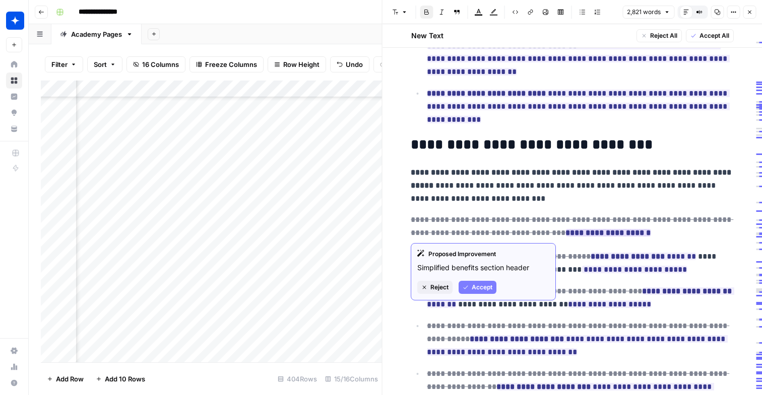
click at [481, 283] on span "Accept" at bounding box center [482, 287] width 21 height 9
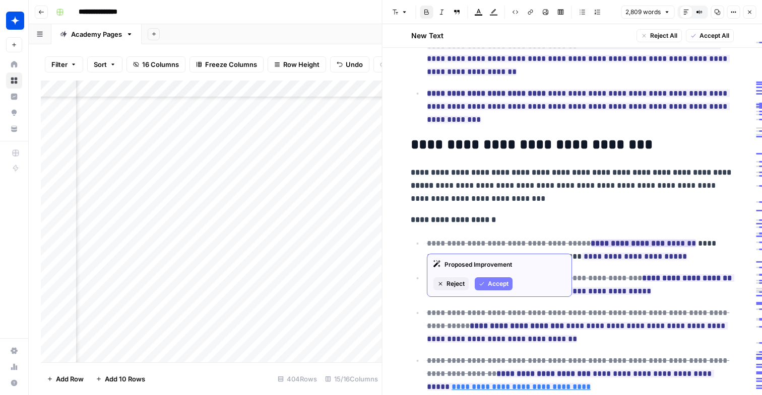
click at [484, 284] on icon "button" at bounding box center [482, 284] width 6 height 6
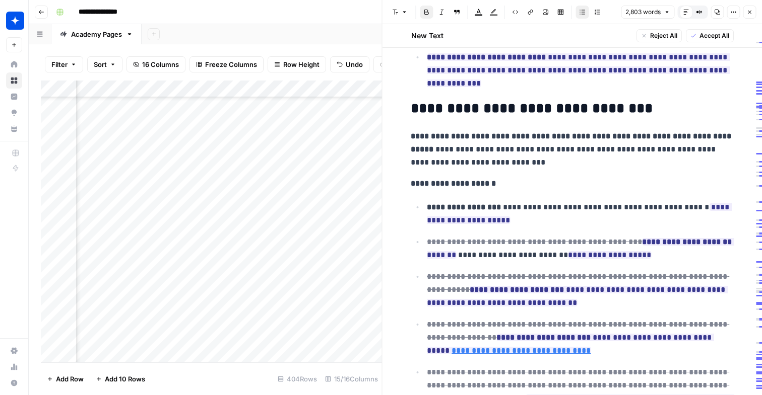
scroll to position [1057, 0]
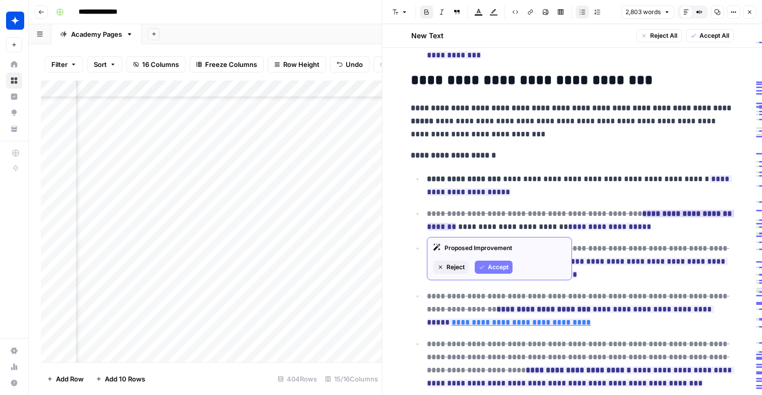
click at [498, 266] on span "Accept" at bounding box center [498, 267] width 21 height 9
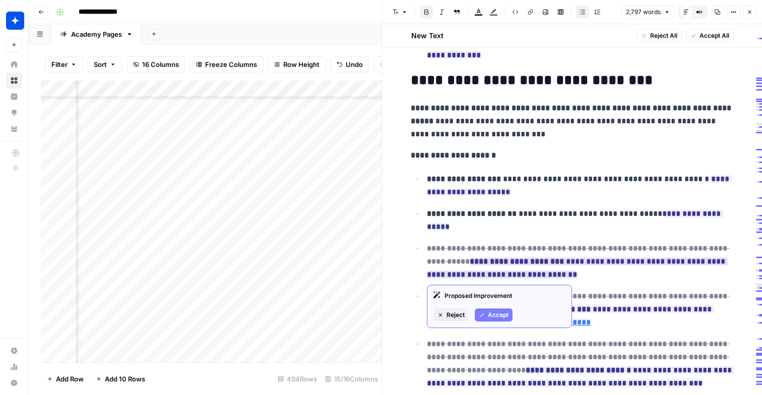
click at [496, 313] on span "Accept" at bounding box center [498, 315] width 21 height 9
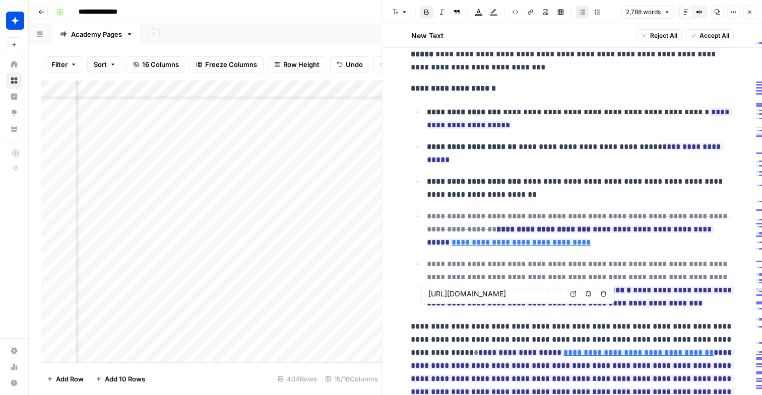
scroll to position [1134, 0]
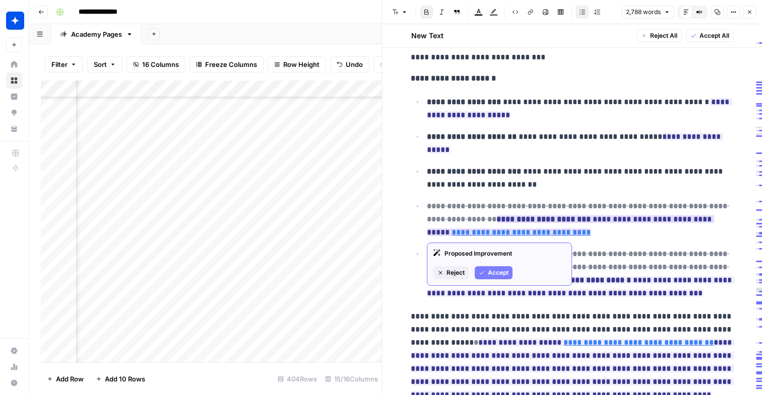
click at [495, 276] on span "Accept" at bounding box center [498, 273] width 21 height 9
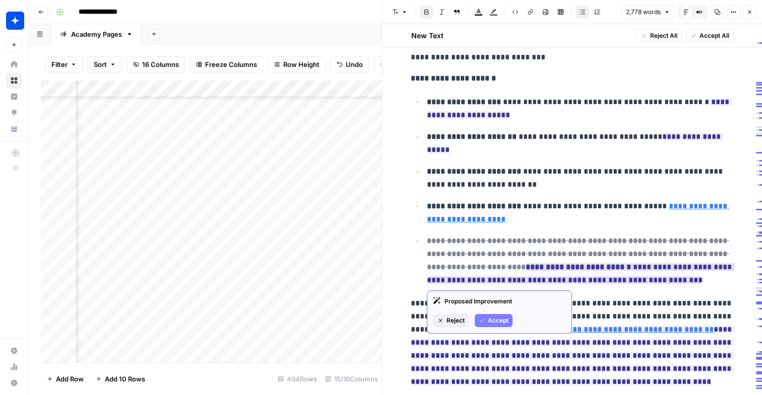
click at [507, 318] on span "Accept" at bounding box center [498, 320] width 21 height 9
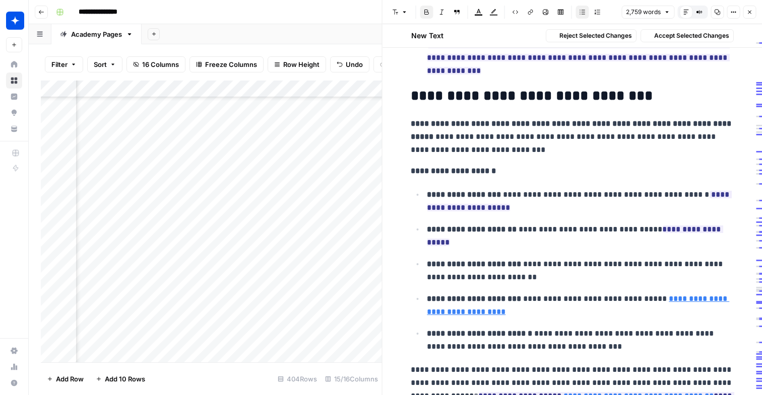
scroll to position [1017, 0]
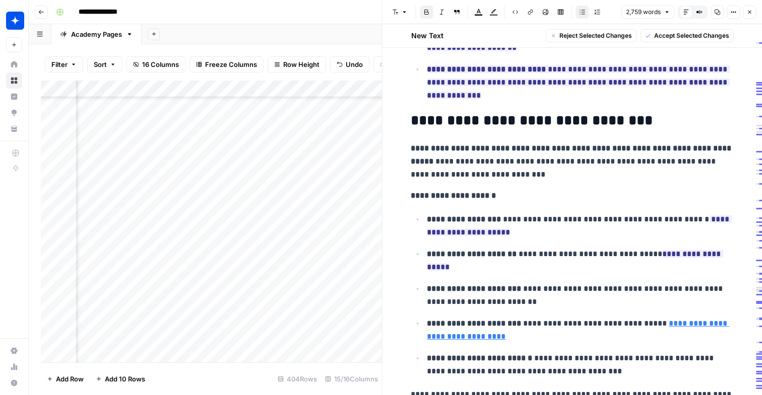
drag, startPoint x: 597, startPoint y: 257, endPoint x: 404, endPoint y: 148, distance: 222.4
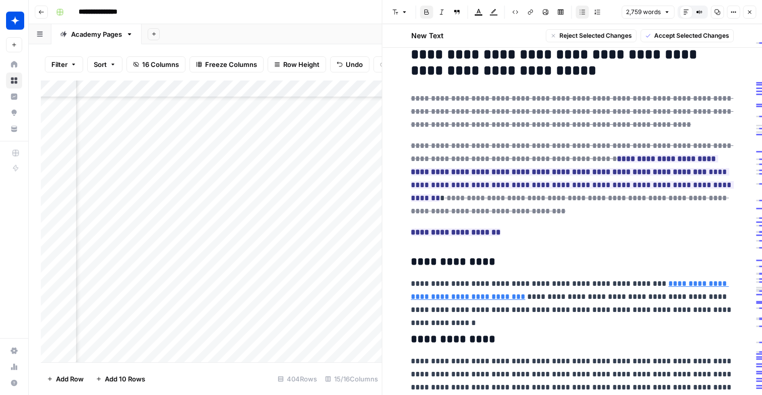
scroll to position [1435, 0]
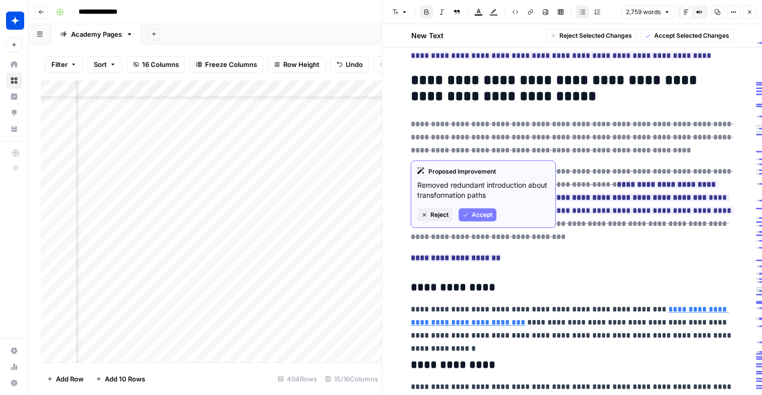
click at [471, 210] on button "Accept" at bounding box center [477, 215] width 38 height 13
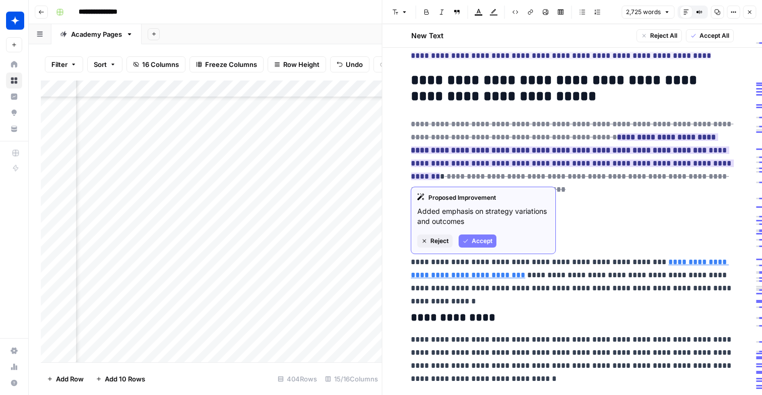
click at [471, 243] on button "Accept" at bounding box center [477, 241] width 38 height 13
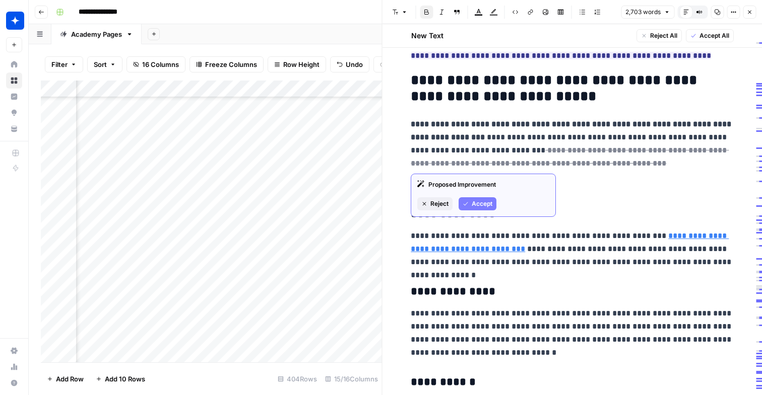
click at [484, 207] on span "Accept" at bounding box center [482, 203] width 21 height 9
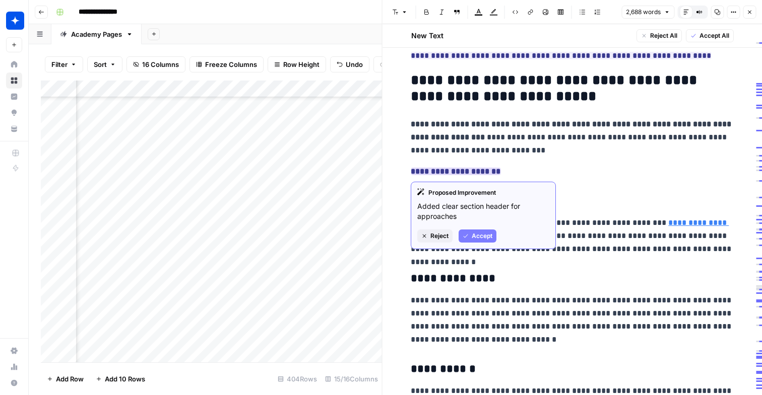
click at [487, 242] on button "Accept" at bounding box center [477, 236] width 38 height 13
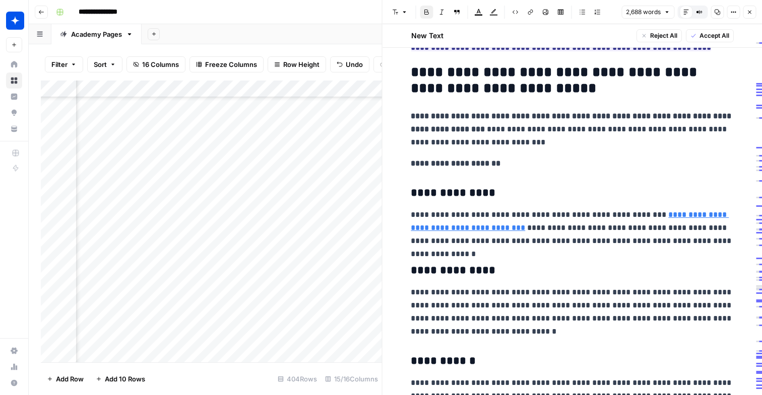
scroll to position [1440, 0]
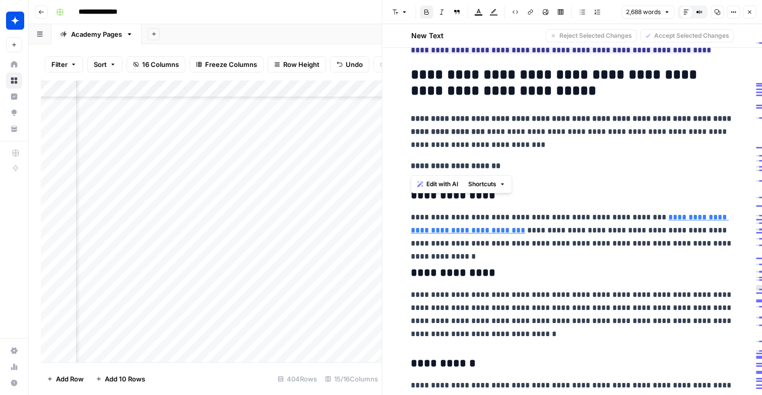
drag, startPoint x: 526, startPoint y: 166, endPoint x: 405, endPoint y: 121, distance: 129.4
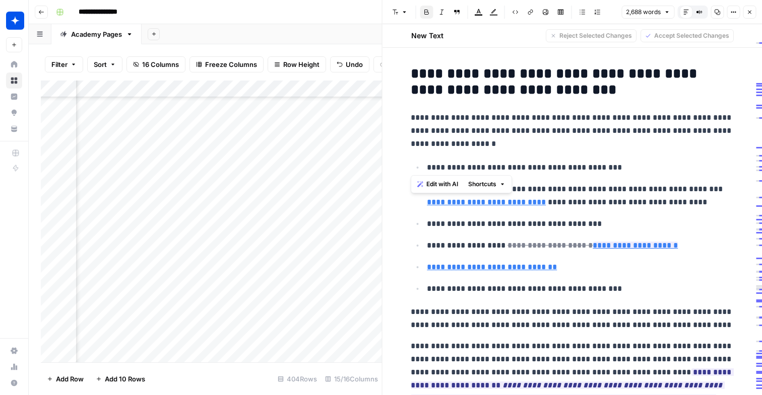
scroll to position [2362, 0]
type input "https://www.wiz.io/blog/the-many-ways-to-obtain-credentials-in-aws"
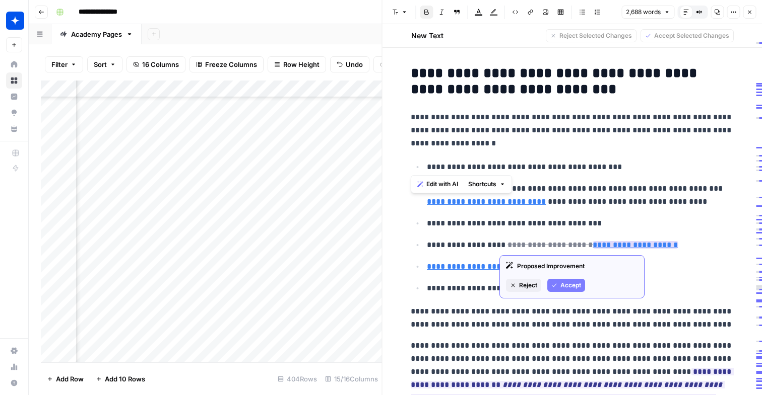
click at [567, 282] on span "Accept" at bounding box center [570, 285] width 21 height 9
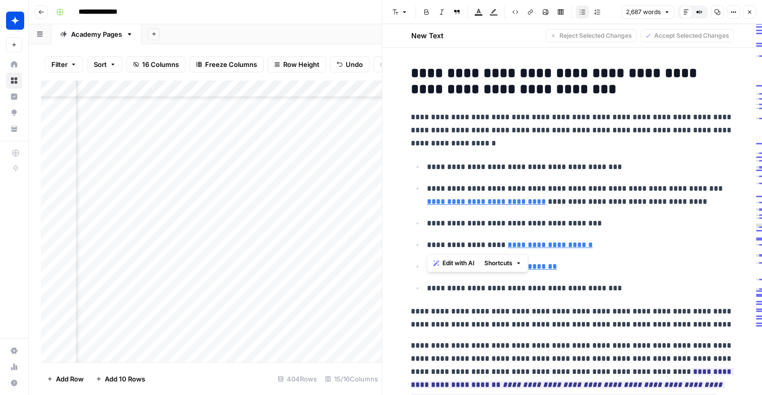
drag, startPoint x: 597, startPoint y: 248, endPoint x: 425, endPoint y: 246, distance: 172.3
click at [425, 246] on li "**********" at bounding box center [578, 245] width 309 height 14
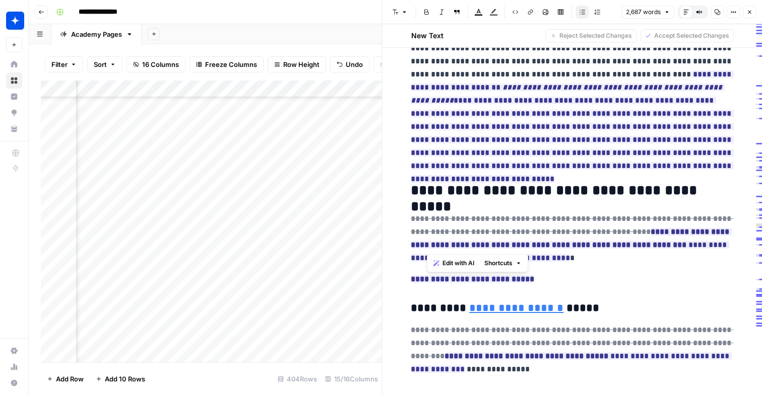
scroll to position [2711, 0]
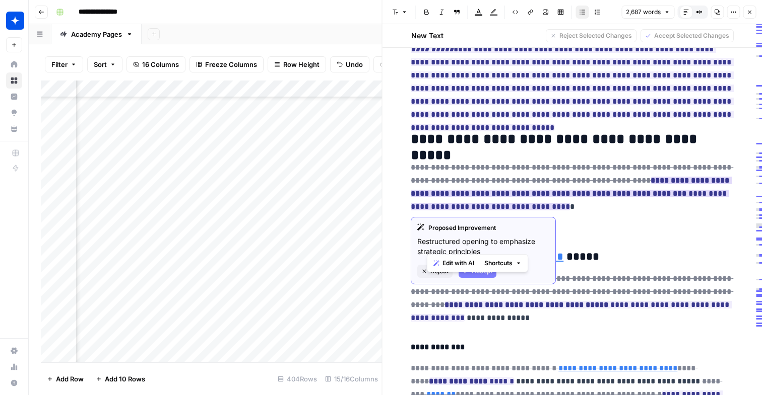
click at [461, 193] on strong "**********" at bounding box center [571, 187] width 320 height 21
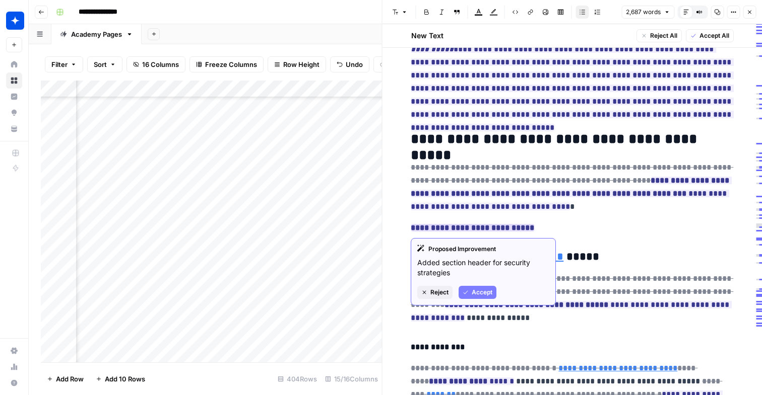
click at [478, 287] on button "Accept" at bounding box center [477, 292] width 38 height 13
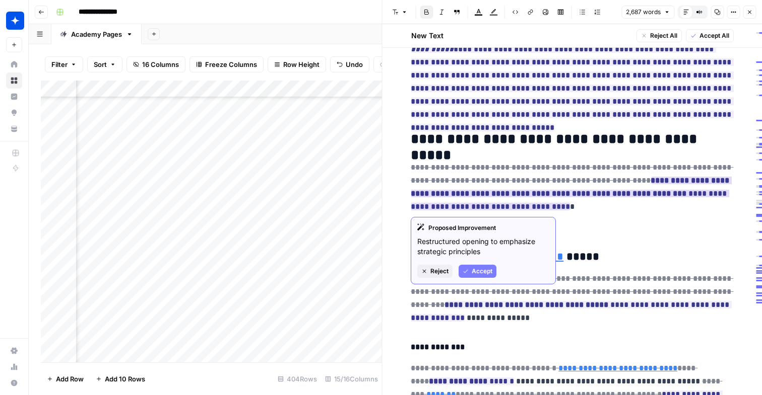
click at [474, 274] on span "Accept" at bounding box center [482, 271] width 21 height 9
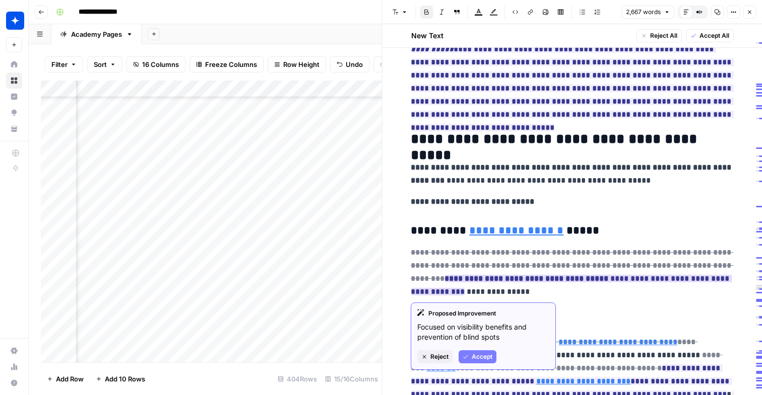
click at [474, 355] on span "Accept" at bounding box center [482, 357] width 21 height 9
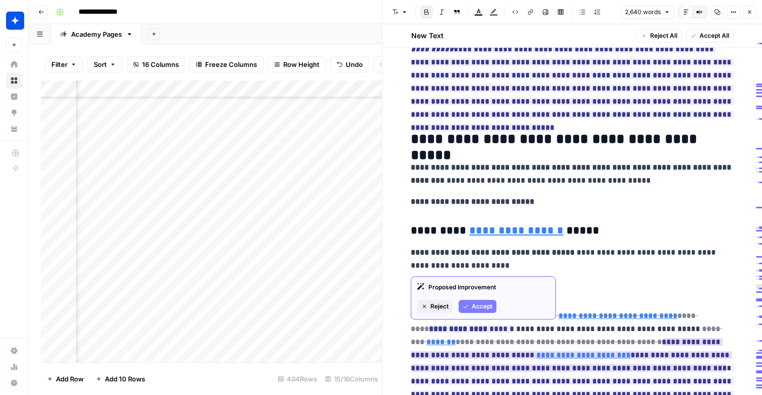
click at [474, 310] on span "Accept" at bounding box center [482, 306] width 21 height 9
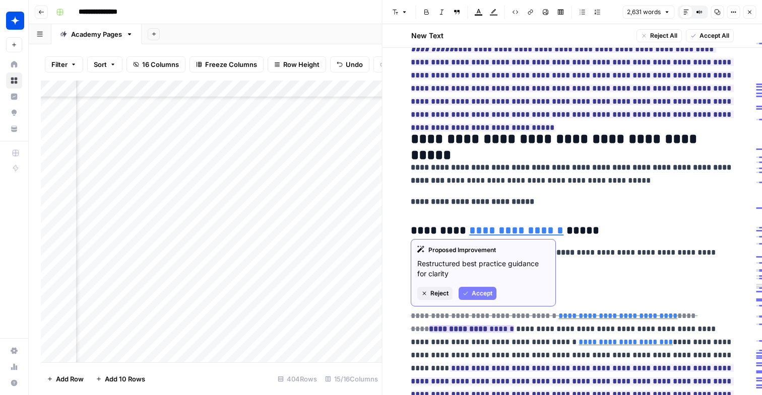
click at [477, 294] on span "Accept" at bounding box center [482, 293] width 21 height 9
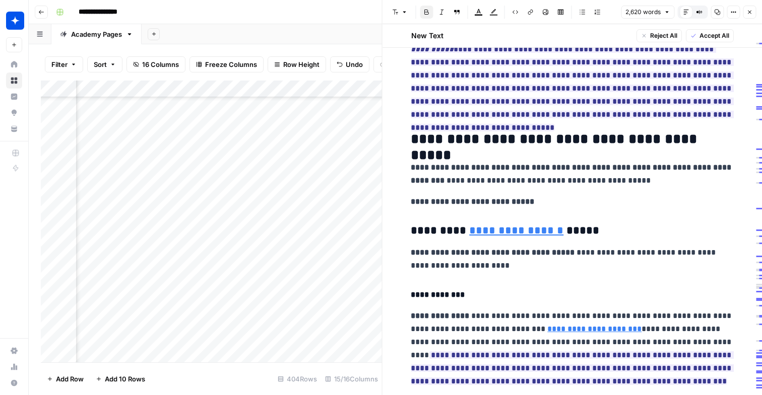
click at [526, 266] on p "**********" at bounding box center [572, 259] width 322 height 26
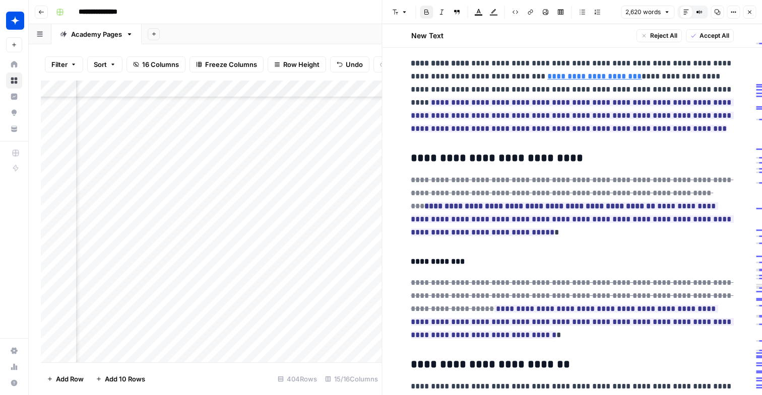
scroll to position [2966, 0]
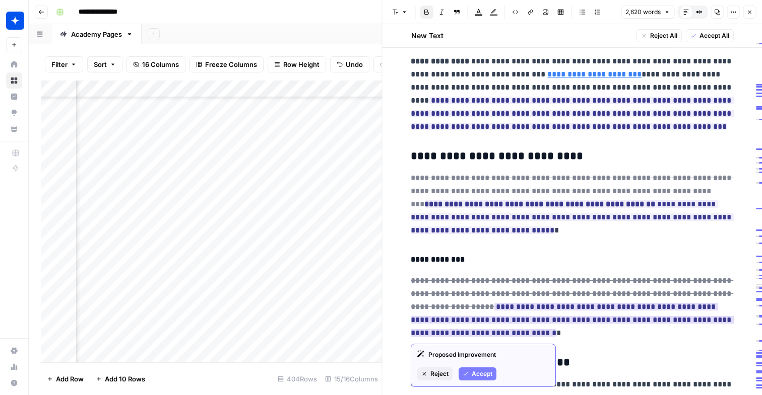
click at [480, 375] on span "Accept" at bounding box center [482, 374] width 21 height 9
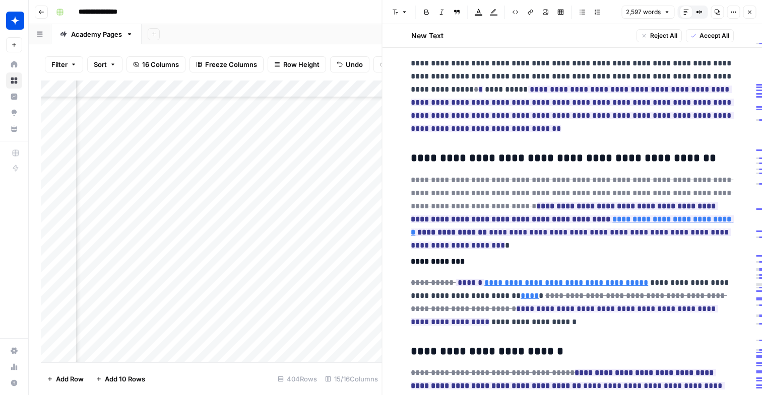
scroll to position [3324, 0]
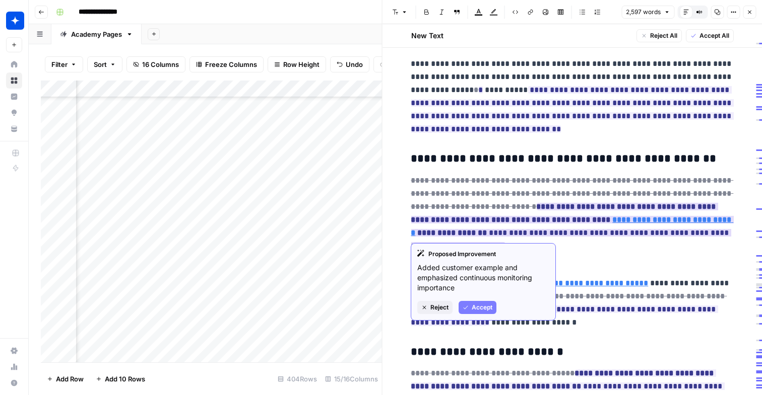
click at [483, 308] on span "Accept" at bounding box center [482, 307] width 21 height 9
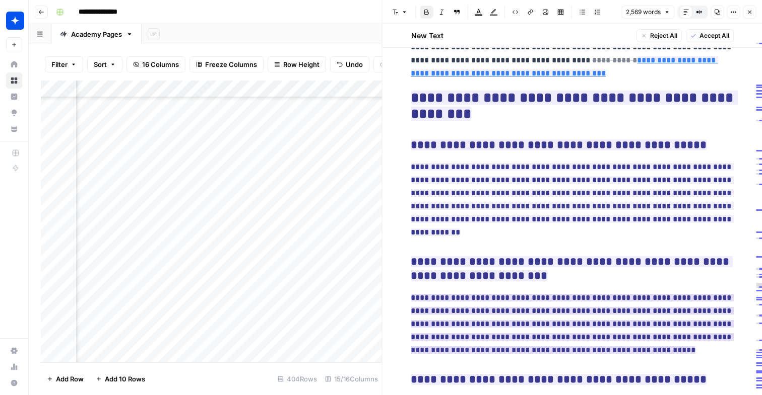
scroll to position [4701, 0]
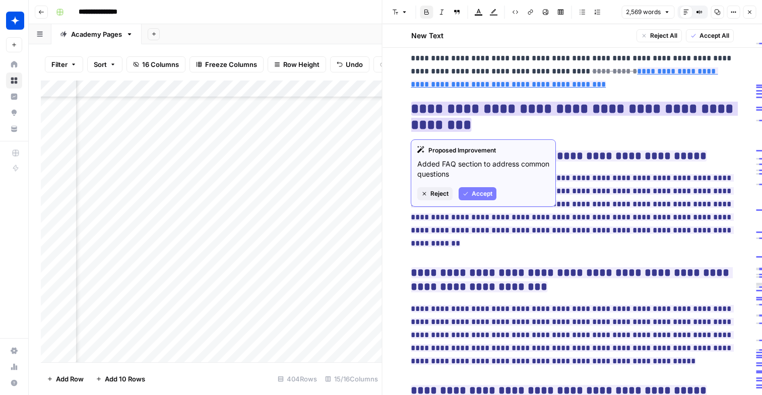
click at [476, 193] on span "Accept" at bounding box center [482, 193] width 21 height 9
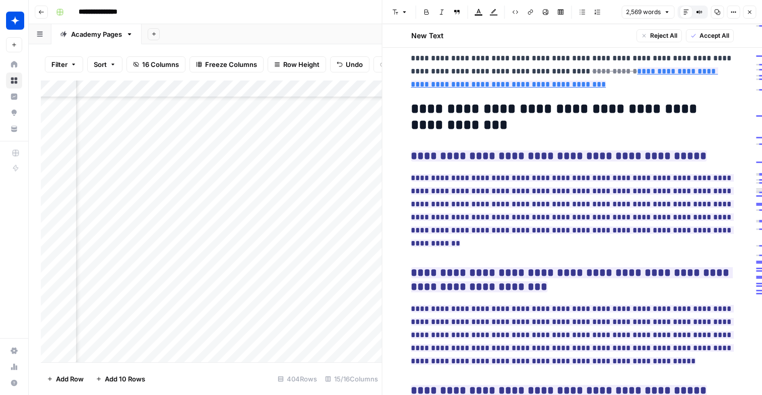
click at [475, 126] on h2 "**********" at bounding box center [572, 117] width 322 height 32
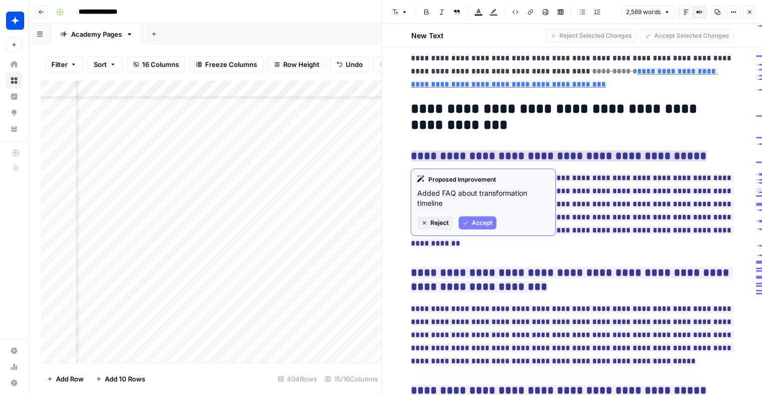
click at [488, 226] on span "Accept" at bounding box center [482, 223] width 21 height 9
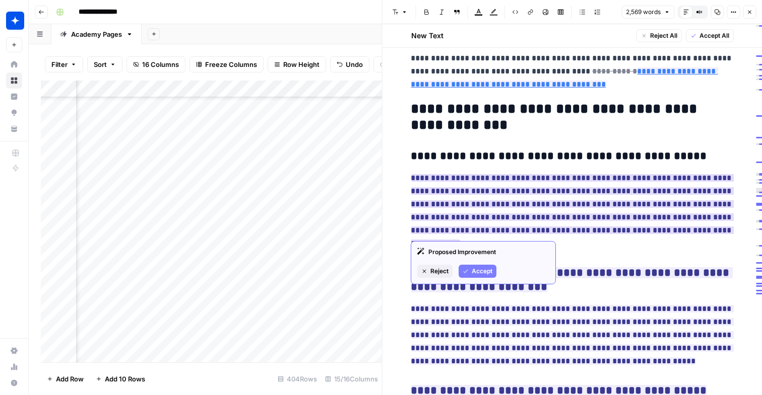
click at [488, 267] on span "Accept" at bounding box center [482, 271] width 21 height 9
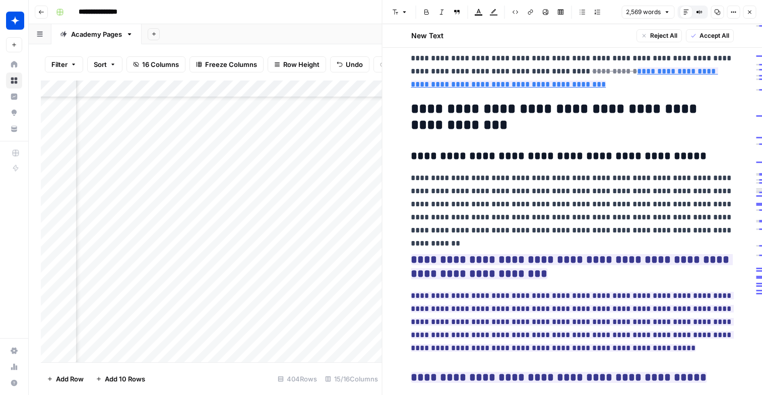
drag, startPoint x: 401, startPoint y: 157, endPoint x: 393, endPoint y: 151, distance: 10.1
drag, startPoint x: 409, startPoint y: 154, endPoint x: 723, endPoint y: 235, distance: 325.1
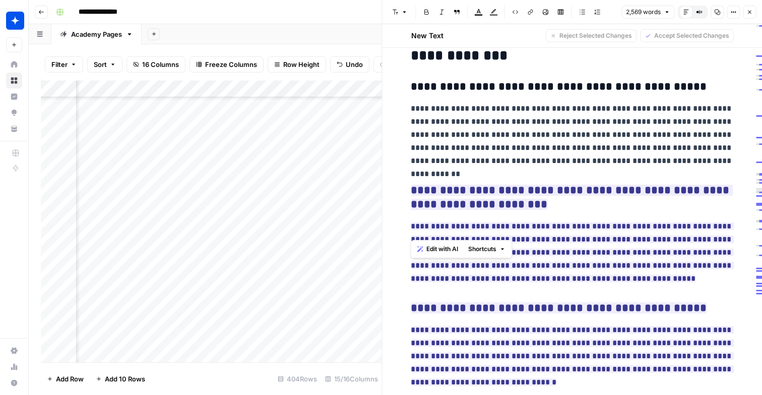
scroll to position [4802, 0]
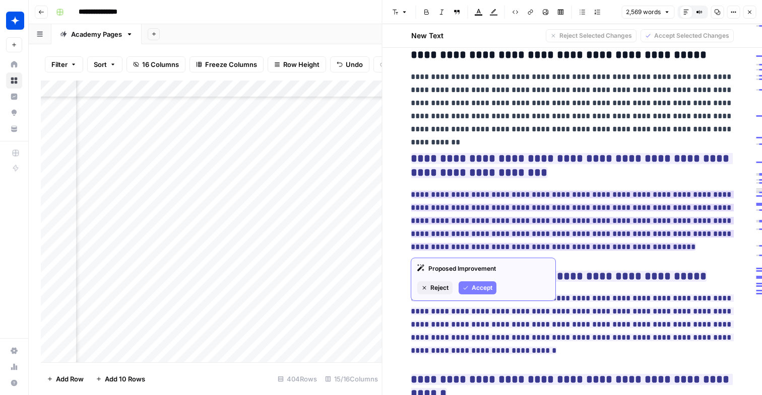
click at [484, 277] on div "Proposed Improvement Reject Accept" at bounding box center [483, 279] width 145 height 43
click at [484, 288] on span "Accept" at bounding box center [482, 288] width 21 height 9
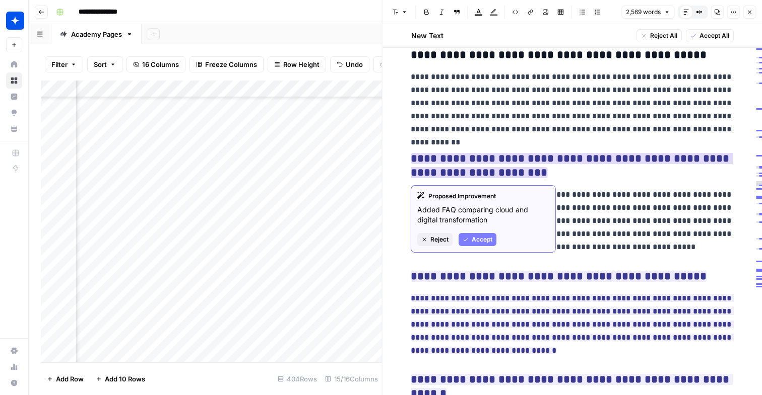
click at [475, 243] on span "Accept" at bounding box center [482, 239] width 21 height 9
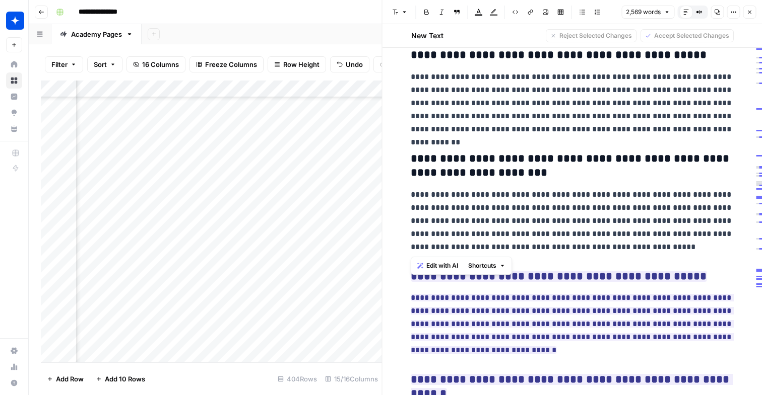
drag, startPoint x: 608, startPoint y: 246, endPoint x: 414, endPoint y: 160, distance: 212.7
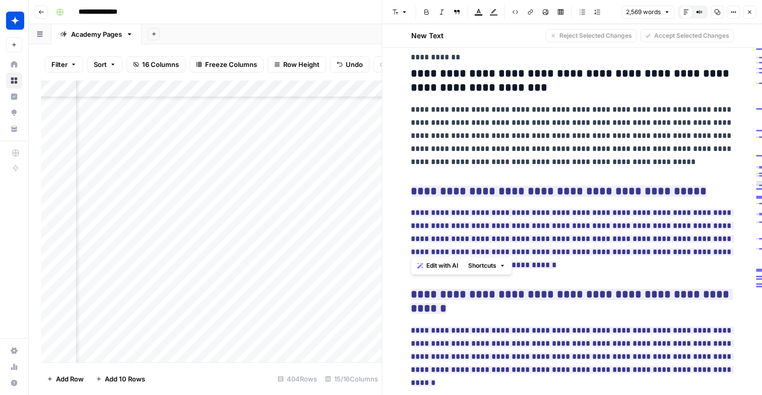
scroll to position [4908, 0]
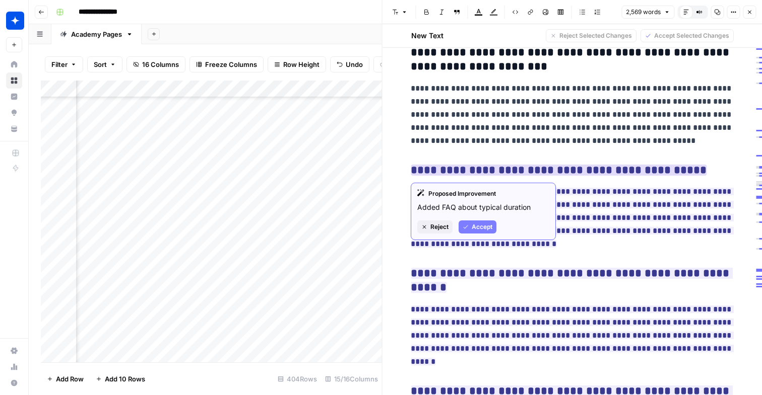
click at [476, 226] on span "Accept" at bounding box center [482, 227] width 21 height 9
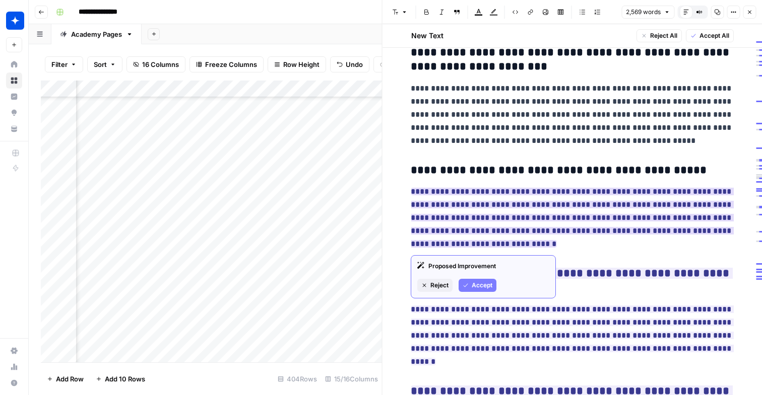
click at [479, 282] on span "Accept" at bounding box center [482, 285] width 21 height 9
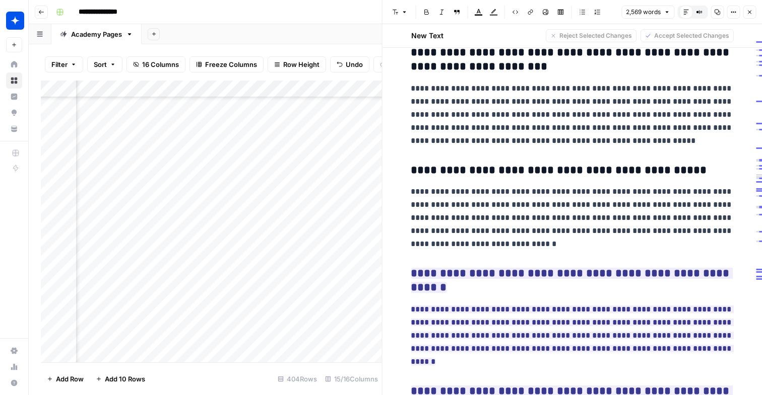
drag, startPoint x: 487, startPoint y: 252, endPoint x: 408, endPoint y: 168, distance: 115.8
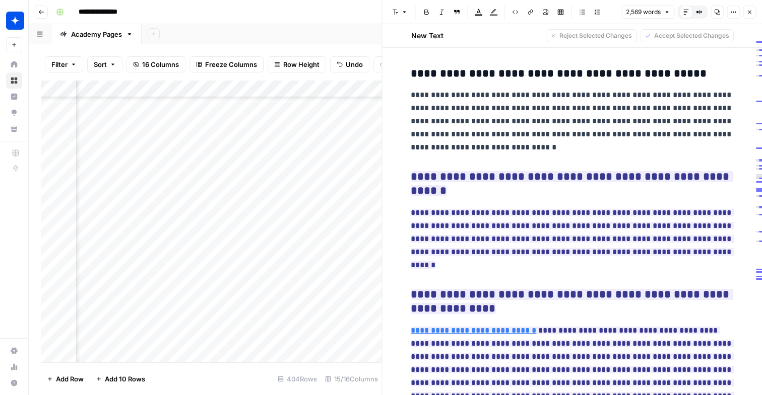
scroll to position [5025, 0]
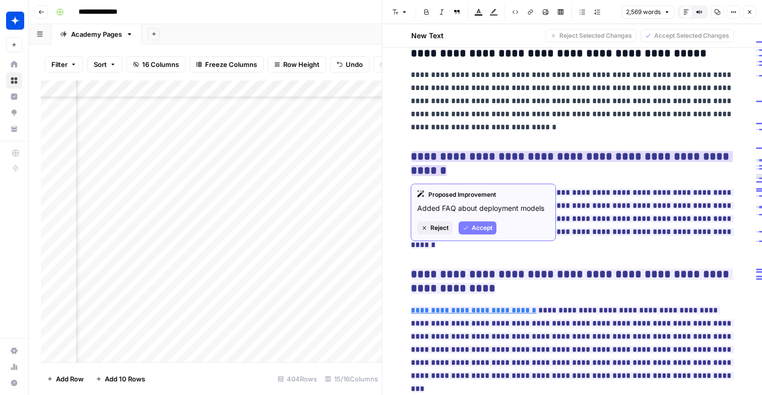
click at [479, 228] on span "Accept" at bounding box center [482, 228] width 21 height 9
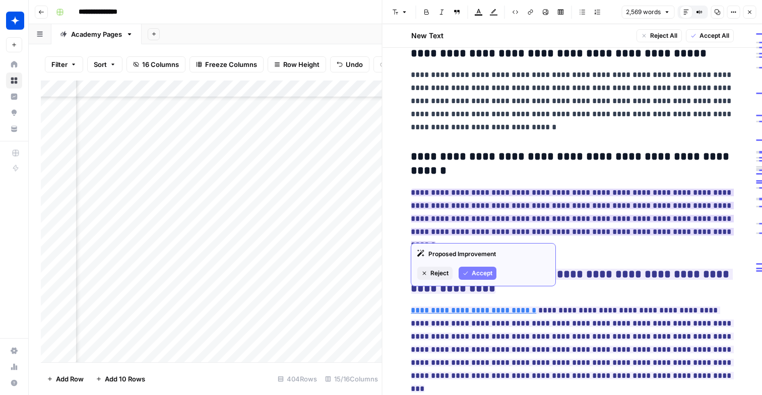
click at [487, 270] on span "Accept" at bounding box center [482, 273] width 21 height 9
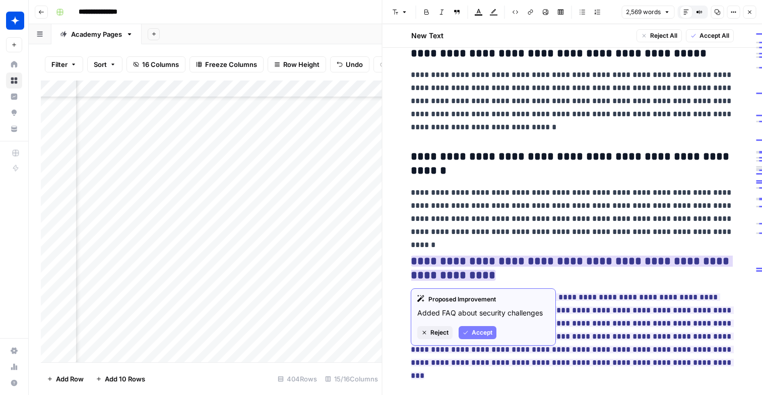
click at [480, 334] on span "Accept" at bounding box center [482, 332] width 21 height 9
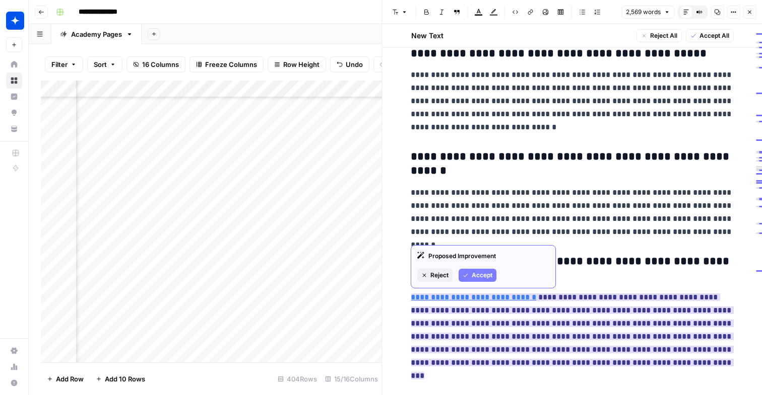
click at [486, 280] on span "Accept" at bounding box center [482, 275] width 21 height 9
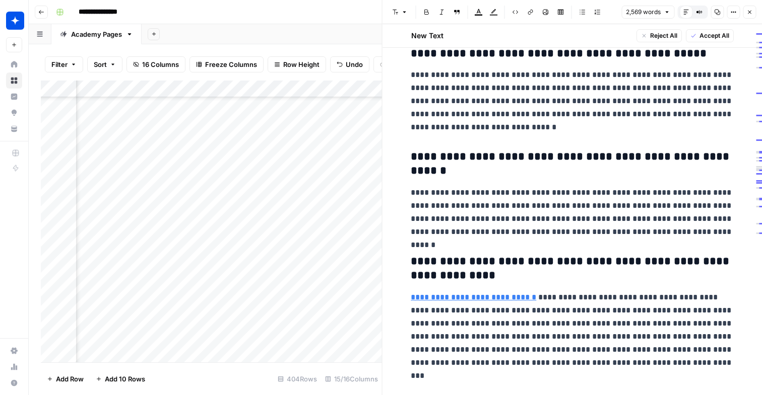
click at [515, 235] on p "**********" at bounding box center [572, 212] width 322 height 52
drag, startPoint x: 656, startPoint y: 234, endPoint x: 398, endPoint y: 145, distance: 273.2
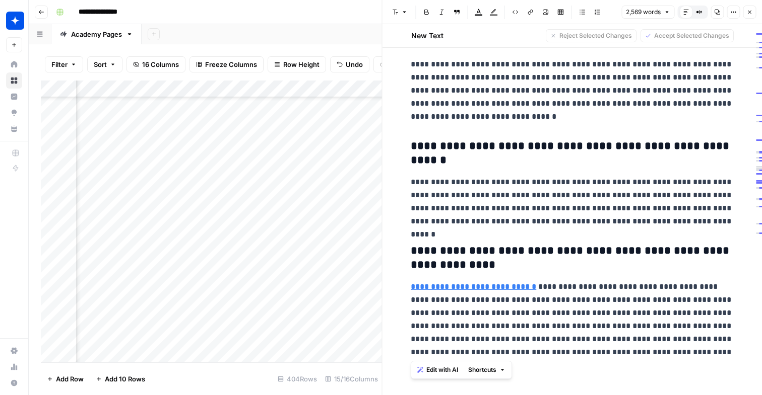
drag, startPoint x: 613, startPoint y: 352, endPoint x: 413, endPoint y: 246, distance: 226.5
click at [748, 11] on icon "button" at bounding box center [750, 13] width 4 height 4
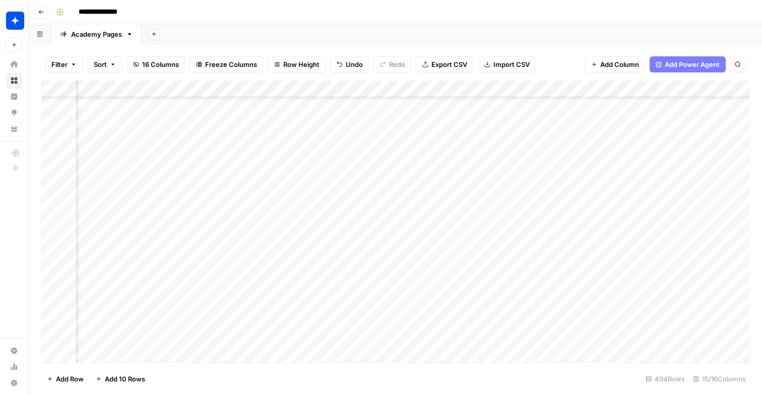
scroll to position [6669, 919]
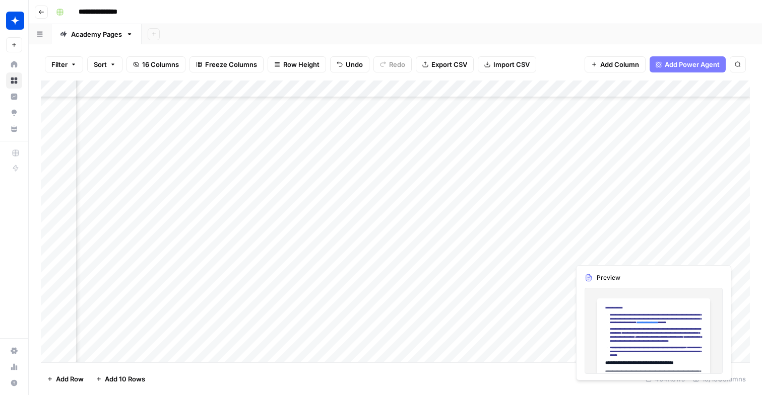
click at [599, 253] on div "Add Column" at bounding box center [395, 222] width 709 height 282
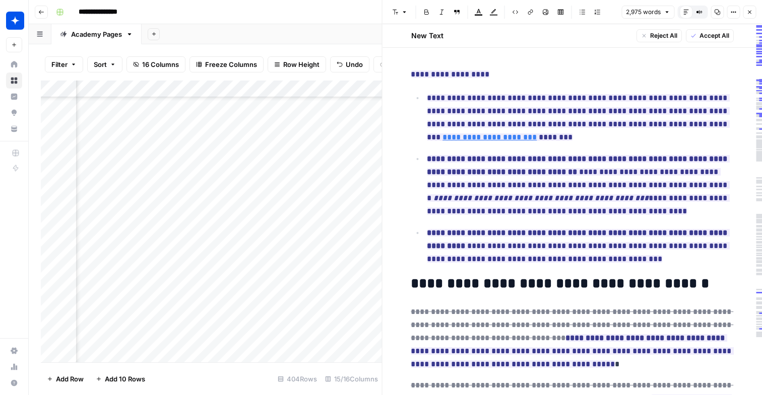
click at [752, 13] on icon "button" at bounding box center [749, 12] width 6 height 6
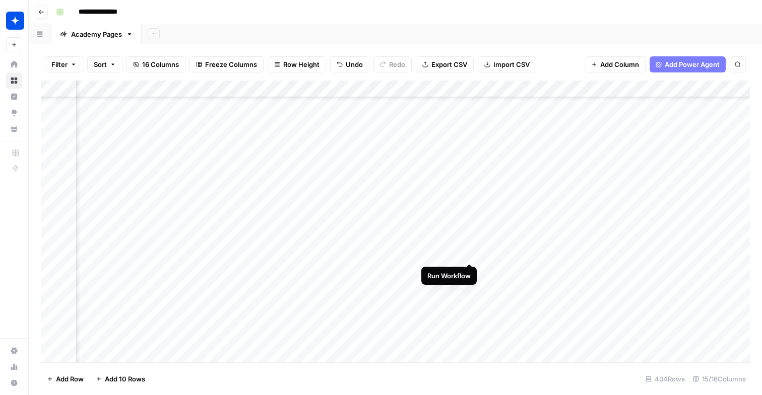
click at [468, 252] on div "Add Column" at bounding box center [395, 222] width 709 height 282
drag, startPoint x: 354, startPoint y: 277, endPoint x: 452, endPoint y: 11, distance: 284.2
click at [381, 24] on div "Add Sheet" at bounding box center [452, 34] width 620 height 20
